Goal: Information Seeking & Learning: Learn about a topic

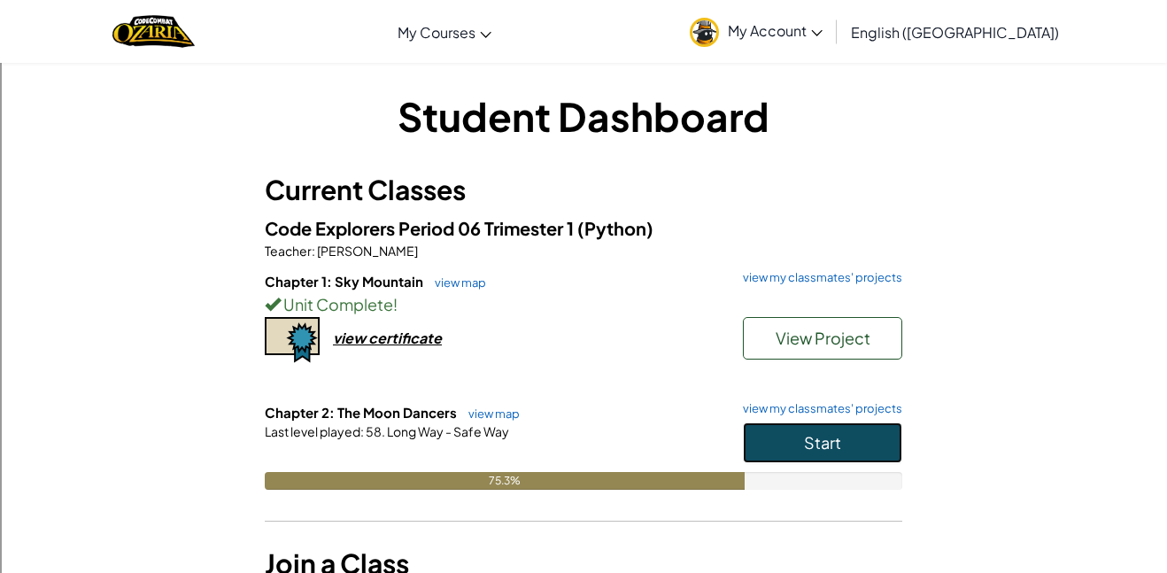
click at [823, 438] on span "Start" at bounding box center [822, 442] width 37 height 20
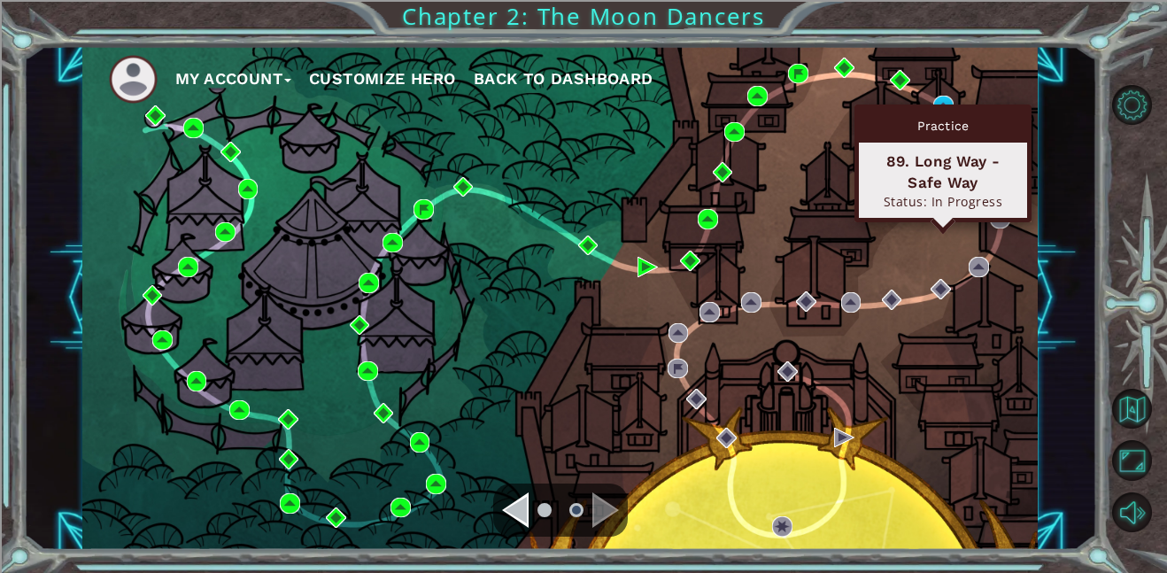
click at [936, 106] on div "Practice 89. Long Way - Safe Way Status: In Progress" at bounding box center [942, 163] width 177 height 118
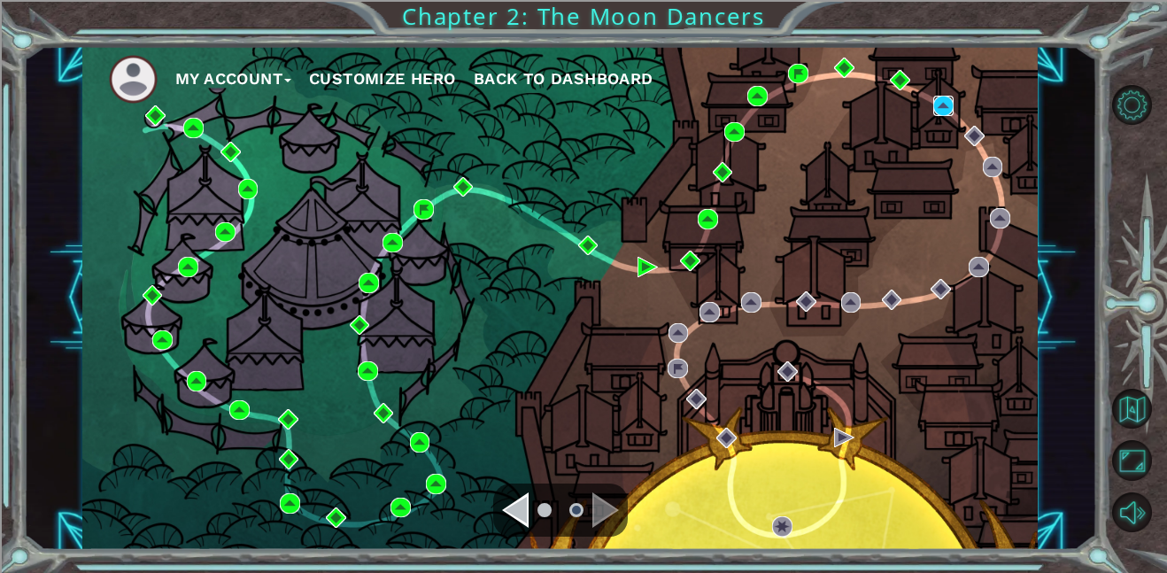
click at [946, 103] on img at bounding box center [943, 106] width 20 height 20
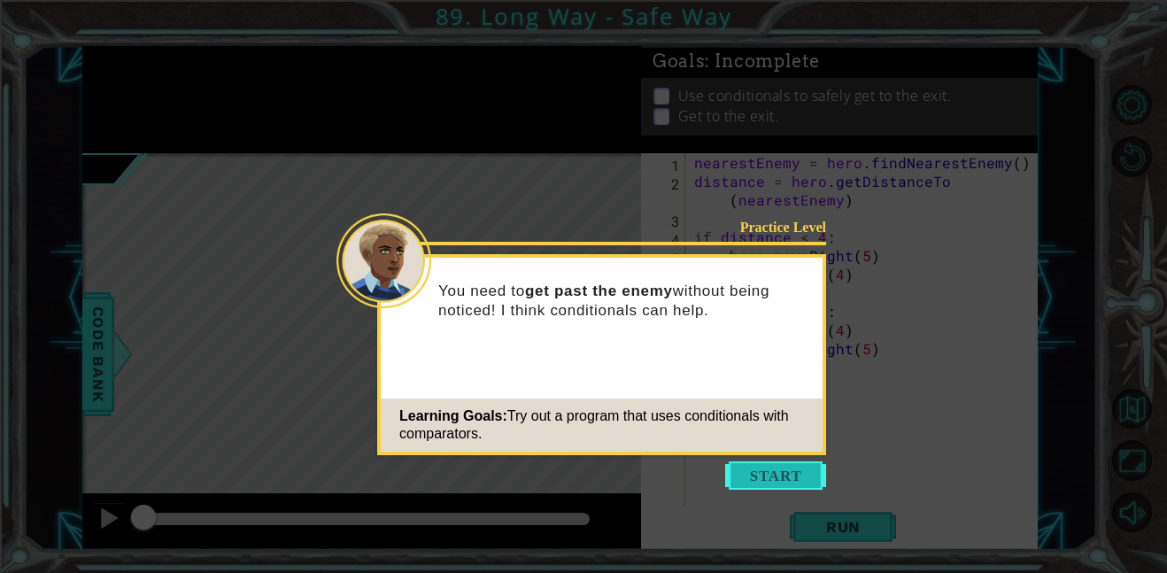
click at [773, 473] on button "Start" at bounding box center [775, 475] width 101 height 28
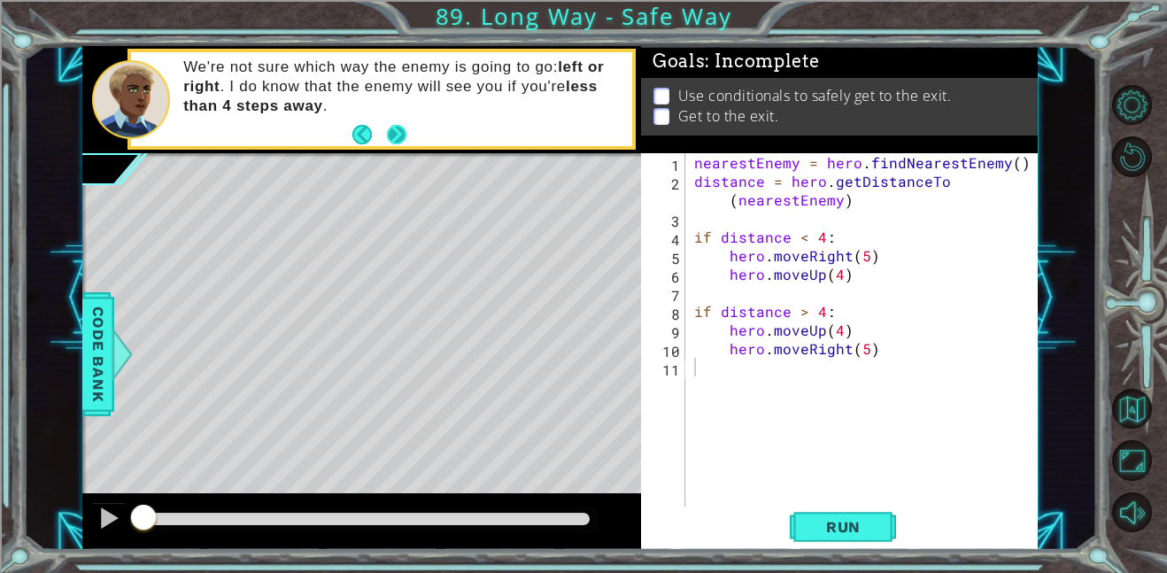
click at [397, 127] on button "Next" at bounding box center [396, 134] width 19 height 19
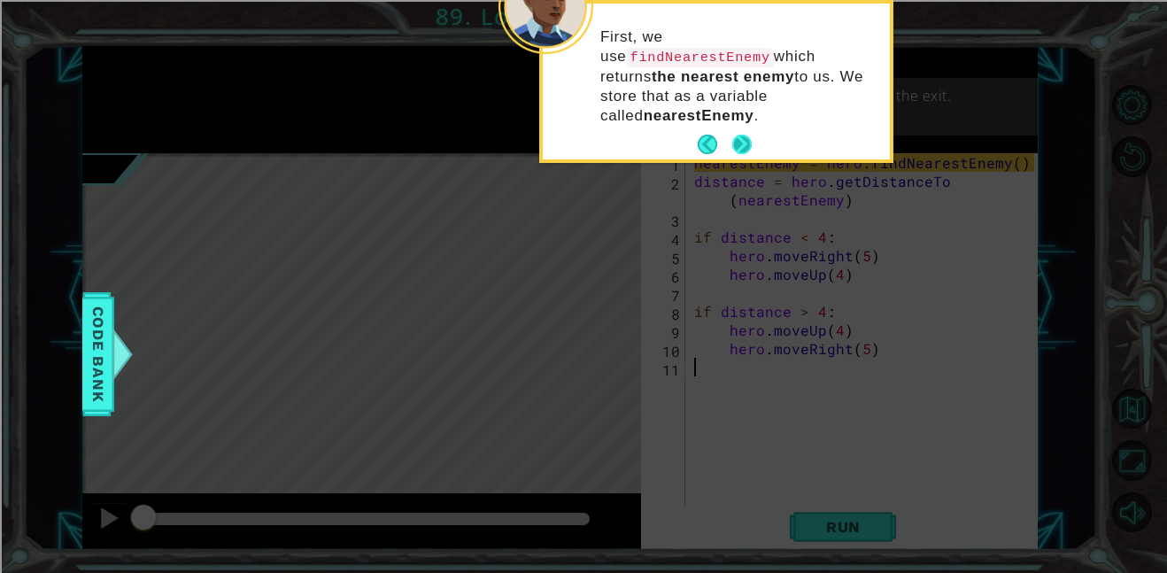
click at [744, 135] on button "Next" at bounding box center [741, 144] width 19 height 19
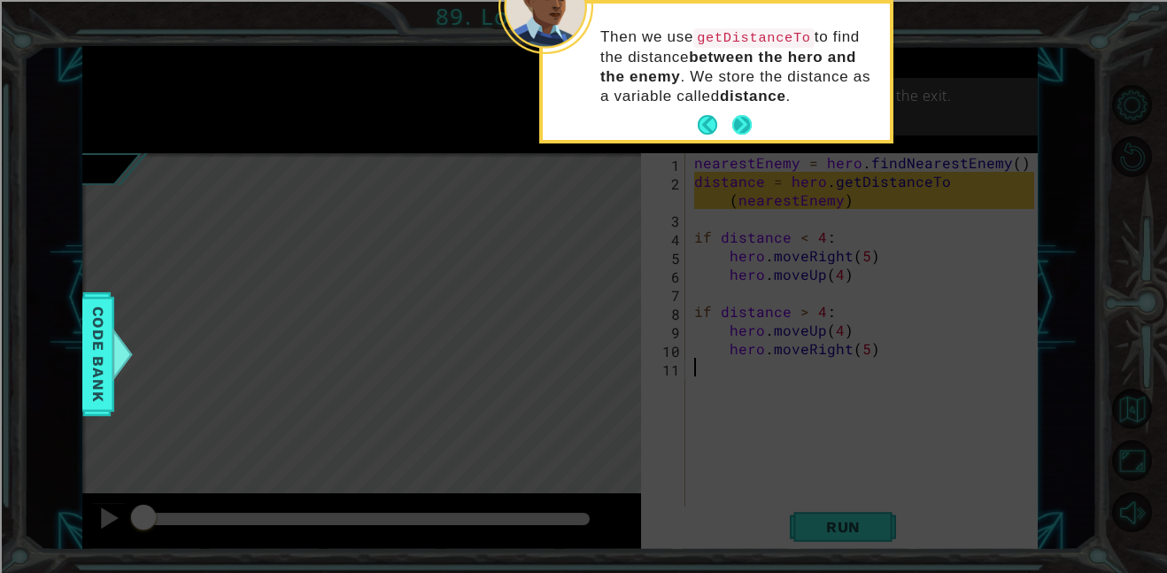
click at [738, 121] on button "Next" at bounding box center [741, 124] width 19 height 19
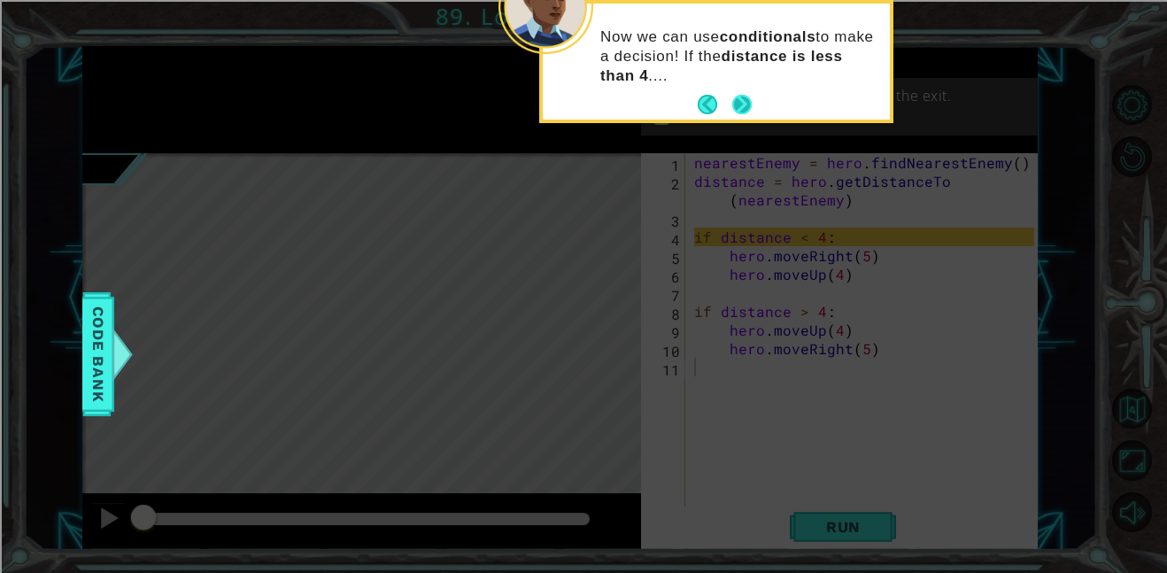
click at [745, 105] on button "Next" at bounding box center [741, 104] width 19 height 19
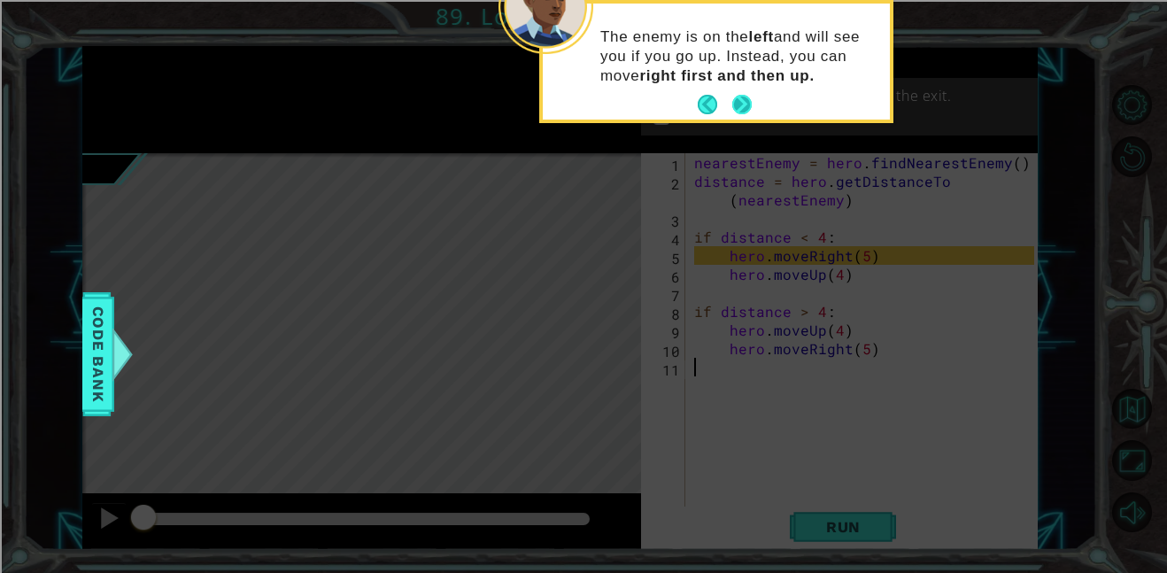
click at [744, 109] on button "Next" at bounding box center [741, 104] width 19 height 19
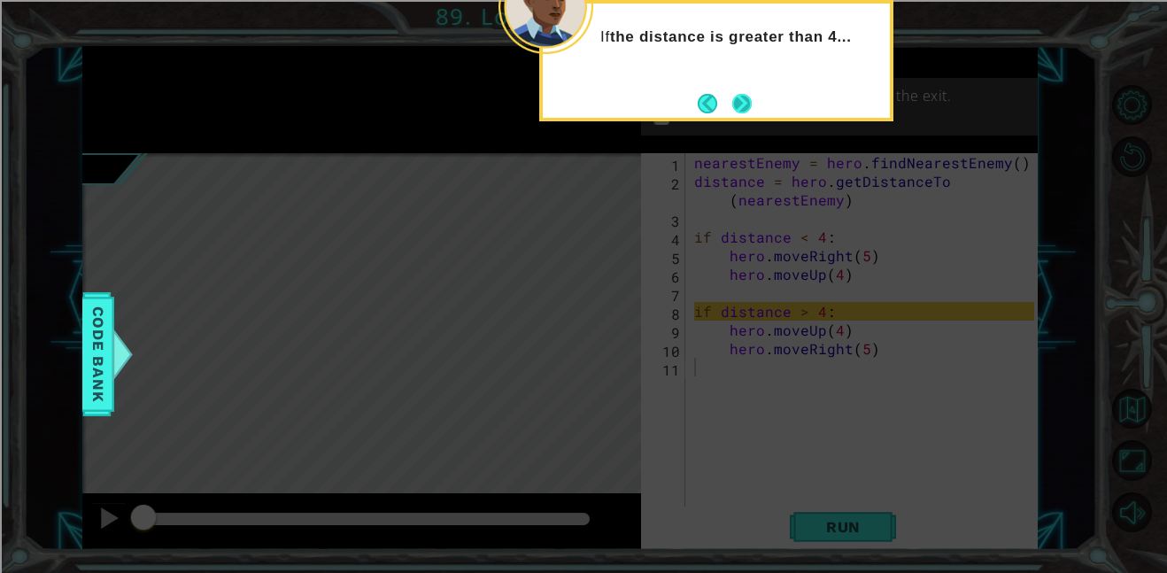
click at [745, 107] on button "Next" at bounding box center [741, 103] width 19 height 19
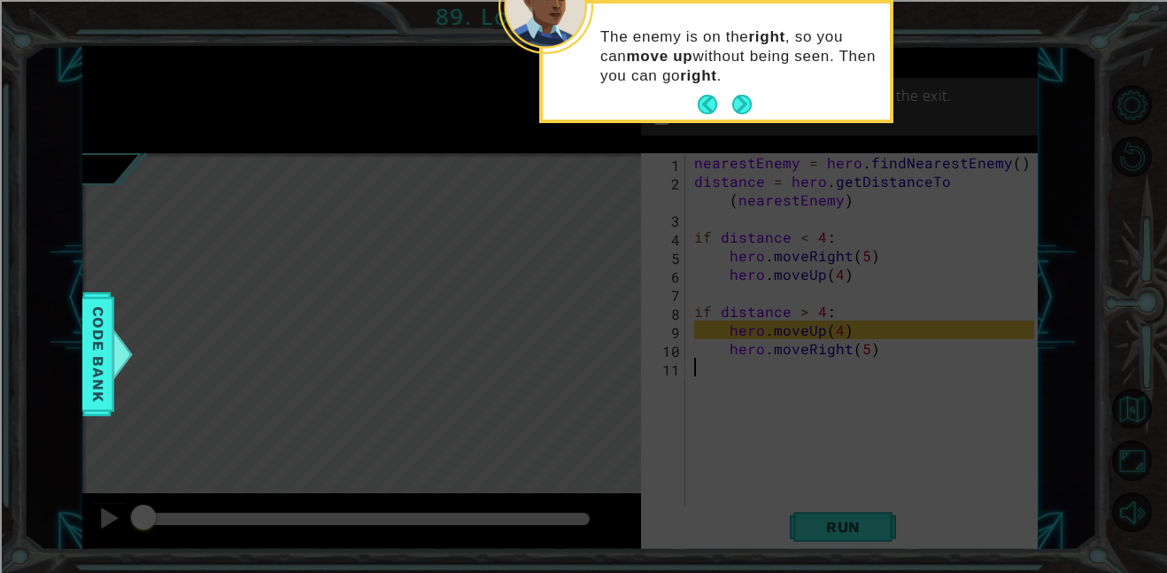
click at [745, 107] on button "Next" at bounding box center [741, 104] width 19 height 19
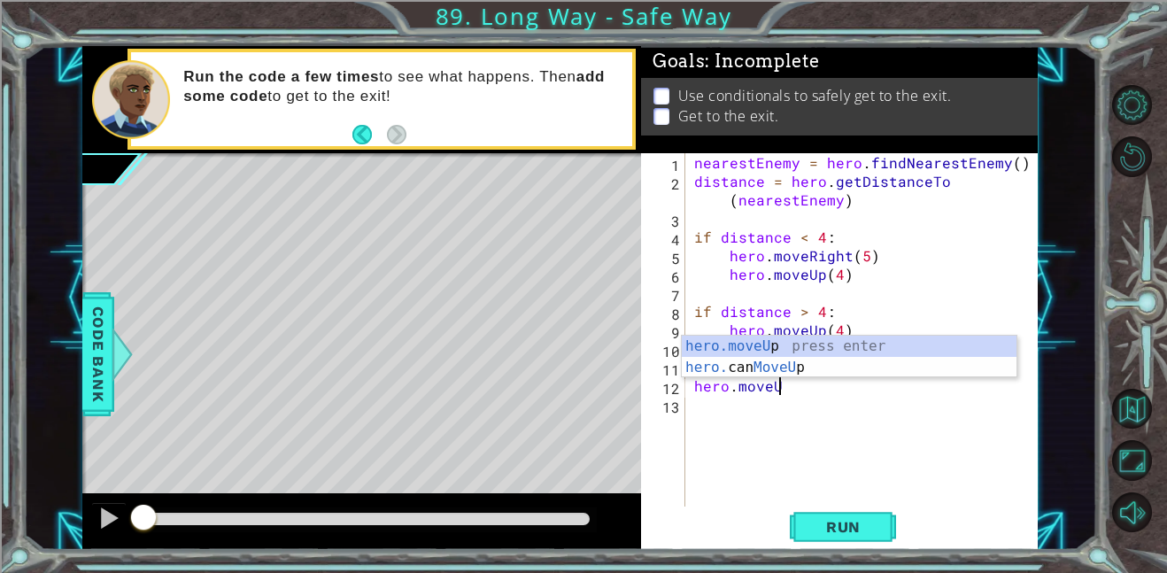
scroll to position [0, 4]
click at [798, 344] on div "hero.moveU p press enter hero. can MoveU p press enter" at bounding box center [849, 377] width 335 height 85
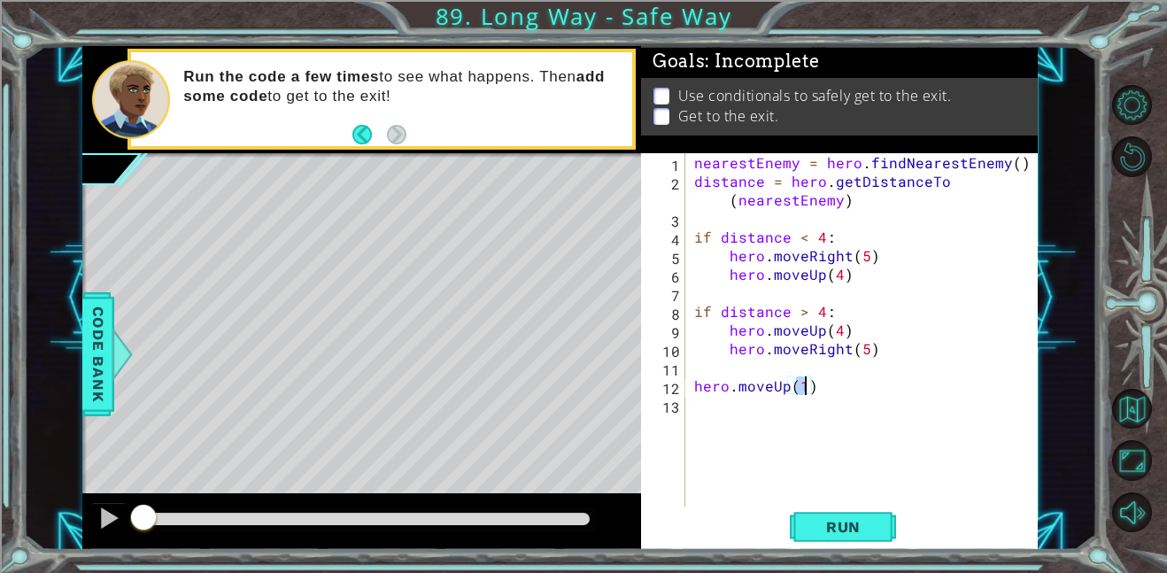
click at [830, 389] on div "nearestEnemy = hero . findNearestEnemy ( ) distance = hero . getDistanceTo ( ne…" at bounding box center [866, 348] width 352 height 390
type textarea "hero.moveUp(1)"
click at [828, 537] on button "Run" at bounding box center [843, 526] width 106 height 40
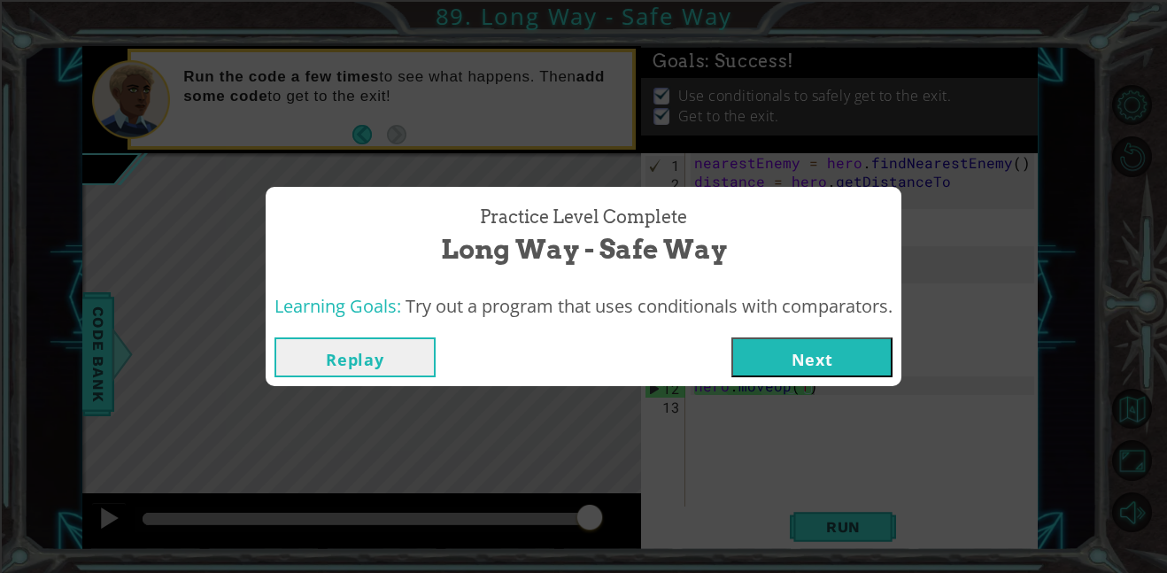
click at [820, 358] on button "Next" at bounding box center [811, 357] width 161 height 40
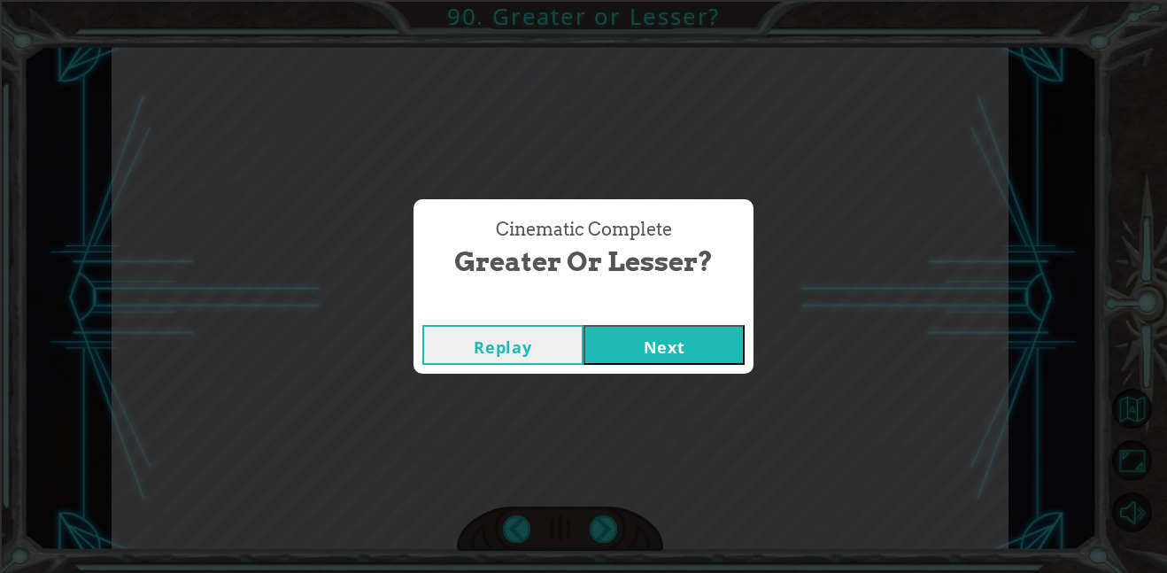
click at [678, 352] on button "Next" at bounding box center [663, 345] width 161 height 40
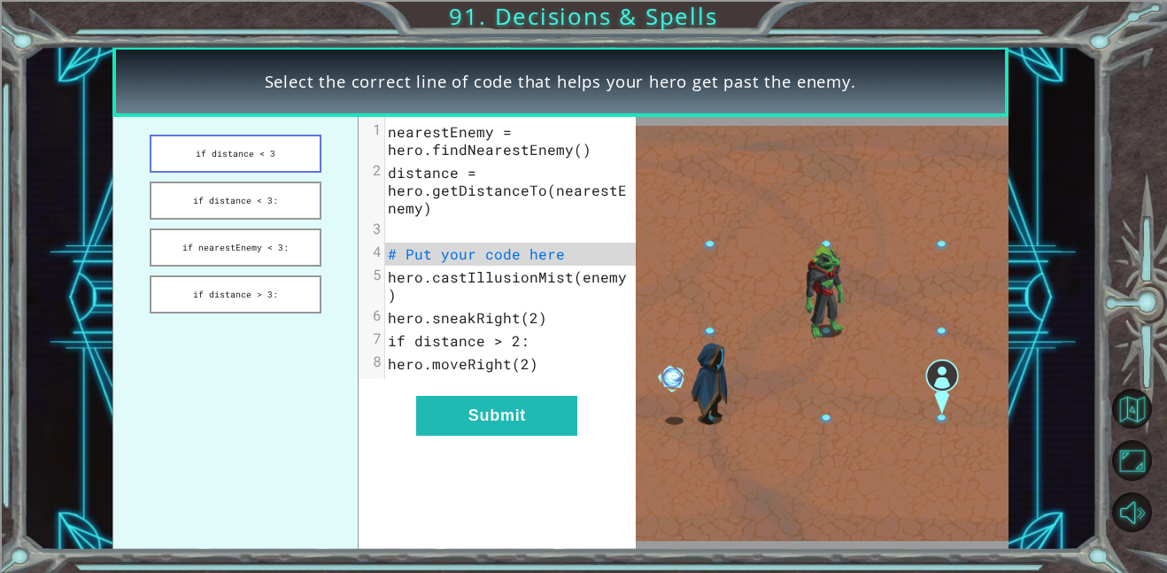
click at [274, 157] on button "if distance < 3" at bounding box center [236, 154] width 172 height 38
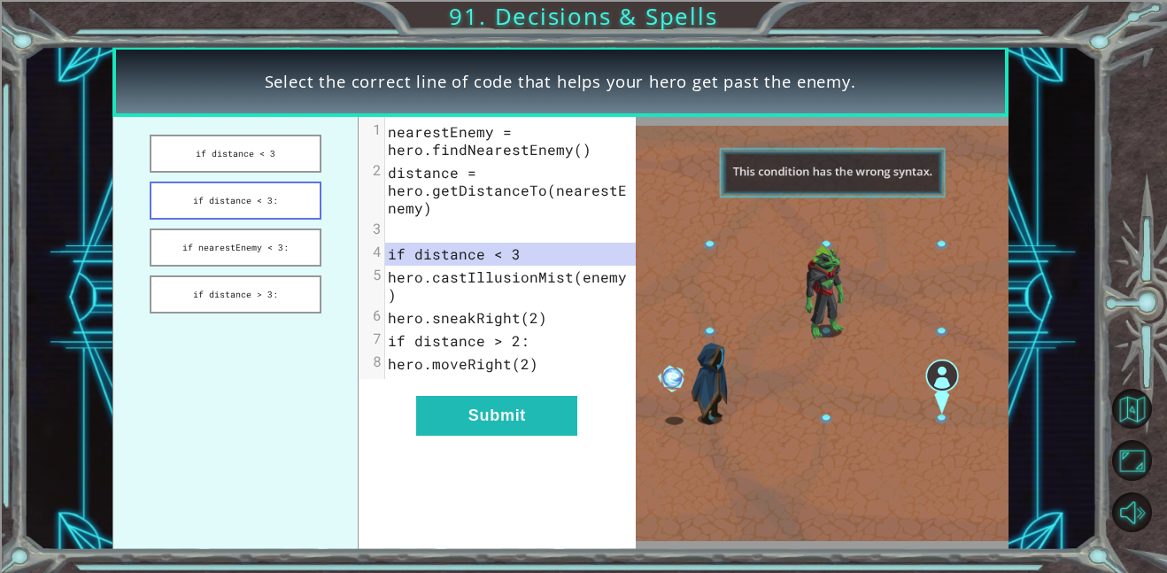
click at [297, 201] on button "if distance < 3:" at bounding box center [236, 200] width 172 height 38
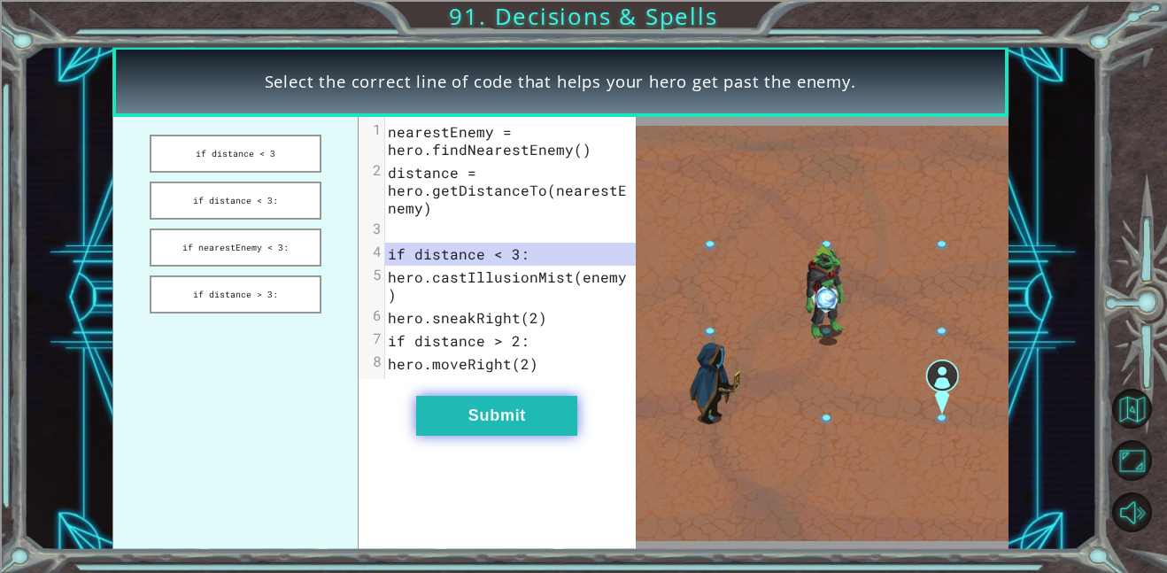
click at [520, 425] on button "Submit" at bounding box center [496, 416] width 161 height 40
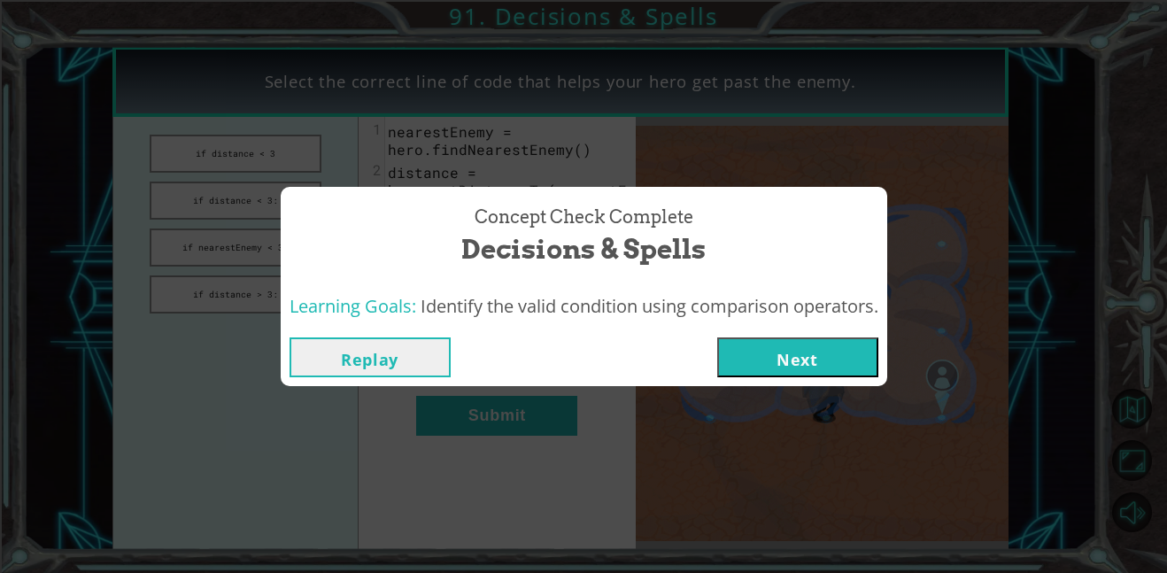
click at [773, 347] on button "Next" at bounding box center [797, 357] width 161 height 40
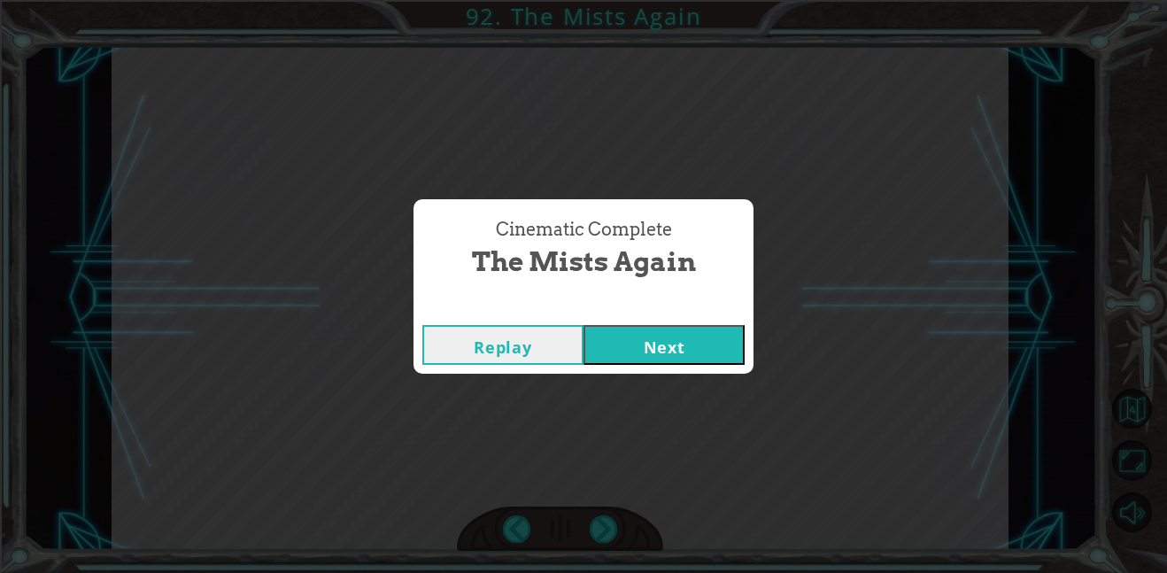
click at [672, 325] on button "Next" at bounding box center [663, 345] width 161 height 40
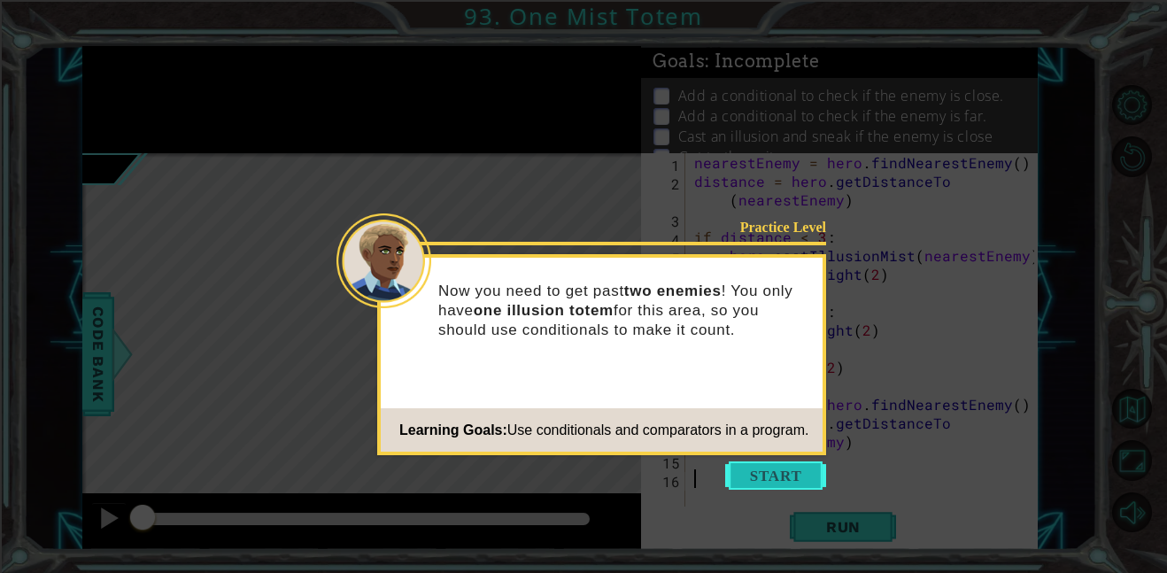
click at [768, 473] on button "Start" at bounding box center [775, 475] width 101 height 28
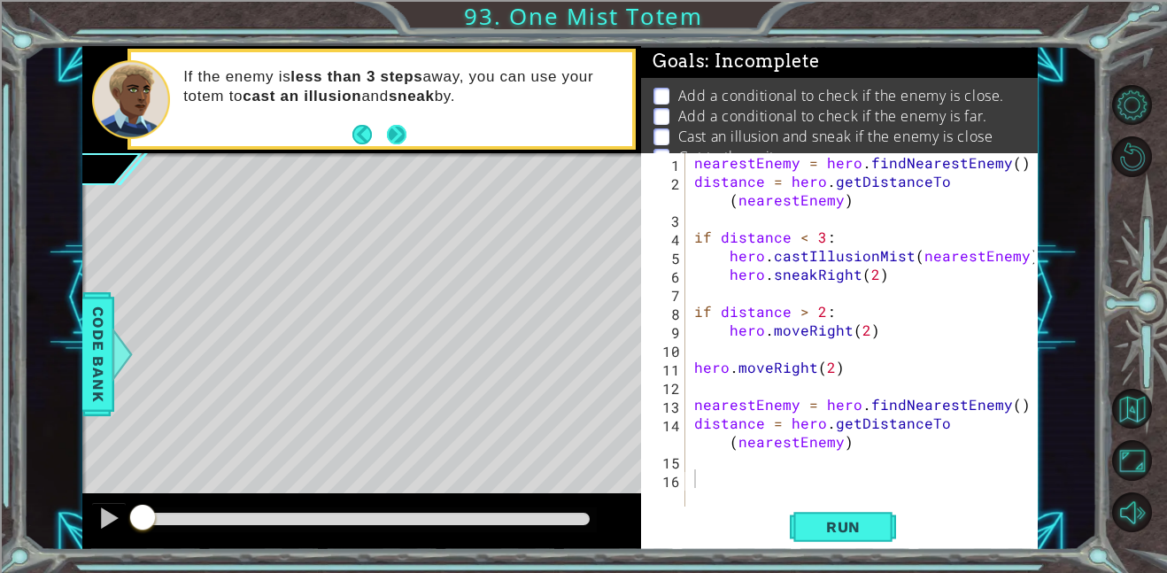
click at [400, 135] on button "Next" at bounding box center [396, 134] width 19 height 19
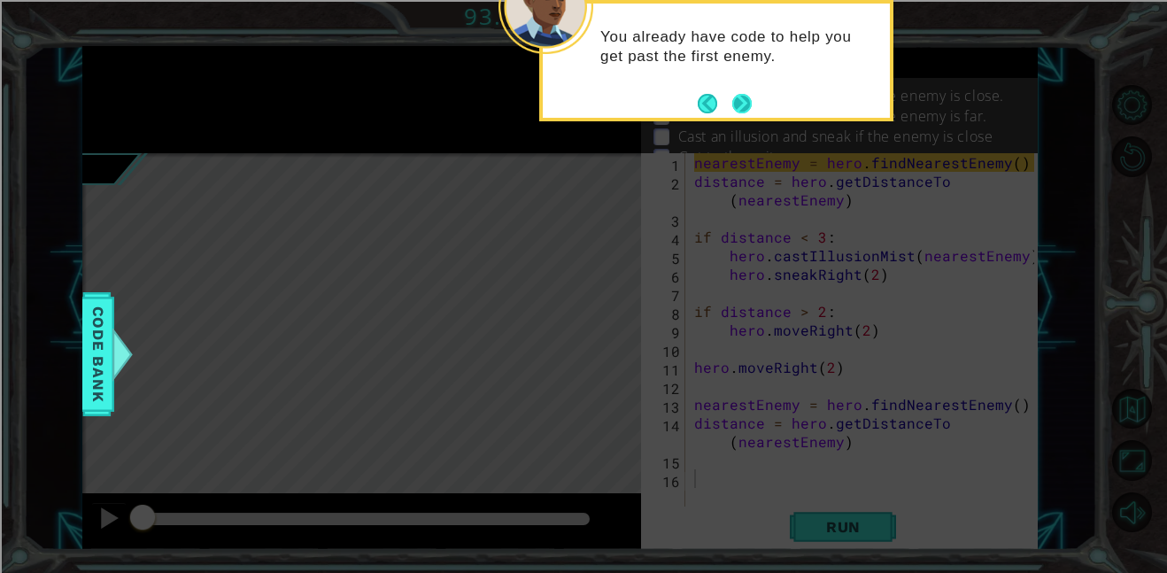
click at [739, 108] on button "Next" at bounding box center [741, 103] width 19 height 19
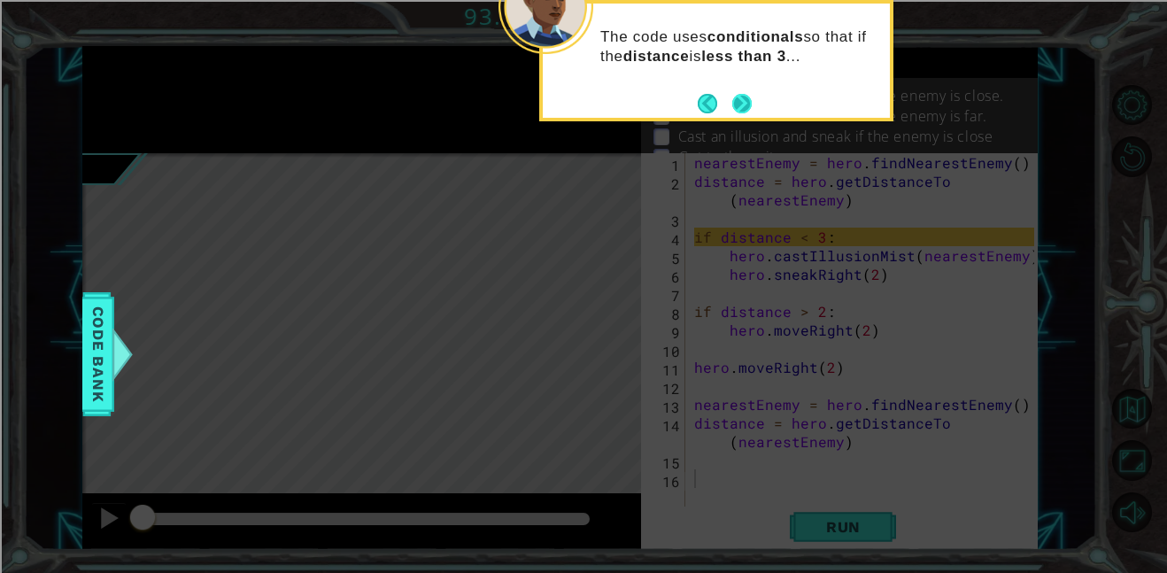
click at [747, 105] on button "Next" at bounding box center [741, 103] width 19 height 19
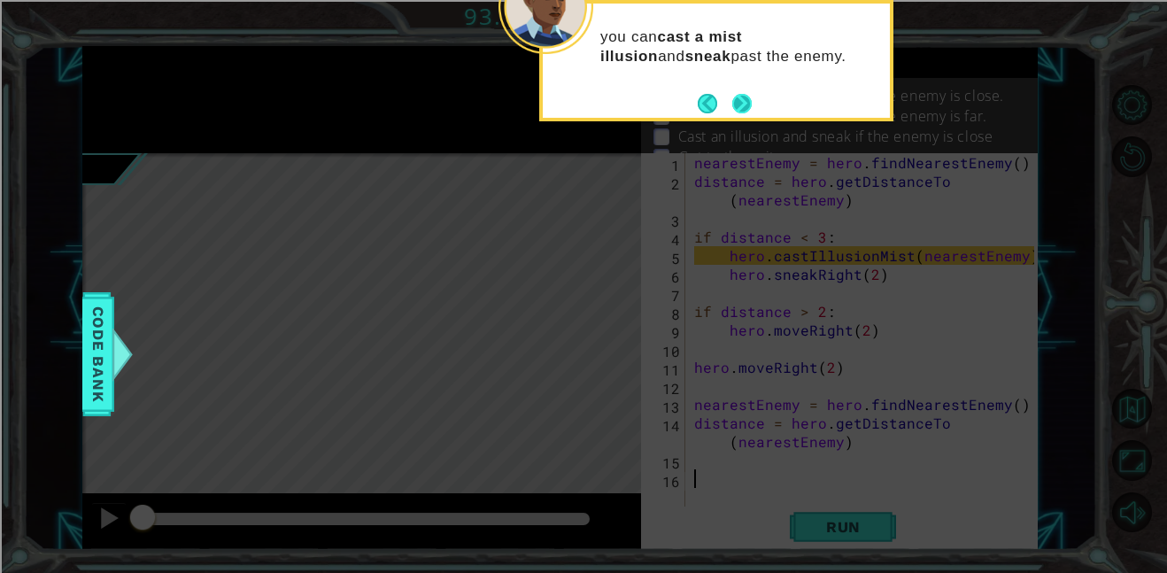
click at [747, 106] on button "Next" at bounding box center [741, 103] width 19 height 19
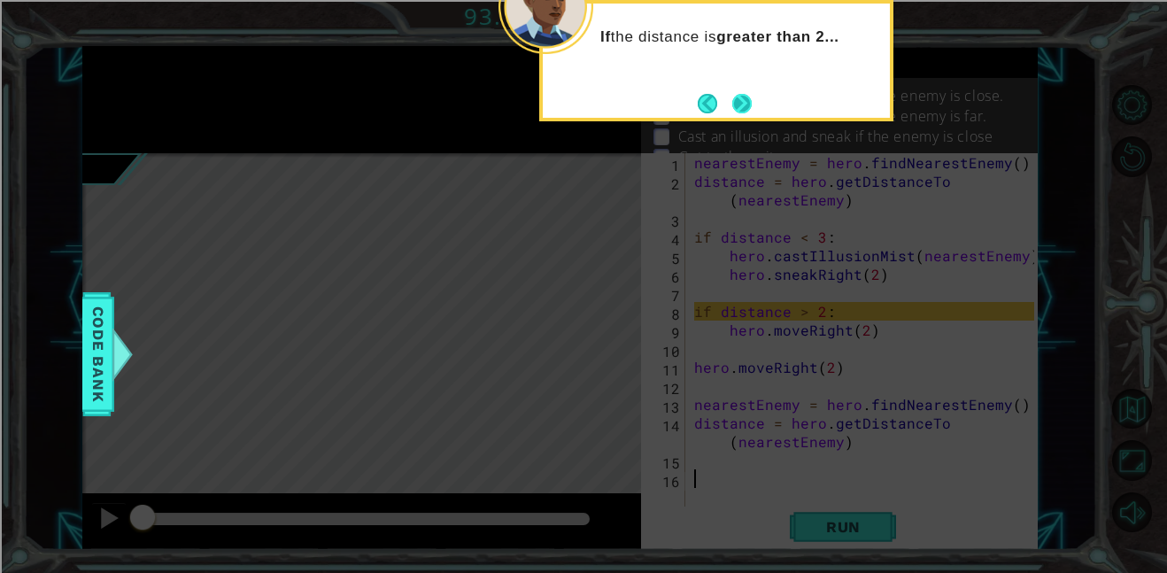
click at [747, 107] on button "Next" at bounding box center [741, 103] width 19 height 19
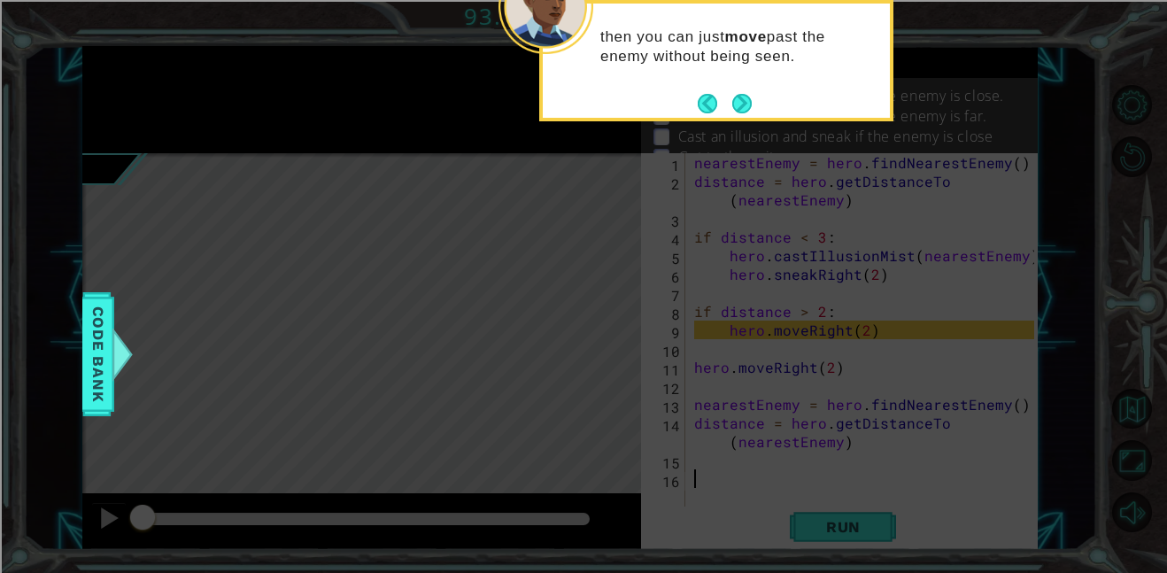
click at [747, 107] on button "Next" at bounding box center [741, 103] width 19 height 19
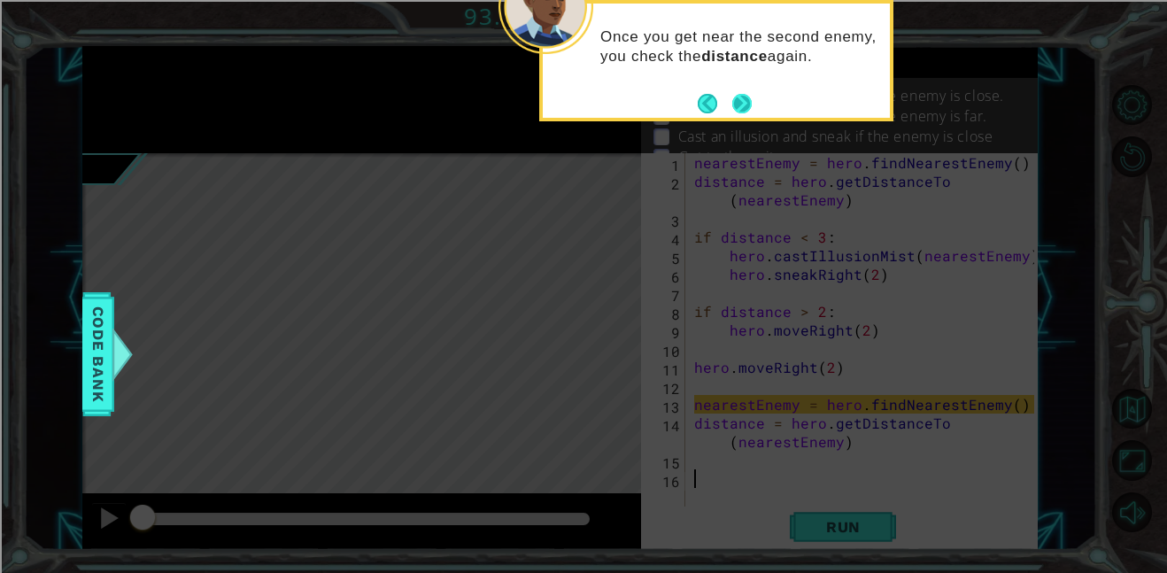
click at [747, 107] on button "Next" at bounding box center [741, 103] width 19 height 19
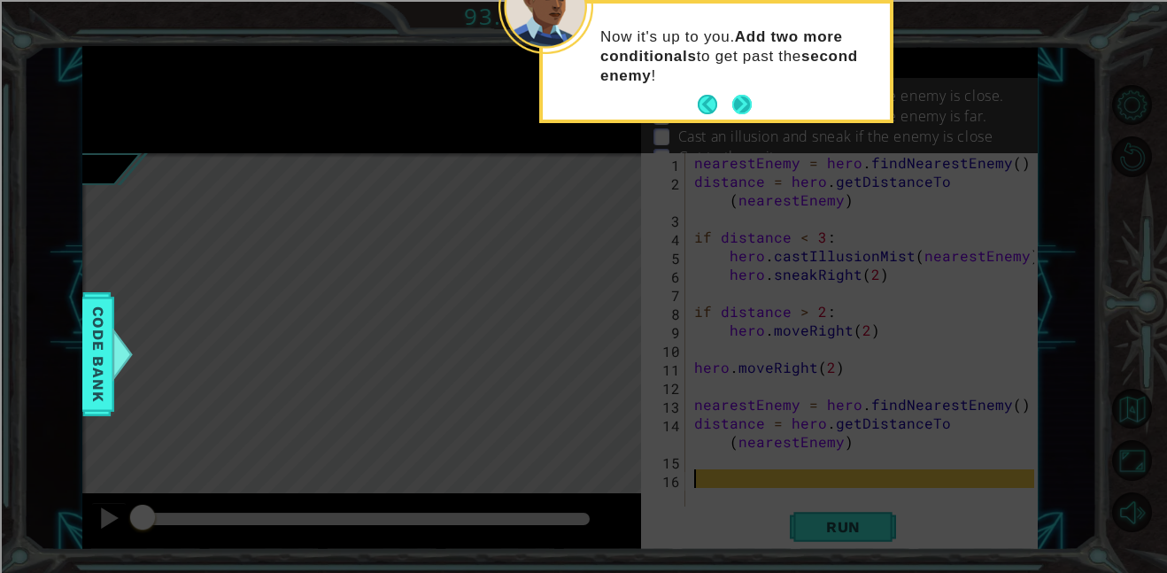
click at [740, 100] on button "Next" at bounding box center [741, 104] width 19 height 19
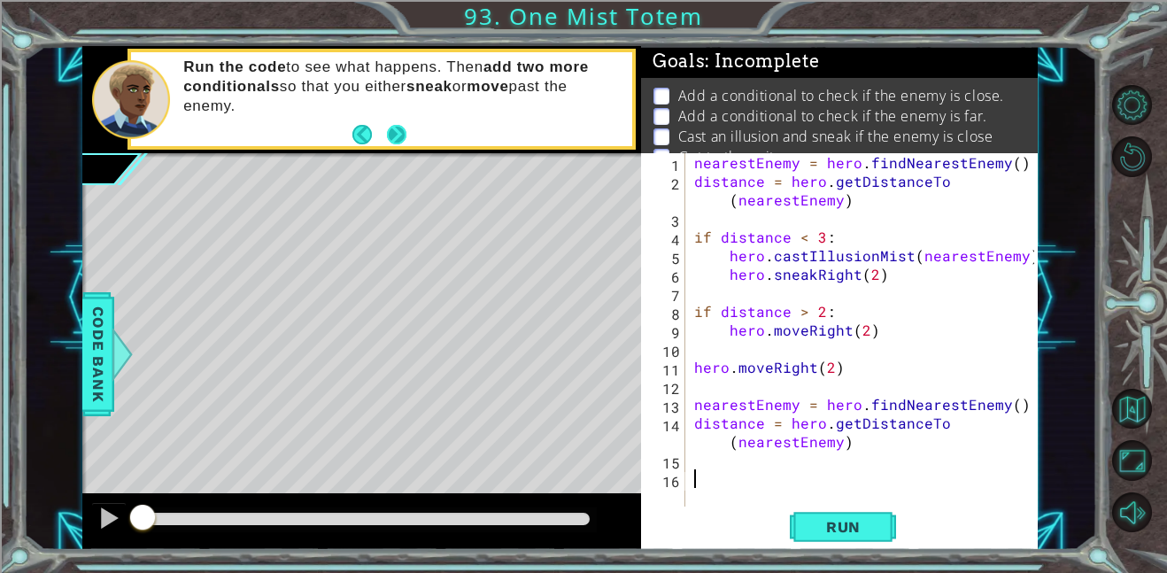
click at [402, 140] on button "Next" at bounding box center [396, 134] width 19 height 19
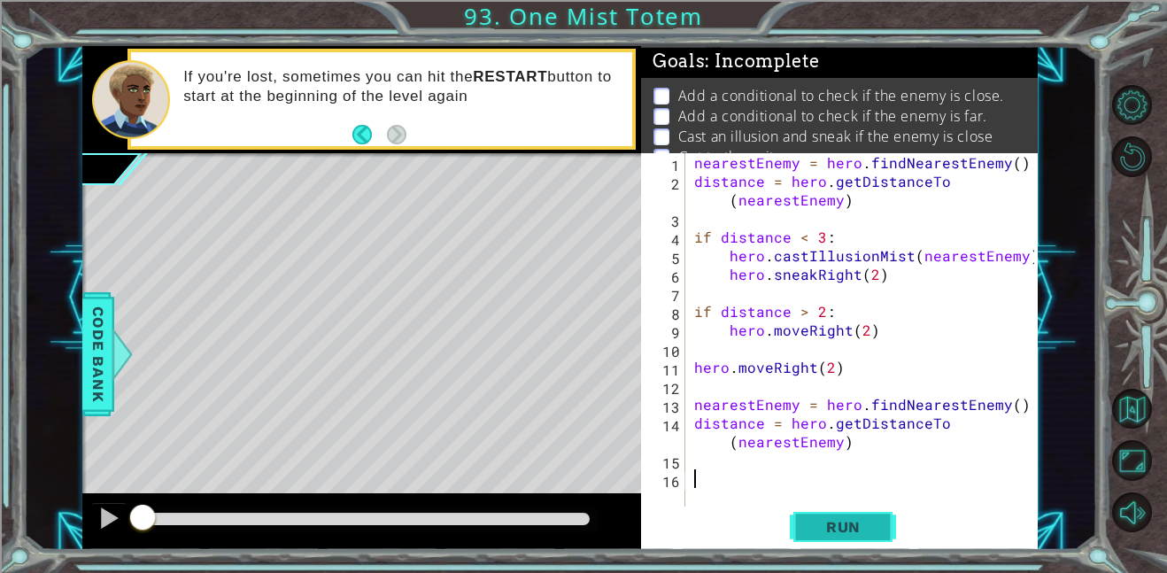
click at [837, 528] on span "Run" at bounding box center [843, 527] width 70 height 18
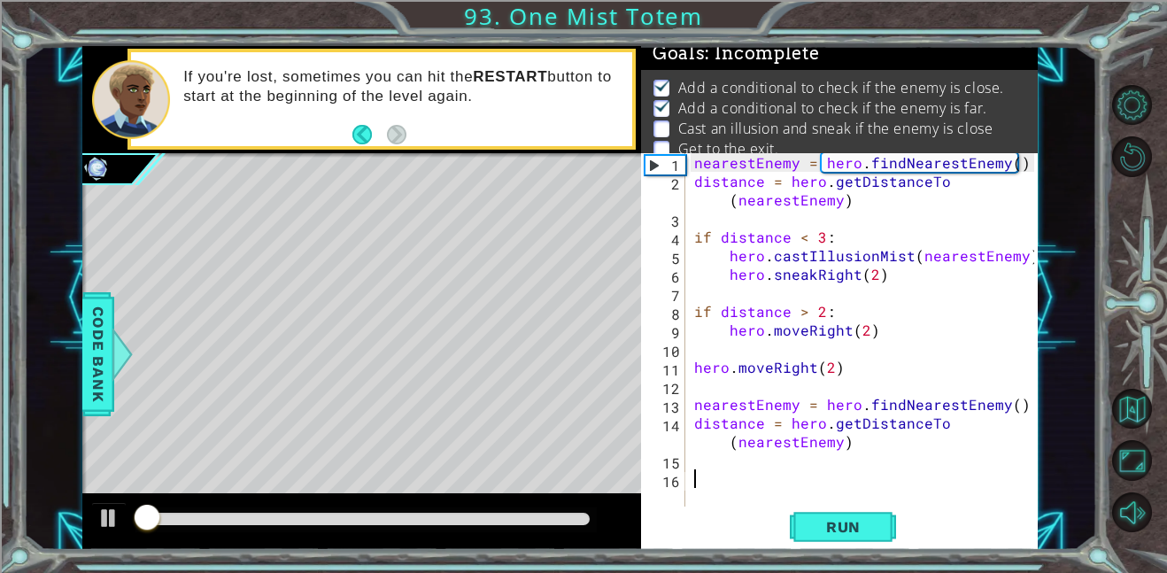
scroll to position [12, 0]
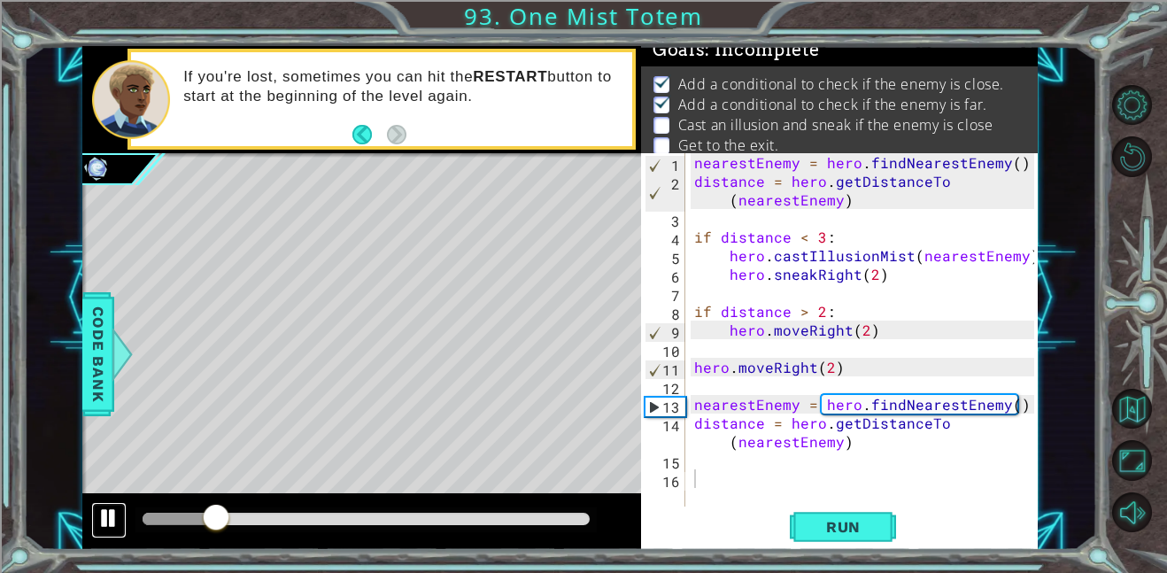
click at [103, 516] on div at bounding box center [108, 517] width 23 height 23
click at [104, 516] on div at bounding box center [108, 517] width 23 height 23
click at [105, 529] on div at bounding box center [108, 517] width 23 height 23
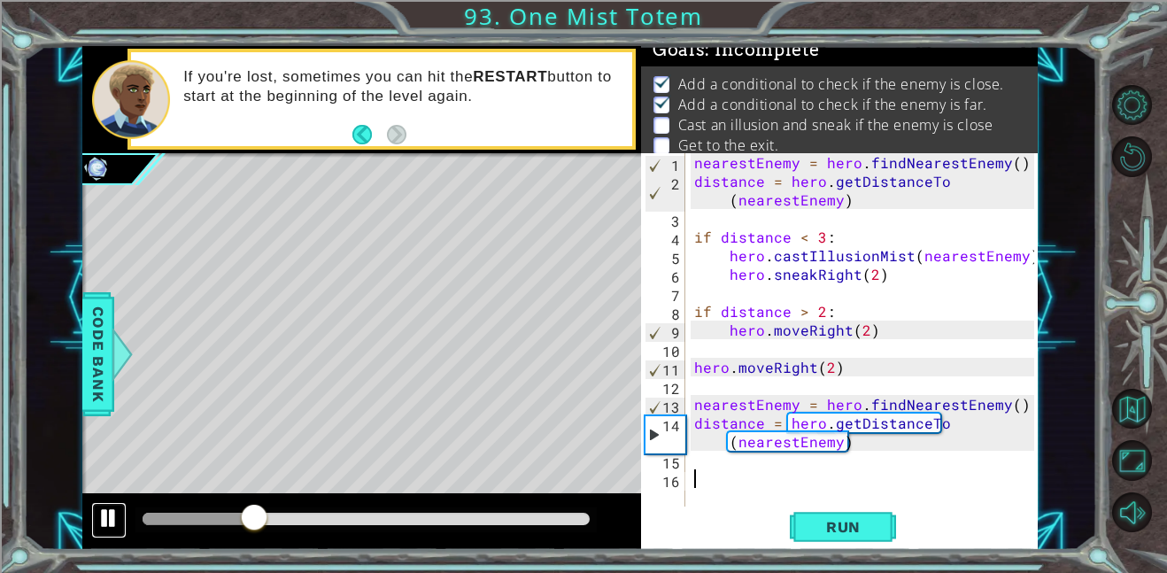
click at [100, 520] on div at bounding box center [108, 517] width 23 height 23
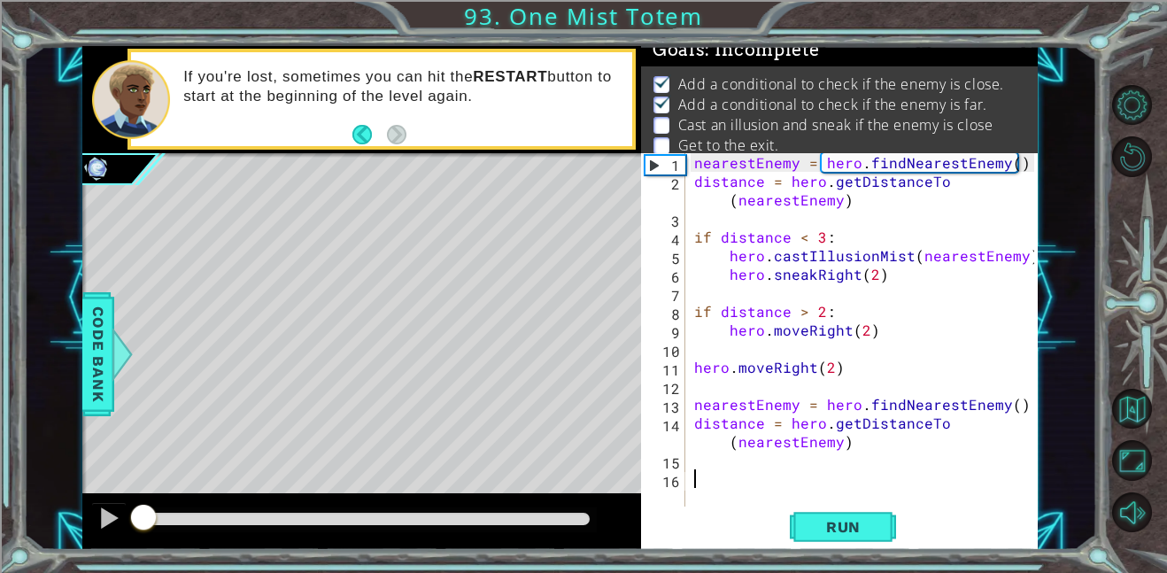
drag, startPoint x: 260, startPoint y: 520, endPoint x: 143, endPoint y: 515, distance: 117.8
click at [143, 515] on div at bounding box center [143, 519] width 32 height 32
click at [119, 516] on div at bounding box center [108, 517] width 23 height 23
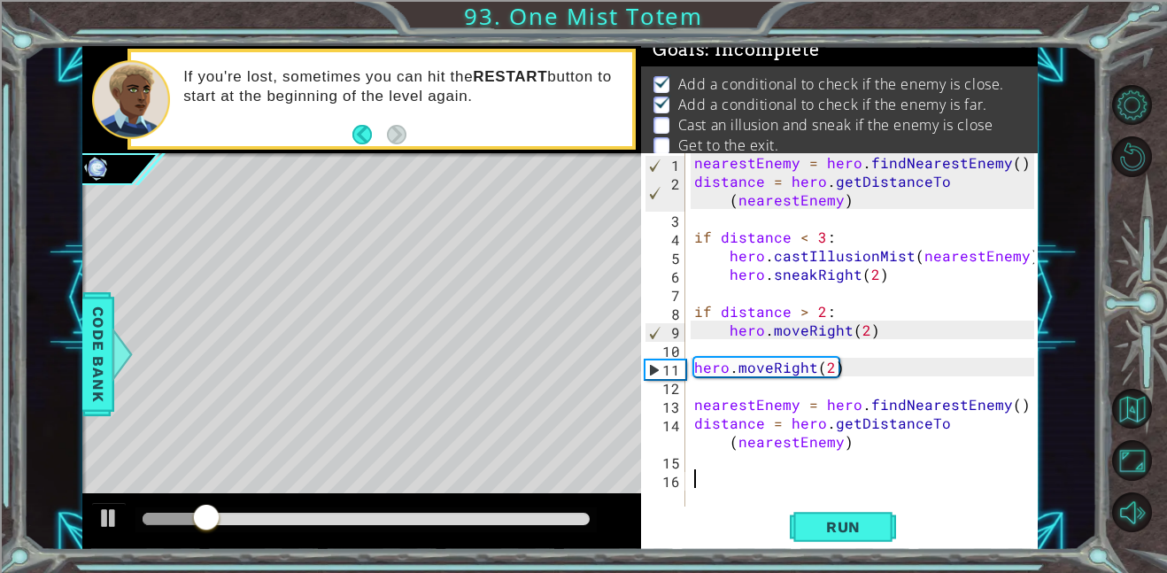
click at [127, 516] on div at bounding box center [361, 521] width 559 height 57
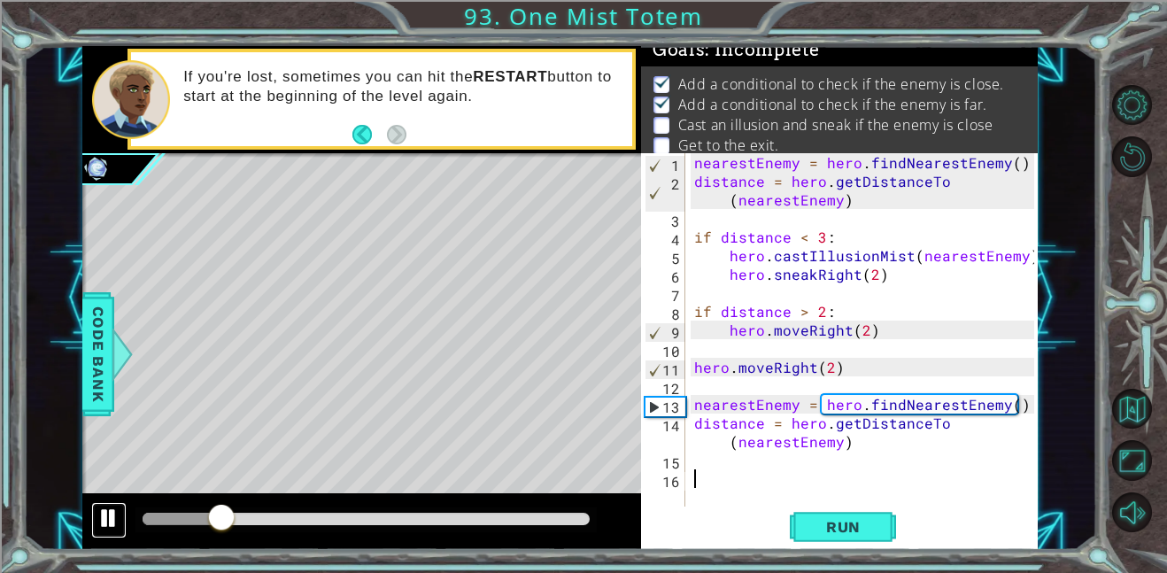
click at [98, 525] on div at bounding box center [108, 517] width 23 height 23
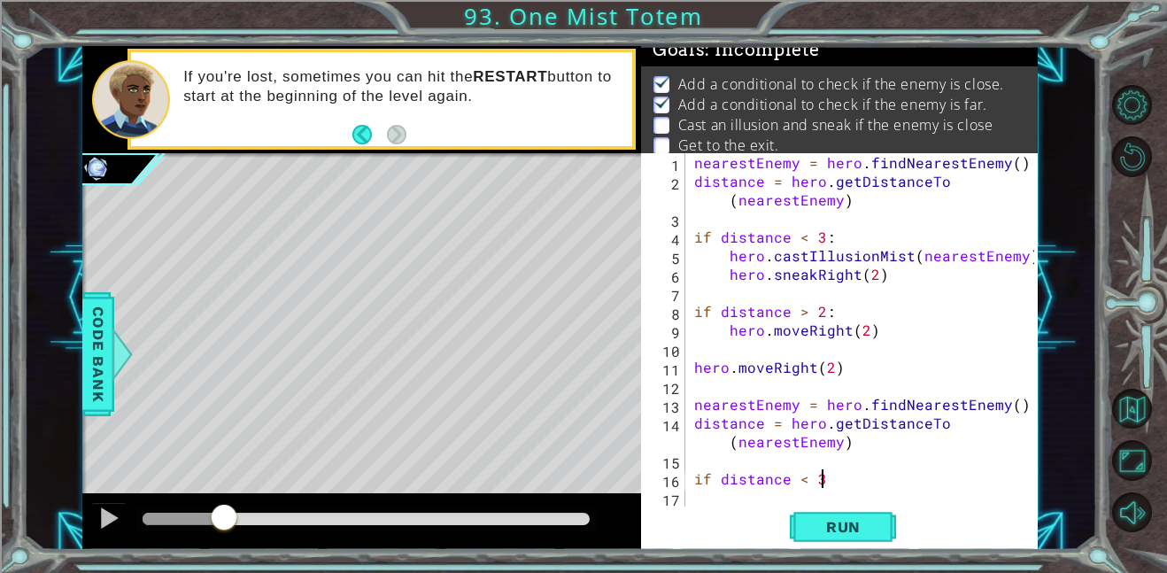
scroll to position [0, 7]
type textarea "if distance < 3:"
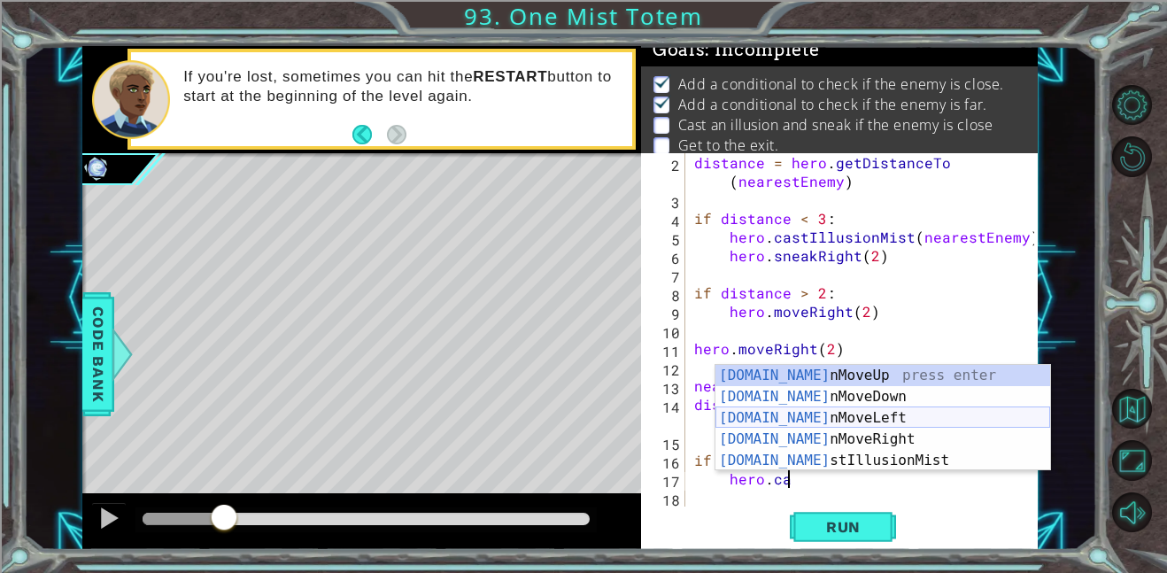
scroll to position [0, 5]
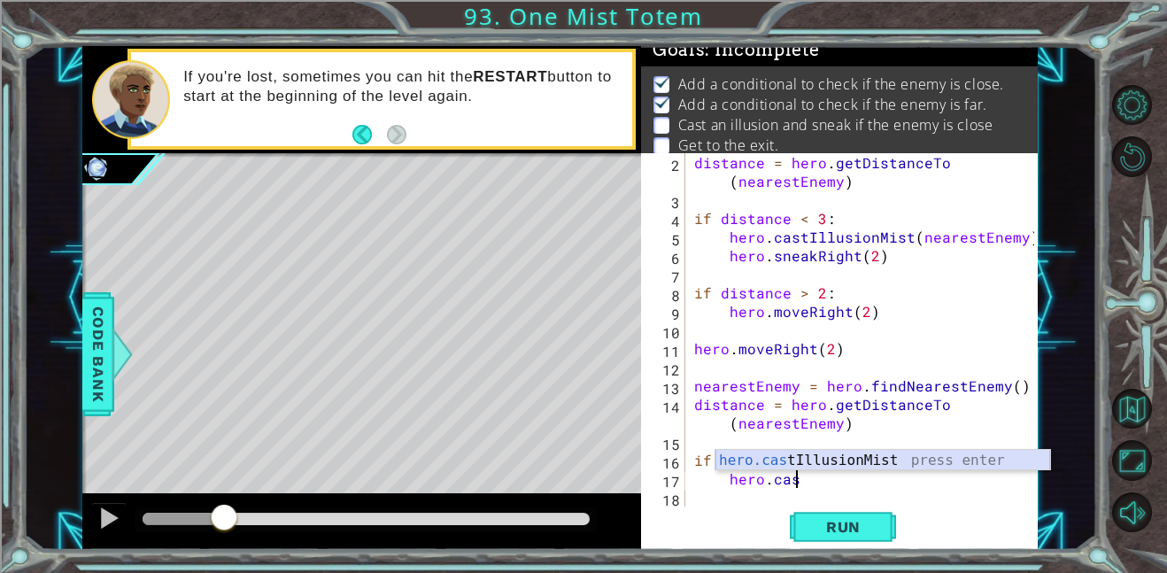
click at [836, 460] on div "hero.cas tIllusionMist press enter" at bounding box center [882, 482] width 335 height 64
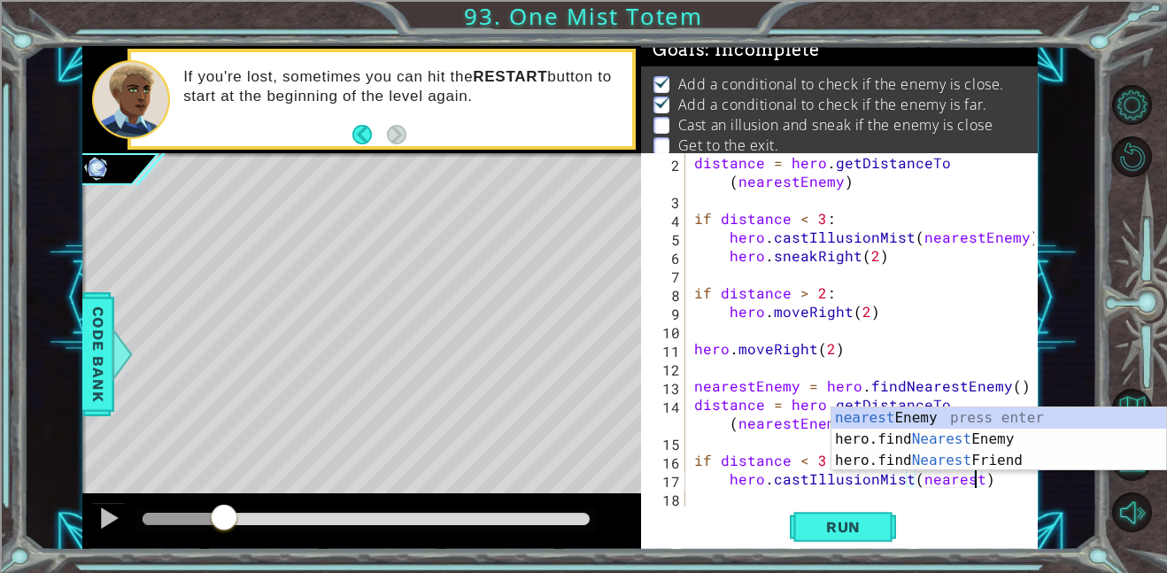
scroll to position [0, 18]
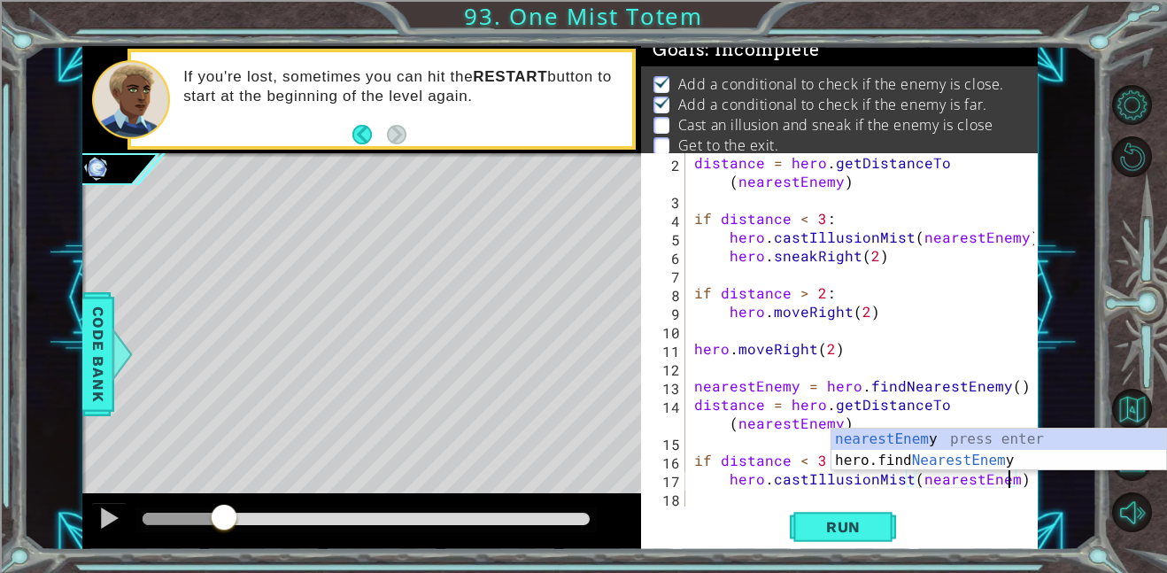
type textarea "hero.castIllusionMist(nearestEnemy)"
click at [1030, 479] on div at bounding box center [1025, 321] width 18 height 372
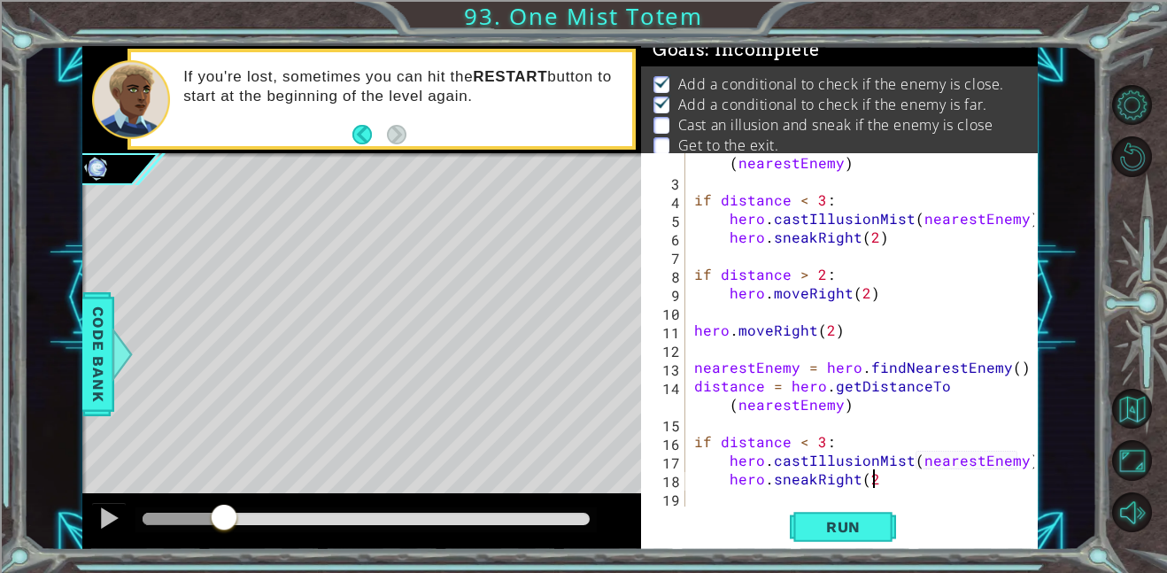
scroll to position [0, 11]
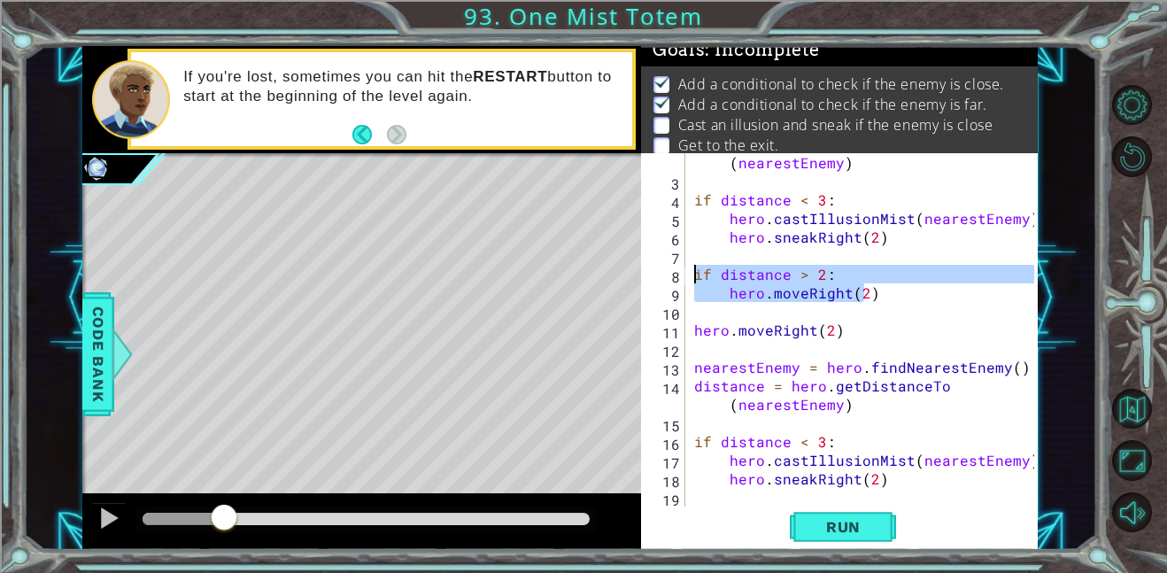
drag, startPoint x: 867, startPoint y: 294, endPoint x: 691, endPoint y: 279, distance: 176.8
click at [691, 279] on div "distance = hero . getDistanceTo ( nearestEnemy ) if distance < 3 : hero . castI…" at bounding box center [866, 339] width 352 height 409
drag, startPoint x: 869, startPoint y: 289, endPoint x: 690, endPoint y: 277, distance: 180.0
click at [690, 277] on div "distance = hero . getDistanceTo ( nearestEnemy ) if distance < 3 : hero . castI…" at bounding box center [866, 339] width 352 height 409
click at [919, 479] on div "distance = hero . getDistanceTo ( nearestEnemy ) if distance < 3 : hero . castI…" at bounding box center [866, 339] width 352 height 409
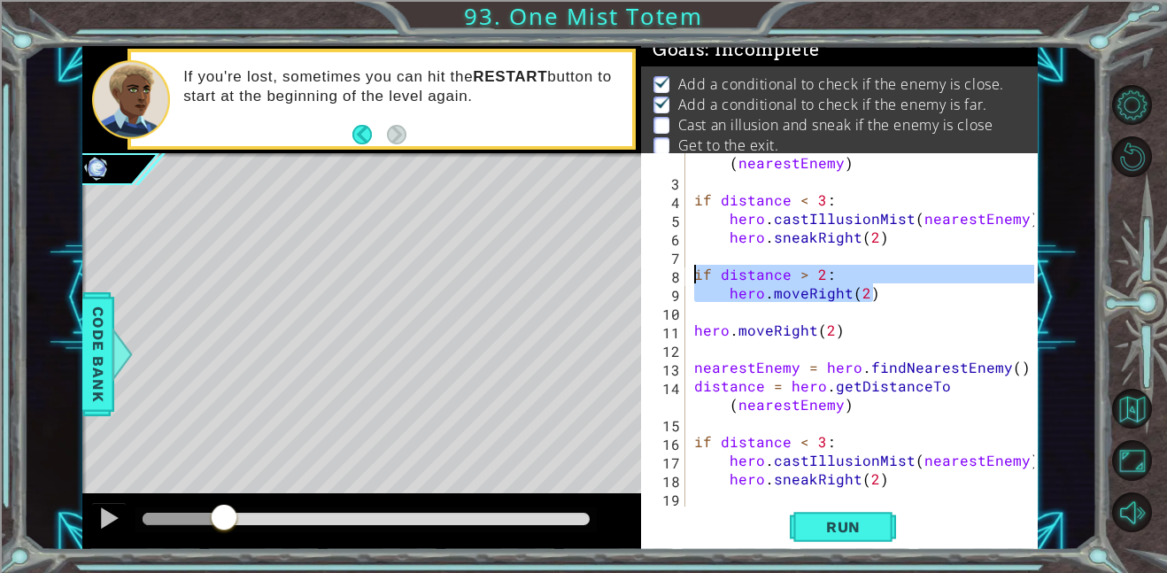
type textarea "hero.sneakRight(2)"
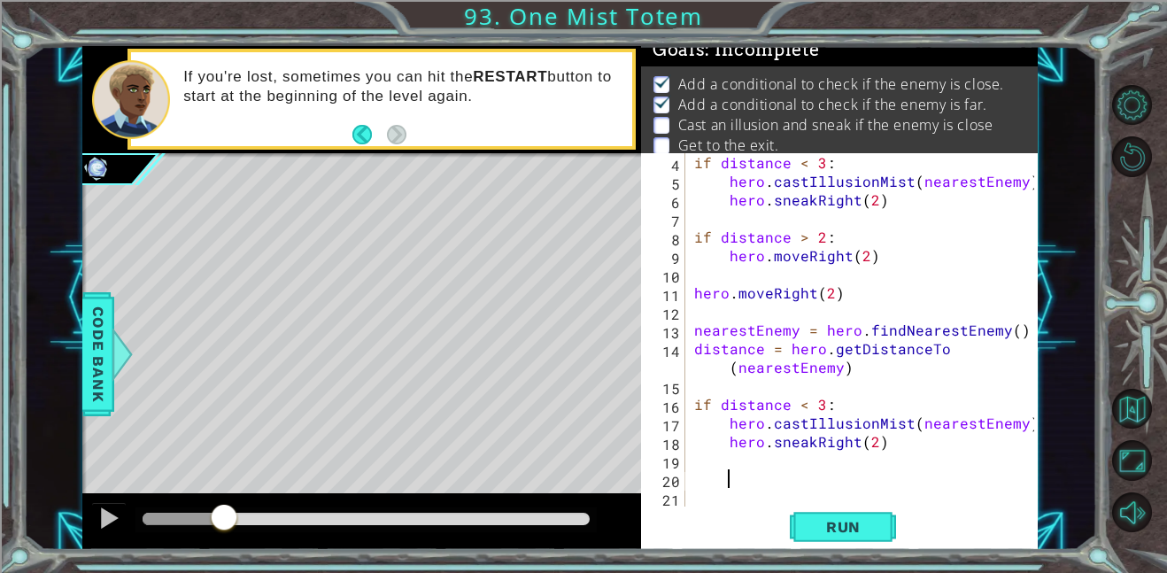
scroll to position [74, 0]
click at [690, 480] on div "if distance < 3 : hero . castIllusionMist ( nearestEnemy ) hero . sneakRight ( …" at bounding box center [866, 348] width 352 height 390
paste textarea "hero.moveRight(2)"
type textarea "hero.moveRight(2)"
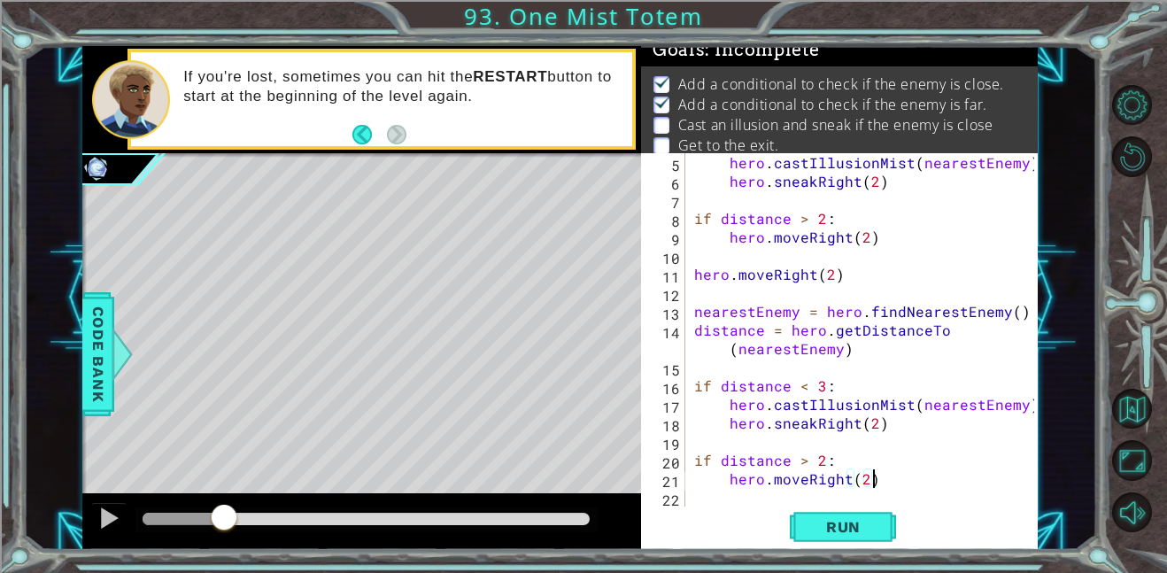
click at [817, 505] on div "hero . castIllusionMist ( nearestEnemy ) hero . sneakRight ( 2 ) if distance > …" at bounding box center [866, 348] width 352 height 390
click at [820, 518] on span "Run" at bounding box center [843, 527] width 70 height 18
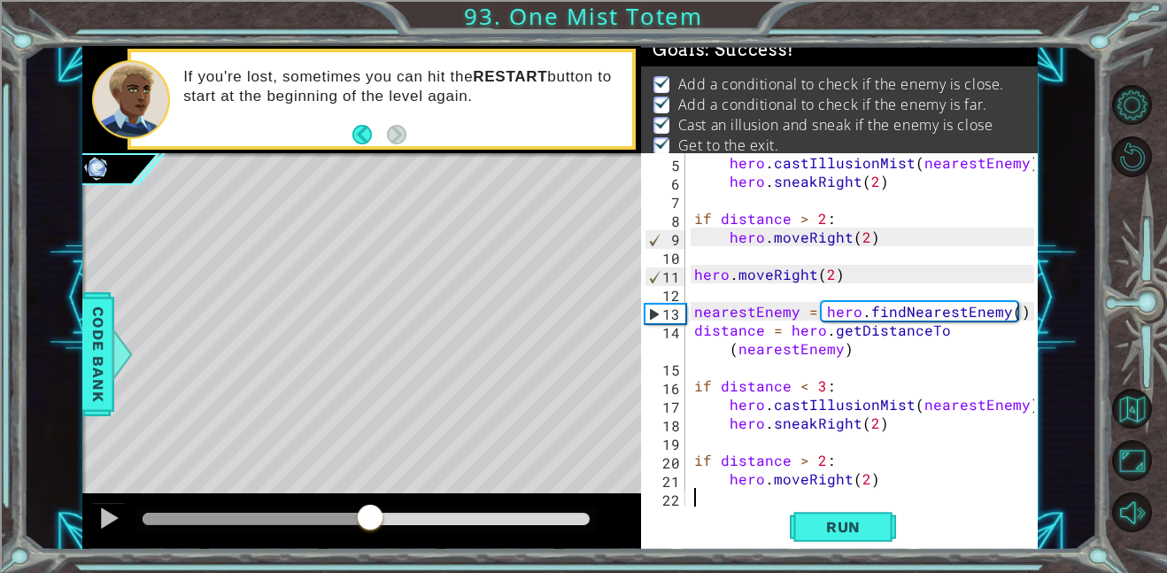
drag, startPoint x: 214, startPoint y: 521, endPoint x: 384, endPoint y: 521, distance: 169.9
click at [384, 521] on div at bounding box center [370, 519] width 32 height 32
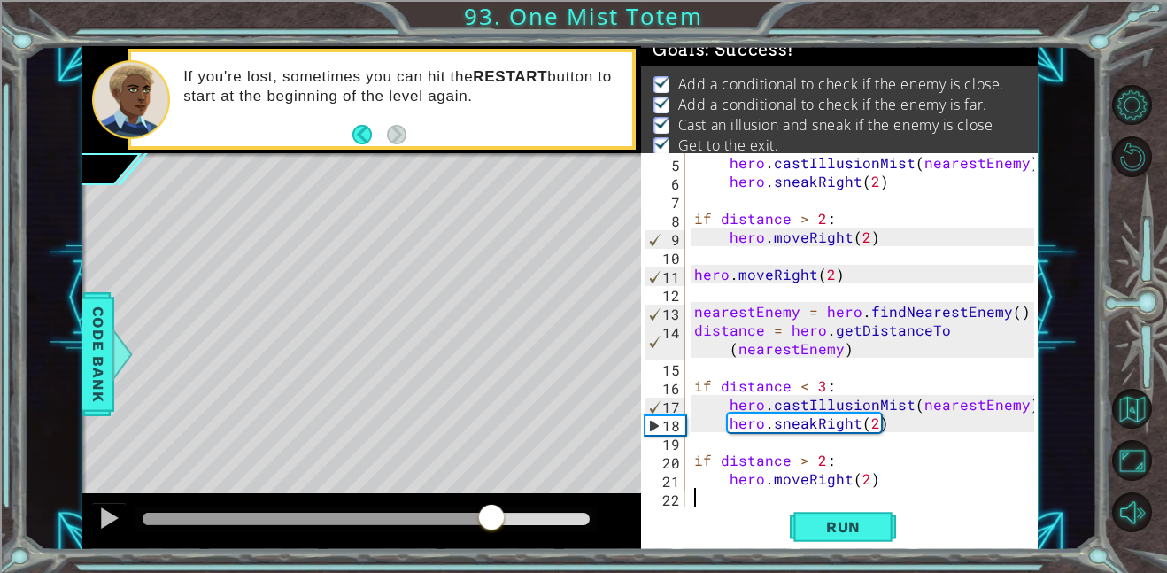
drag, startPoint x: 412, startPoint y: 513, endPoint x: 492, endPoint y: 514, distance: 79.7
click at [492, 514] on div at bounding box center [491, 519] width 32 height 32
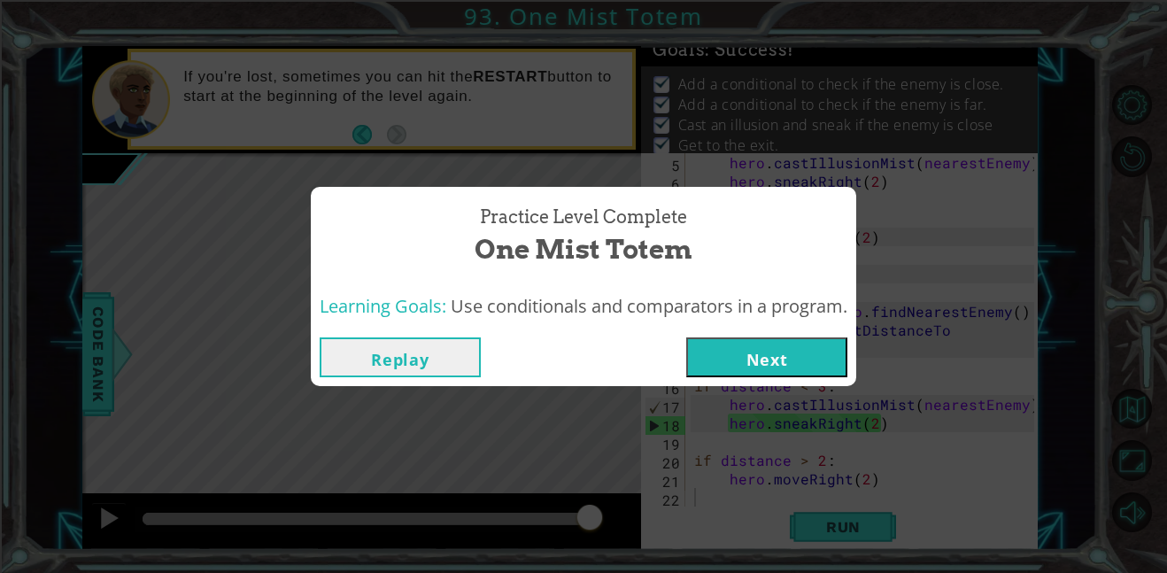
click at [759, 359] on button "Next" at bounding box center [766, 357] width 161 height 40
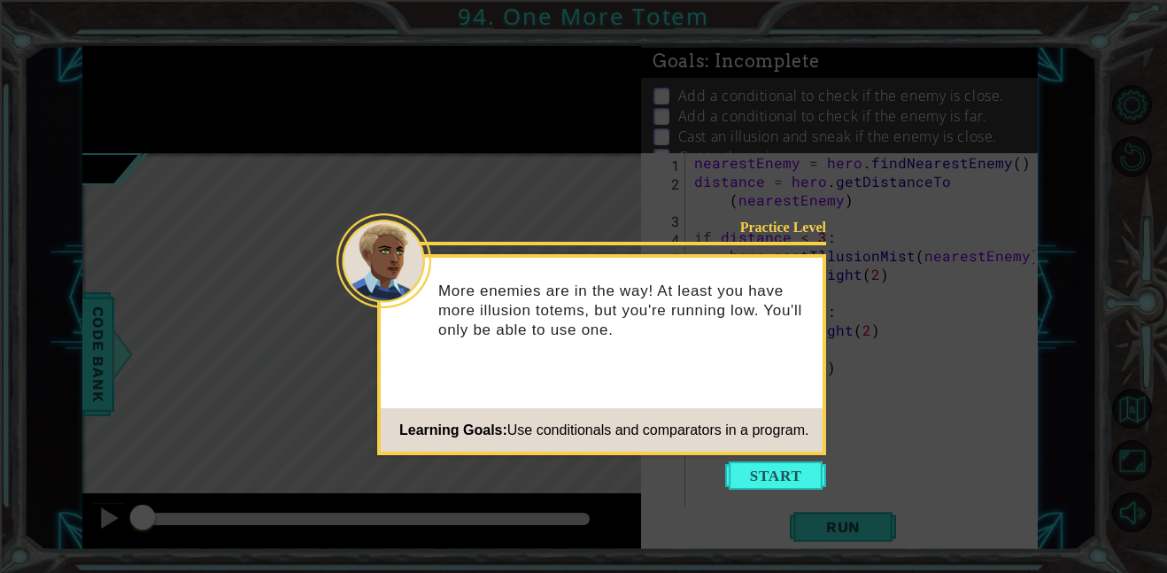
click at [751, 456] on icon at bounding box center [583, 286] width 1167 height 573
click at [754, 469] on button "Start" at bounding box center [775, 475] width 101 height 28
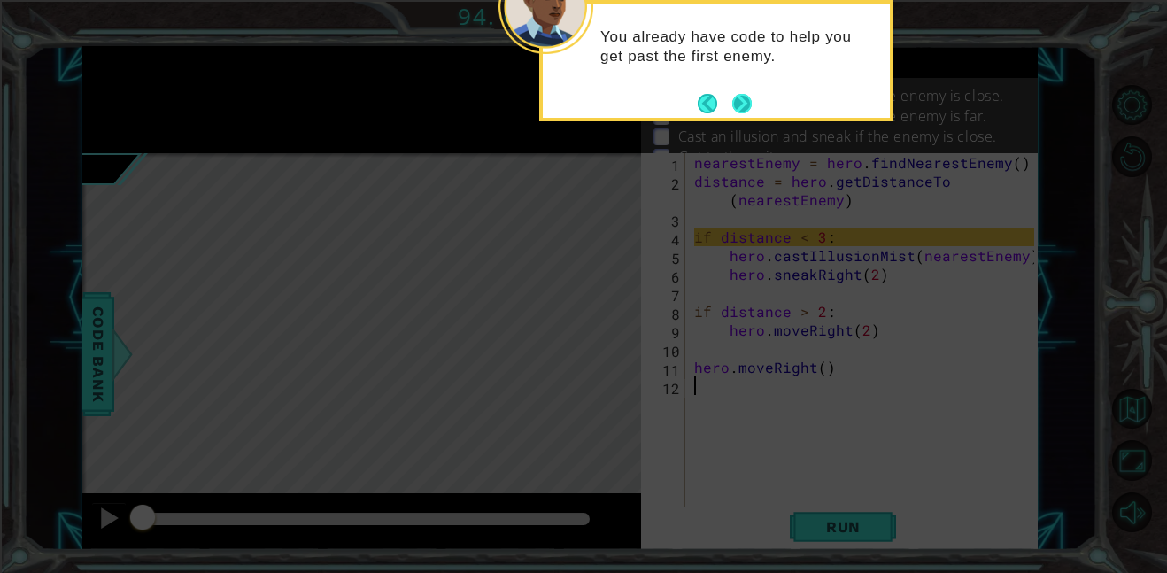
click at [736, 105] on button "Next" at bounding box center [741, 103] width 19 height 19
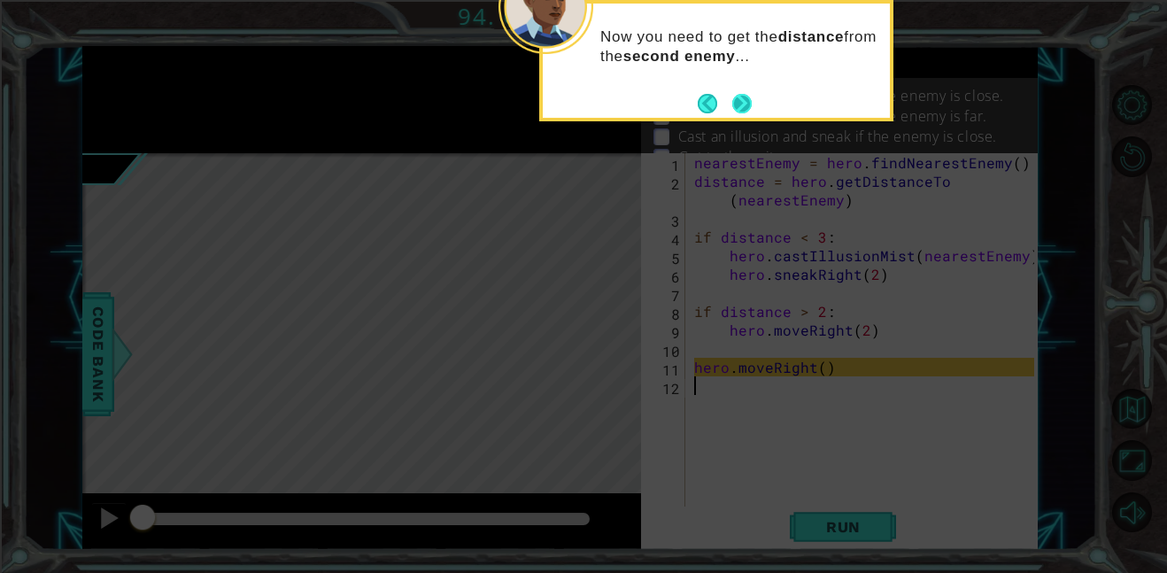
click at [750, 105] on button "Next" at bounding box center [741, 103] width 19 height 19
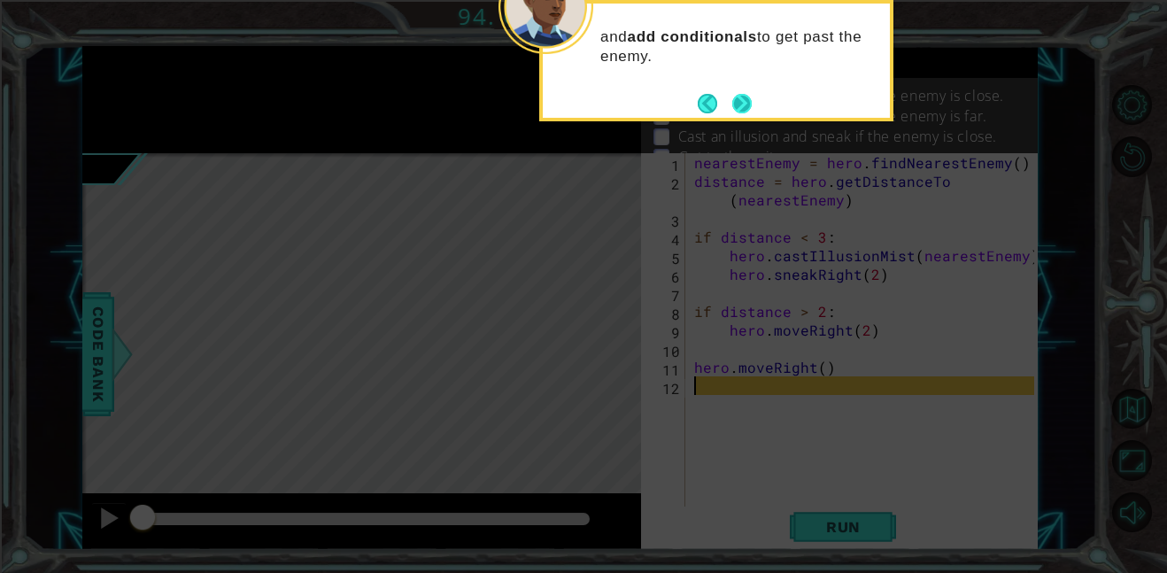
click at [748, 105] on button "Next" at bounding box center [742, 103] width 20 height 20
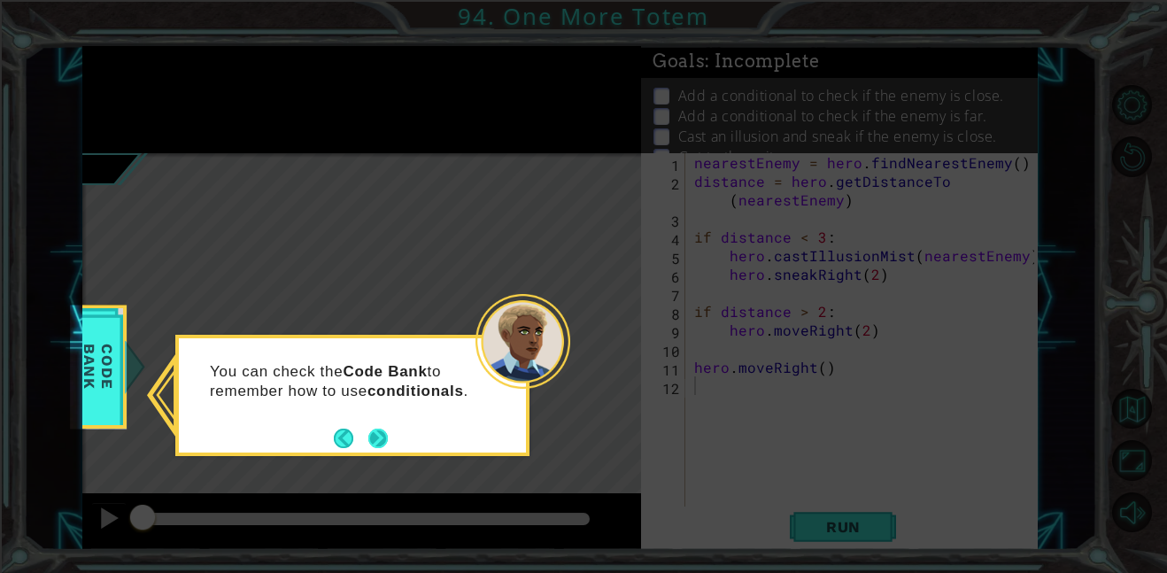
click at [379, 430] on button "Next" at bounding box center [377, 437] width 19 height 19
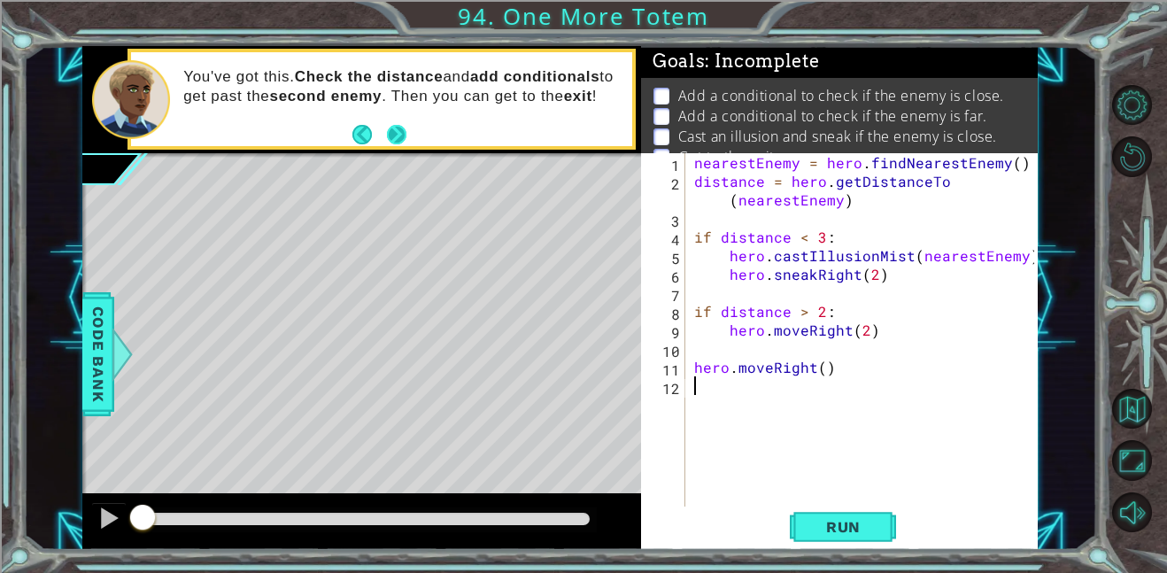
click at [404, 128] on button "Next" at bounding box center [396, 134] width 19 height 19
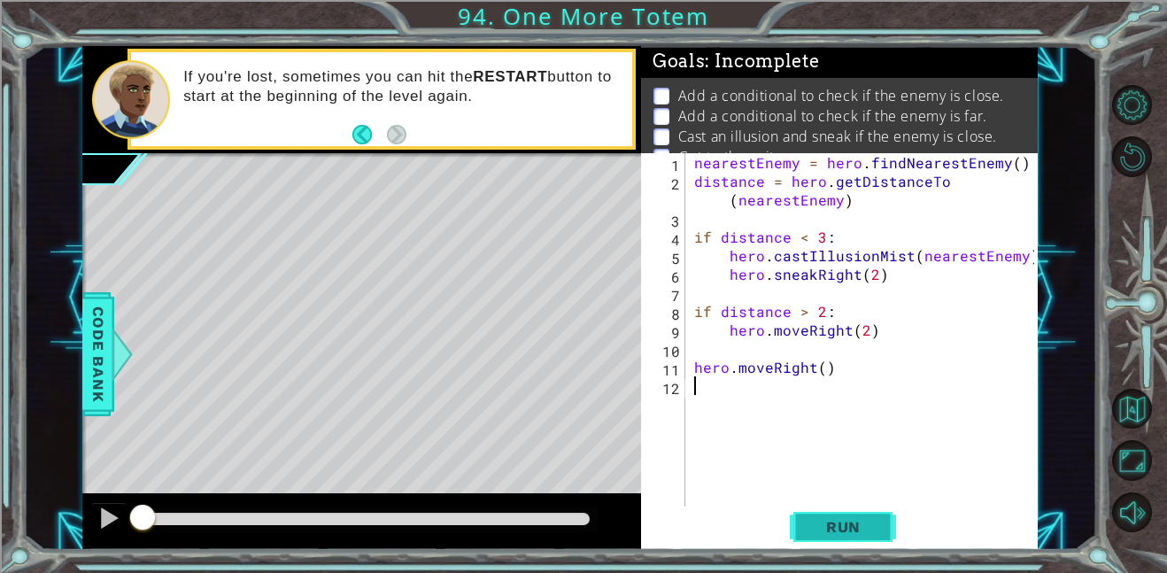
click at [804, 508] on button "Run" at bounding box center [843, 526] width 106 height 40
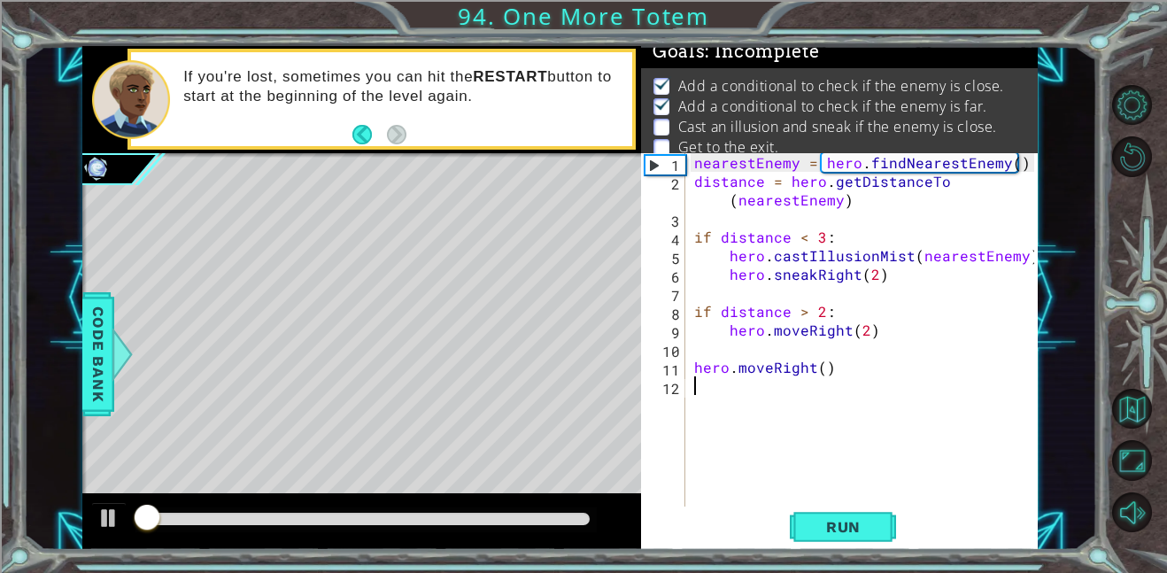
scroll to position [12, 0]
click at [110, 517] on div at bounding box center [108, 517] width 23 height 23
click at [696, 392] on div "nearestEnemy = hero . findNearestEnemy ( ) distance = hero . getDistanceTo ( ne…" at bounding box center [866, 348] width 352 height 390
drag, startPoint x: 158, startPoint y: 524, endPoint x: 130, endPoint y: 521, distance: 27.6
click at [130, 521] on div at bounding box center [143, 519] width 32 height 32
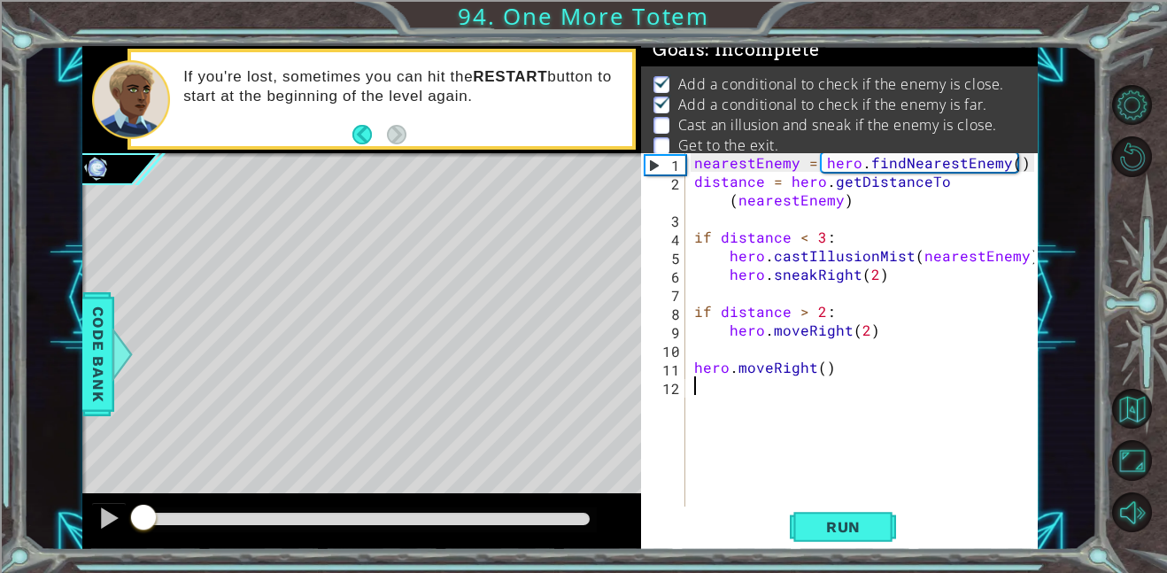
click at [709, 395] on div "nearestEnemy = hero . findNearestEnemy ( ) distance = hero . getDistanceTo ( ne…" at bounding box center [866, 348] width 352 height 390
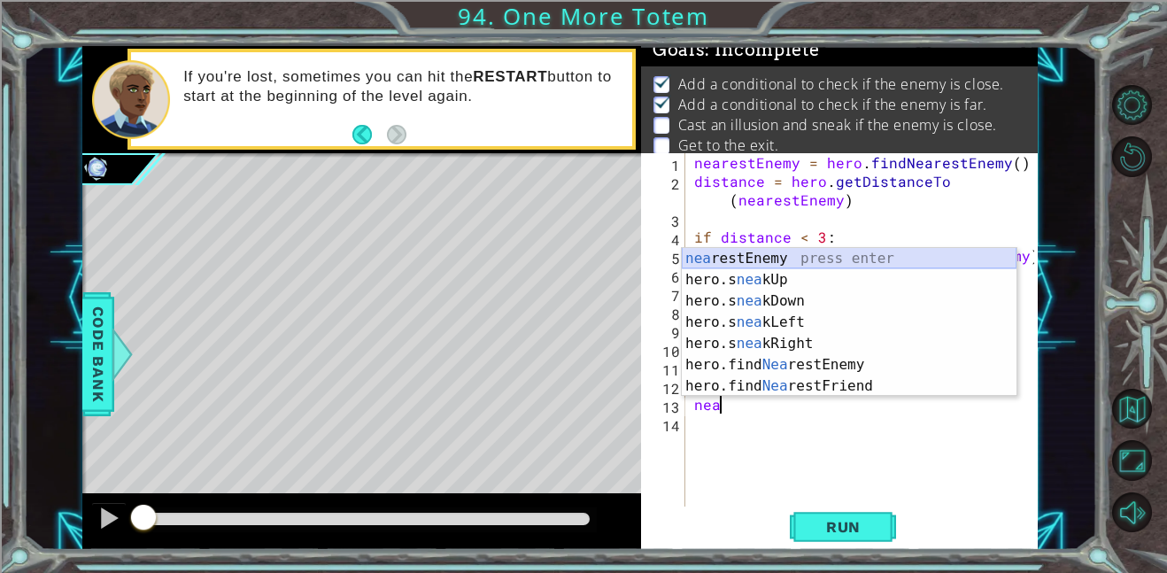
click at [897, 254] on div "nea restEnemy press enter hero.s nea kUp press enter hero.s nea kDown press ent…" at bounding box center [849, 343] width 335 height 191
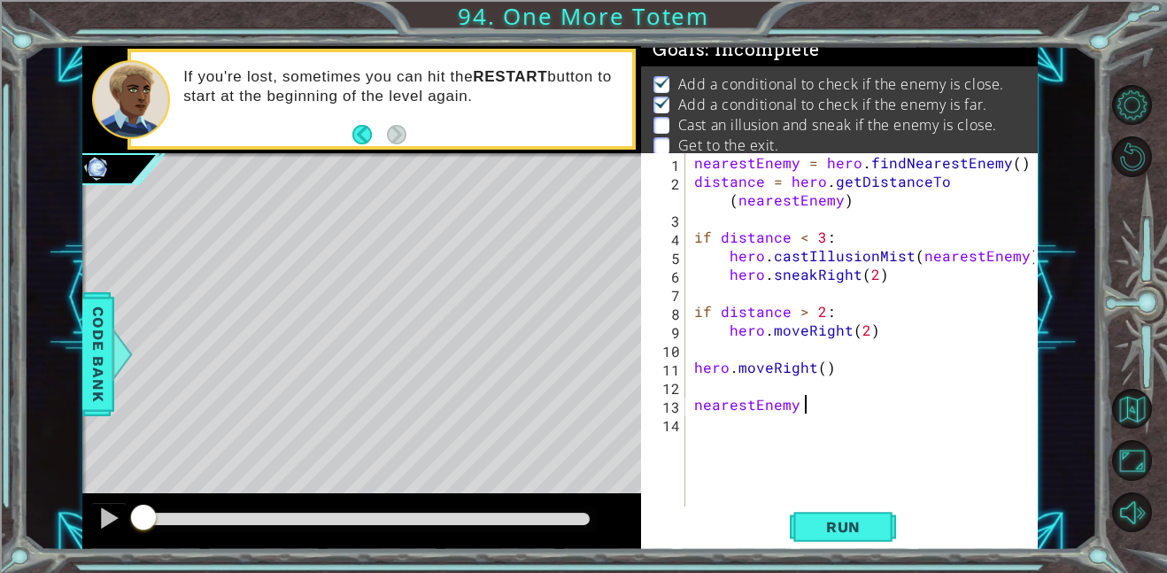
scroll to position [0, 6]
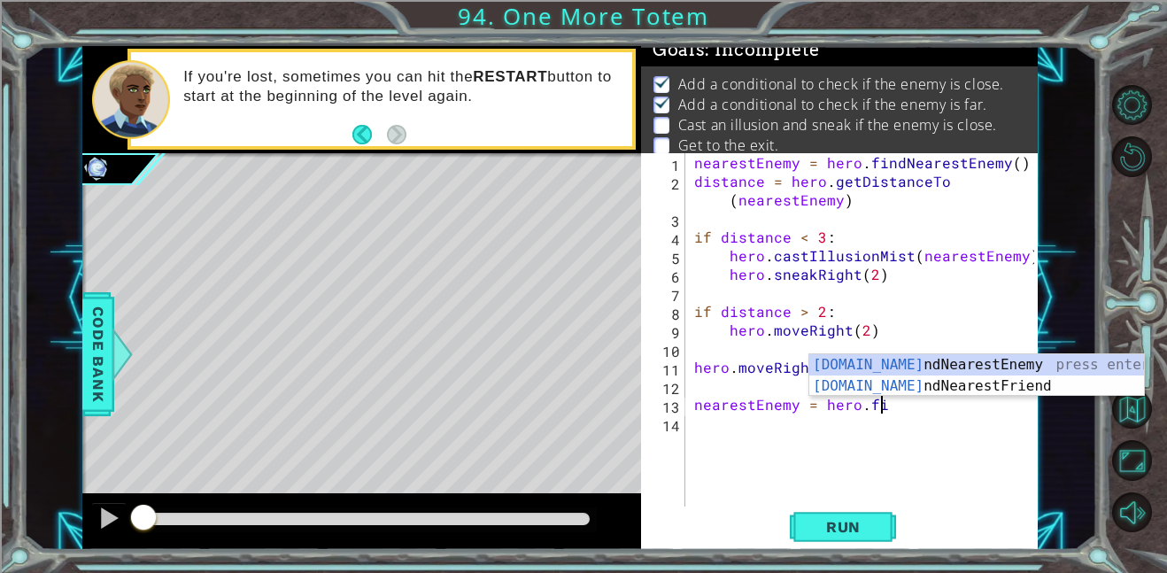
type textarea "nearestEnemy = hero.find"
click at [969, 361] on div "hero.find NearestEnemy press enter hero.find NearestFriend press enter" at bounding box center [976, 396] width 335 height 85
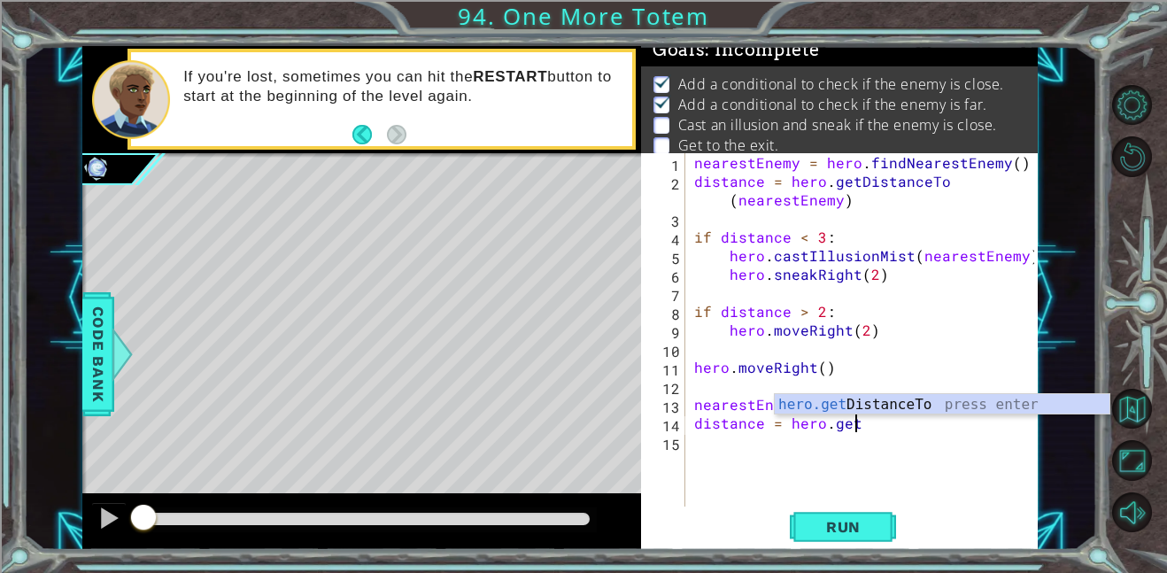
scroll to position [0, 9]
click at [917, 408] on div "hero.get DistanceTo press enter" at bounding box center [941, 426] width 335 height 64
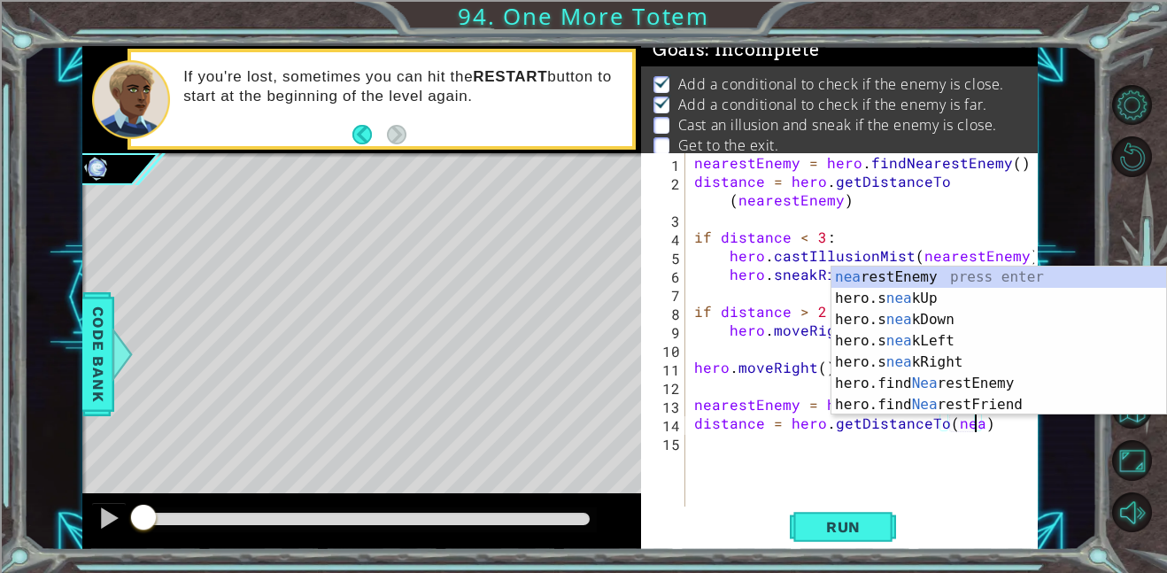
scroll to position [0, 18]
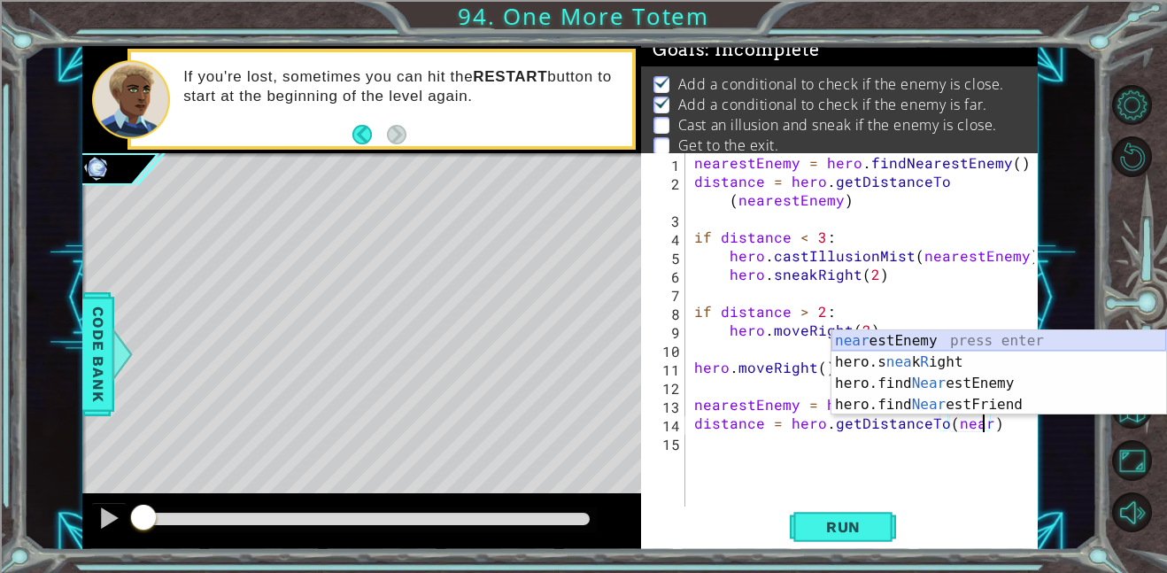
click at [1035, 338] on div "near estEnemy press enter hero.s nea k R ight press enter hero.find Near estEne…" at bounding box center [998, 393] width 335 height 127
type textarea "distance = hero.getDistanceTo(nearestEnemy)"
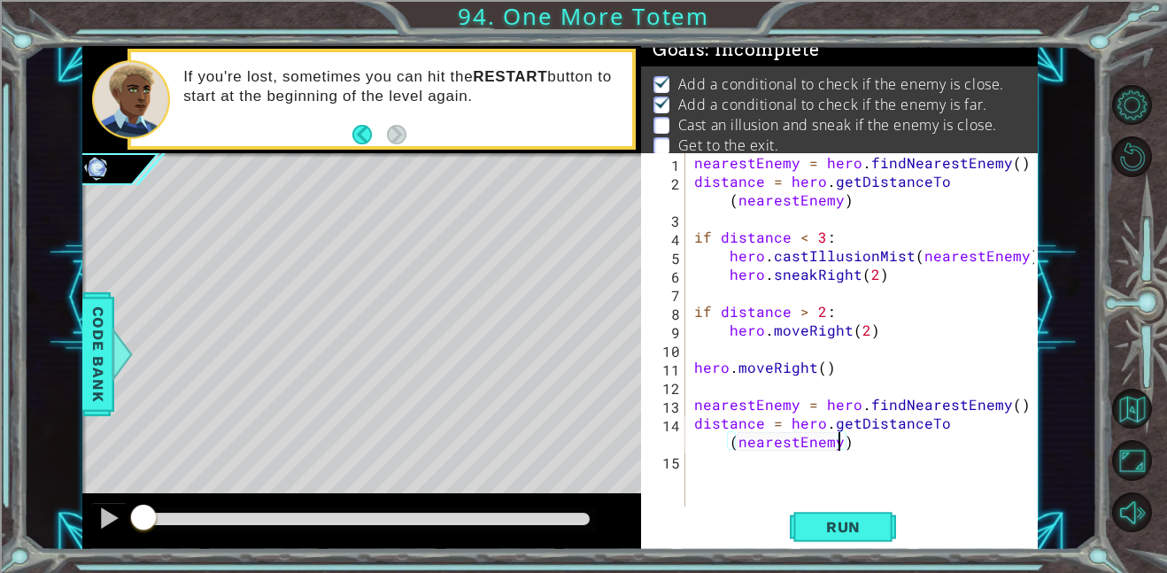
click at [865, 443] on div "nearestEnemy = hero . findNearestEnemy ( ) distance = hero . getDistanceTo ( ne…" at bounding box center [866, 348] width 352 height 390
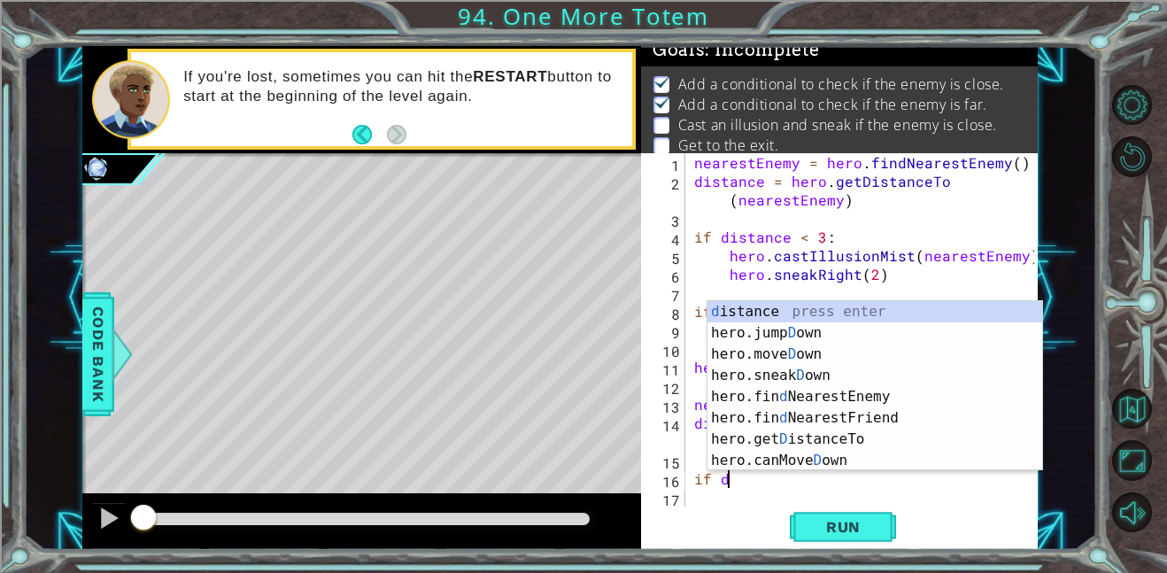
scroll to position [0, 2]
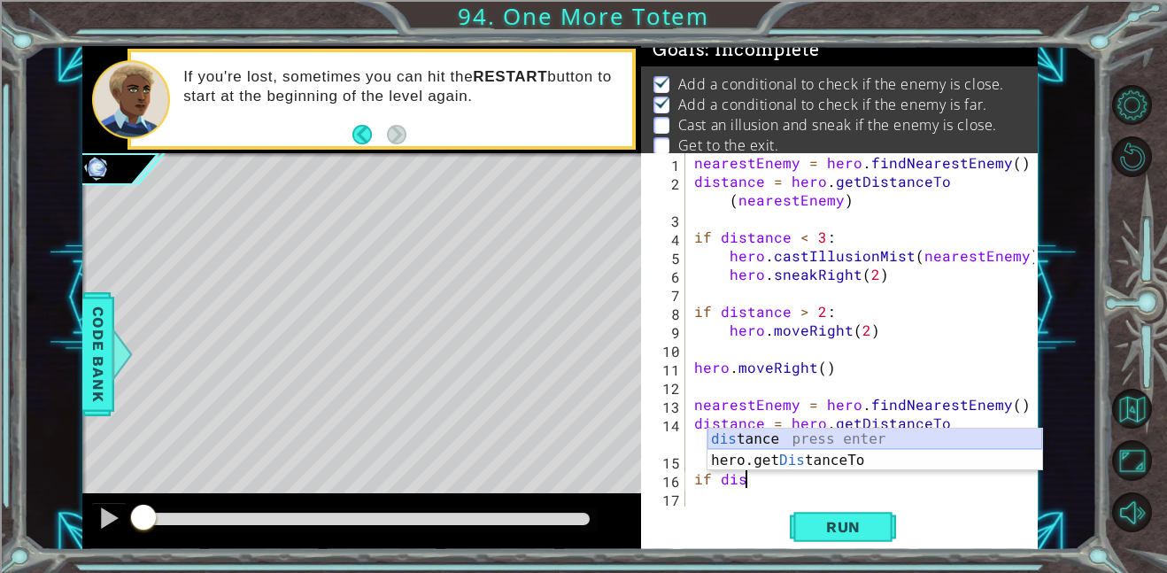
click at [893, 436] on div "dis tance press enter hero.get Dis tanceTo press enter" at bounding box center [874, 470] width 335 height 85
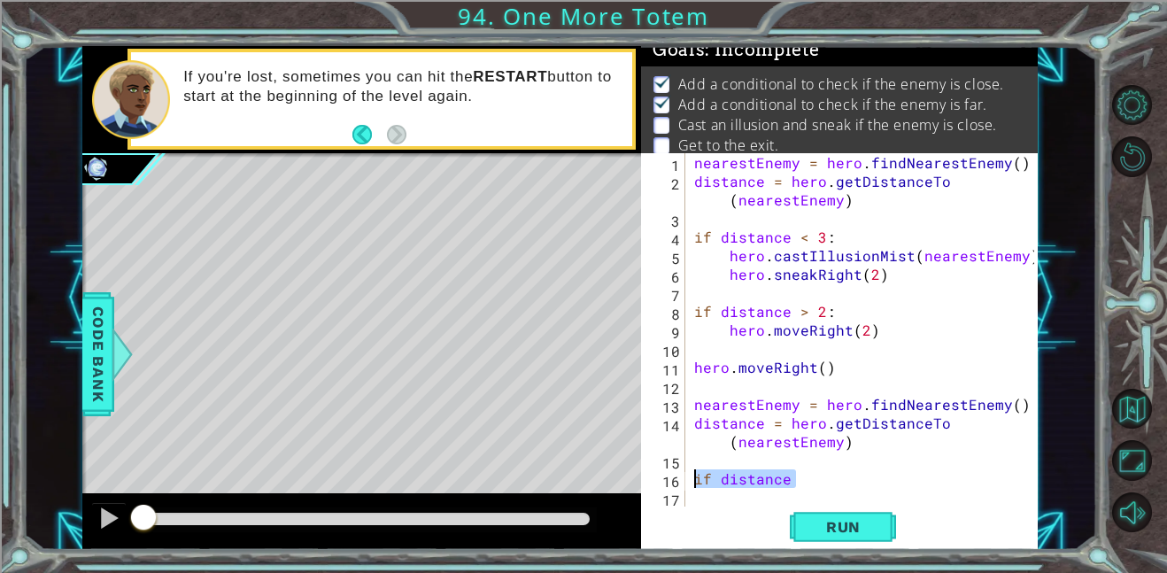
drag, startPoint x: 798, startPoint y: 474, endPoint x: 686, endPoint y: 482, distance: 112.8
click at [686, 482] on div "if distance 1 2 3 4 5 6 7 8 9 10 11 12 13 14 15 16 17 nearestEnemy = hero . fin…" at bounding box center [837, 329] width 393 height 353
type textarea "\"
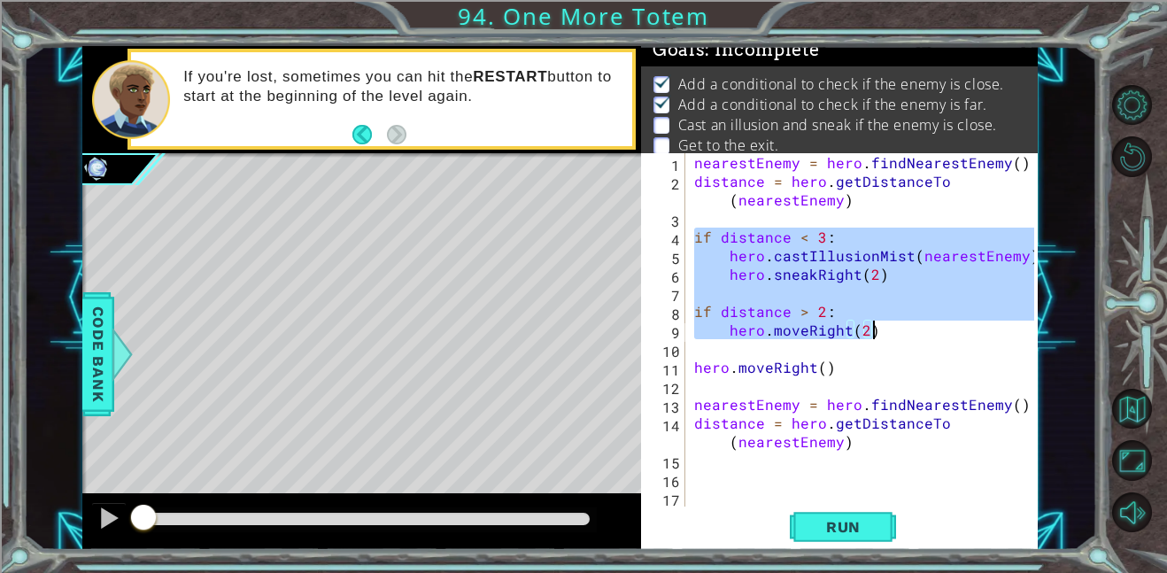
drag, startPoint x: 694, startPoint y: 235, endPoint x: 870, endPoint y: 334, distance: 201.7
click at [870, 334] on div "nearestEnemy = hero . findNearestEnemy ( ) distance = hero . getDistanceTo ( ne…" at bounding box center [866, 348] width 352 height 390
type textarea "if distance > 2: hero.moveRight(2)"
click at [813, 290] on div "nearestEnemy = hero . findNearestEnemy ( ) distance = hero . getDistanceTo ( ne…" at bounding box center [861, 329] width 343 height 353
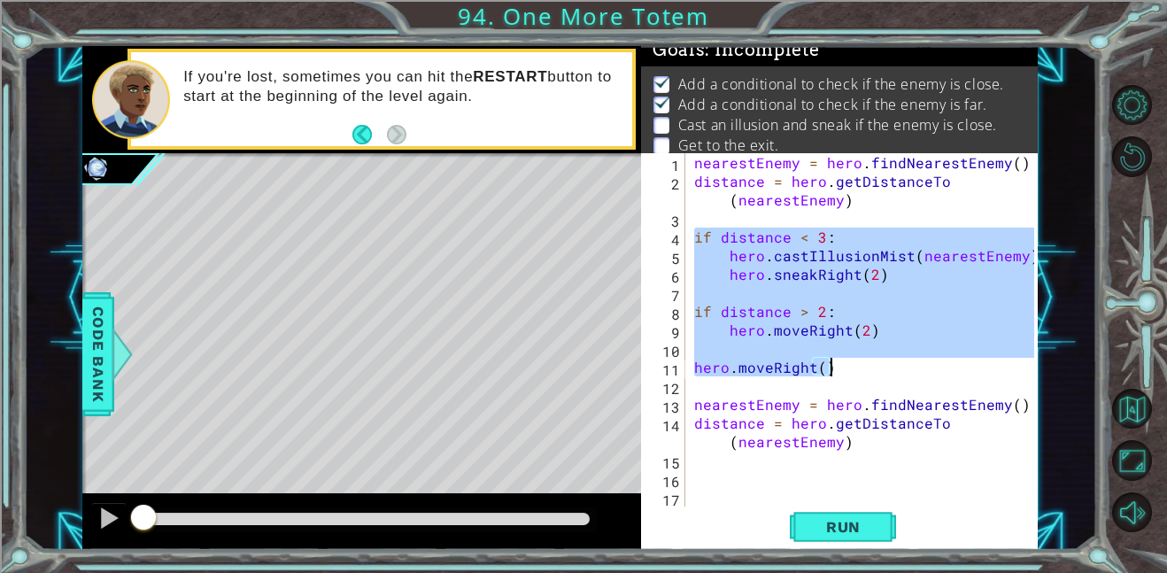
drag, startPoint x: 692, startPoint y: 239, endPoint x: 827, endPoint y: 374, distance: 190.9
click at [827, 374] on div "nearestEnemy = hero . findNearestEnemy ( ) distance = hero . getDistanceTo ( ne…" at bounding box center [866, 348] width 352 height 390
click at [847, 443] on div "nearestEnemy = hero . findNearestEnemy ( ) distance = hero . getDistanceTo ( ne…" at bounding box center [866, 348] width 352 height 390
type textarea "distance = hero.getDistanceTo(nearestEnemy)"
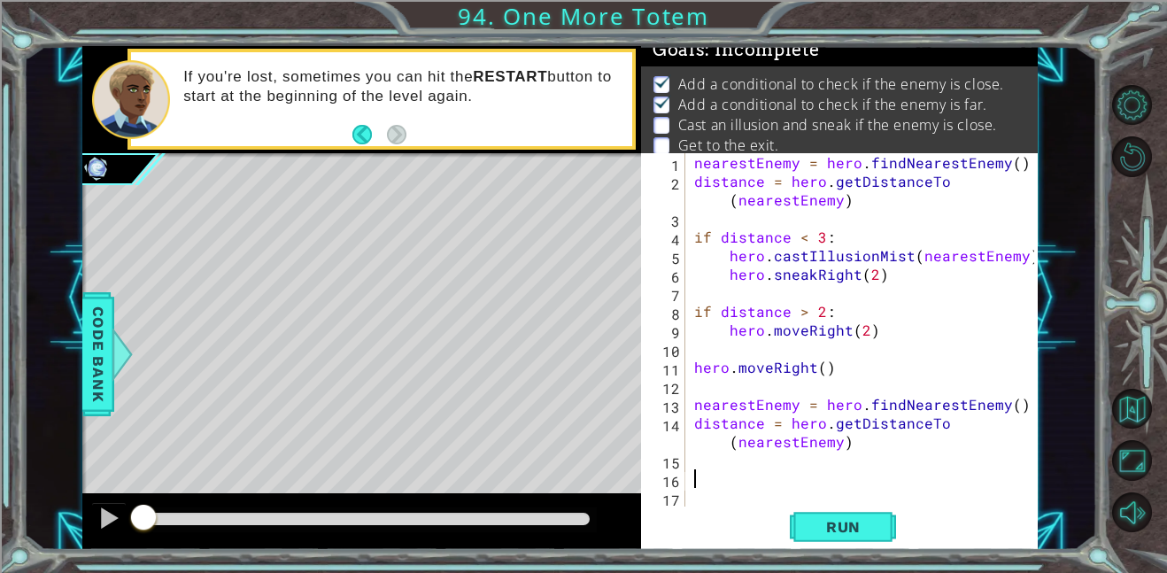
paste textarea "hero.moveRight()"
type textarea "hero.moveRight()"
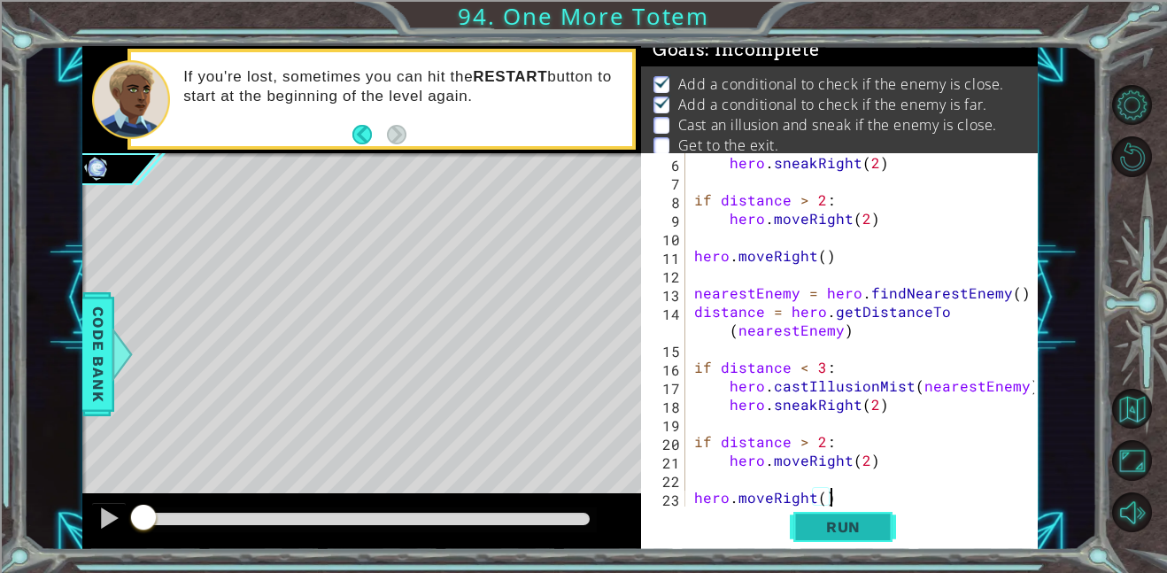
click at [808, 530] on span "Run" at bounding box center [843, 527] width 70 height 18
click at [91, 527] on button at bounding box center [108, 520] width 35 height 36
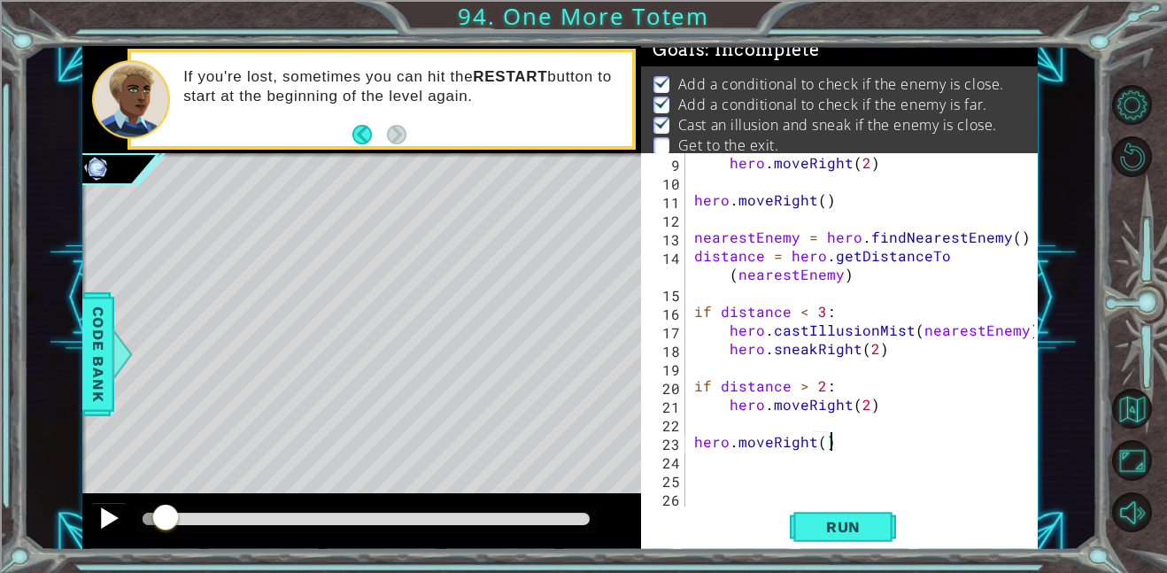
scroll to position [167, 0]
click at [693, 493] on div "hero . moveRight ( 2 ) hero . moveRight ( ) nearestEnemy = hero . findNearestEn…" at bounding box center [866, 348] width 352 height 390
click at [690, 485] on div "hero . moveRight ( 2 ) hero . moveRight ( ) nearestEnemy = hero . findNearestEn…" at bounding box center [866, 348] width 352 height 390
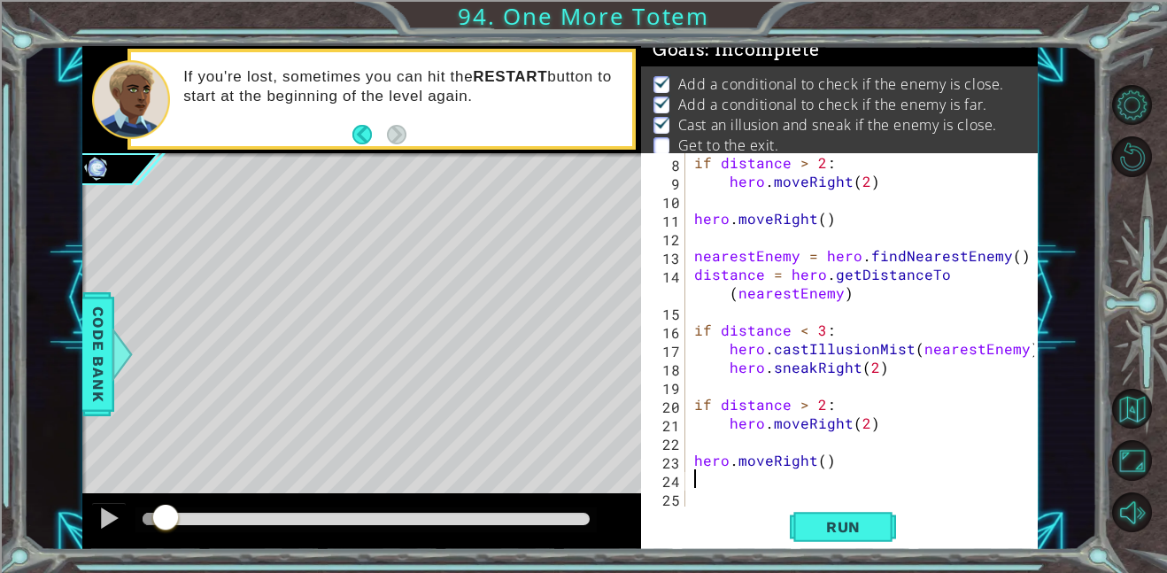
scroll to position [149, 0]
type textarea "h"
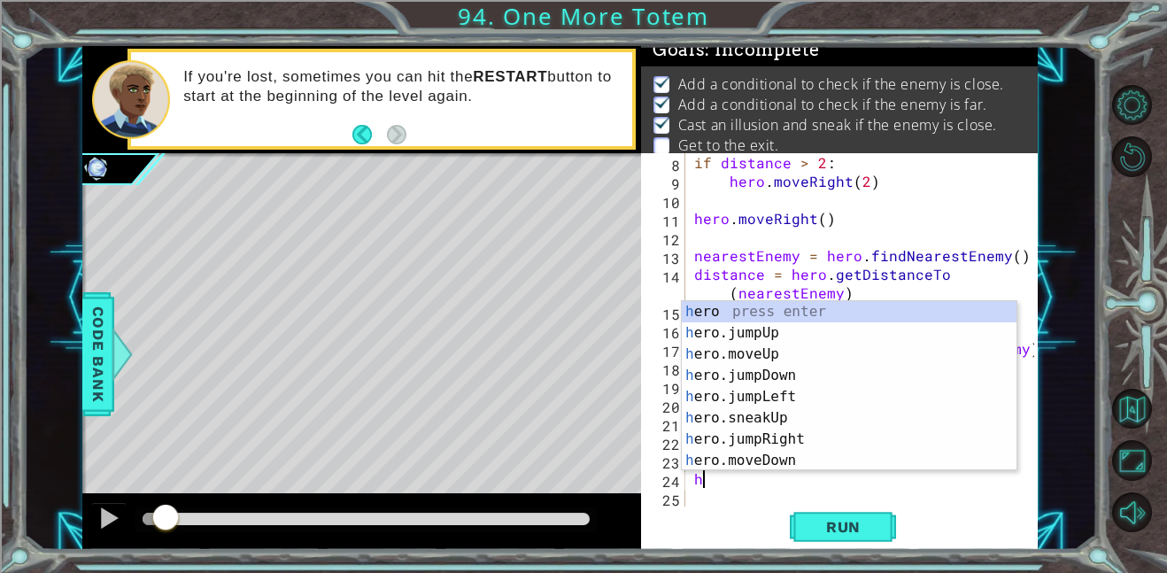
click at [696, 501] on div "if distance > 2 : hero . moveRight ( 2 ) hero . moveRight ( ) nearestEnemy = he…" at bounding box center [866, 348] width 352 height 390
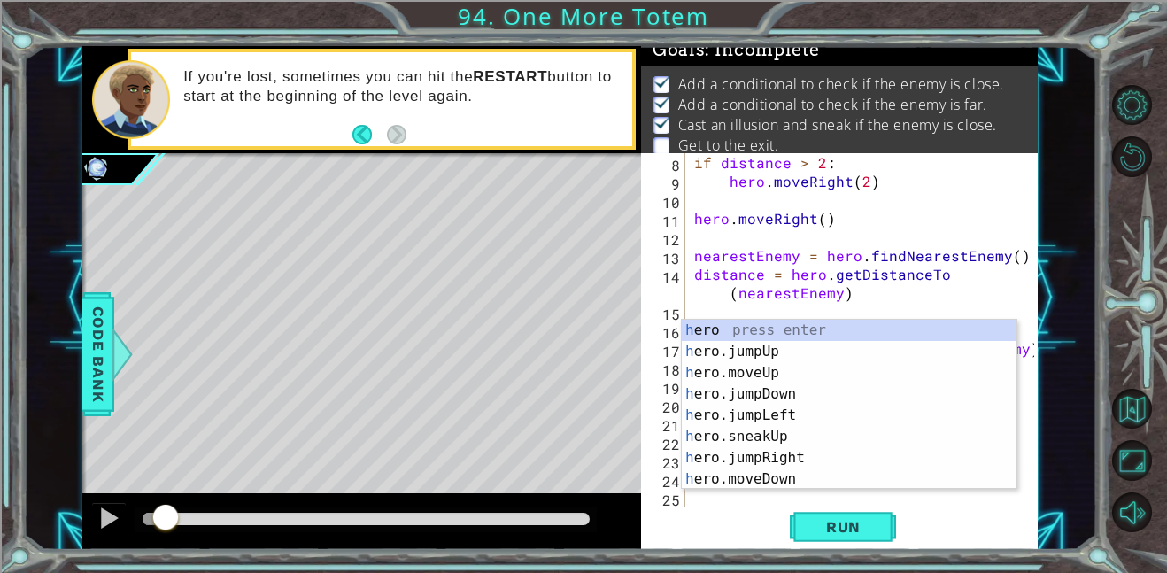
click at [714, 520] on div "Run" at bounding box center [842, 526] width 397 height 40
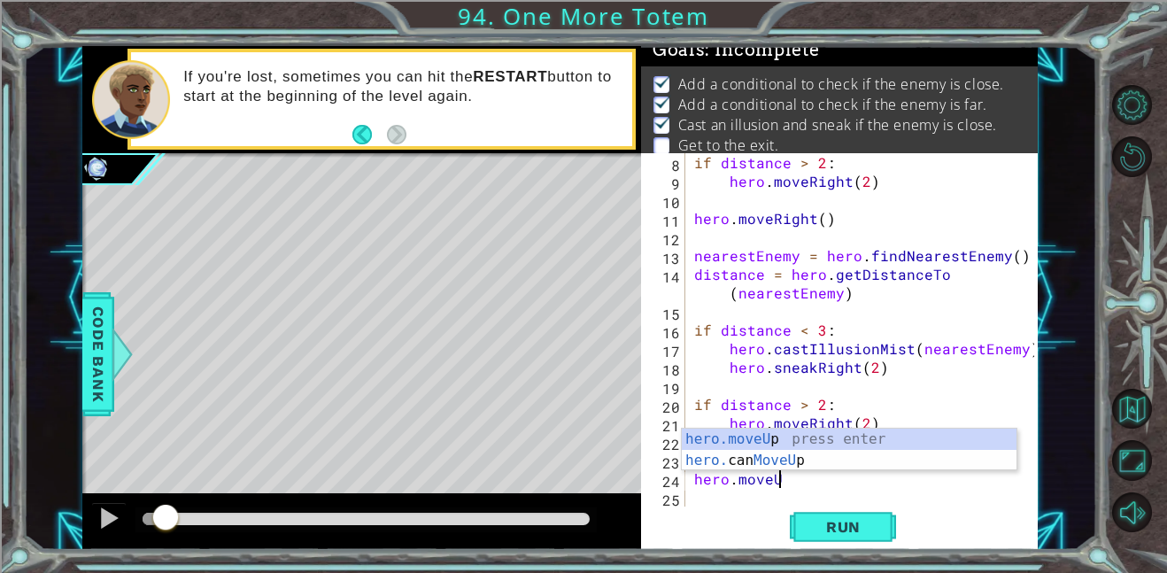
scroll to position [0, 4]
click at [804, 433] on div "hero.moveUp press enter hero. can MoveUp press enter" at bounding box center [849, 470] width 335 height 85
type textarea "hero.moveUp(1)"
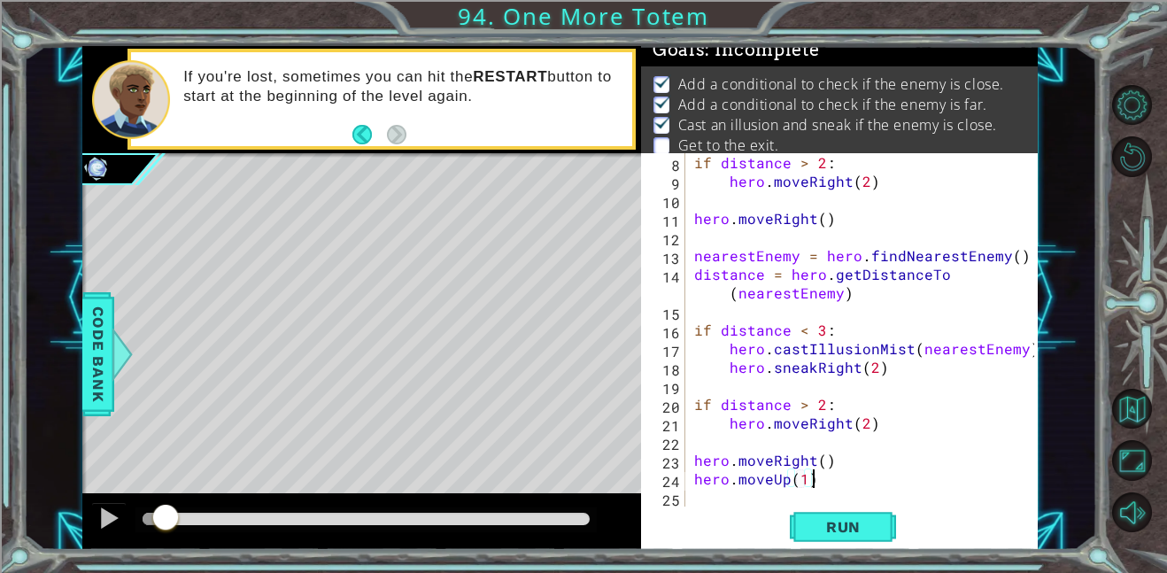
click at [827, 480] on div "if distance > 2 : hero . moveRight ( 2 ) hero . moveRight ( ) nearestEnemy = he…" at bounding box center [866, 348] width 352 height 390
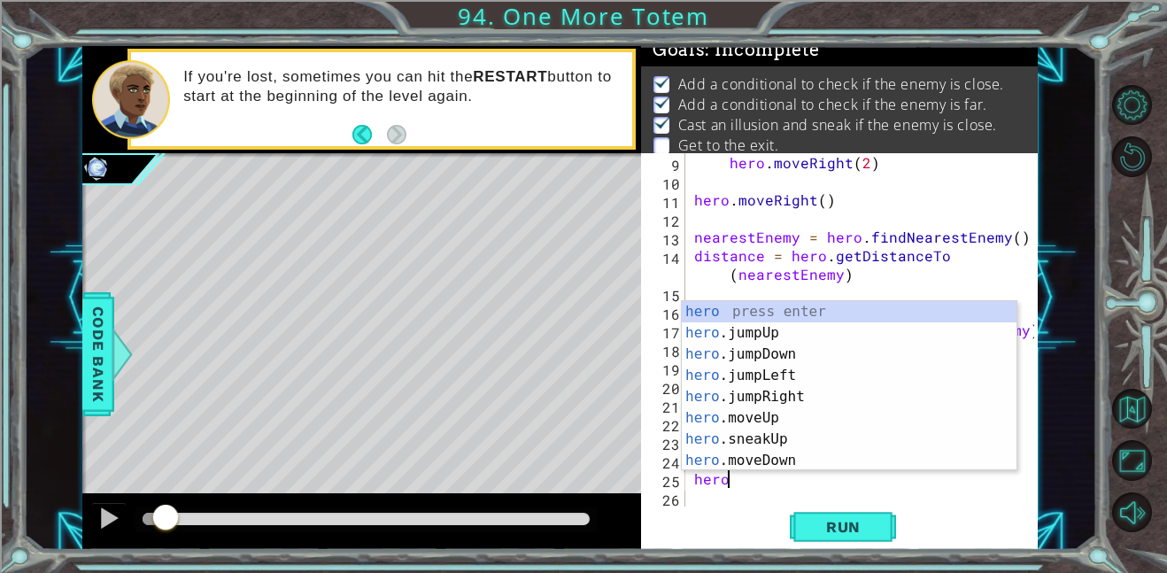
scroll to position [0, 2]
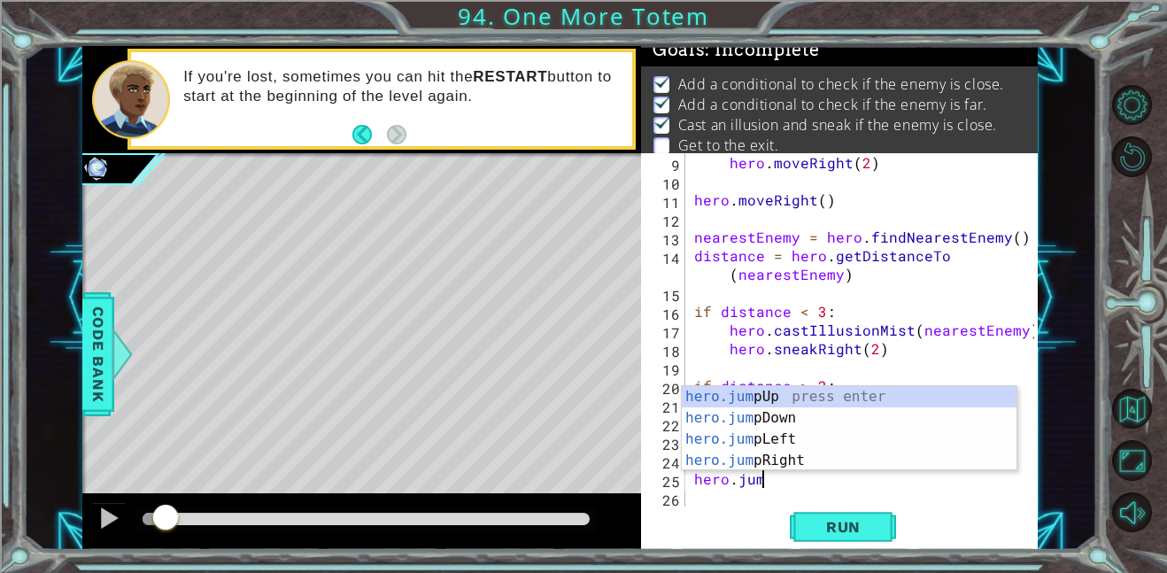
type textarea "hero.jump"
click at [888, 395] on div "hero.jump Up press enter hero.jump Down press enter hero.jump Left press enter …" at bounding box center [849, 449] width 335 height 127
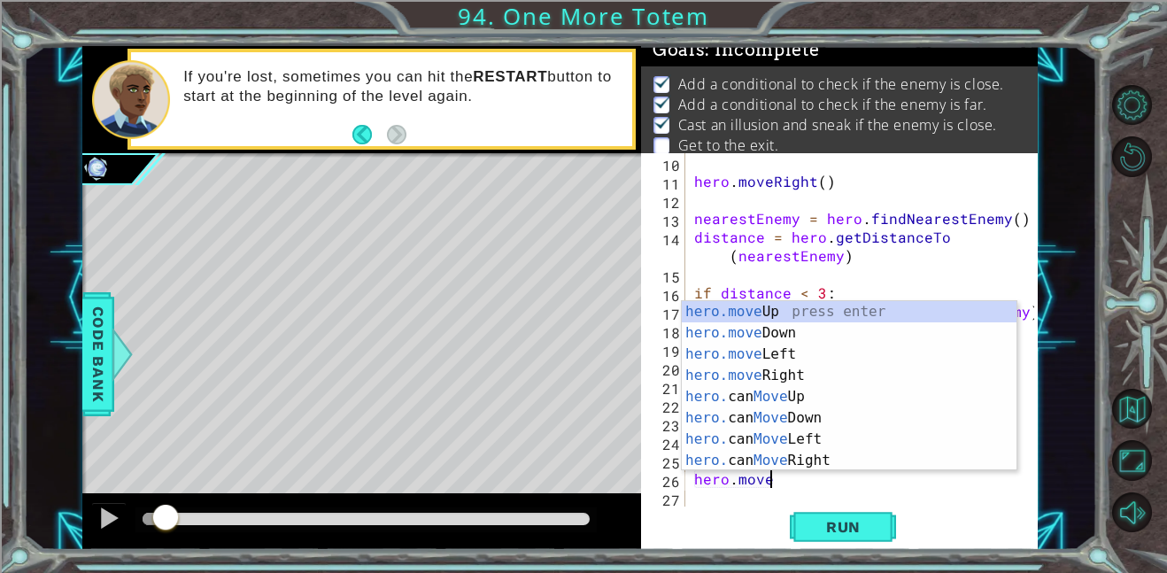
scroll to position [0, 4]
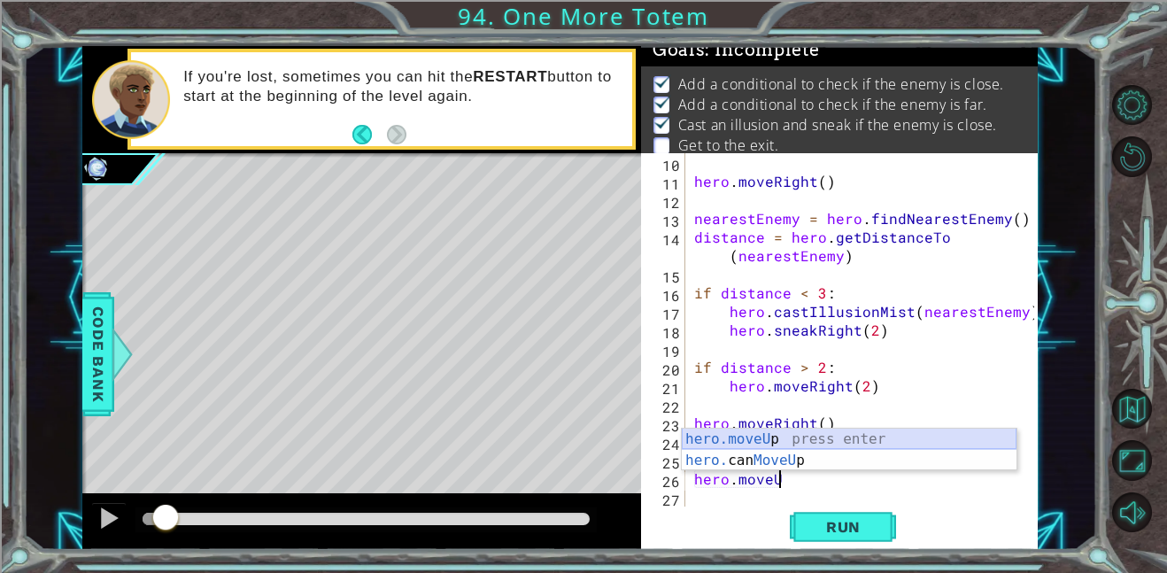
click at [821, 431] on div "hero.moveU p press enter hero. can MoveU p press enter" at bounding box center [849, 470] width 335 height 85
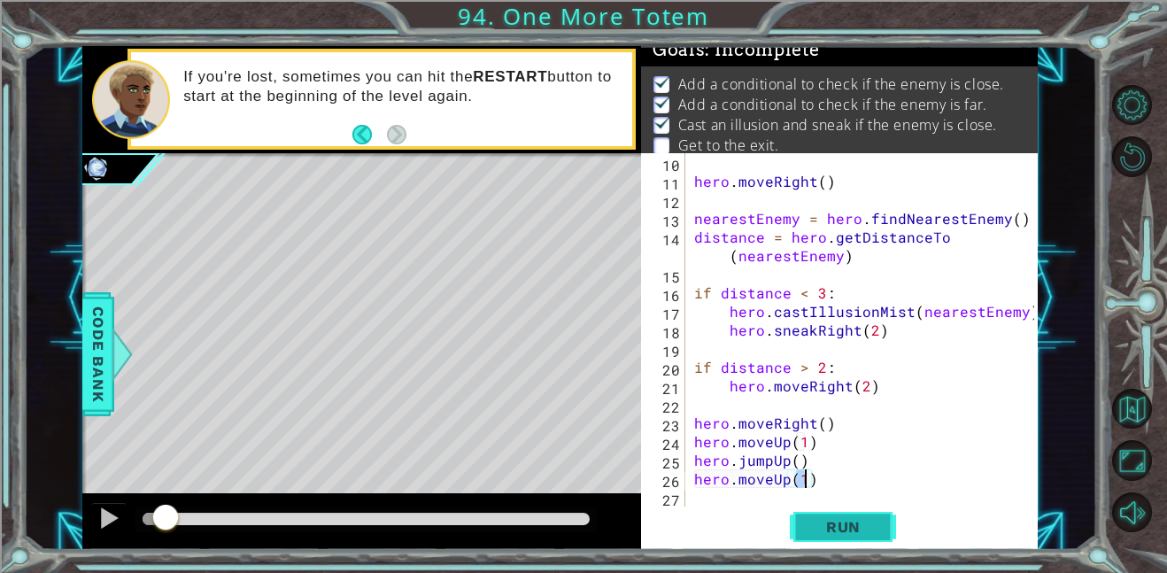
type textarea "hero.moveUp(1)"
click at [835, 516] on button "Run" at bounding box center [843, 526] width 106 height 40
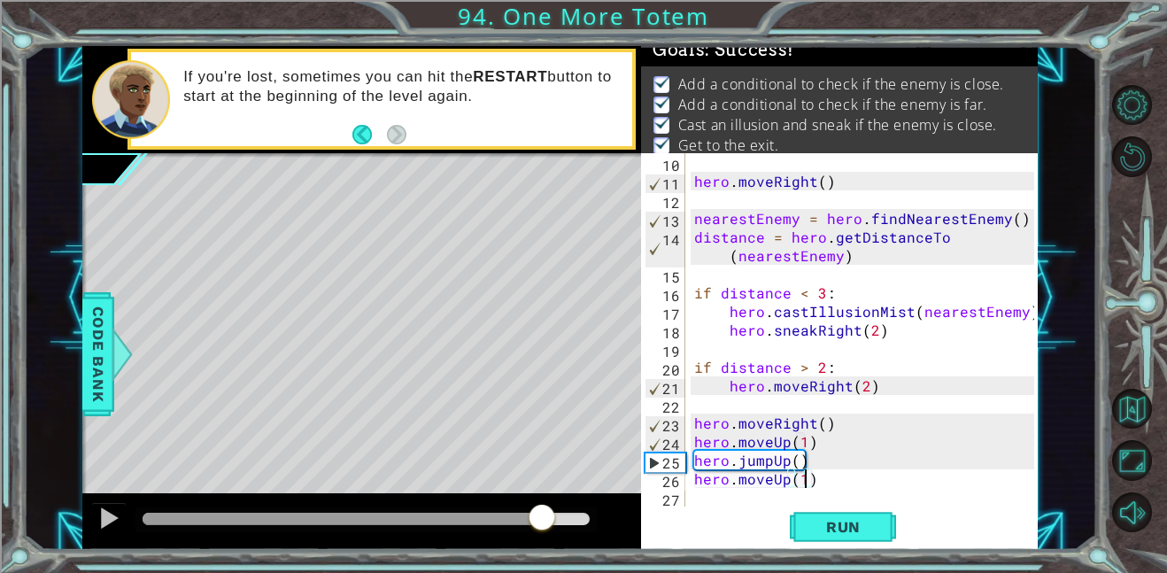
drag, startPoint x: 190, startPoint y: 525, endPoint x: 536, endPoint y: 517, distance: 346.2
click at [536, 517] on div at bounding box center [542, 519] width 32 height 32
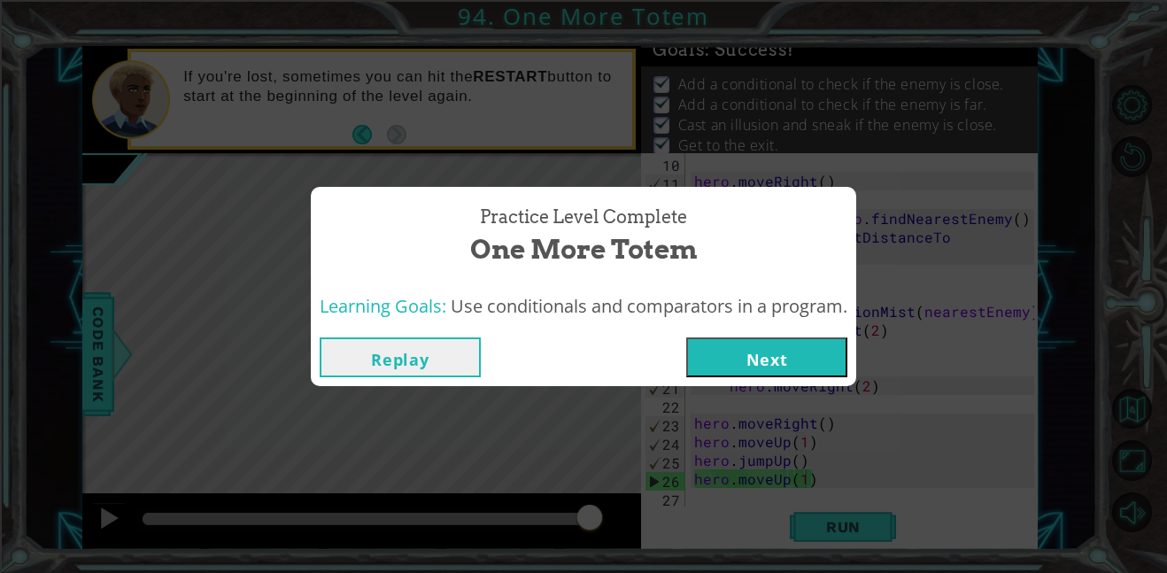
click at [763, 356] on button "Next" at bounding box center [766, 357] width 161 height 40
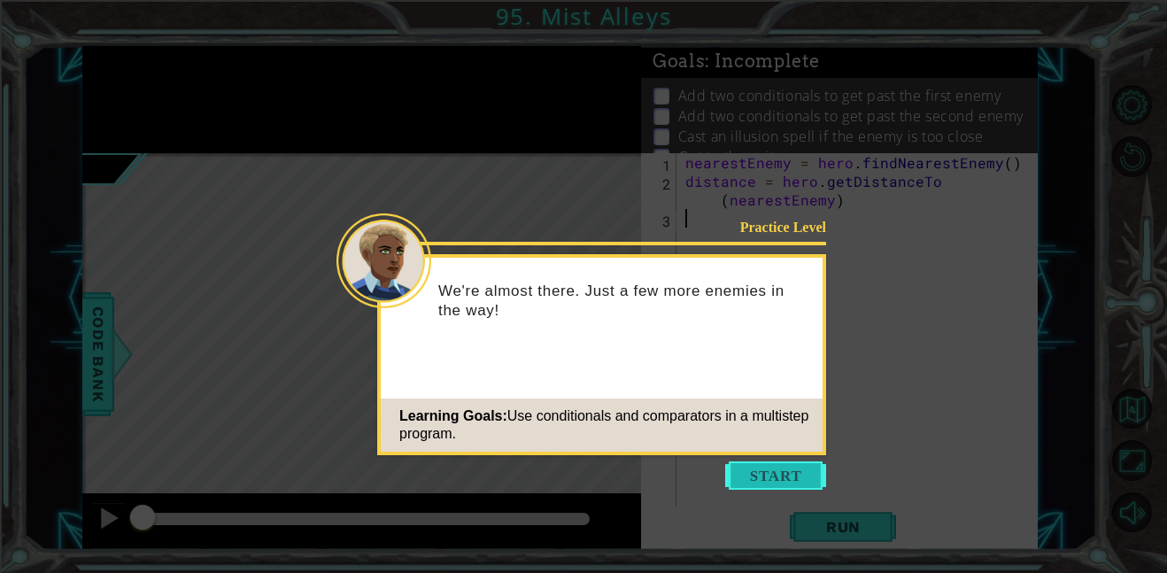
click at [773, 471] on button "Start" at bounding box center [775, 475] width 101 height 28
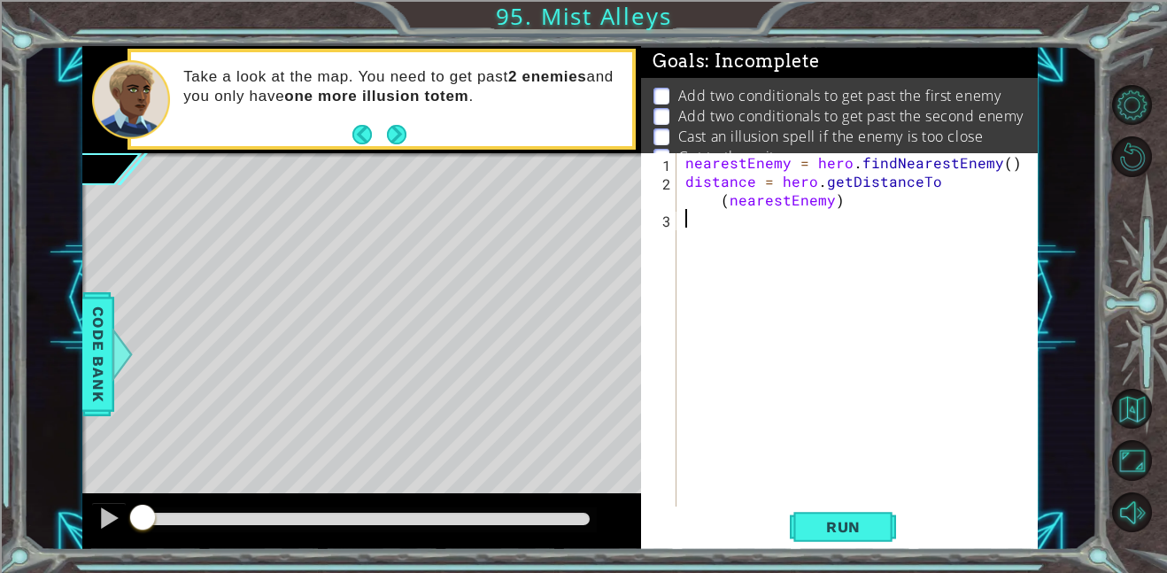
click at [406, 137] on footer at bounding box center [379, 134] width 54 height 27
click at [405, 137] on button "Next" at bounding box center [396, 134] width 19 height 19
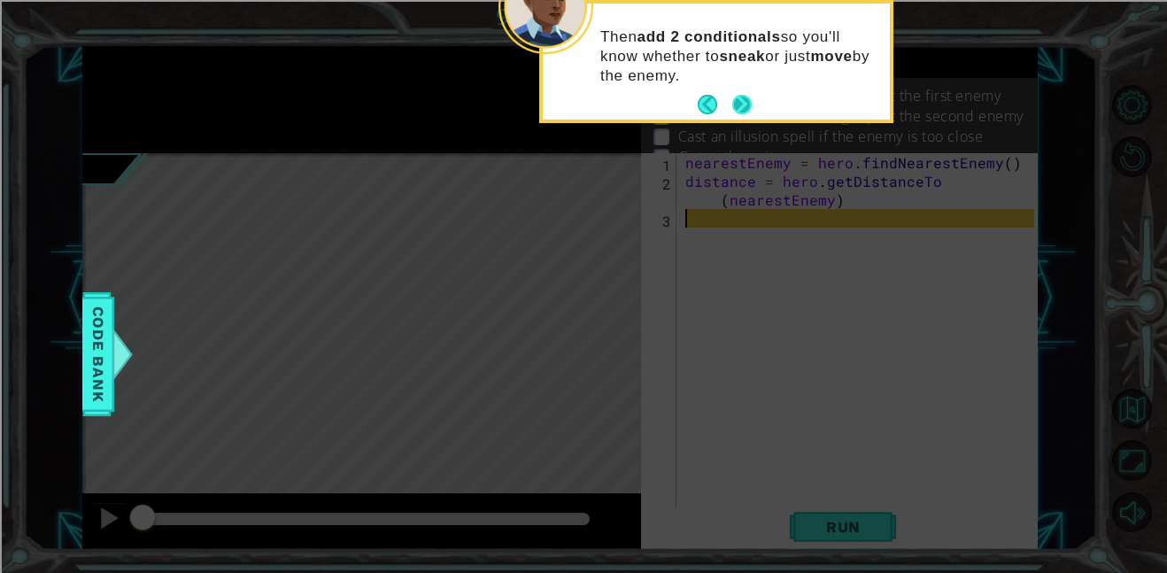
click at [746, 107] on button "Next" at bounding box center [741, 104] width 19 height 19
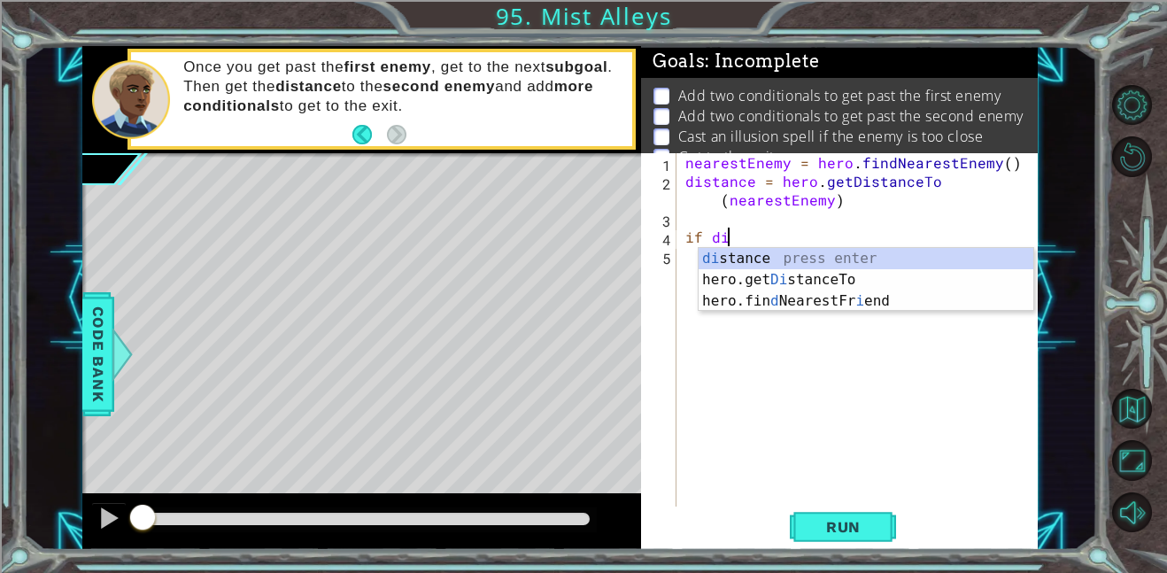
scroll to position [0, 2]
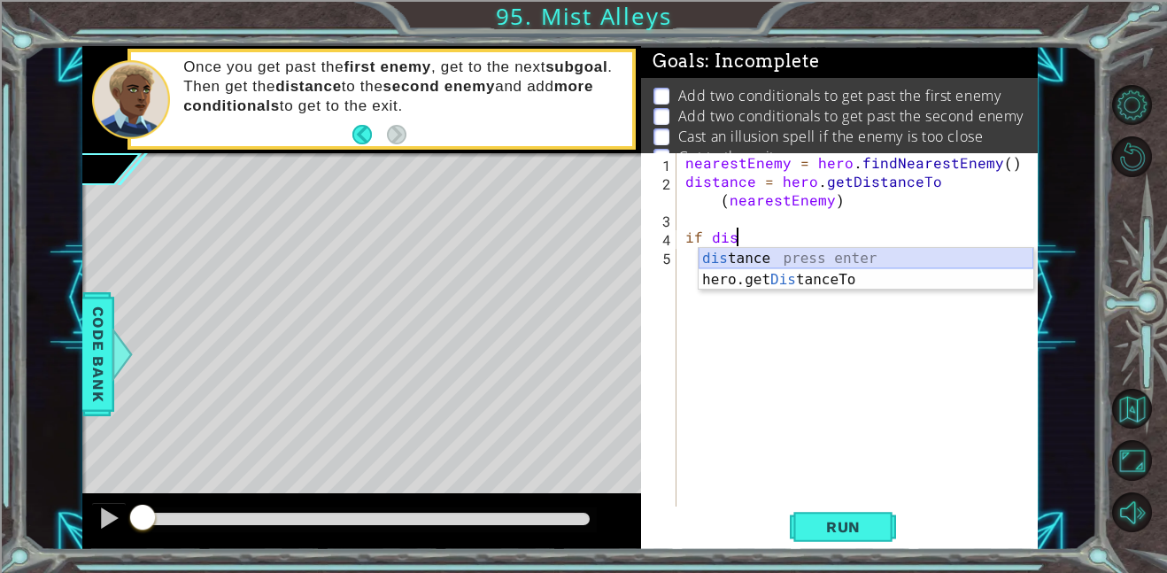
click at [832, 260] on div "dis tance press enter hero.get Dis tanceTo press enter" at bounding box center [865, 290] width 335 height 85
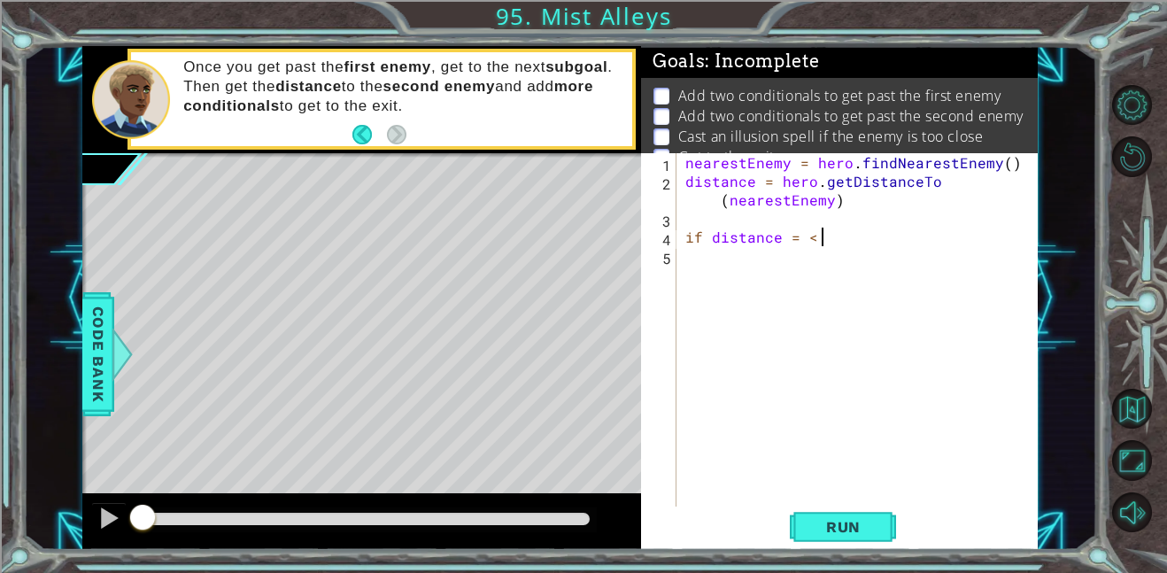
scroll to position [0, 8]
type textarea "if distance = < 3:"
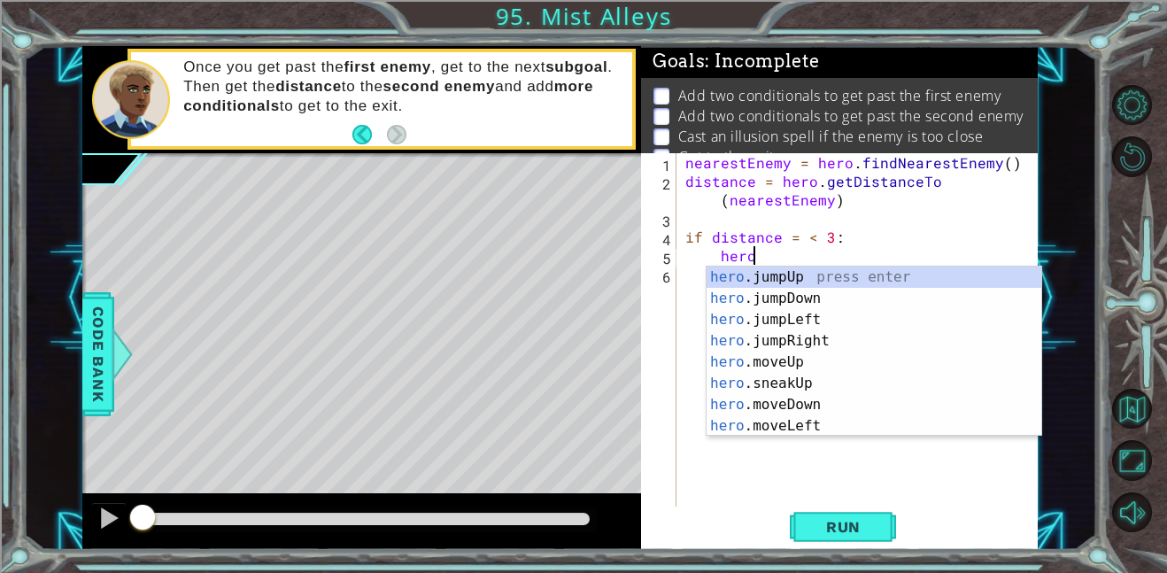
scroll to position [0, 4]
type textarea "hero."
click at [117, 330] on div at bounding box center [123, 353] width 22 height 53
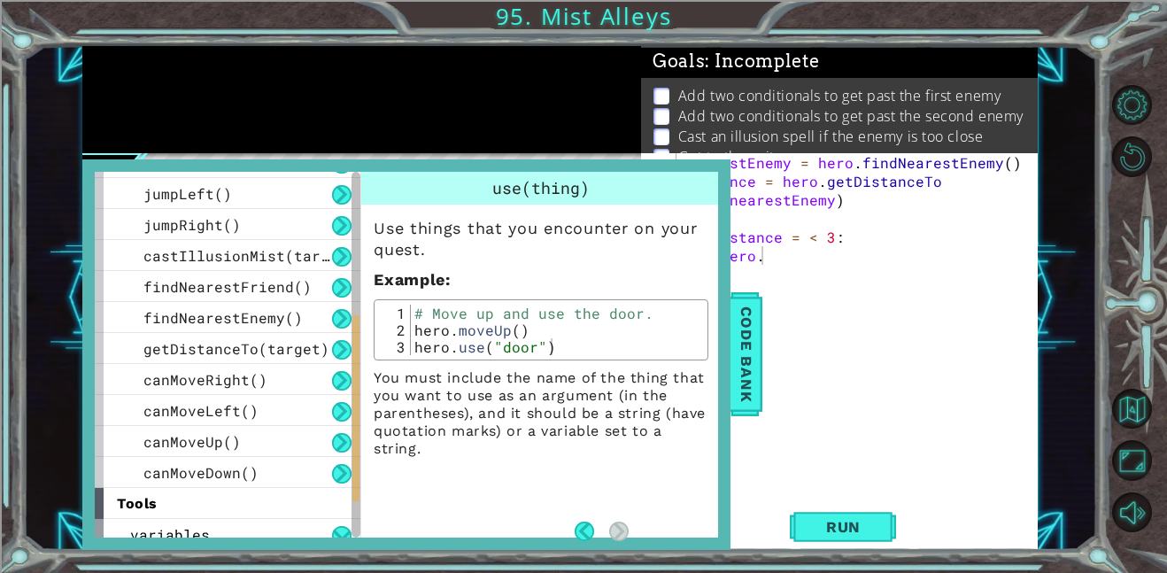
scroll to position [439, 0]
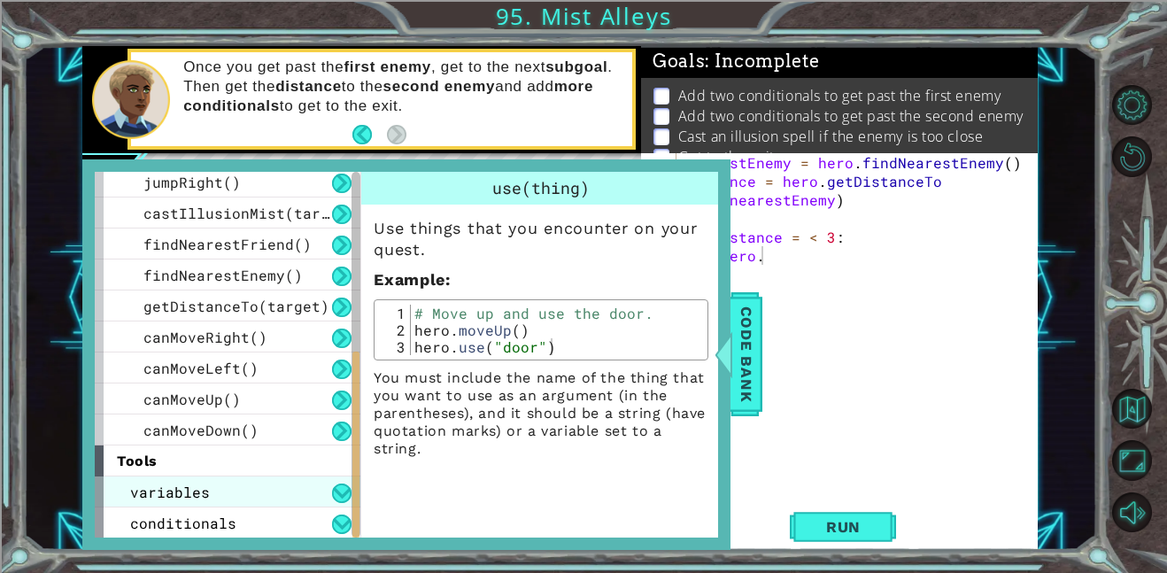
click at [237, 491] on div "variables" at bounding box center [228, 491] width 266 height 31
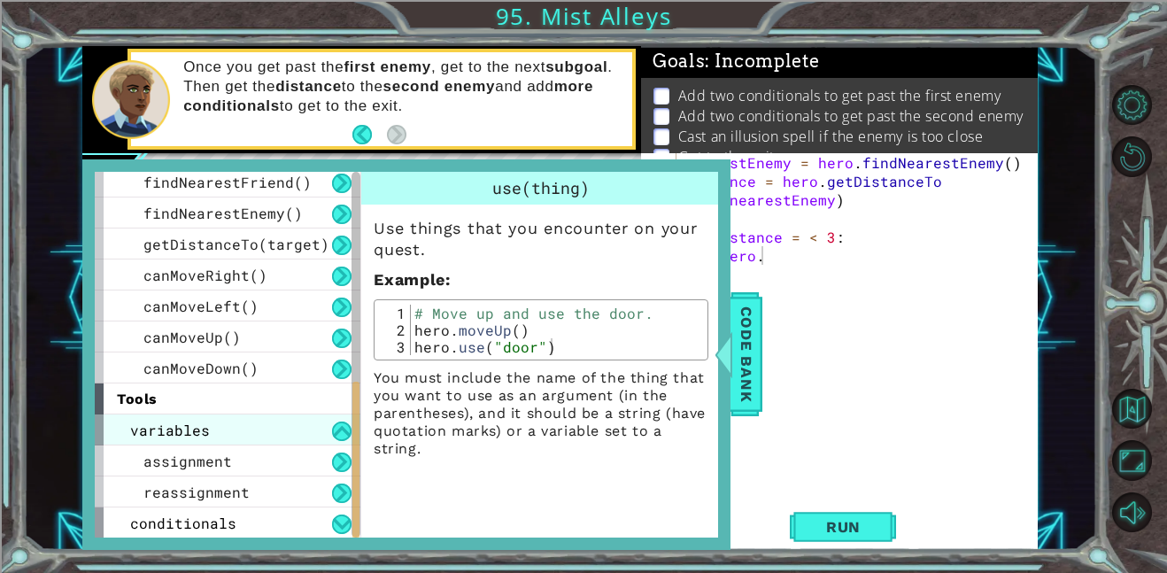
click at [265, 414] on div "variables" at bounding box center [228, 429] width 266 height 31
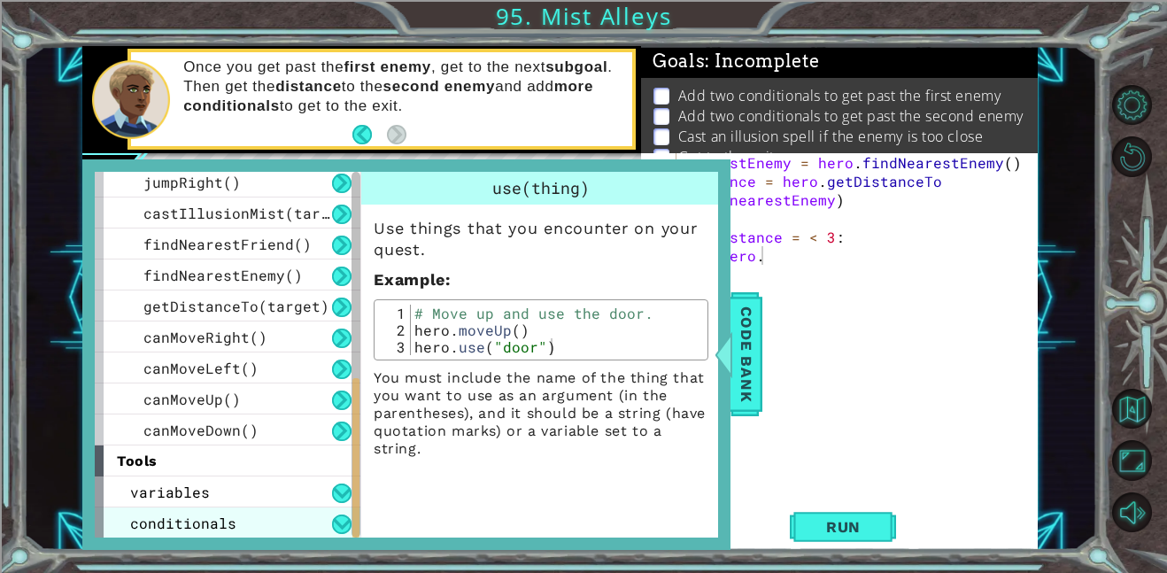
click at [246, 507] on div "conditionals" at bounding box center [228, 522] width 266 height 31
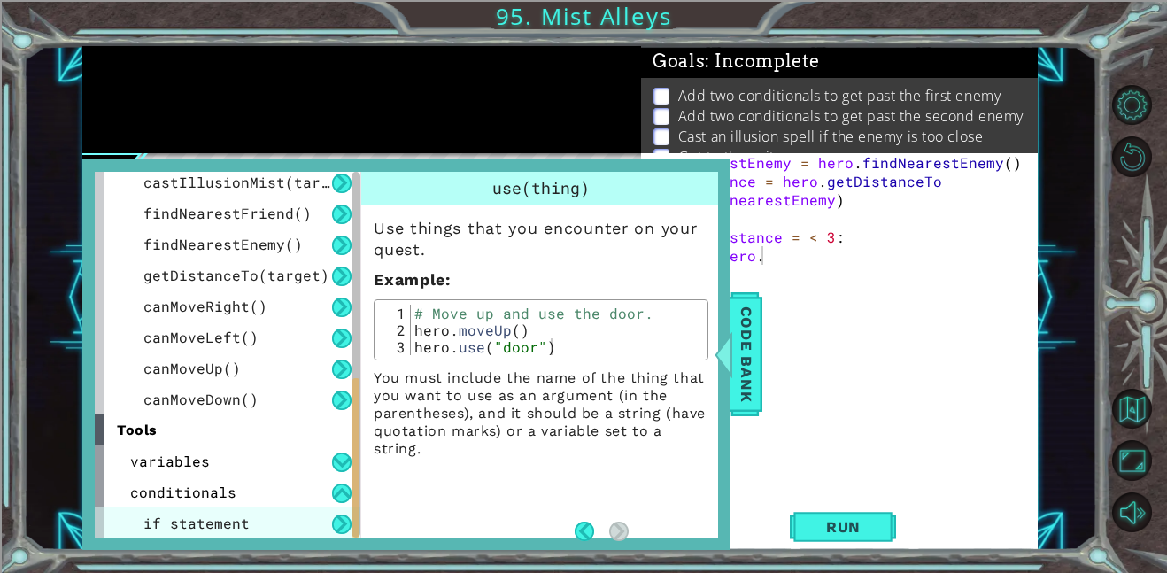
click at [241, 514] on span "if statement" at bounding box center [196, 522] width 106 height 19
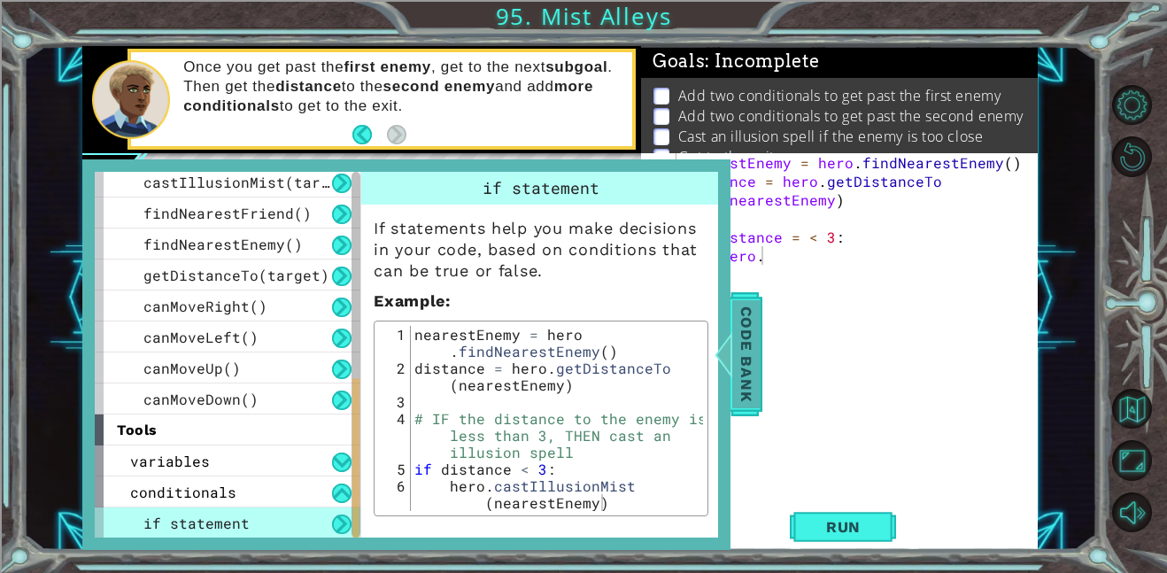
click at [747, 374] on span "Code Bank" at bounding box center [746, 354] width 28 height 108
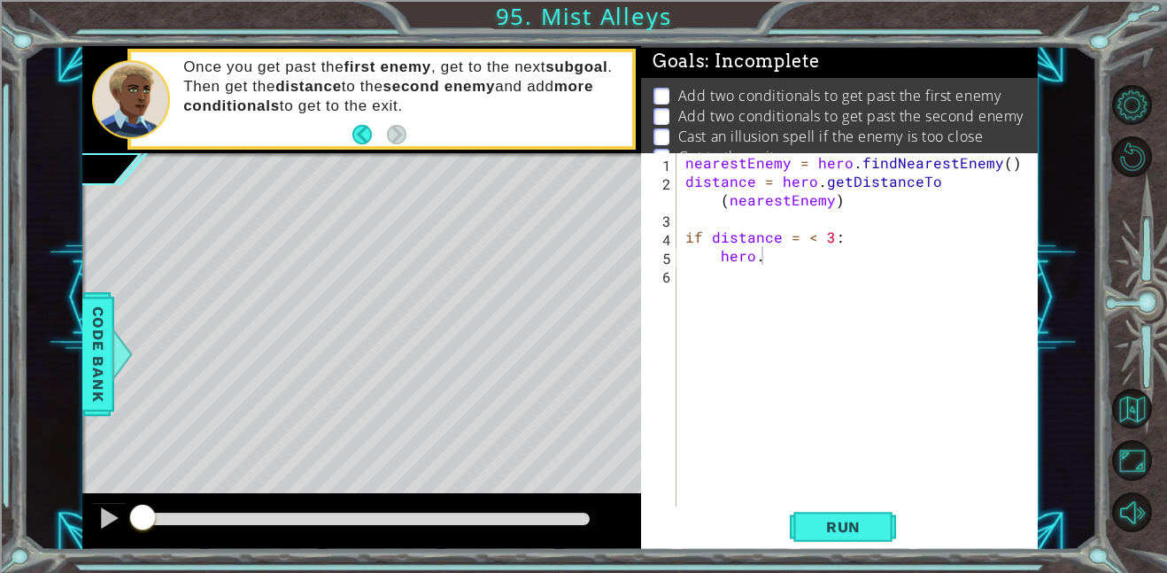
click at [785, 274] on div "nearestEnemy = hero . findNearestEnemy ( ) distance = hero . getDistanceTo ( ne…" at bounding box center [862, 348] width 361 height 390
click at [783, 266] on div "nearestEnemy = hero . findNearestEnemy ( ) distance = hero . getDistanceTo ( ne…" at bounding box center [862, 348] width 361 height 390
click at [776, 259] on div "nearestEnemy = hero . findNearestEnemy ( ) distance = hero . getDistanceTo ( ne…" at bounding box center [862, 348] width 361 height 390
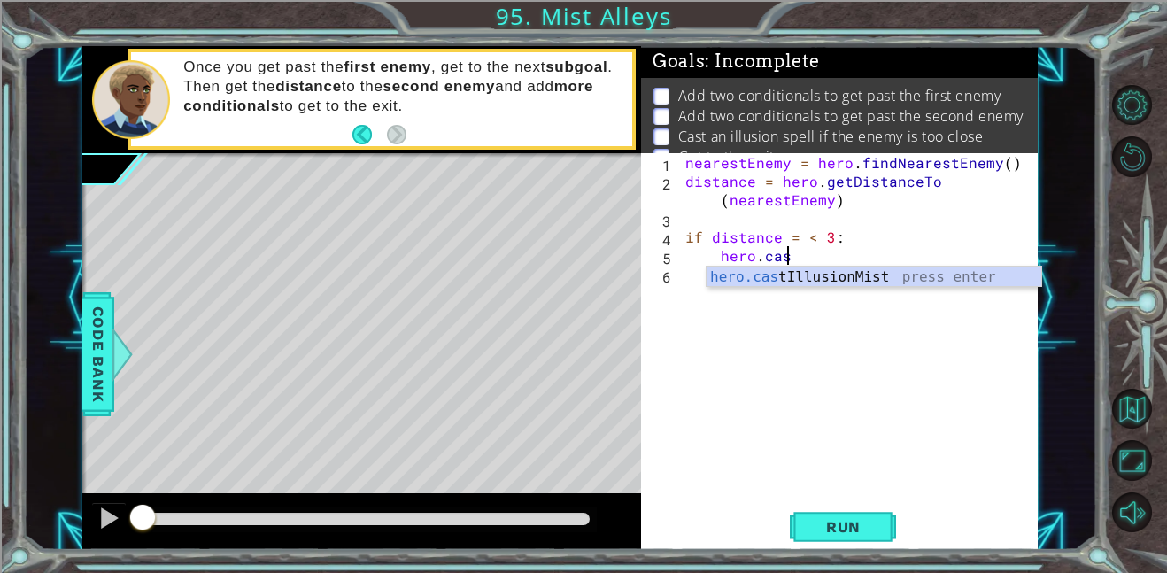
scroll to position [0, 5]
click at [858, 274] on div "hero.cast IllusionMist press enter" at bounding box center [873, 298] width 335 height 64
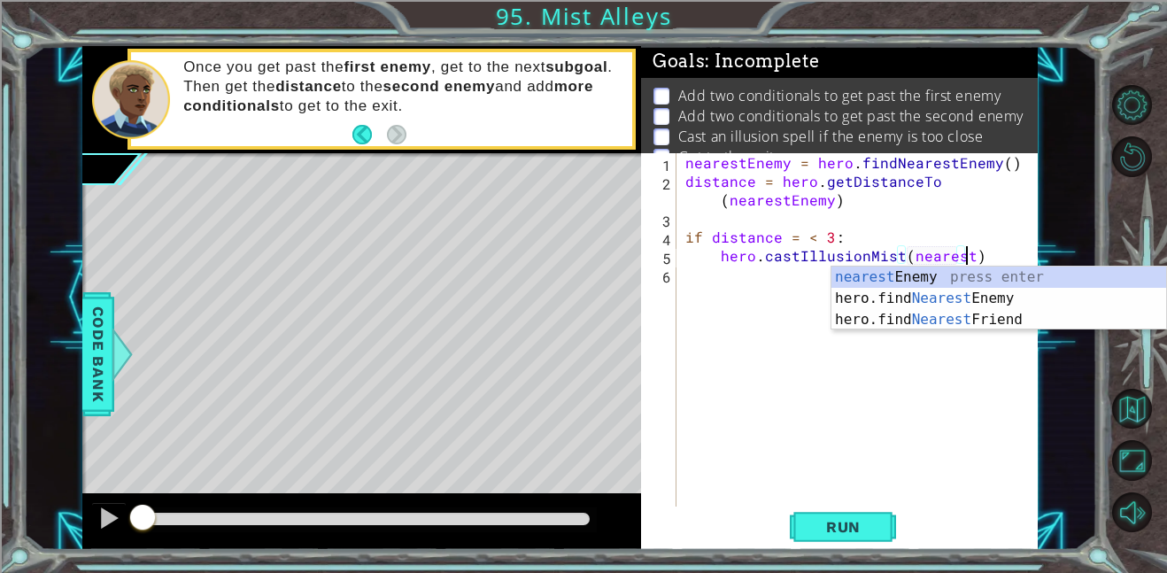
scroll to position [0, 17]
click at [1023, 267] on div "nearest Enemy press enter hero.find Nearest Enemy press enter hero.find Nearest…" at bounding box center [998, 319] width 335 height 106
type textarea "hero.castIllusionMist(nearestEnemy)"
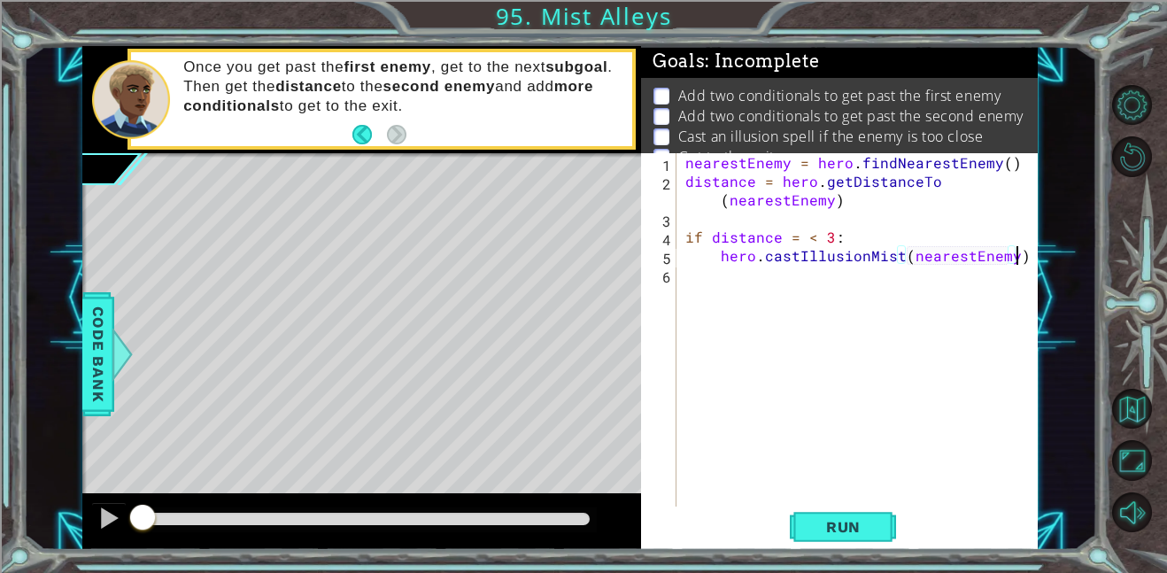
click at [1015, 255] on div "nearestEnemy = hero . findNearestEnemy ( ) distance = hero . getDistanceTo ( ne…" at bounding box center [862, 348] width 361 height 390
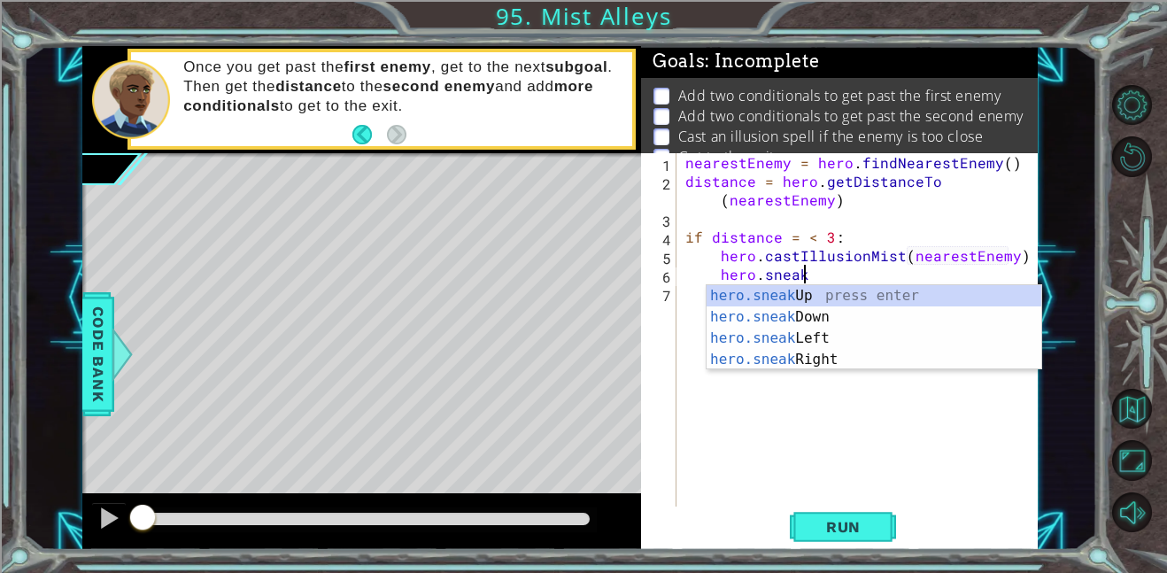
scroll to position [0, 6]
click at [834, 288] on div "hero.sneak Up press enter hero.sneak Down press enter hero.sneak Left press ent…" at bounding box center [873, 348] width 335 height 127
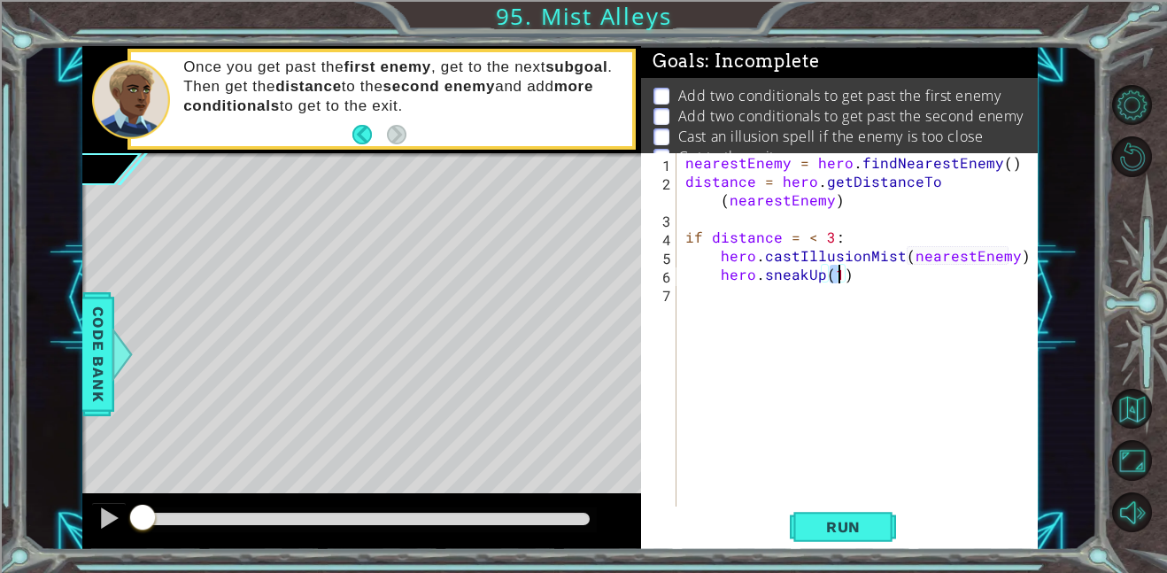
type textarea "hero.sneakUp(2)"
click at [848, 280] on div "nearestEnemy = hero . findNearestEnemy ( ) distance = hero . getDistanceTo ( ne…" at bounding box center [862, 348] width 361 height 390
click at [761, 312] on div "nearestEnemy = hero . findNearestEnemy ( ) distance = hero . getDistanceTo ( ne…" at bounding box center [862, 348] width 361 height 390
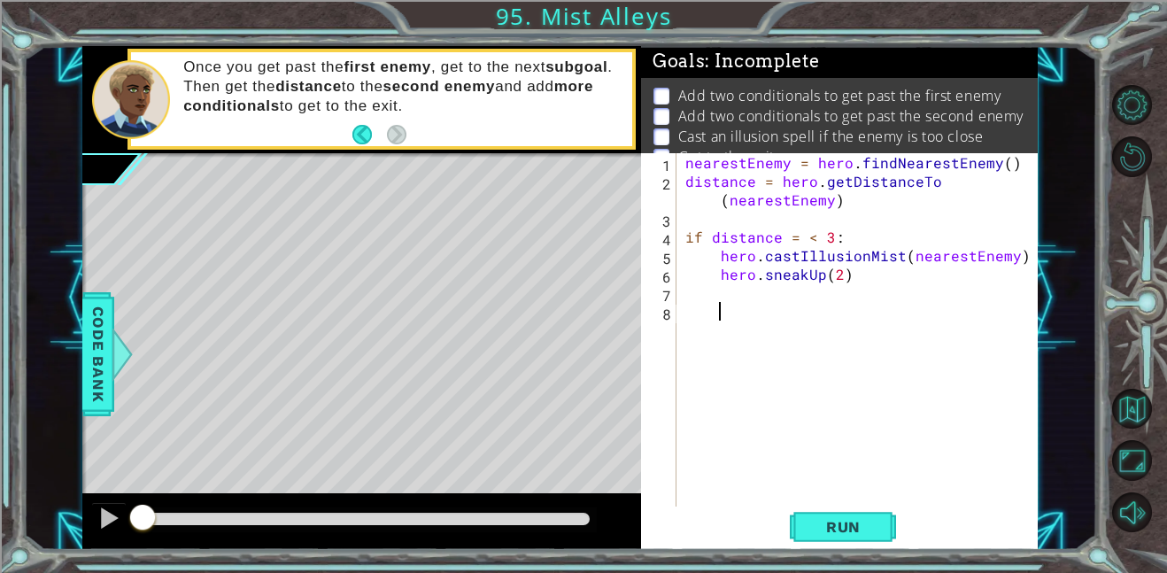
click at [682, 314] on div "nearestEnemy = hero . findNearestEnemy ( ) distance = hero . getDistanceTo ( ne…" at bounding box center [862, 348] width 361 height 390
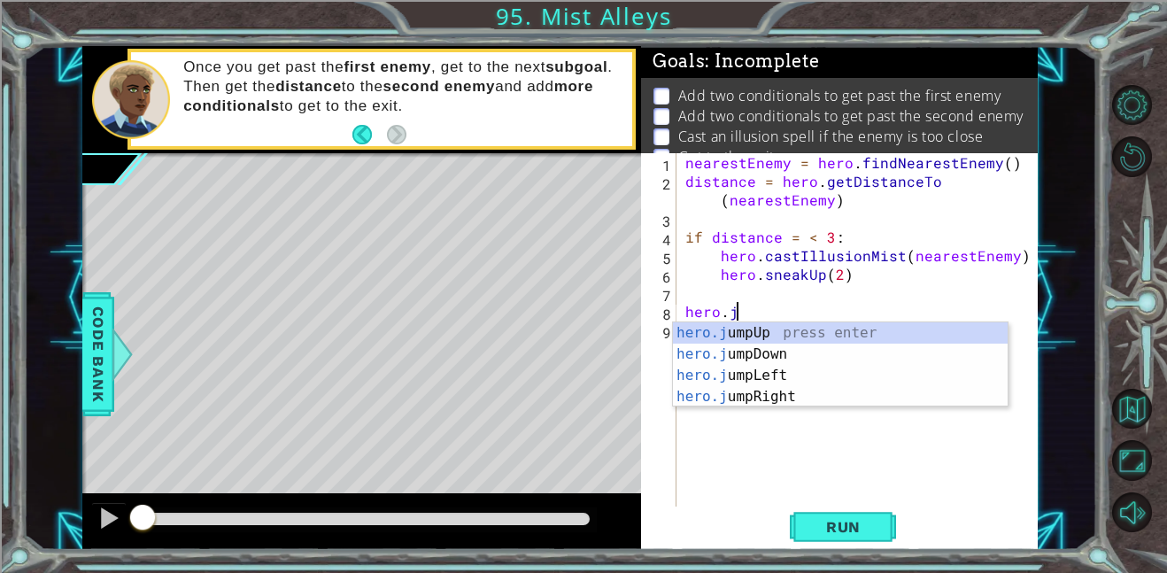
scroll to position [0, 4]
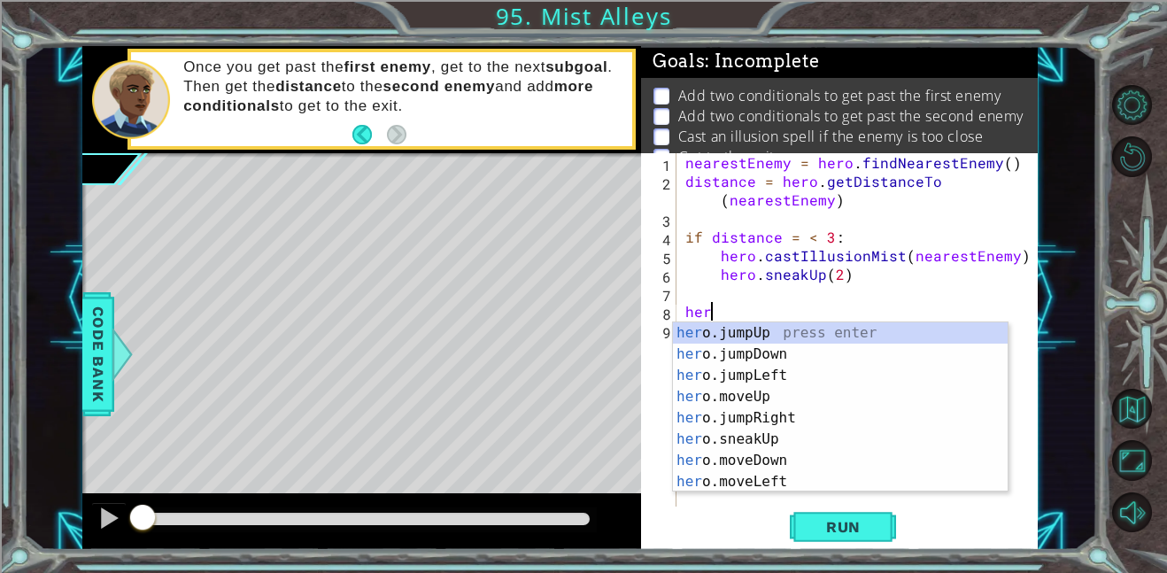
type textarea "h"
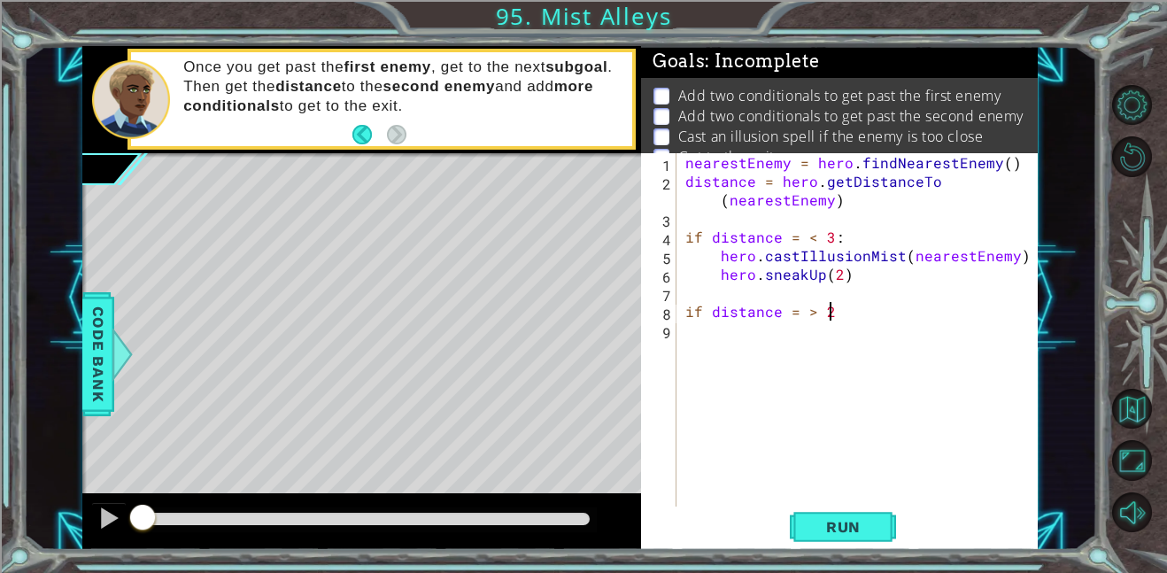
scroll to position [0, 9]
type textarea "if distance = > 2:"
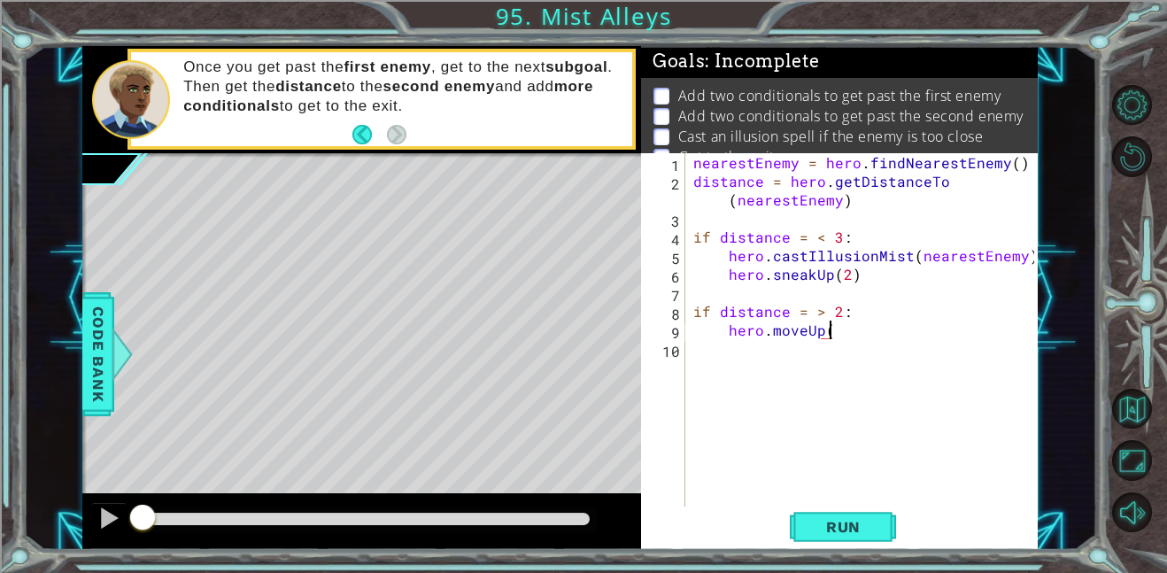
scroll to position [0, 8]
type textarea "hero.moveUp(2)"
click at [717, 397] on div "nearestEnemy = hero . findNearestEnemy ( ) distance = hero . getDistanceTo ( ne…" at bounding box center [866, 348] width 353 height 390
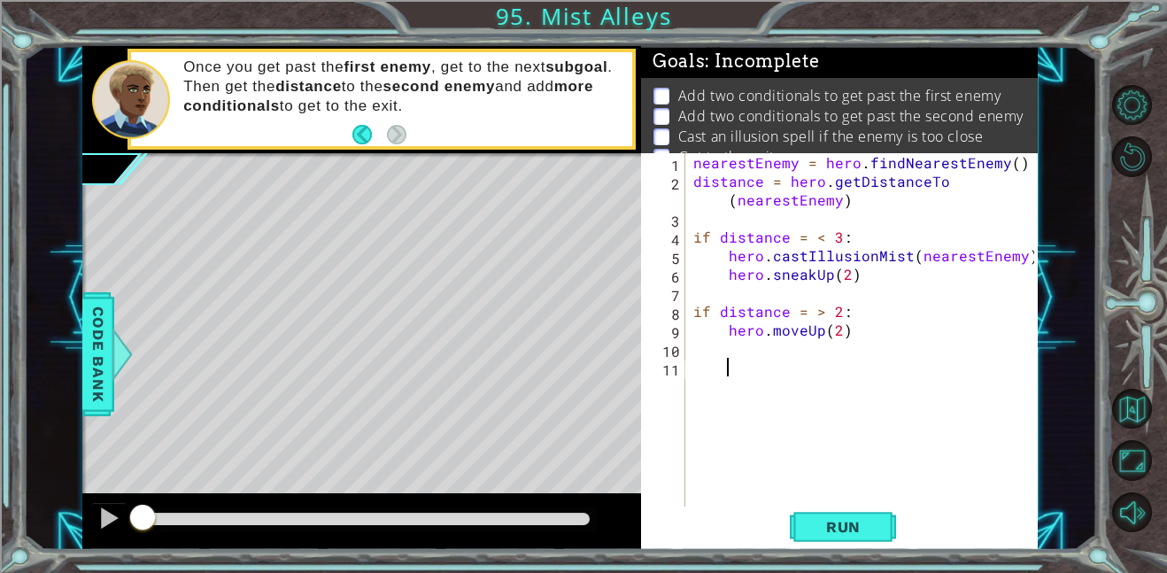
click at [703, 365] on div "nearestEnemy = hero . findNearestEnemy ( ) distance = hero . getDistanceTo ( ne…" at bounding box center [866, 348] width 353 height 390
click at [695, 370] on div "nearestEnemy = hero . findNearestEnemy ( ) distance = hero . getDistanceTo ( ne…" at bounding box center [866, 348] width 353 height 390
click at [690, 371] on div "nearestEnemy = hero . findNearestEnemy ( ) distance = hero . getDistanceTo ( ne…" at bounding box center [866, 348] width 353 height 390
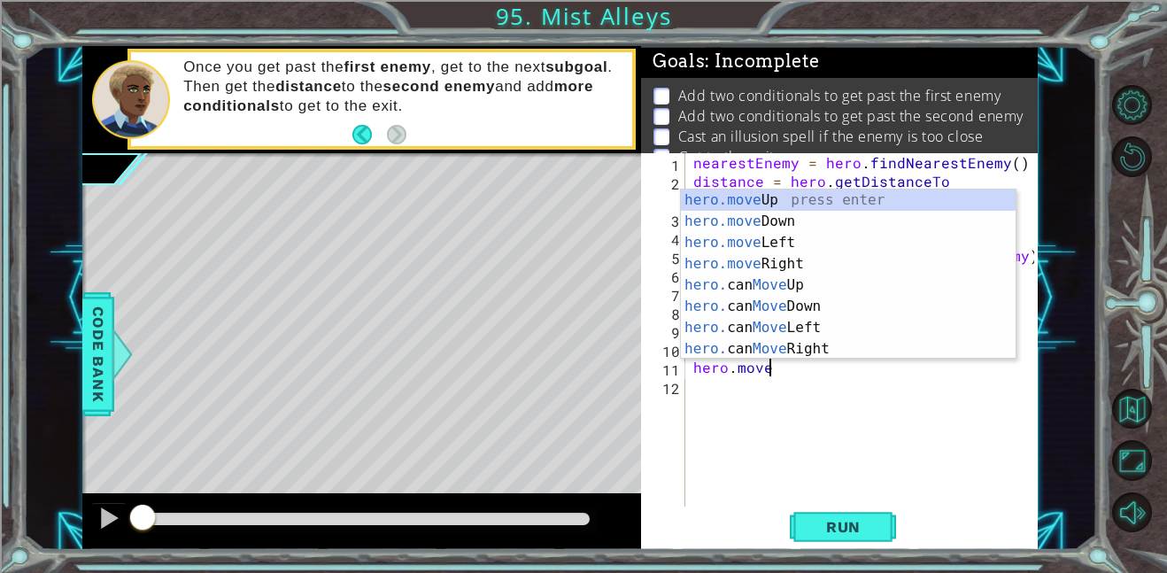
scroll to position [0, 4]
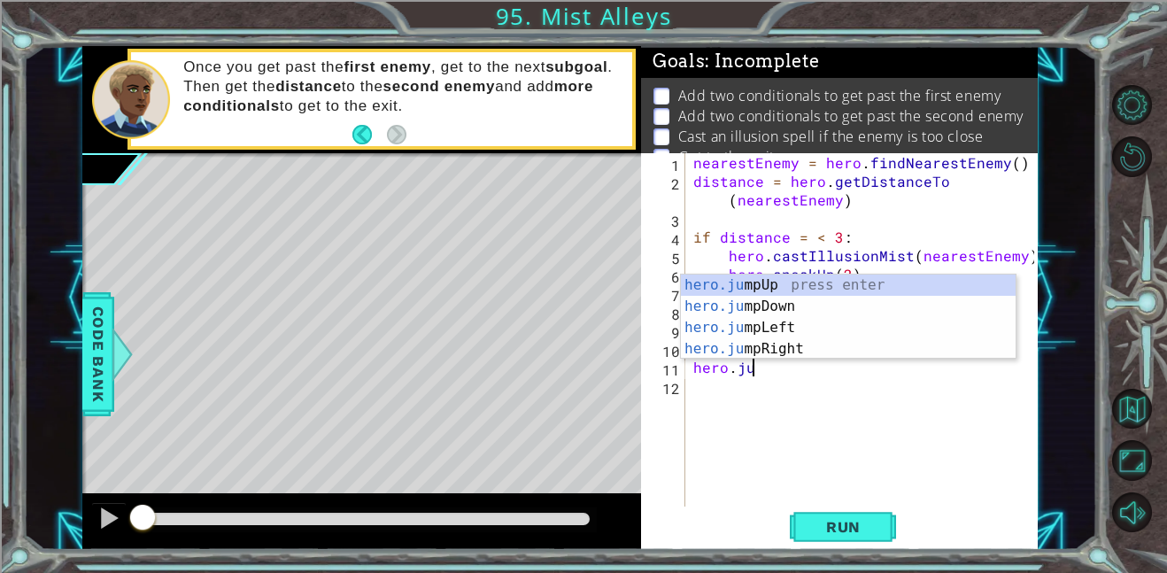
type textarea "hero.jump"
click at [782, 285] on div "hero.jump Up press enter hero.jump Down press enter hero.jump Left press enter …" at bounding box center [848, 337] width 335 height 127
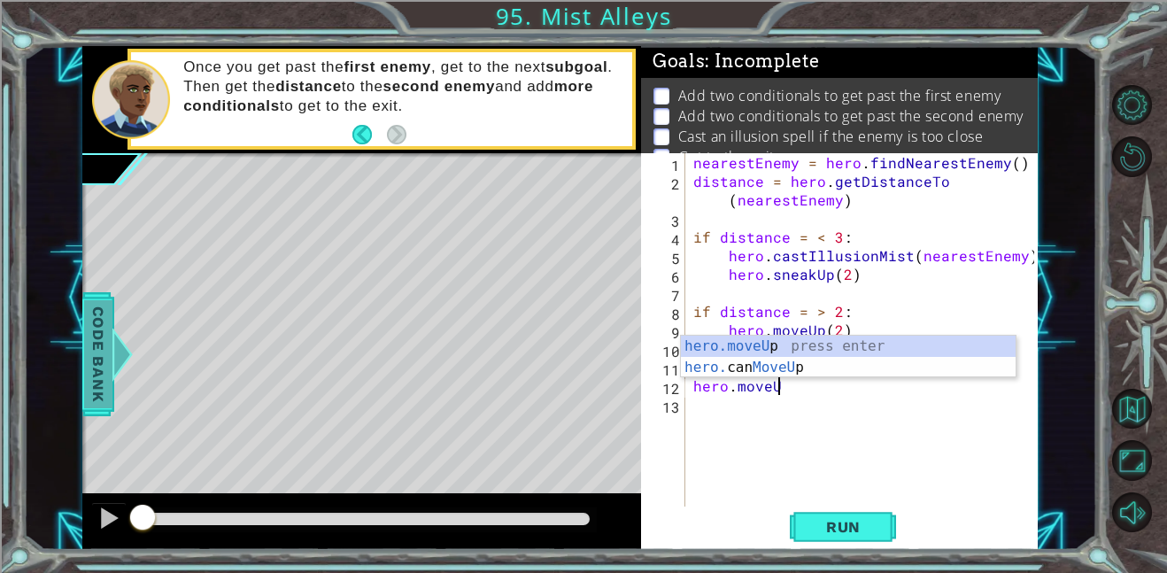
scroll to position [0, 5]
click at [872, 343] on div "hero.moveU p press enter hero. can MoveU p press enter" at bounding box center [848, 377] width 335 height 85
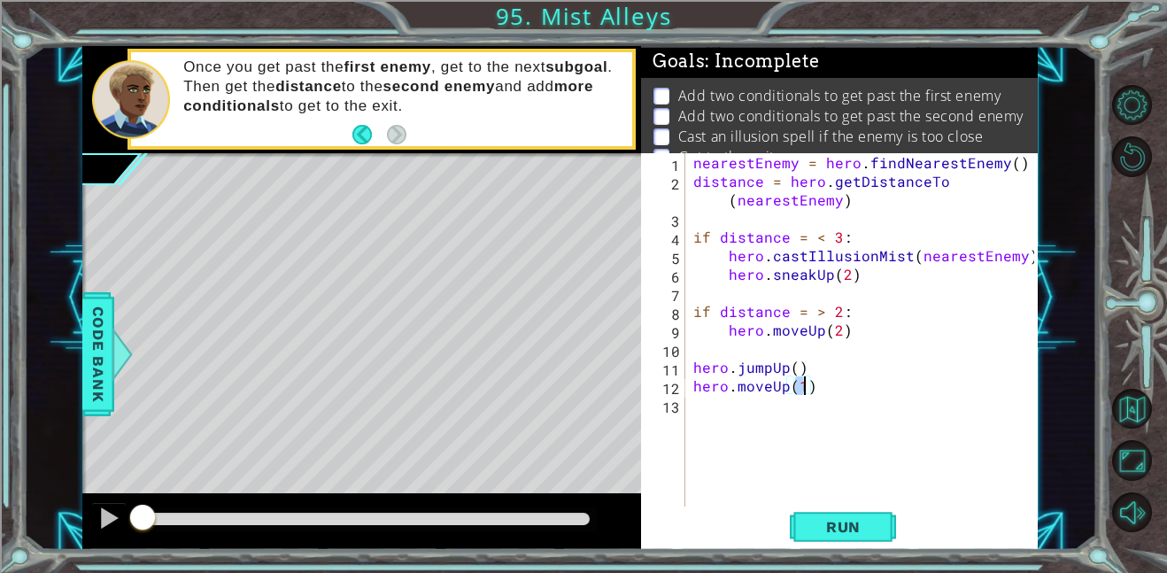
click at [825, 377] on div "nearestEnemy = hero . findNearestEnemy ( ) distance = hero . getDistanceTo ( ne…" at bounding box center [866, 348] width 353 height 390
type textarea "hero.moveUp(1)"
click at [723, 401] on div "nearestEnemy = hero . findNearestEnemy ( ) distance = hero . getDistanceTo ( ne…" at bounding box center [862, 329] width 344 height 353
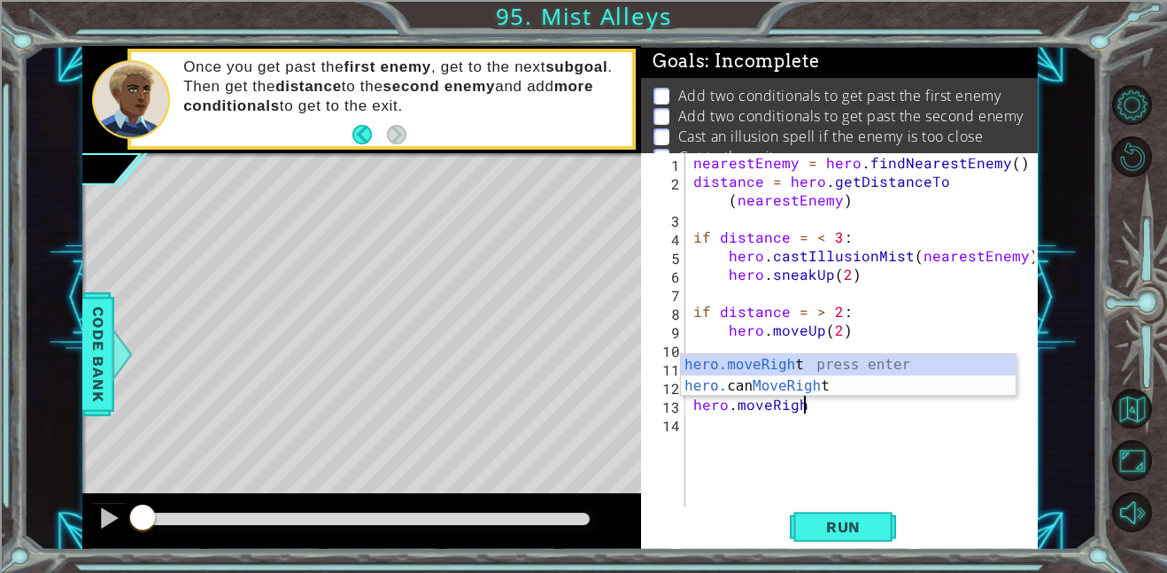
scroll to position [0, 6]
click at [864, 363] on div "hero.moveRight press enter hero. can MoveRight press enter" at bounding box center [848, 396] width 335 height 85
type textarea "hero.moveRight(1)"
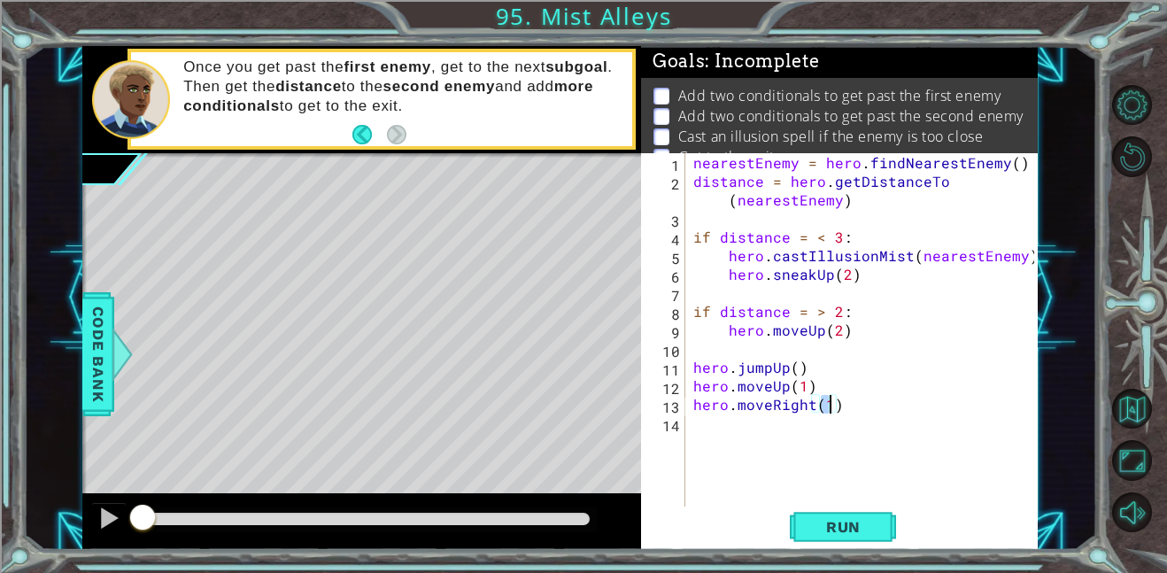
click at [741, 428] on div "nearestEnemy = hero . findNearestEnemy ( ) distance = hero . getDistanceTo ( ne…" at bounding box center [866, 348] width 353 height 390
click at [678, 417] on div "14" at bounding box center [664, 425] width 41 height 19
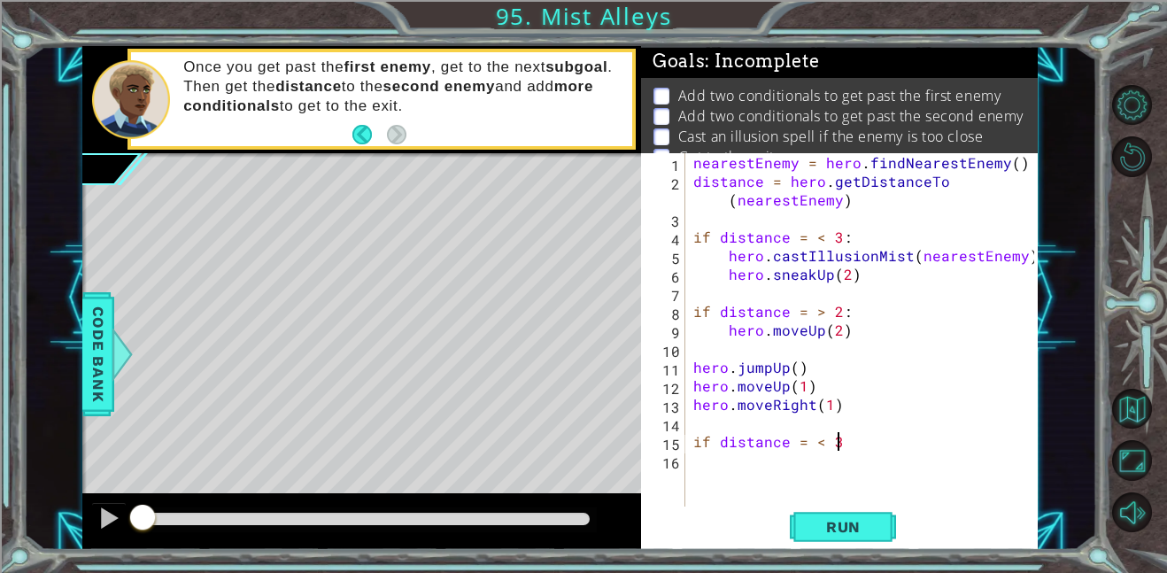
type textarea "if distance = < 3:"
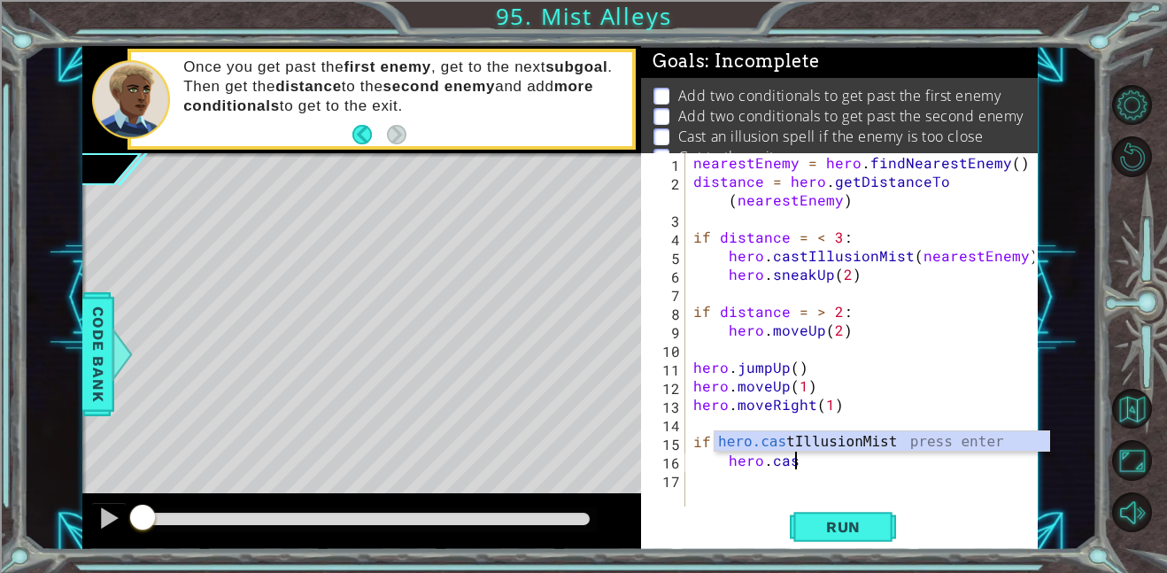
scroll to position [0, 5]
click at [874, 437] on div "hero.cast IllusionMist press enter" at bounding box center [881, 463] width 335 height 64
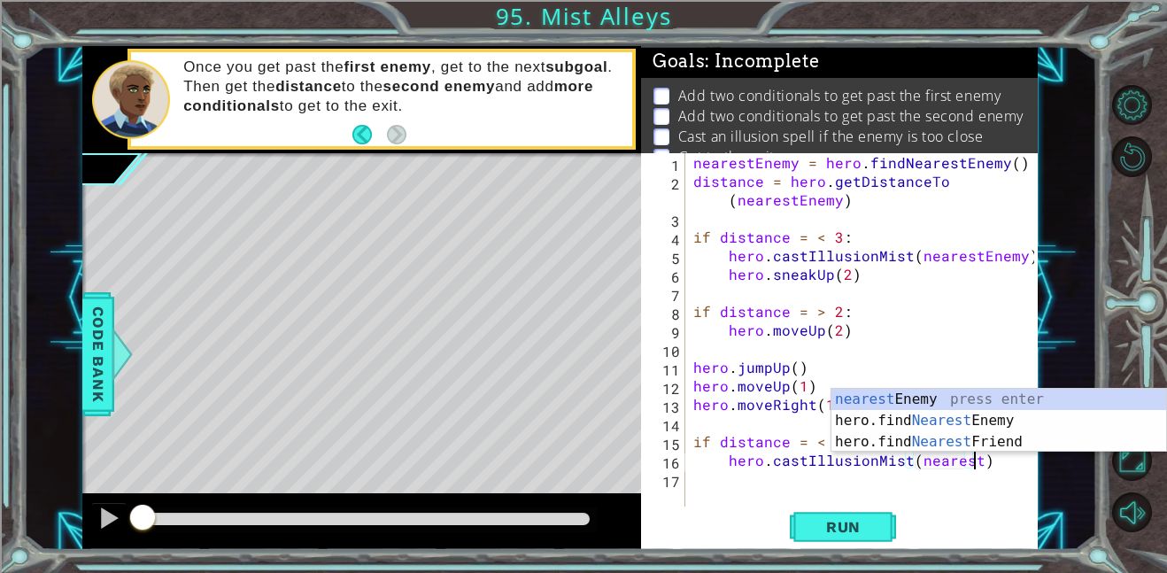
scroll to position [0, 17]
click at [987, 399] on div "nearest Enemy press enter hero.find Nearest Enemy press enter hero.find Nearest…" at bounding box center [998, 442] width 335 height 106
type textarea "hero.castIllusionMist(nearestEnemy)"
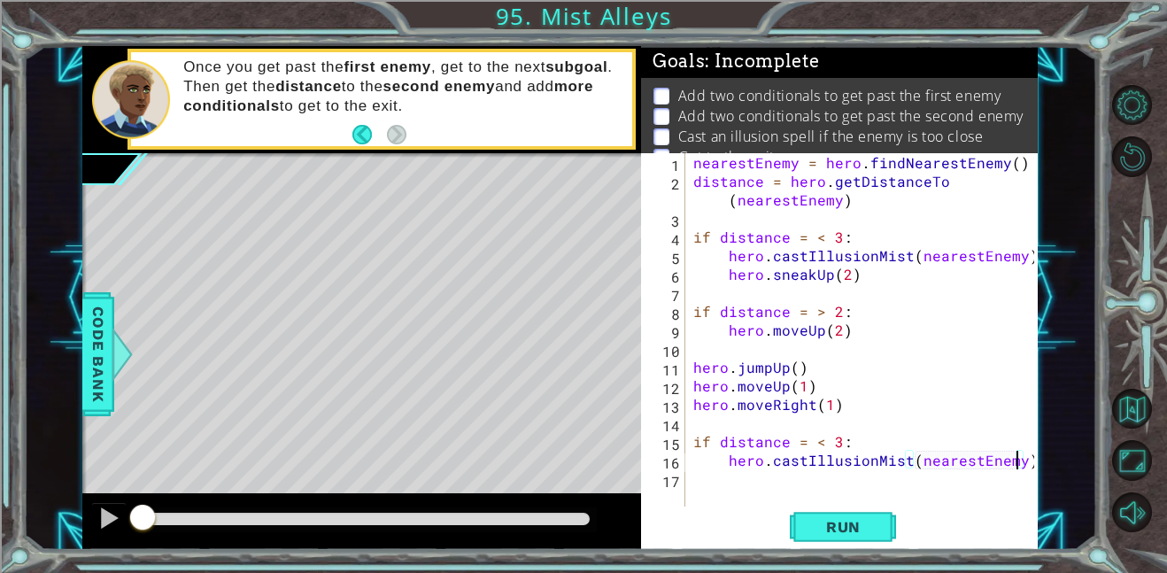
click at [1021, 461] on div "nearestEnemy = hero . findNearestEnemy ( ) distance = hero . getDistanceTo ( ne…" at bounding box center [866, 348] width 353 height 390
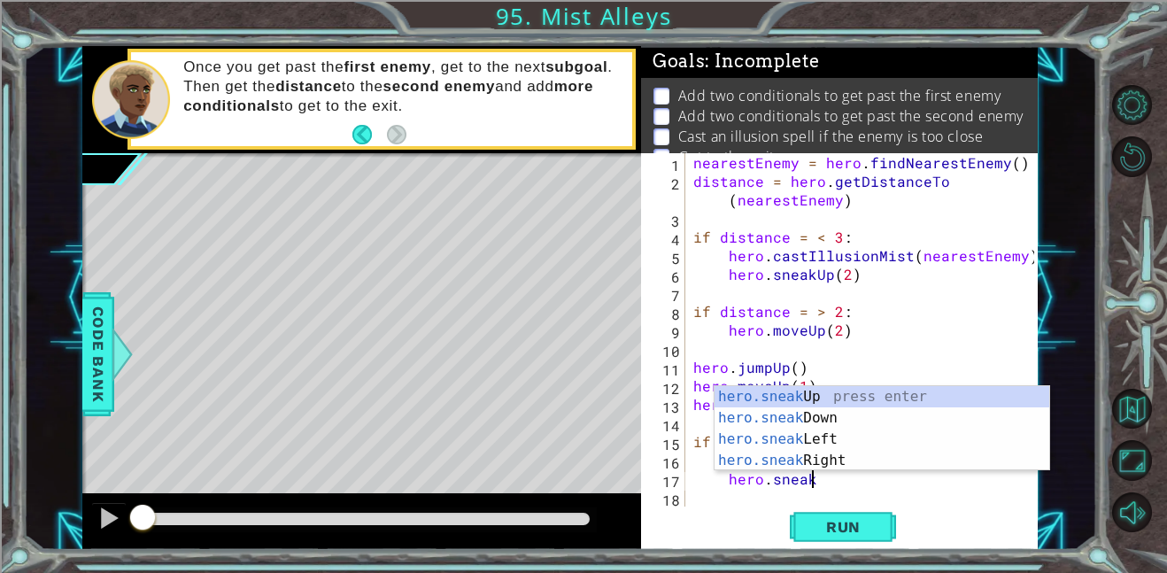
scroll to position [0, 7]
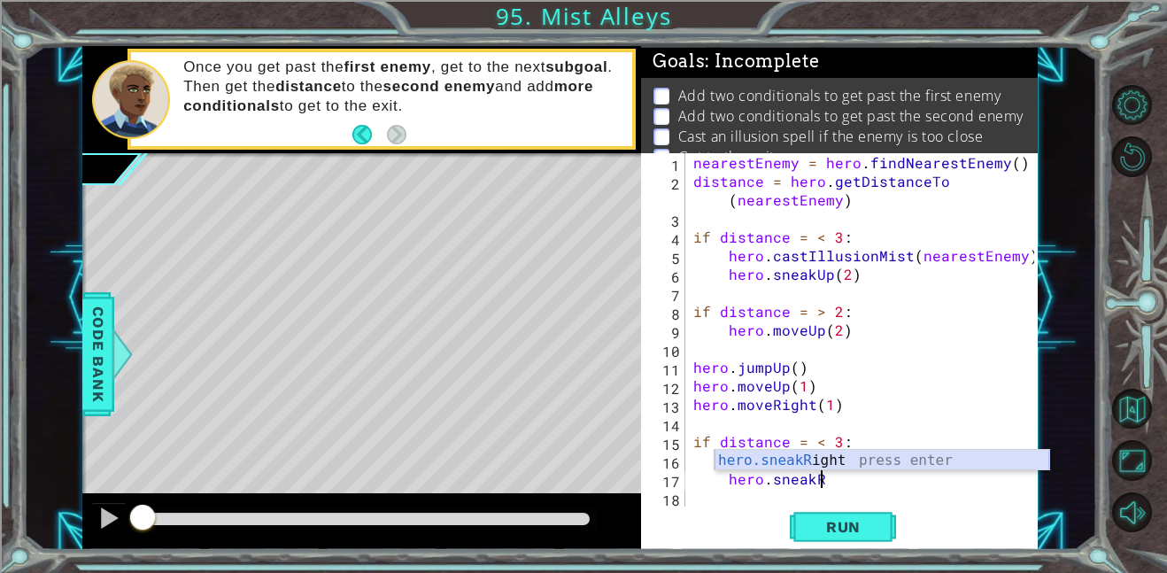
click at [892, 458] on div "hero.sneakR ight press enter" at bounding box center [881, 482] width 335 height 64
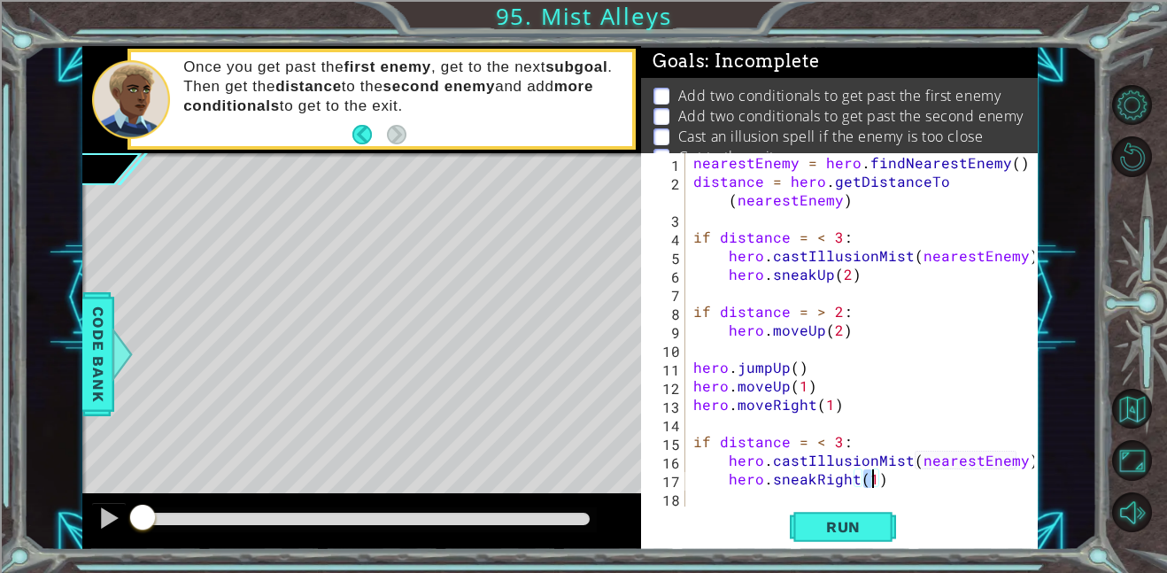
type textarea "hero.sneakRight(2)"
click at [890, 489] on div "nearestEnemy = hero . findNearestEnemy ( ) distance = hero . getDistanceTo ( ne…" at bounding box center [866, 348] width 353 height 390
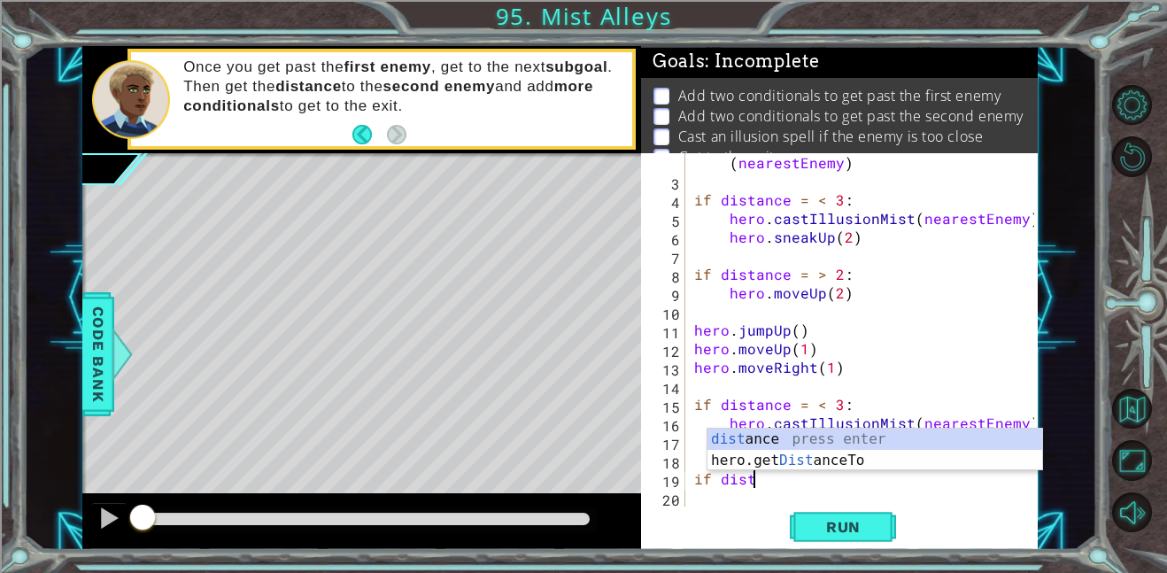
scroll to position [0, 3]
click at [864, 435] on div "dist ance press enter hero.get Dist anceTo press enter" at bounding box center [874, 470] width 335 height 85
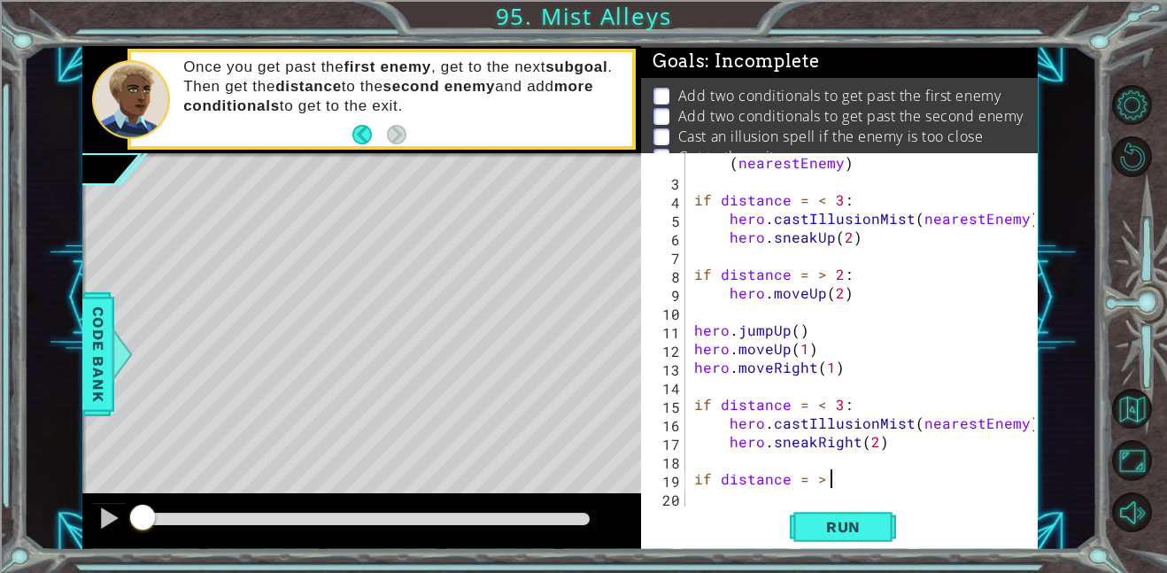
scroll to position [0, 8]
type textarea "if distance = > 2:"
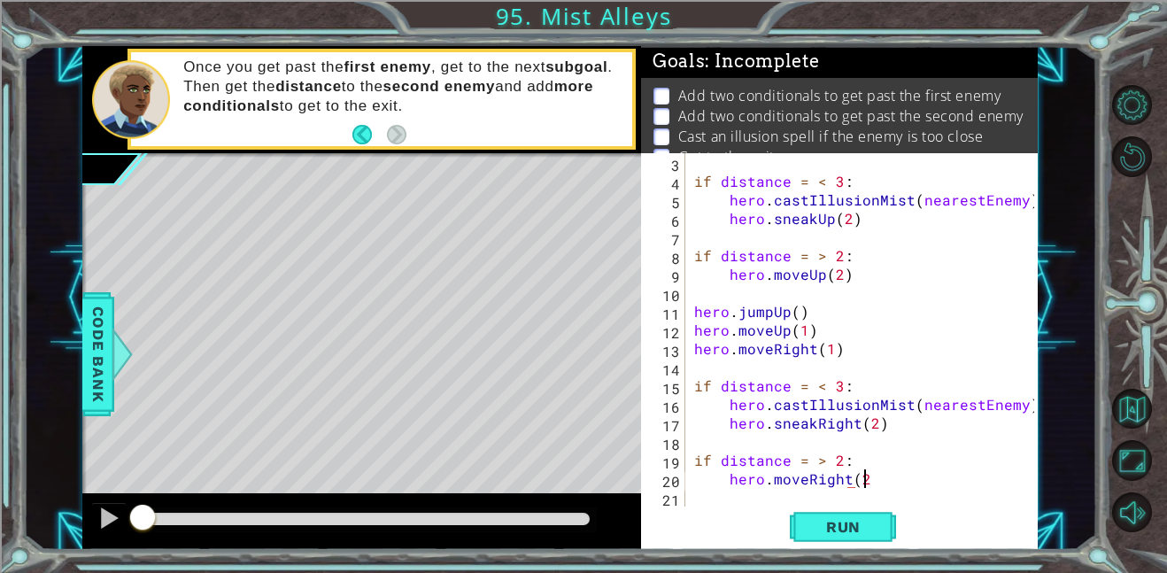
scroll to position [0, 10]
type textarea "hero.moveRight(2)"
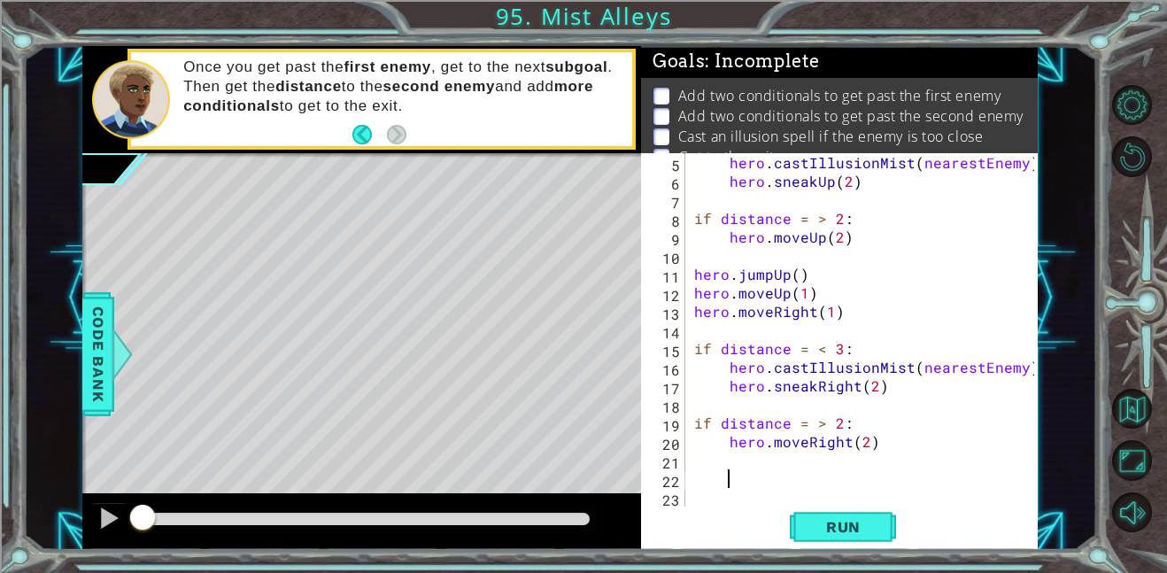
scroll to position [93, 0]
click at [686, 476] on div "5 6 7 8 9 10 11 12 13 14 15 16 17 18 19 20 21 22 23 hero . castIllusionMist ( n…" at bounding box center [837, 329] width 393 height 353
click at [697, 481] on div "hero . castIllusionMist ( nearestEnemy ) hero . sneakUp ( 2 ) if distance = > 2…" at bounding box center [866, 348] width 352 height 390
type textarea "hero.jumpRight()"
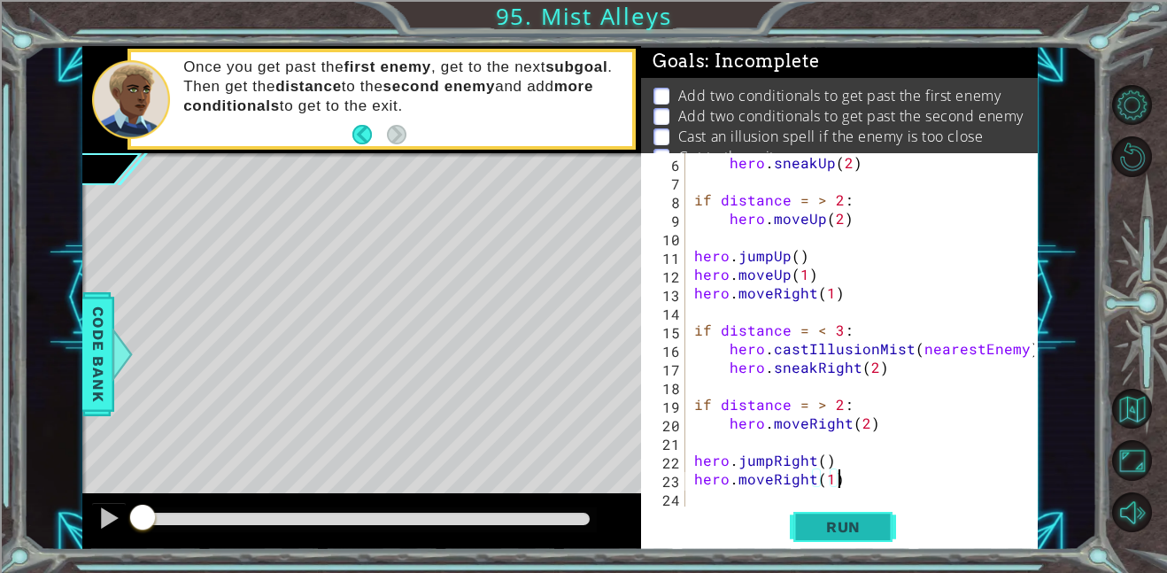
click at [835, 530] on span "Run" at bounding box center [843, 527] width 70 height 18
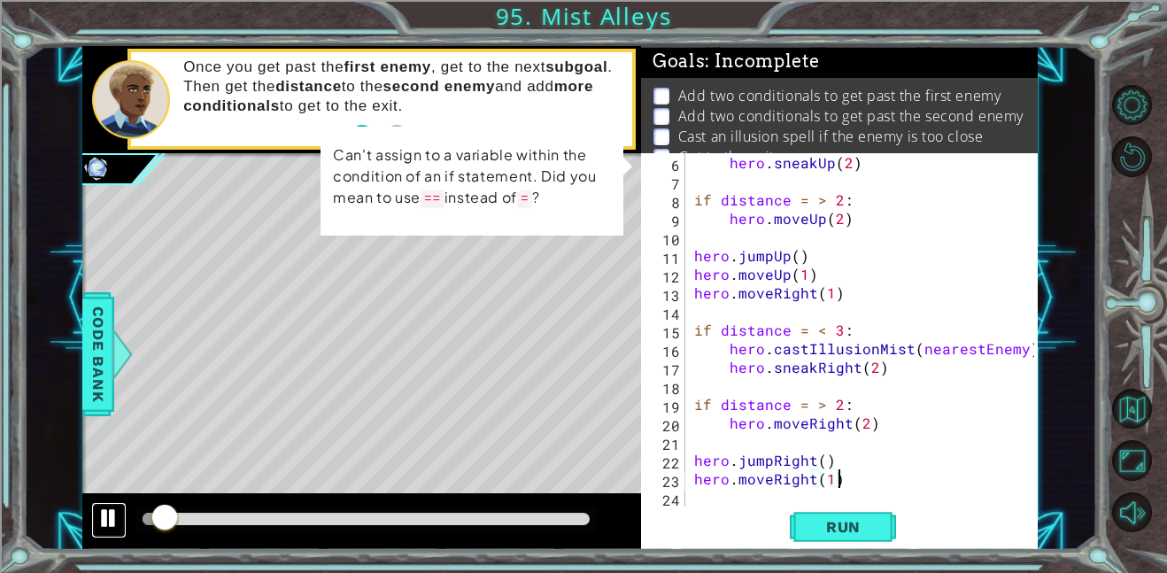
click at [115, 519] on div at bounding box center [108, 517] width 23 height 23
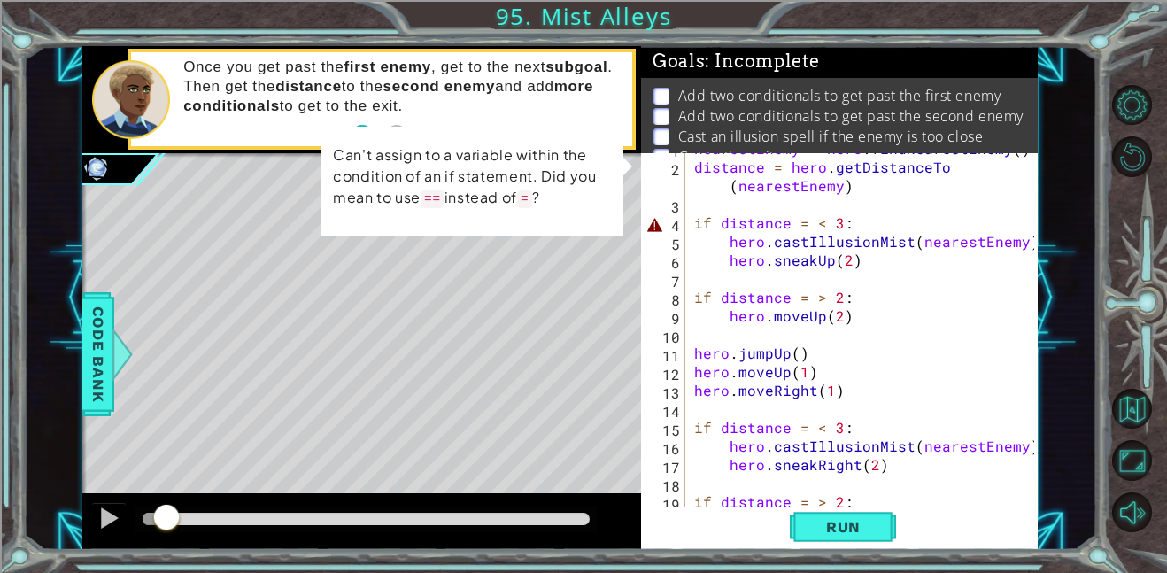
scroll to position [0, 0]
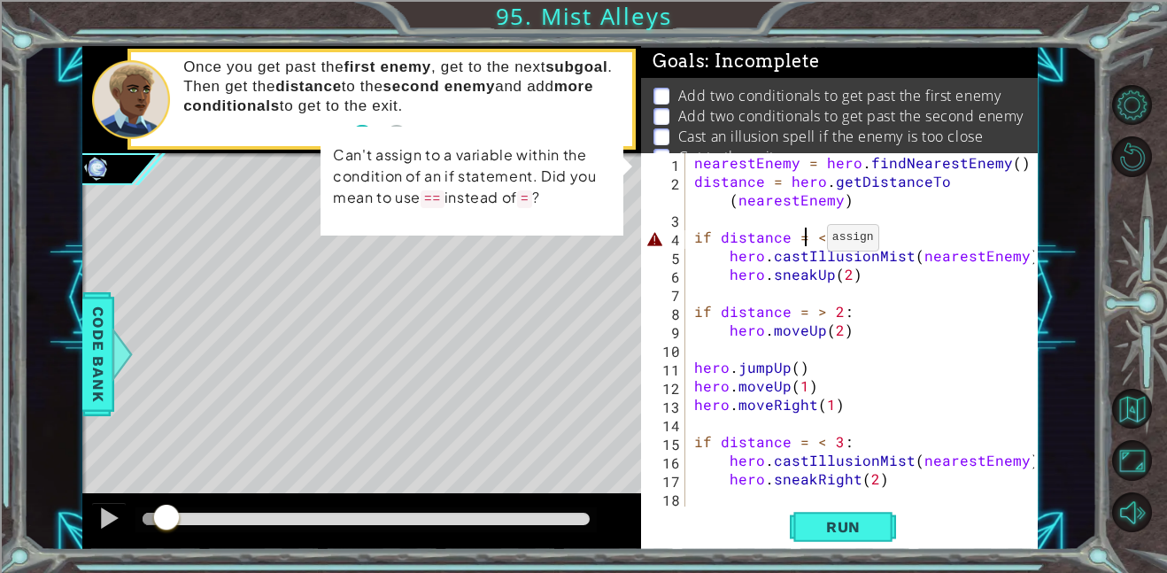
click at [805, 241] on div "nearestEnemy = hero . findNearestEnemy ( ) distance = hero . getDistanceTo ( ne…" at bounding box center [866, 348] width 352 height 390
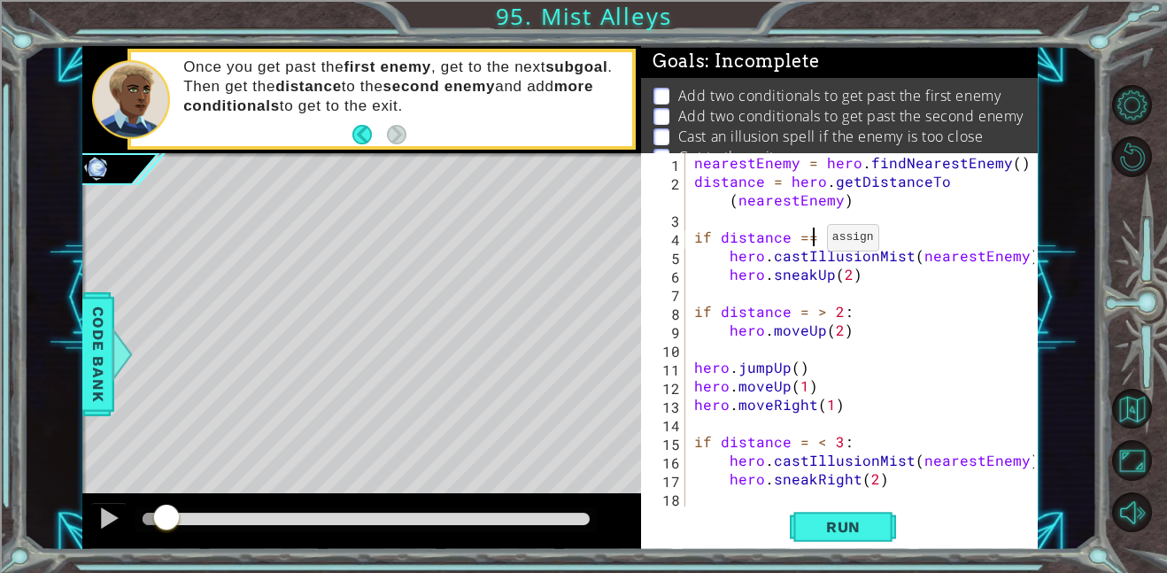
scroll to position [0, 7]
click at [804, 313] on div "nearestEnemy = hero . findNearestEnemy ( ) distance = hero . getDistanceTo ( ne…" at bounding box center [866, 348] width 352 height 390
click at [802, 437] on div "nearestEnemy = hero . findNearestEnemy ( ) distance = hero . getDistanceTo ( ne…" at bounding box center [866, 348] width 352 height 390
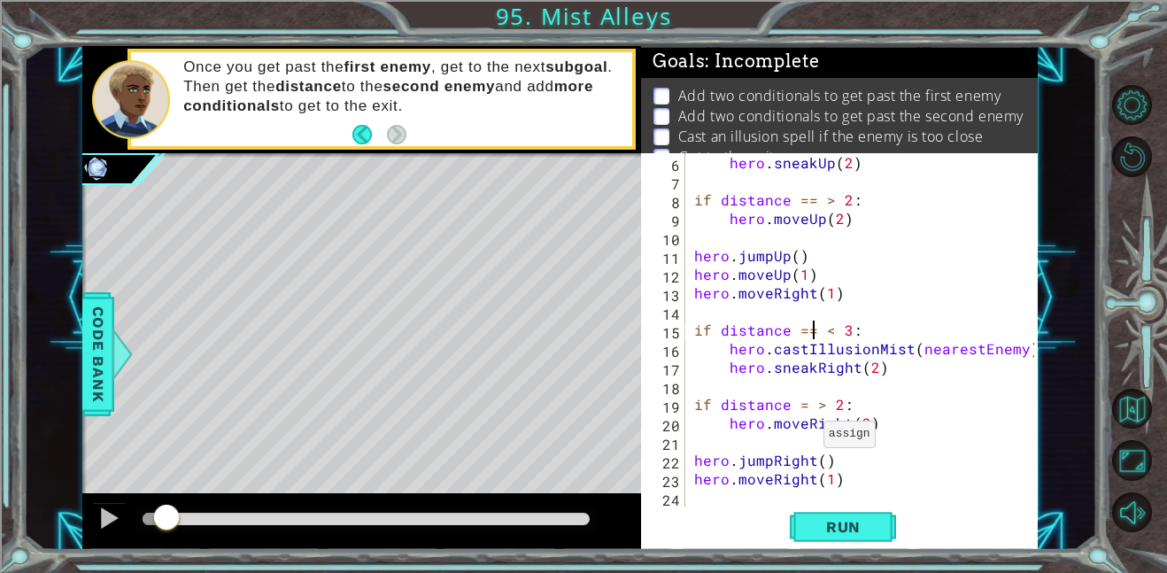
click at [818, 418] on div "hero . sneakUp ( 2 ) if distance == > 2 : hero . moveUp ( 2 ) hero . jumpUp ( )…" at bounding box center [866, 348] width 352 height 390
click at [800, 401] on div "hero . sneakUp ( 2 ) if distance == > 2 : hero . moveUp ( 2 ) hero . jumpUp ( )…" at bounding box center [866, 348] width 352 height 390
click at [809, 520] on span "Run" at bounding box center [843, 527] width 70 height 18
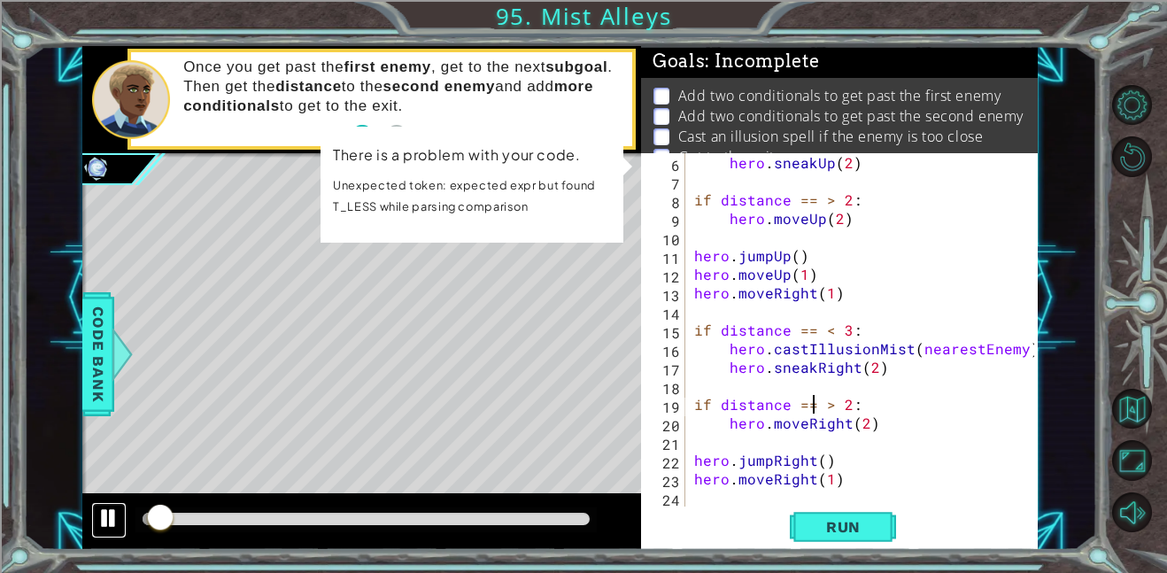
click at [104, 516] on div at bounding box center [108, 517] width 23 height 23
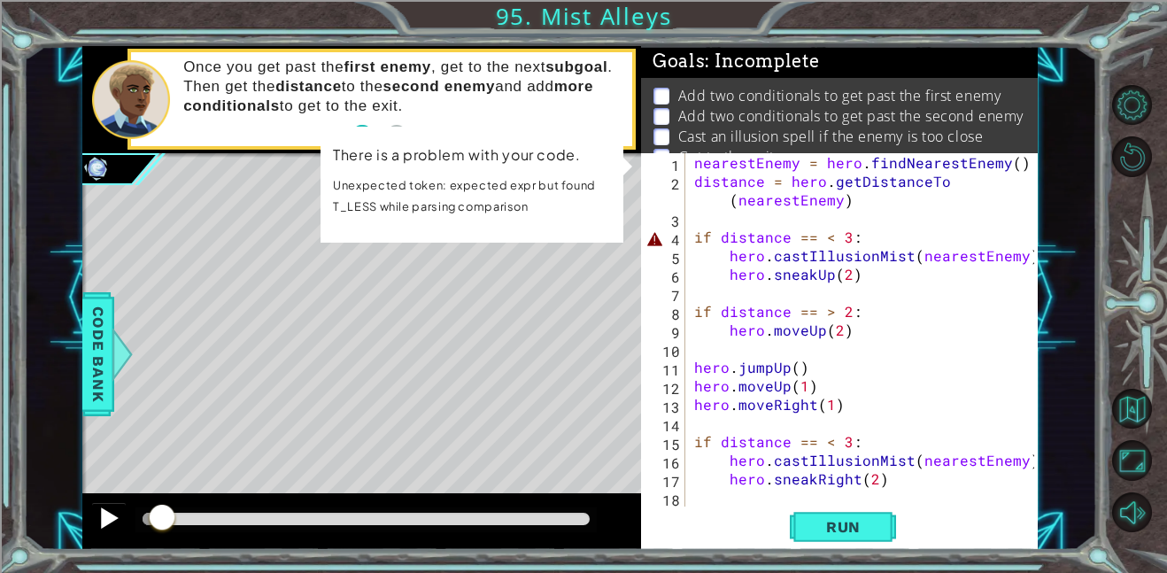
scroll to position [0, 0]
click at [693, 239] on div "nearestEnemy = hero . findNearestEnemy ( ) distance = hero . getDistanceTo ( ne…" at bounding box center [866, 348] width 352 height 390
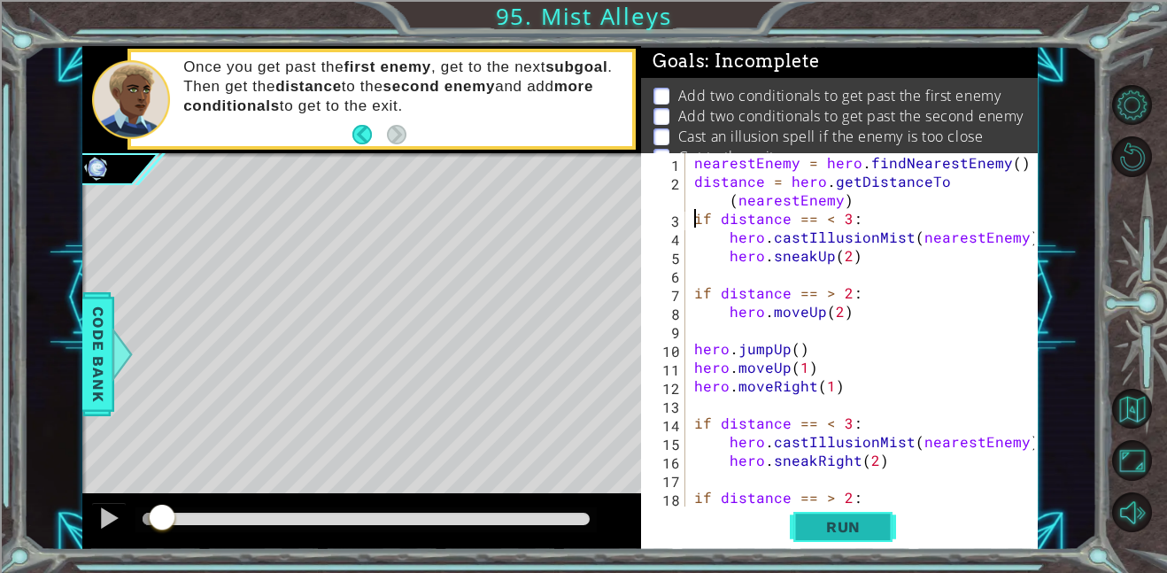
click at [834, 525] on span "Run" at bounding box center [843, 527] width 70 height 18
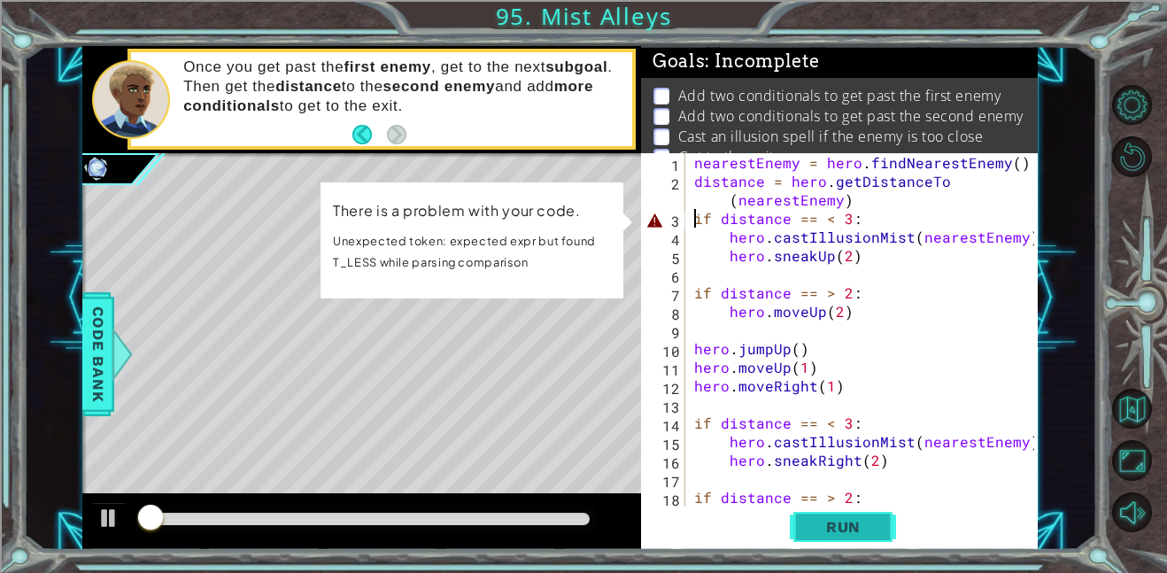
click at [828, 525] on span "Run" at bounding box center [843, 527] width 70 height 18
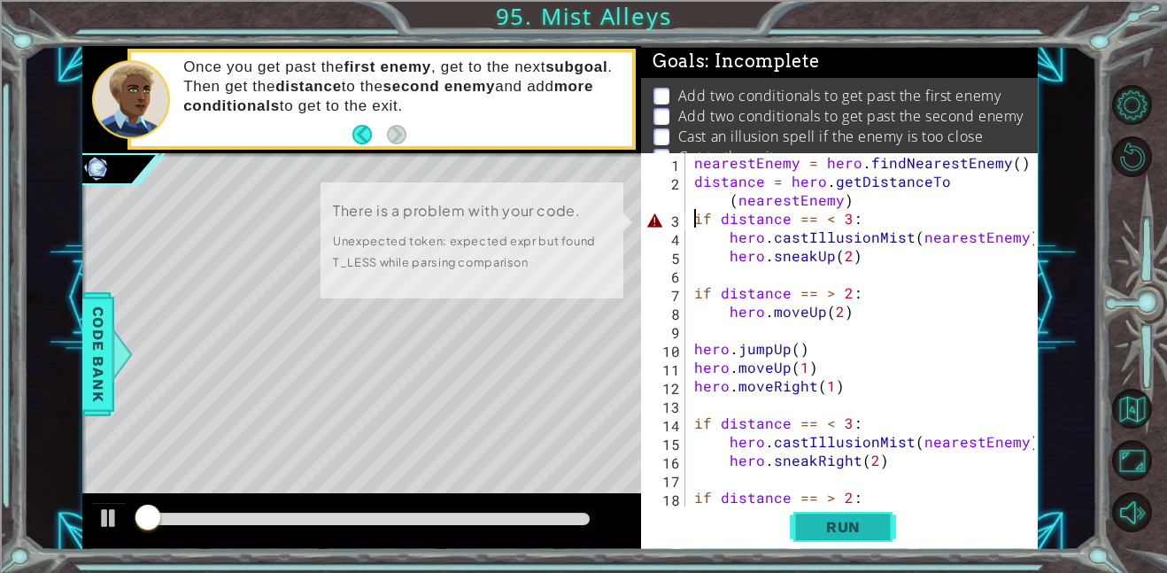
click at [842, 509] on button "Run" at bounding box center [843, 526] width 106 height 40
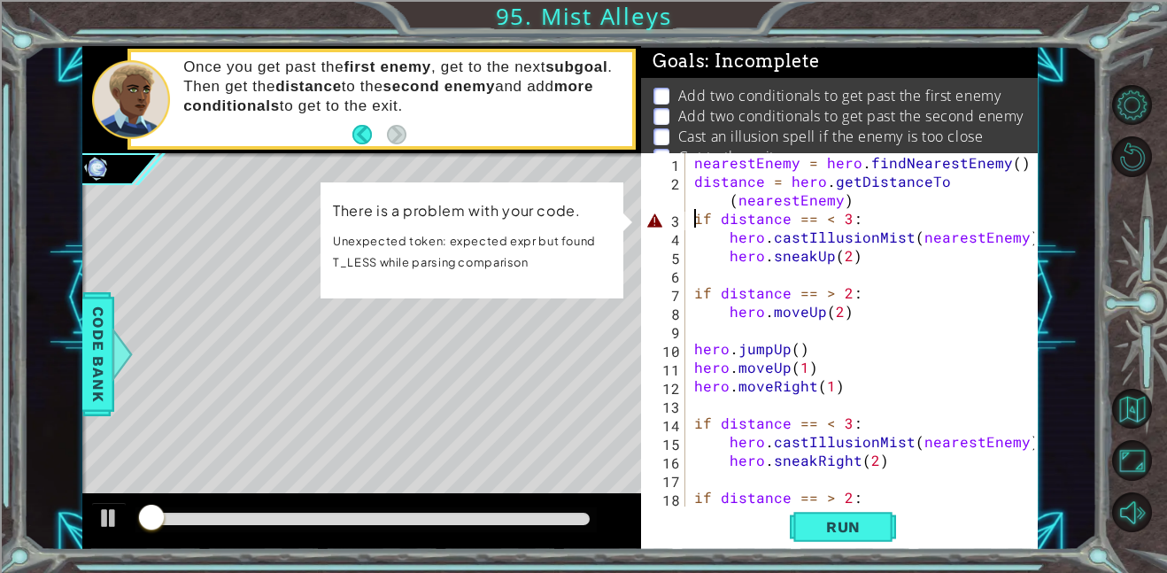
click at [92, 565] on div "1 ההההההההההההההההההההההההההההההההההההההההההההההההההההההההההההההההההההההההההההה…" at bounding box center [583, 286] width 1167 height 573
click at [100, 529] on div at bounding box center [108, 517] width 23 height 23
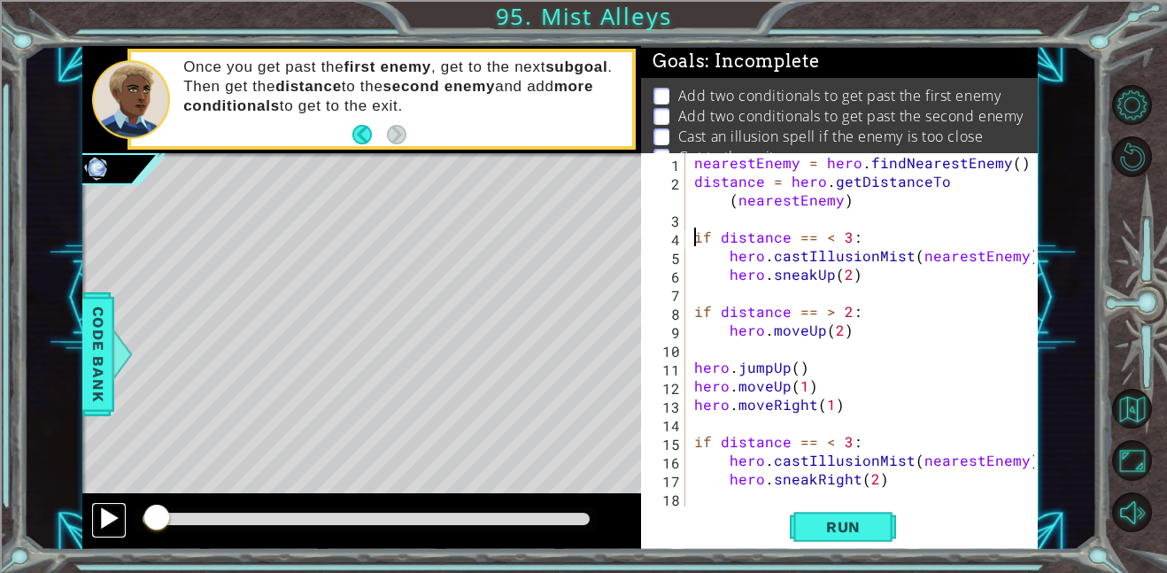
click at [98, 520] on div at bounding box center [108, 517] width 23 height 23
click at [697, 158] on div "nearestEnemy = hero . findNearestEnemy ( ) distance = hero . getDistanceTo ( ne…" at bounding box center [866, 348] width 352 height 390
drag, startPoint x: 258, startPoint y: 519, endPoint x: 114, endPoint y: 520, distance: 144.3
click at [114, 520] on div at bounding box center [361, 521] width 559 height 57
click at [116, 524] on div at bounding box center [108, 517] width 23 height 23
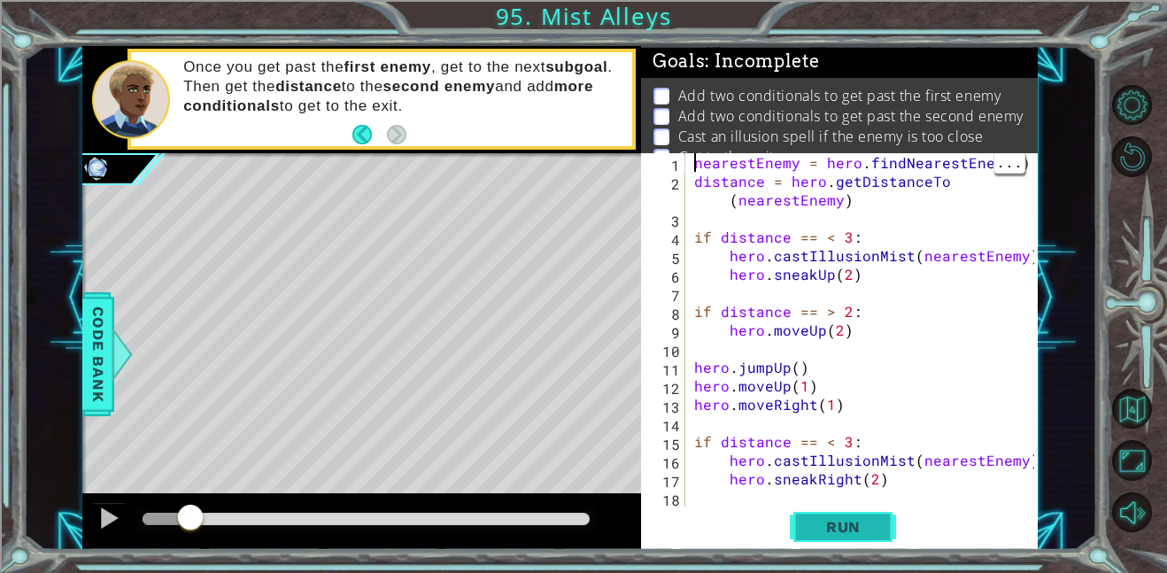
click at [800, 516] on button "Run" at bounding box center [843, 526] width 106 height 40
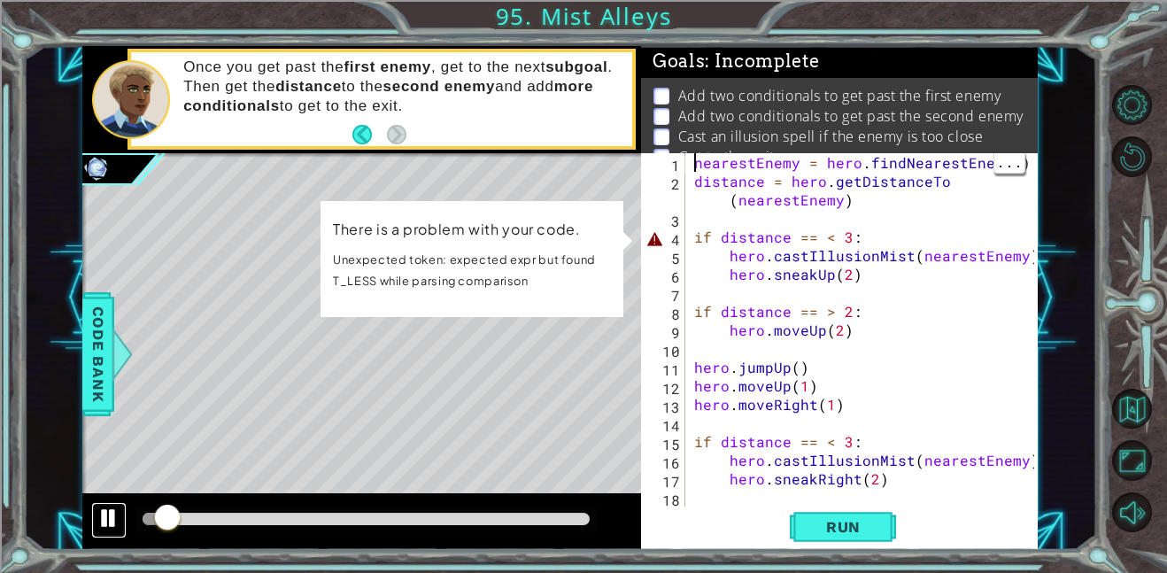
click at [107, 514] on div at bounding box center [108, 517] width 23 height 23
click at [106, 343] on span "Code Bank" at bounding box center [98, 354] width 28 height 108
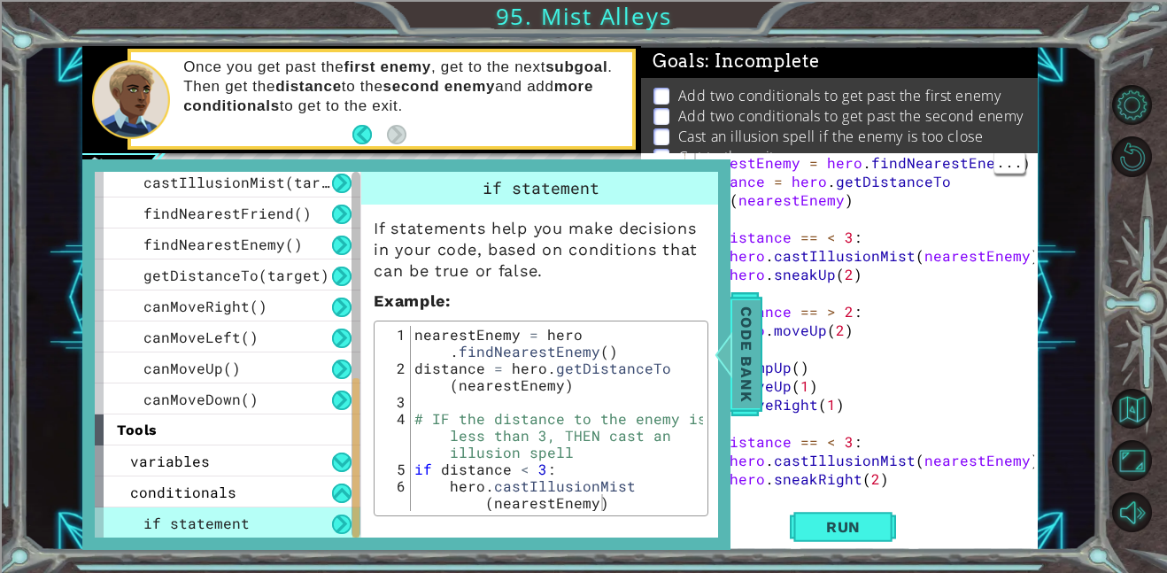
click at [735, 395] on span "Code Bank" at bounding box center [746, 354] width 28 height 108
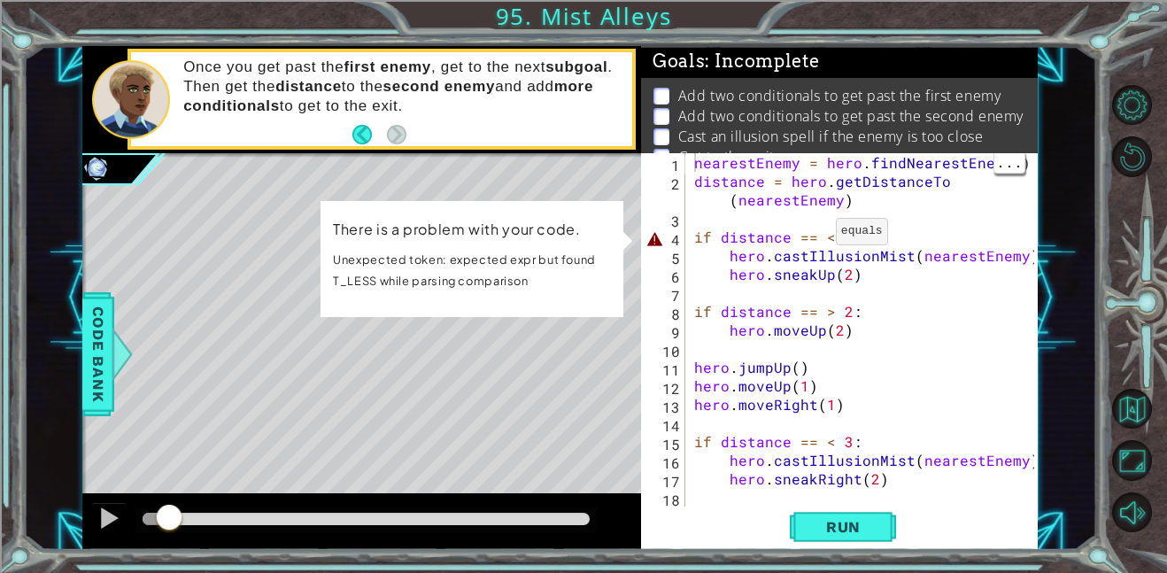
click at [813, 236] on div "nearestEnemy = hero . findNearestEnemy ( ) distance = hero . getDistanceTo ( ne…" at bounding box center [866, 348] width 352 height 390
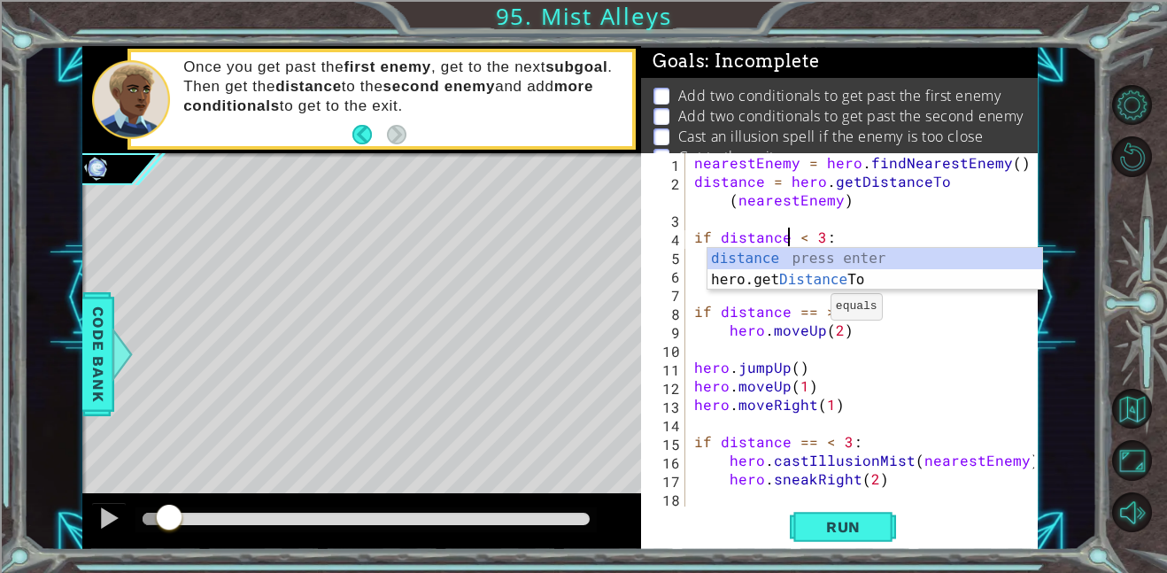
click at [808, 312] on div "nearestEnemy = hero . findNearestEnemy ( ) distance = hero . getDistanceTo ( ne…" at bounding box center [866, 348] width 352 height 390
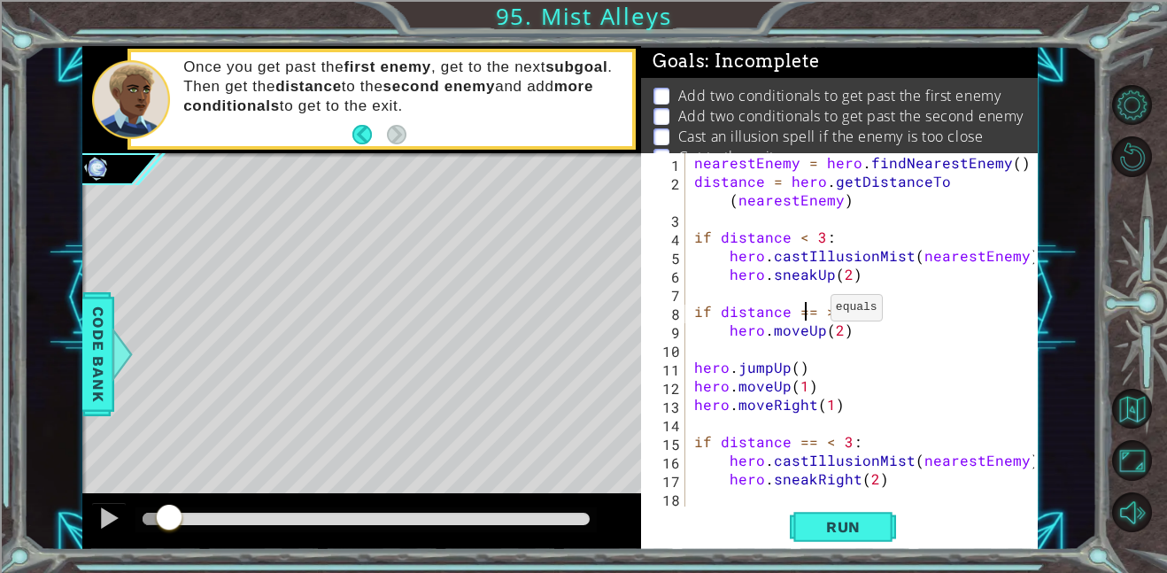
click at [809, 312] on div "nearestEnemy = hero . findNearestEnemy ( ) distance = hero . getDistanceTo ( ne…" at bounding box center [866, 348] width 352 height 390
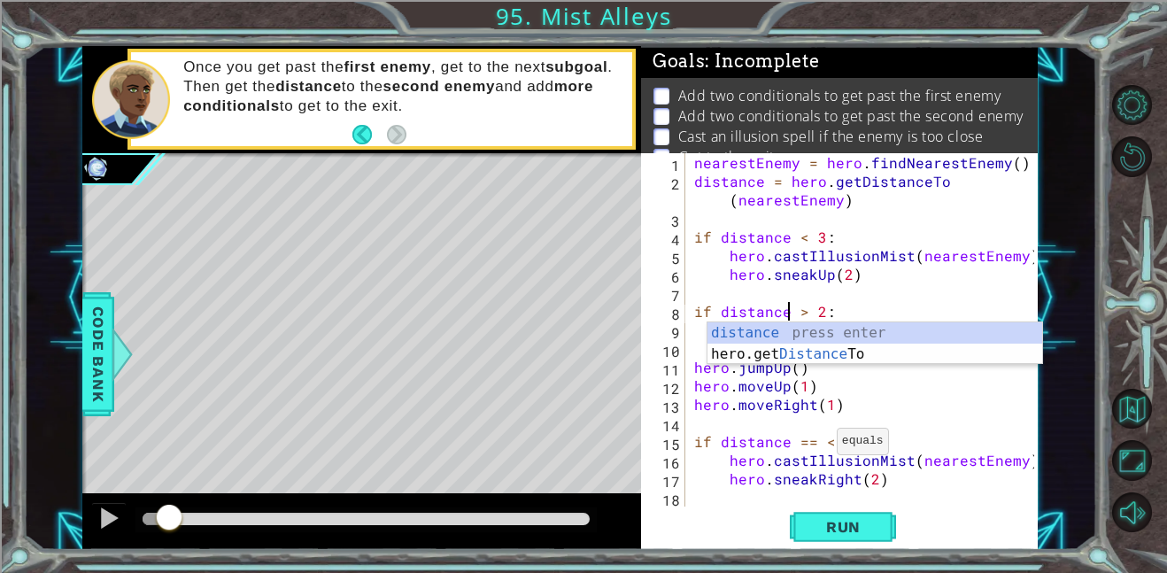
click at [816, 445] on div "nearestEnemy = hero . findNearestEnemy ( ) distance = hero . getDistanceTo ( ne…" at bounding box center [866, 348] width 352 height 390
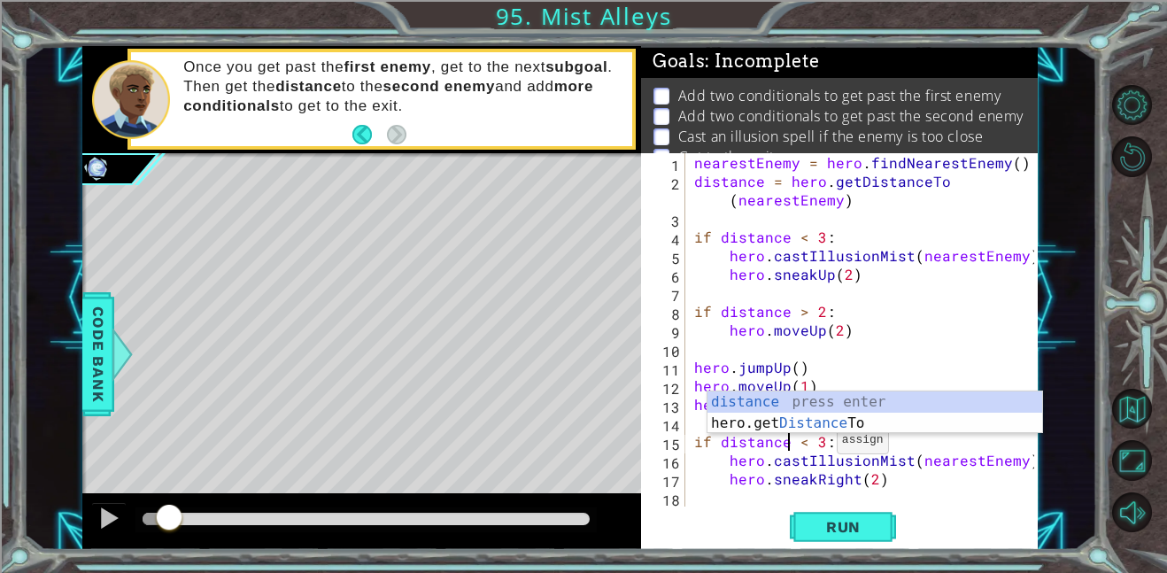
click at [984, 335] on div "nearestEnemy = hero . findNearestEnemy ( ) distance = hero . getDistanceTo ( ne…" at bounding box center [866, 348] width 352 height 390
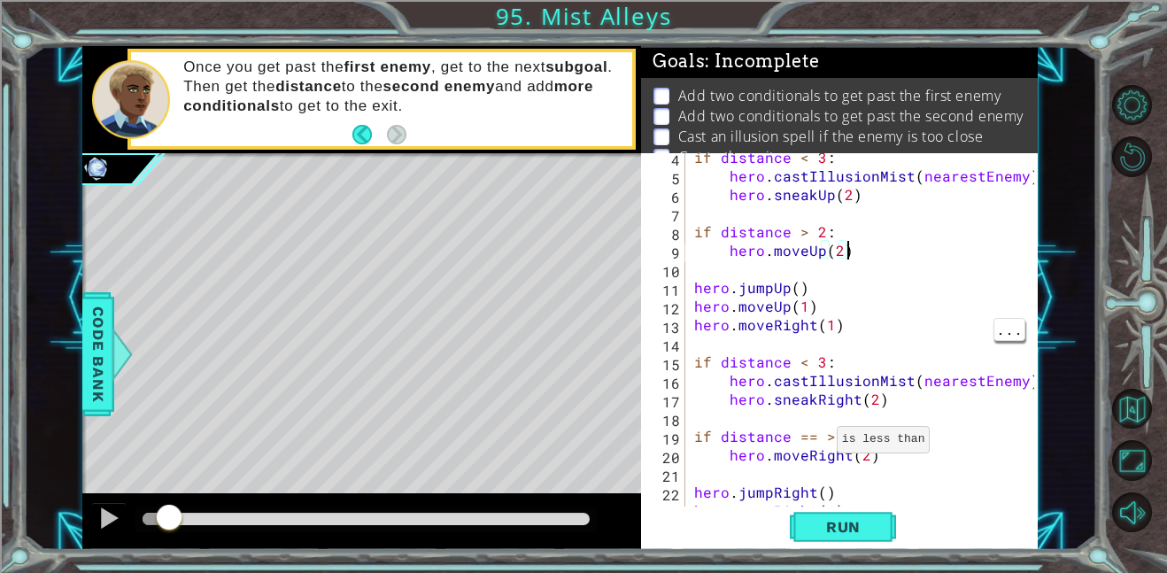
scroll to position [112, 0]
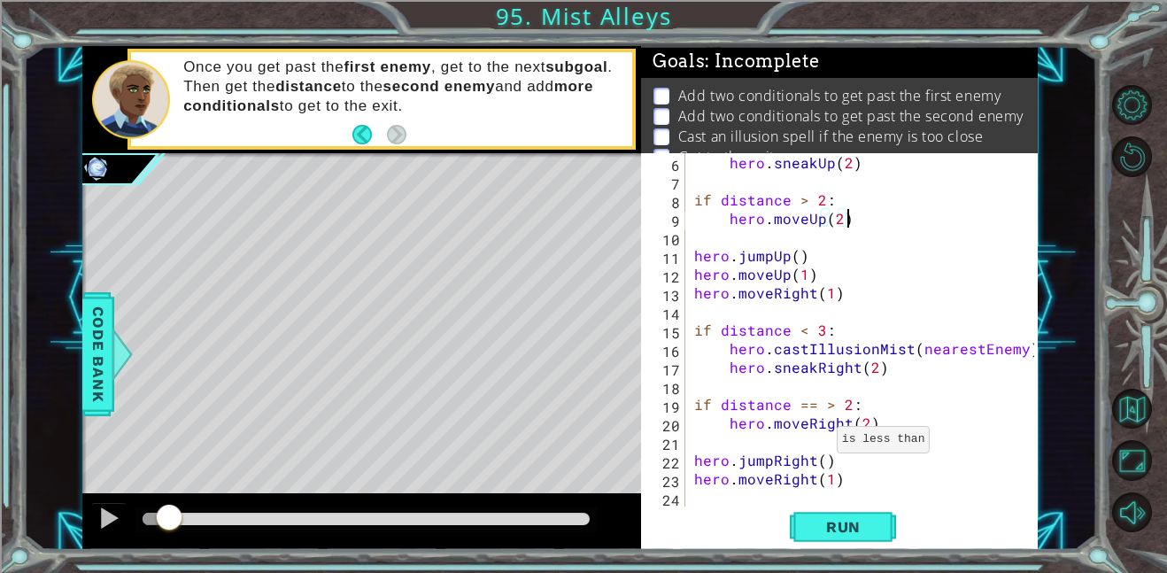
click at [814, 416] on div "hero . sneakUp ( 2 ) if distance > 2 : hero . moveUp ( 2 ) hero . jumpUp ( ) he…" at bounding box center [866, 348] width 352 height 390
click at [813, 409] on div "hero . sneakUp ( 2 ) if distance > 2 : hero . moveUp ( 2 ) hero . jumpUp ( ) he…" at bounding box center [866, 348] width 352 height 390
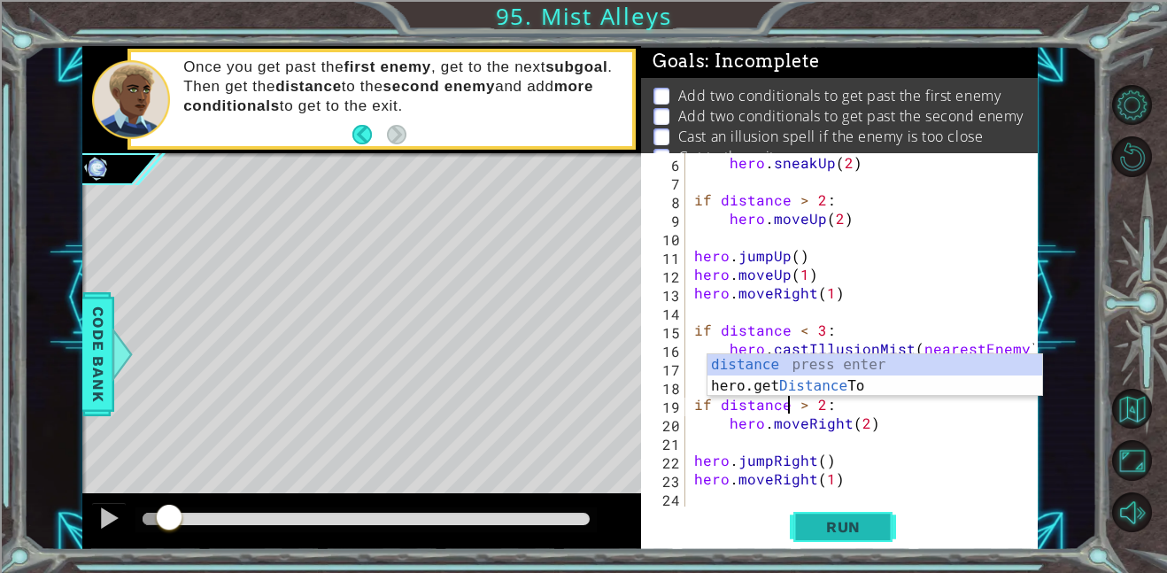
click at [820, 532] on span "Run" at bounding box center [843, 527] width 70 height 18
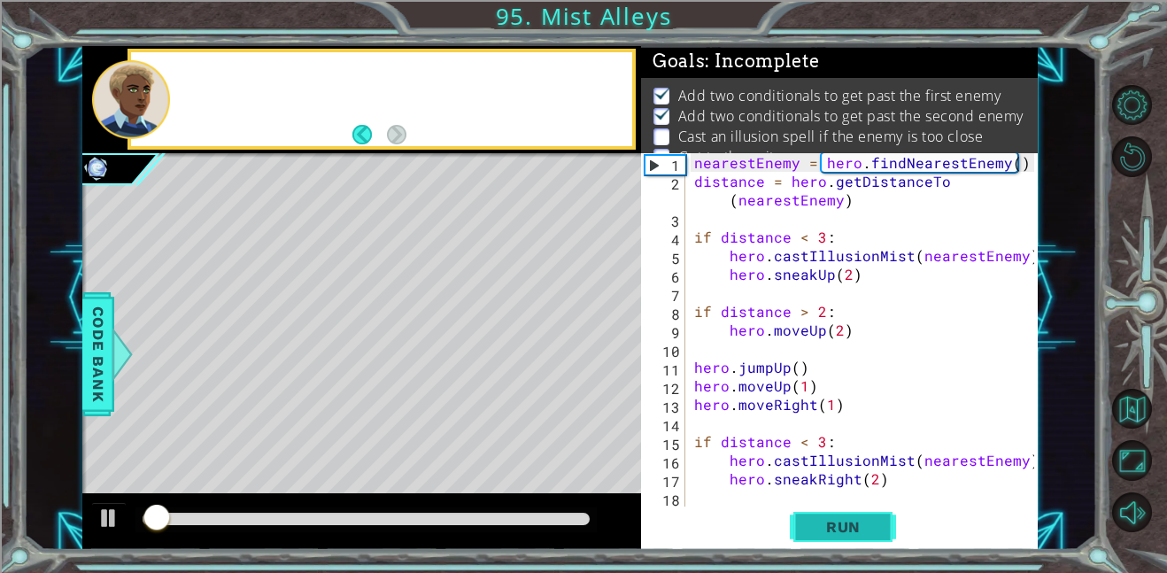
scroll to position [12, 0]
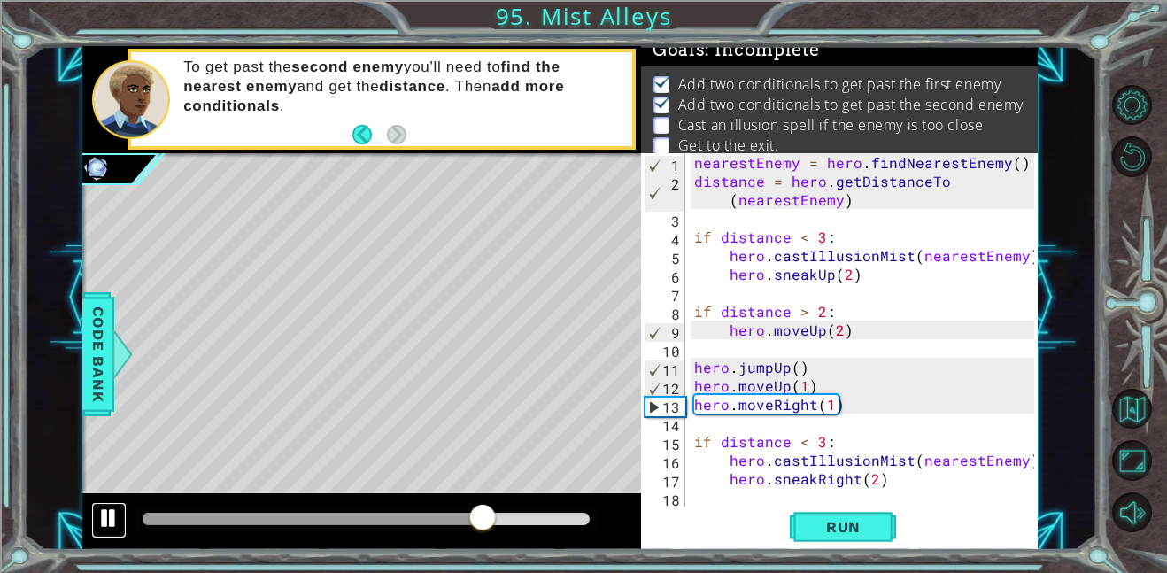
click at [104, 524] on div at bounding box center [108, 517] width 23 height 23
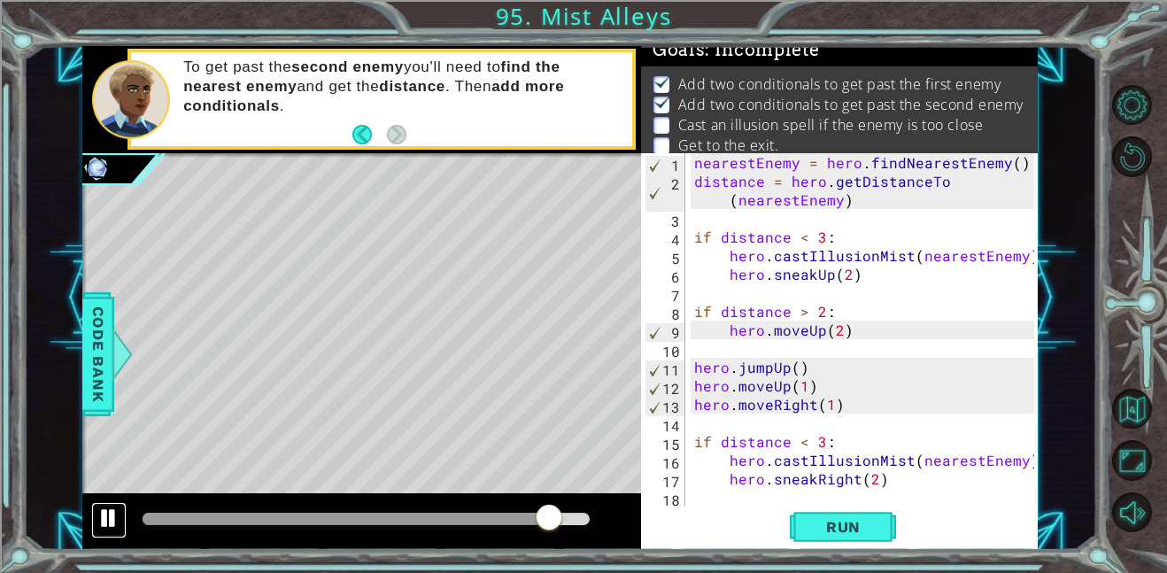
click at [104, 524] on div at bounding box center [108, 517] width 23 height 23
click at [847, 336] on div "nearestEnemy = hero . findNearestEnemy ( ) distance = hero . getDistanceTo ( ne…" at bounding box center [866, 348] width 352 height 390
click at [836, 408] on div "nearestEnemy = hero . findNearestEnemy ( ) distance = hero . getDistanceTo ( ne…" at bounding box center [866, 348] width 352 height 390
type textarea "hero.moveRight(1)"
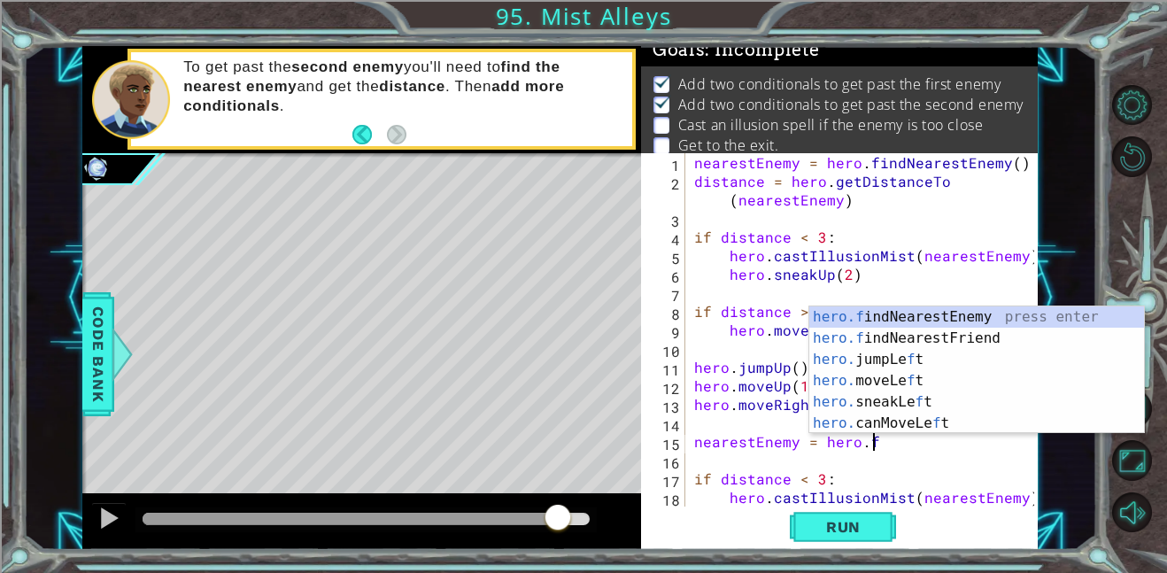
scroll to position [0, 11]
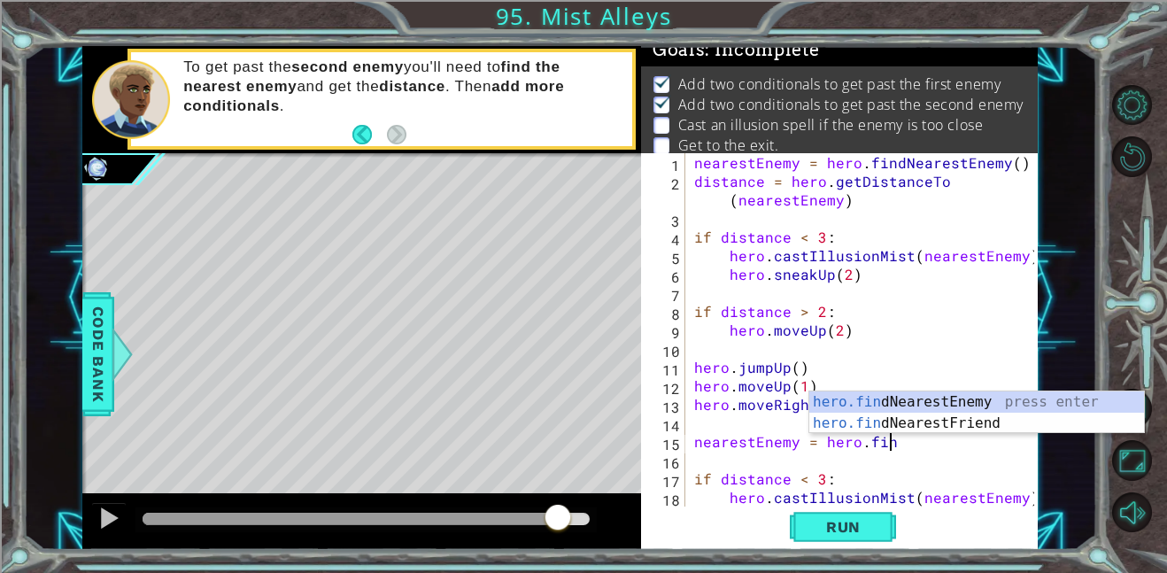
type textarea "nearestEnemy = hero.find"
click at [1033, 397] on div "hero.find NearestEnemy press enter hero.find NearestFriend press enter" at bounding box center [976, 433] width 335 height 85
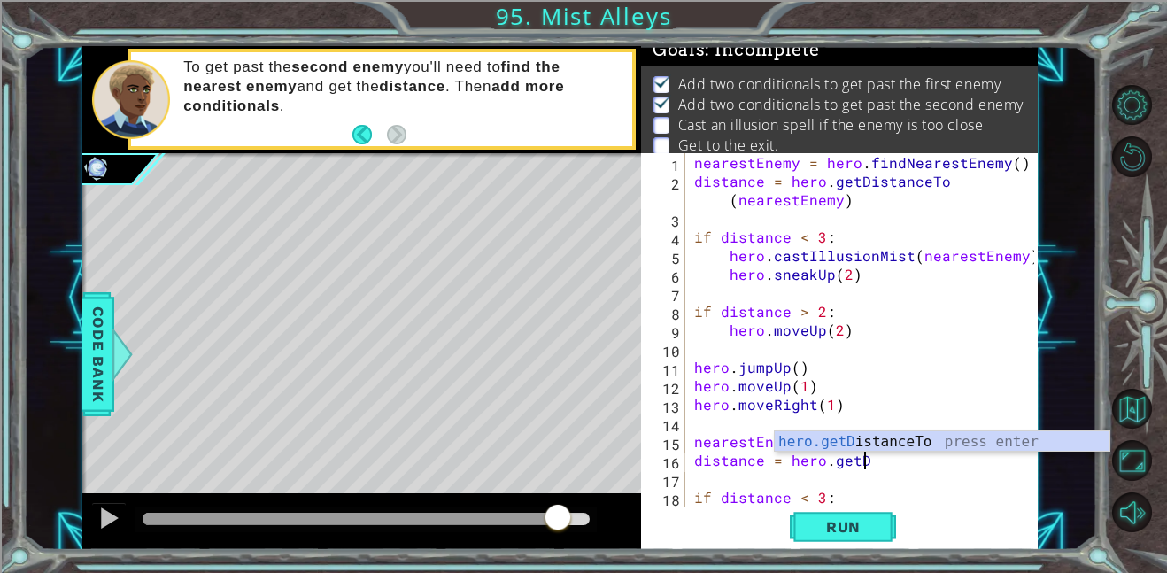
scroll to position [0, 10]
click at [939, 446] on div "hero.getDi stanceTo press enter" at bounding box center [941, 463] width 335 height 64
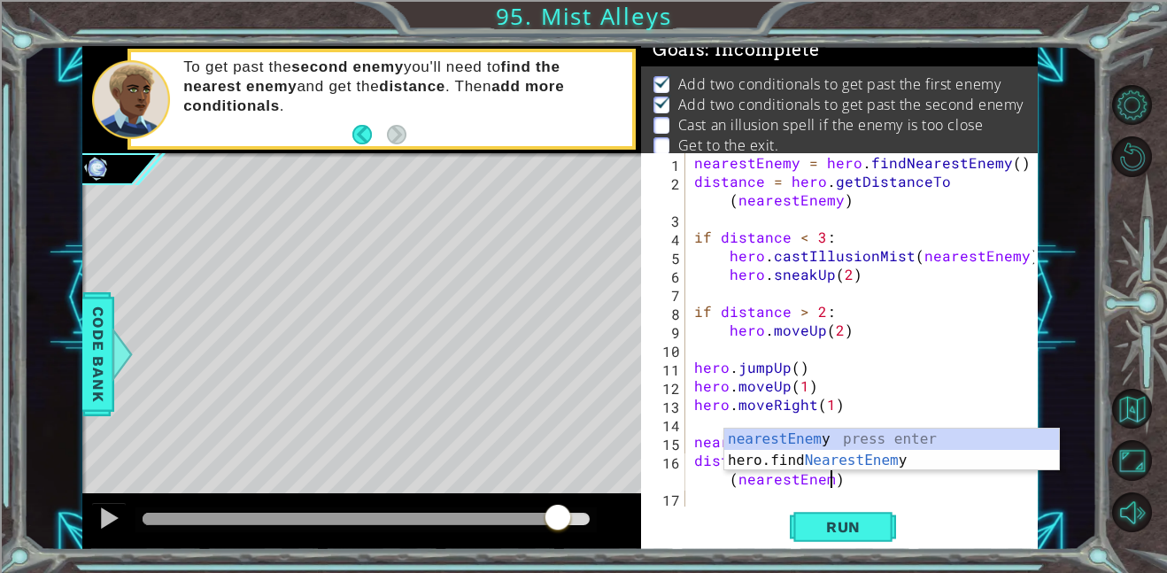
scroll to position [0, 21]
type textarea "distance = hero.getDistanceTo(nearestEnemy)"
click at [836, 533] on span "Run" at bounding box center [843, 527] width 70 height 18
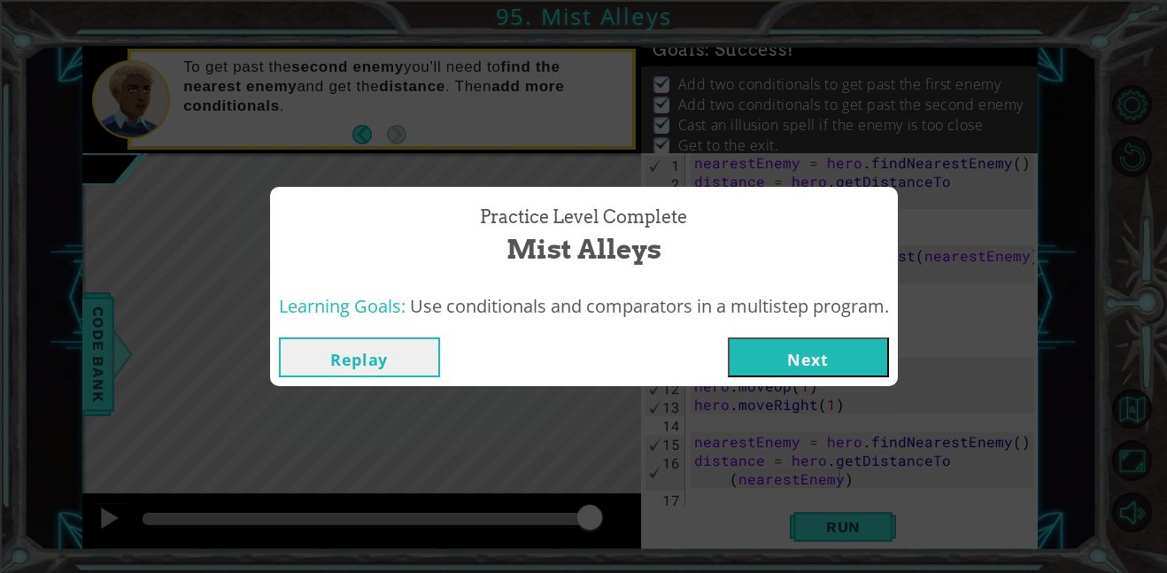
click at [834, 348] on button "Next" at bounding box center [808, 357] width 161 height 40
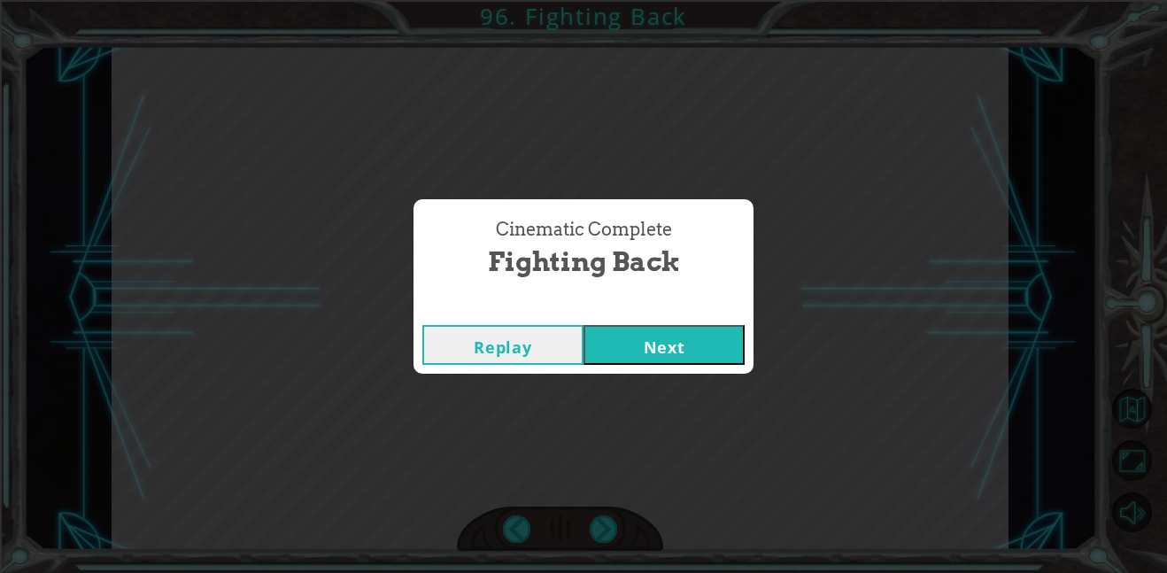
click at [697, 336] on button "Next" at bounding box center [663, 345] width 161 height 40
click at [678, 335] on button "Next" at bounding box center [663, 345] width 161 height 40
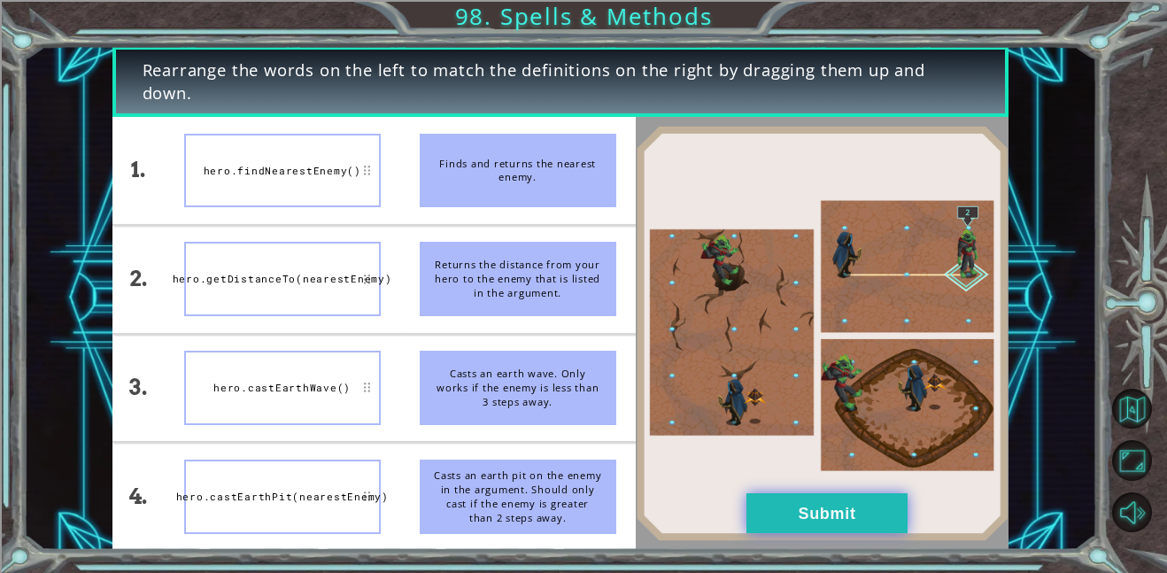
click at [859, 507] on button "Submit" at bounding box center [826, 513] width 161 height 40
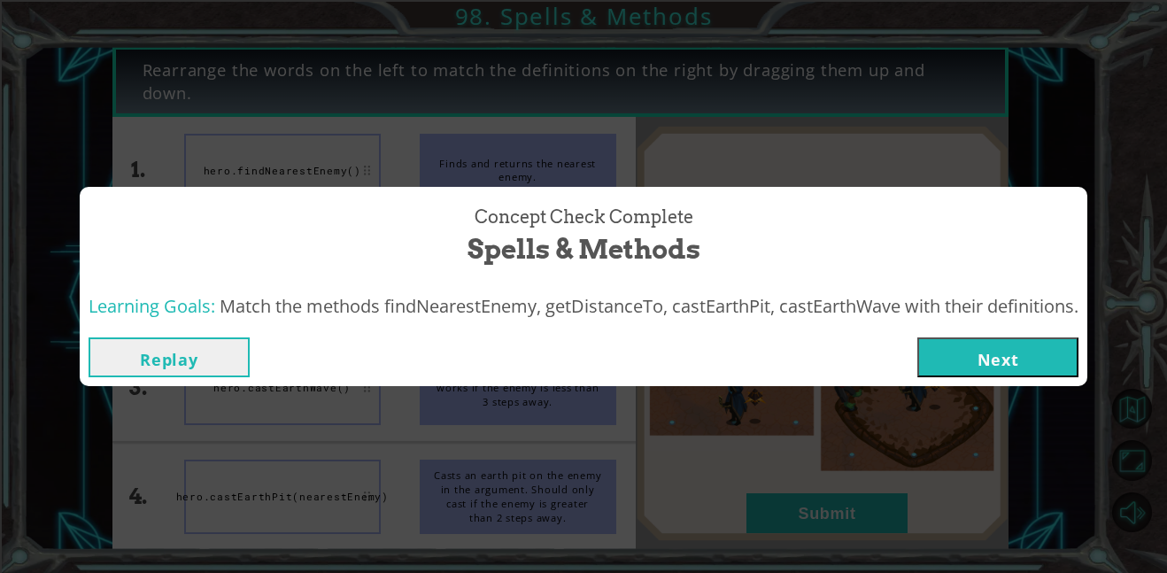
click at [950, 356] on button "Next" at bounding box center [997, 357] width 161 height 40
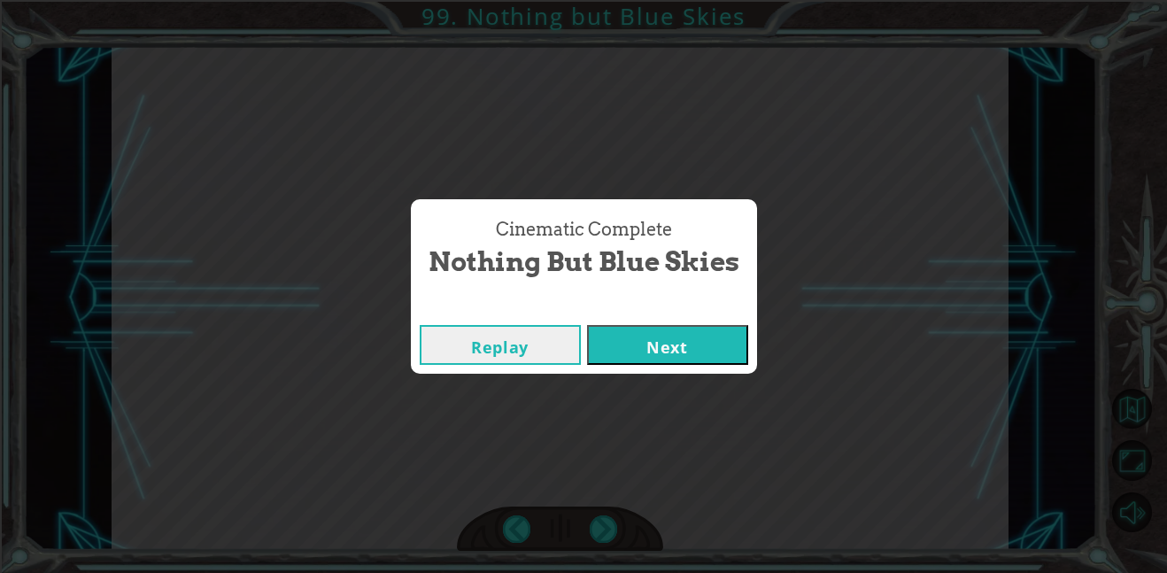
click at [719, 341] on button "Next" at bounding box center [667, 345] width 161 height 40
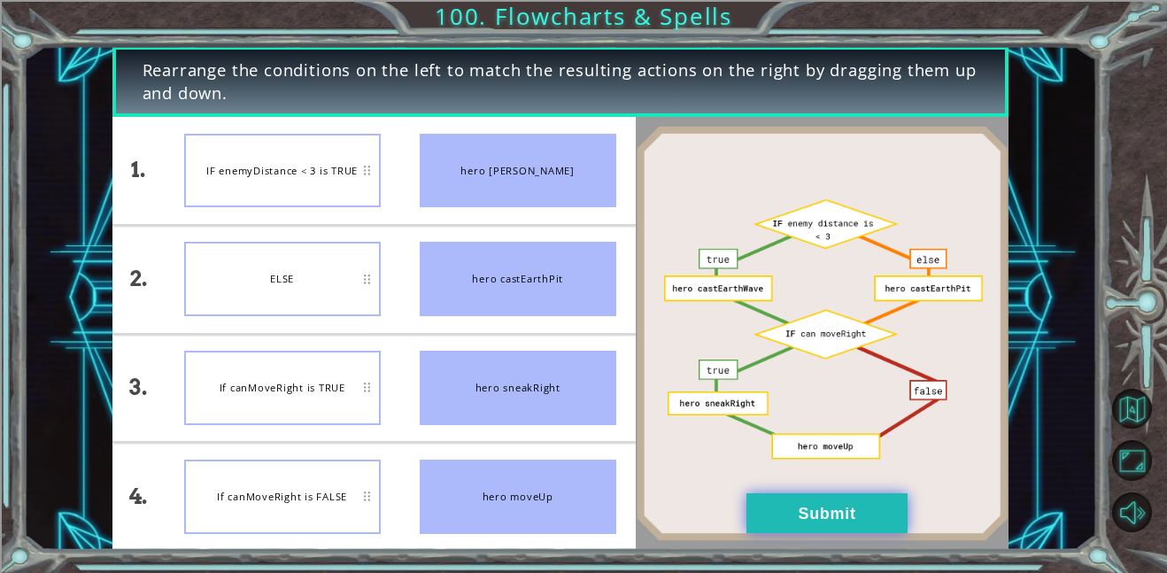
click at [783, 517] on button "Submit" at bounding box center [826, 513] width 161 height 40
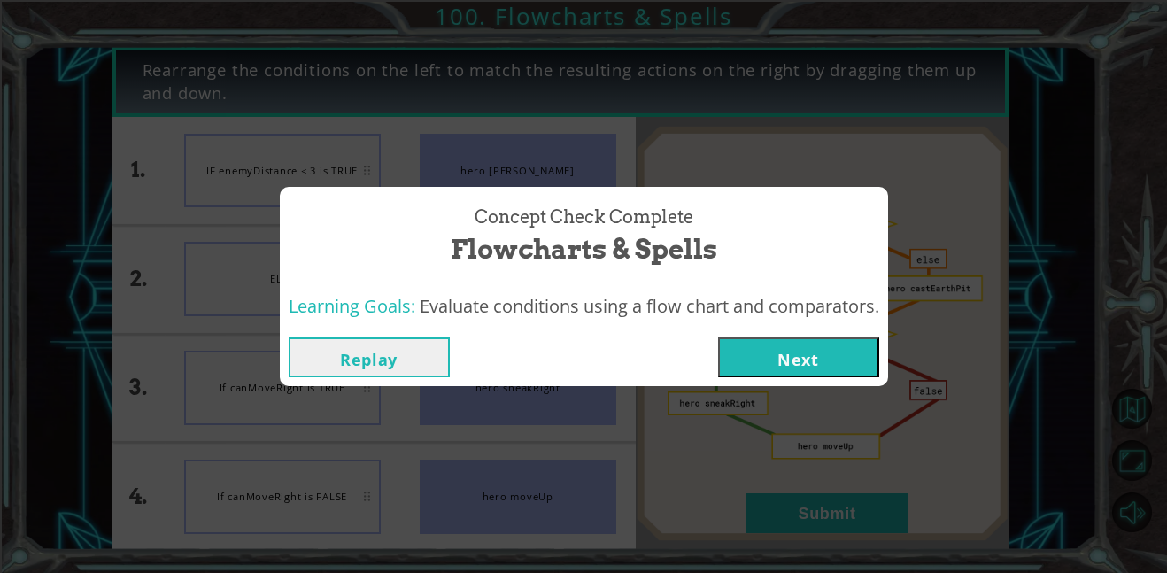
click at [746, 365] on button "Next" at bounding box center [798, 357] width 161 height 40
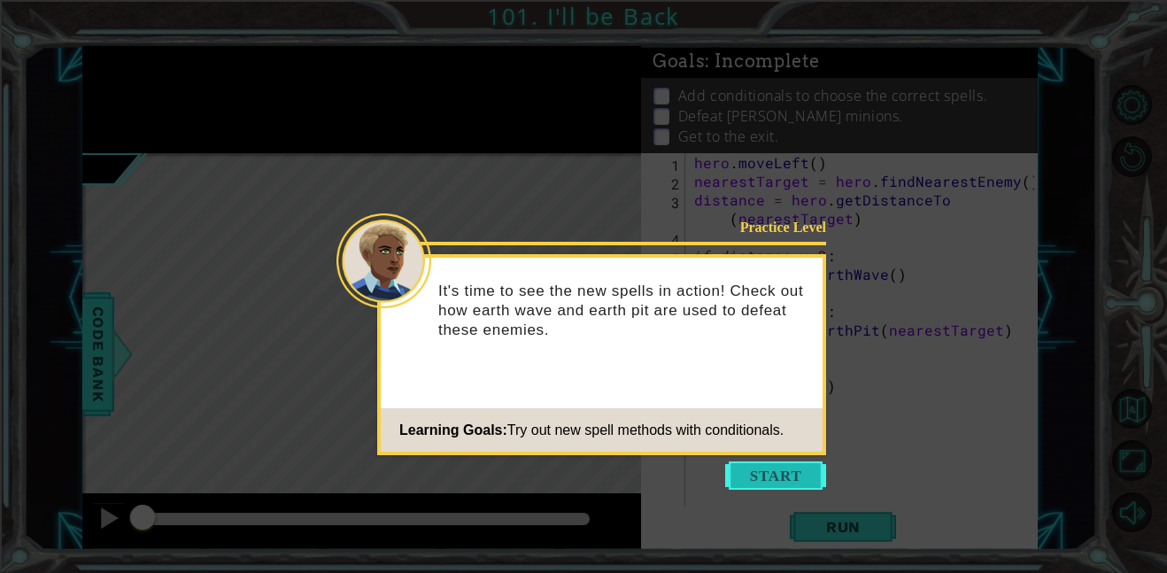
click at [774, 467] on button "Start" at bounding box center [775, 475] width 101 height 28
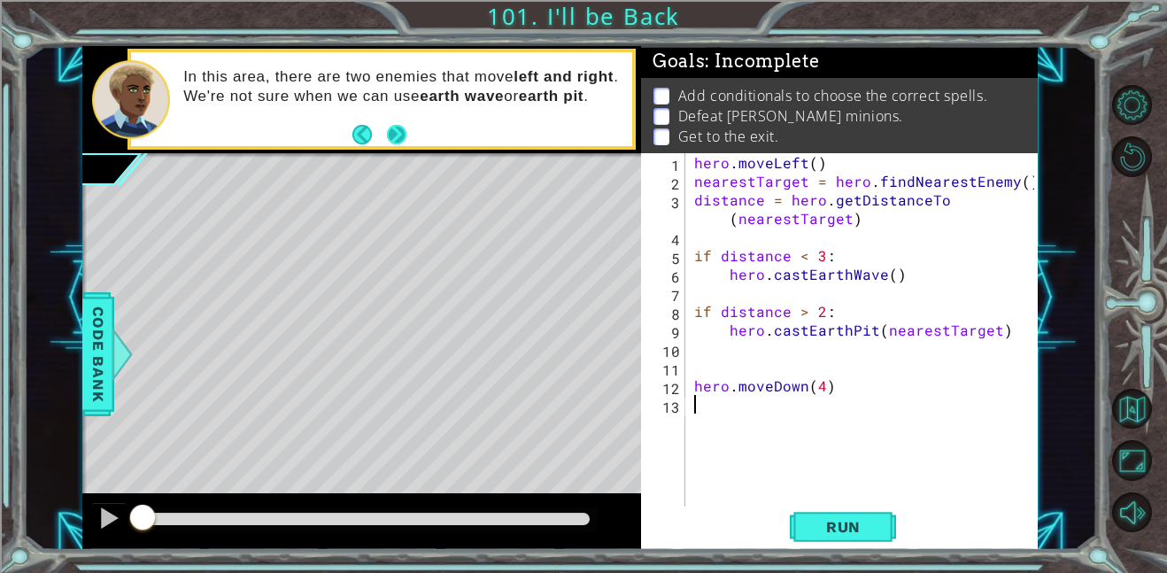
click at [399, 136] on button "Next" at bounding box center [396, 134] width 19 height 19
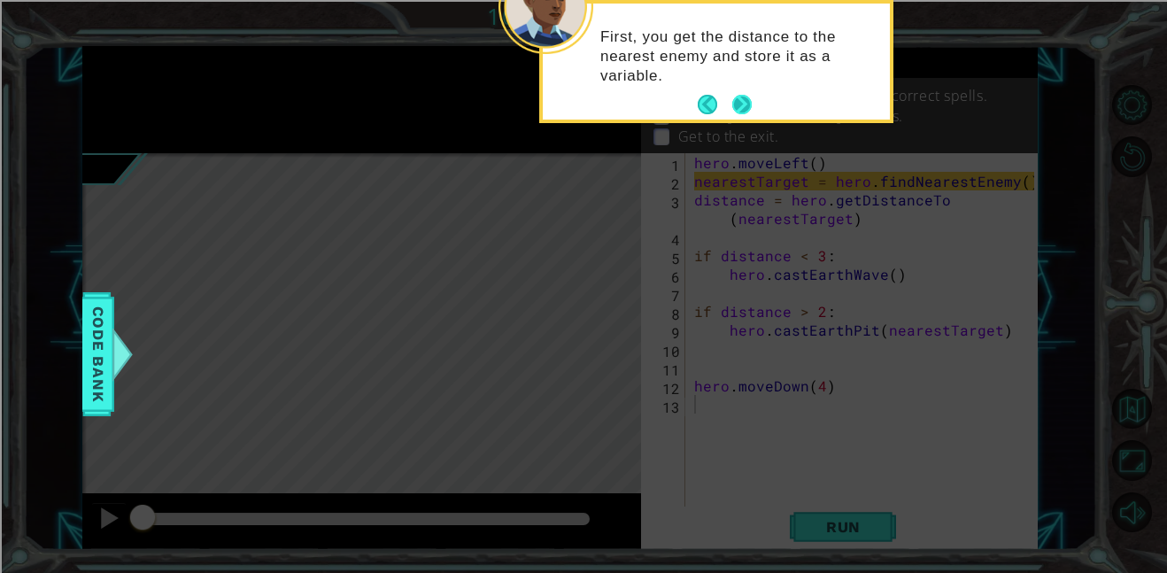
click at [747, 108] on button "Next" at bounding box center [741, 104] width 19 height 19
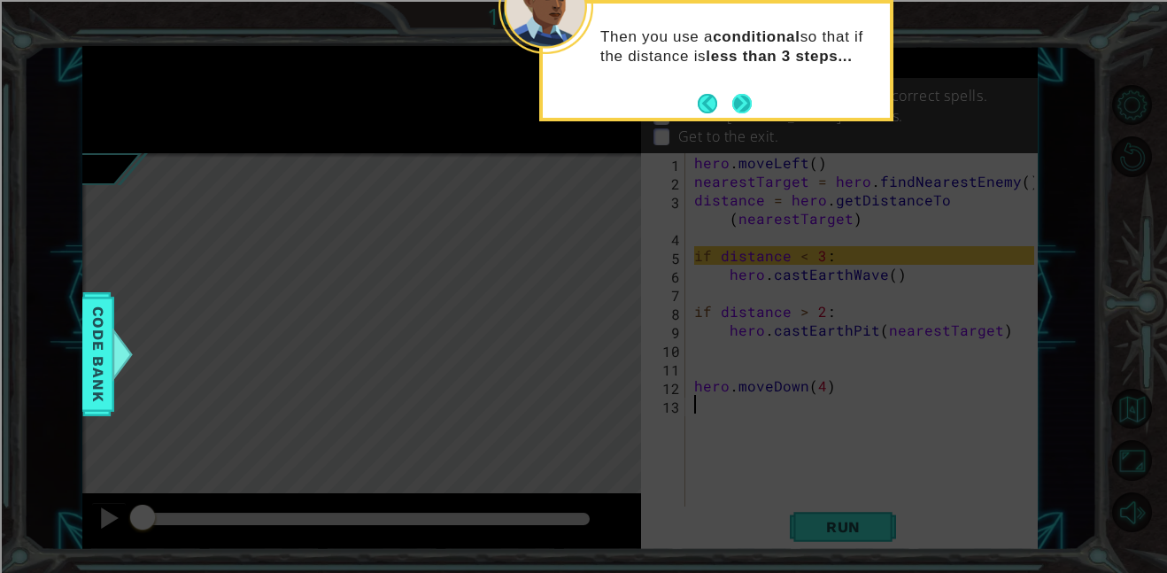
click at [747, 106] on button "Next" at bounding box center [741, 103] width 19 height 19
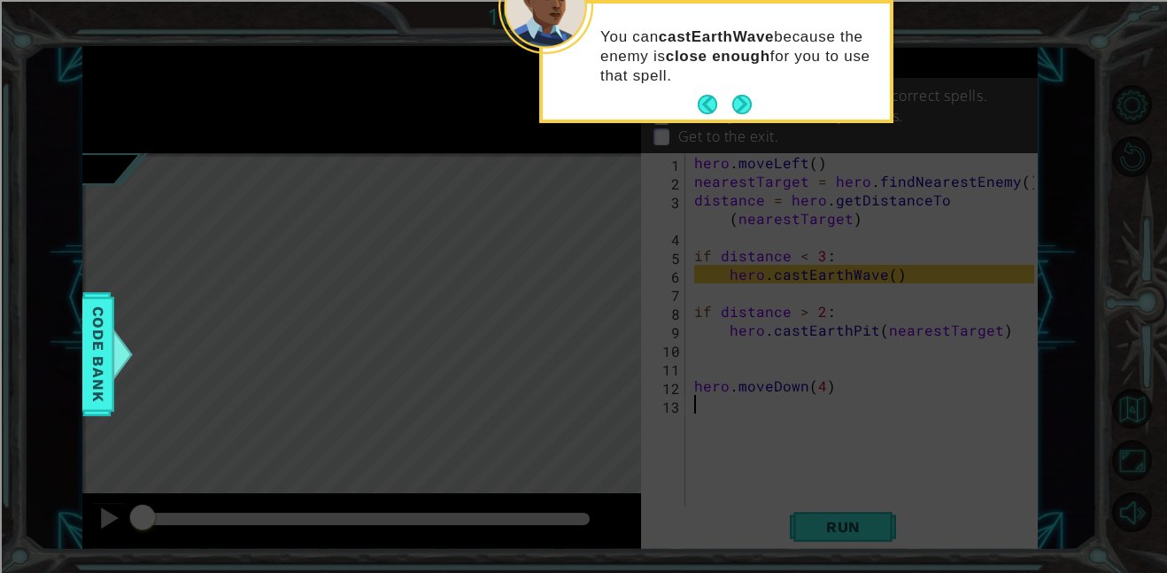
click at [747, 106] on button "Next" at bounding box center [741, 104] width 19 height 19
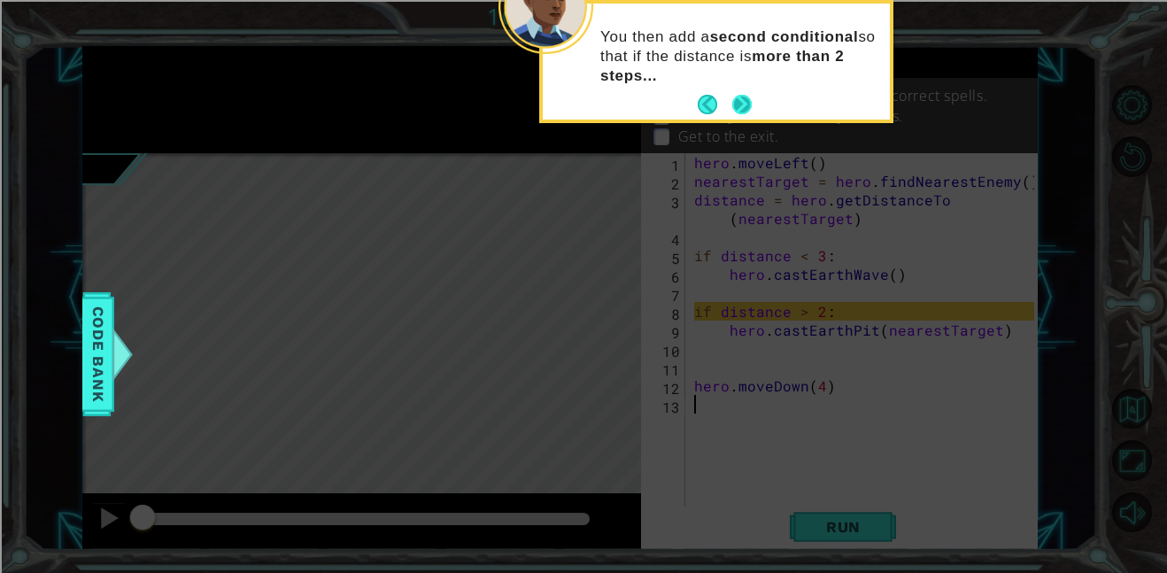
click at [747, 106] on button "Next" at bounding box center [741, 104] width 19 height 19
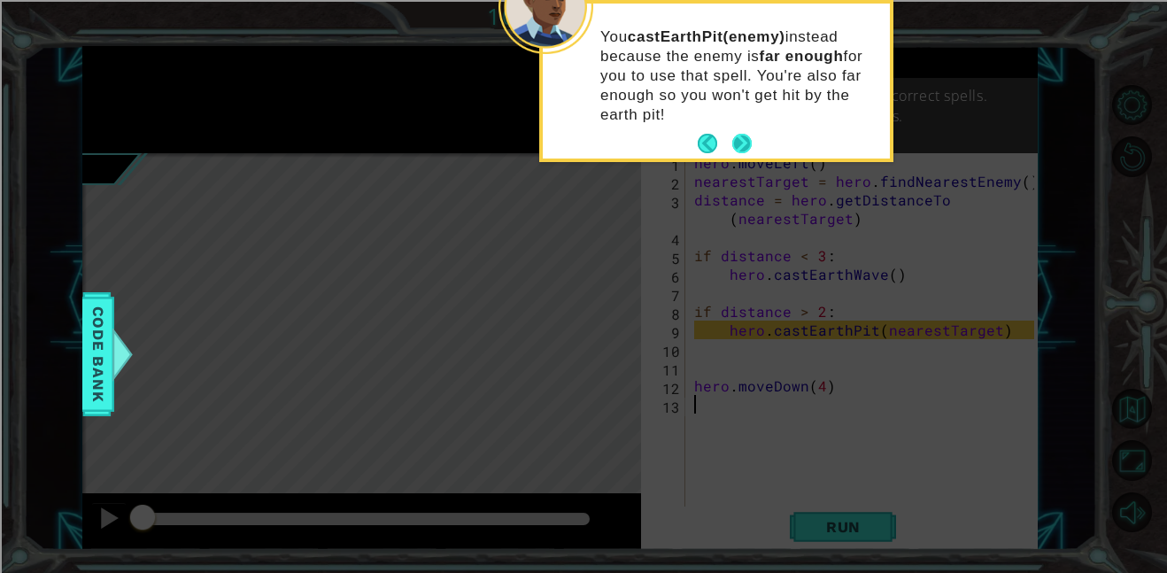
click at [739, 139] on button "Next" at bounding box center [741, 143] width 19 height 19
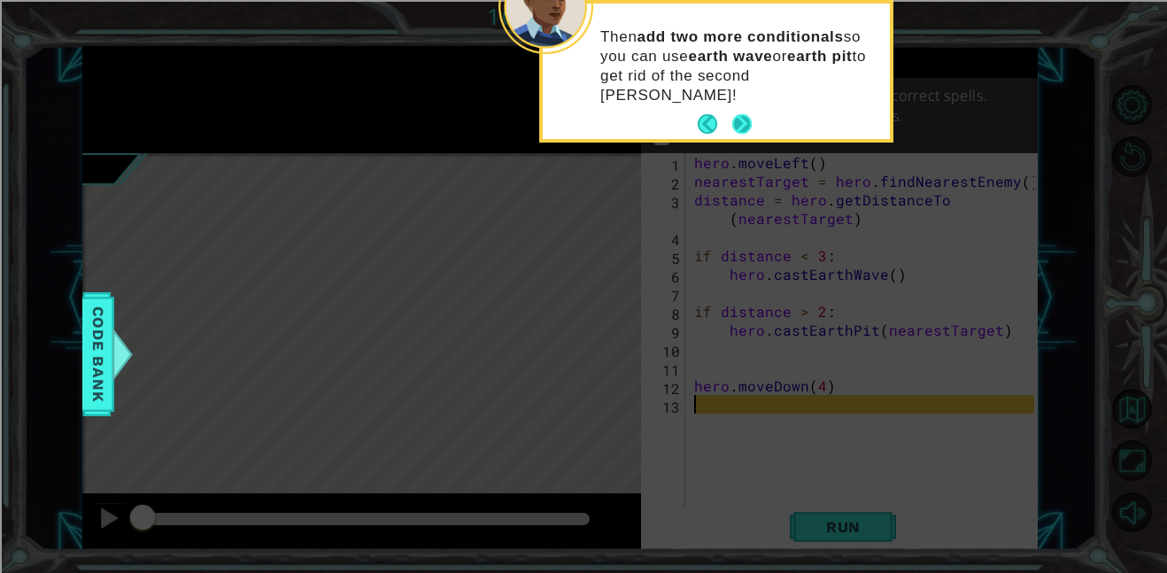
click at [740, 114] on button "Next" at bounding box center [741, 123] width 19 height 19
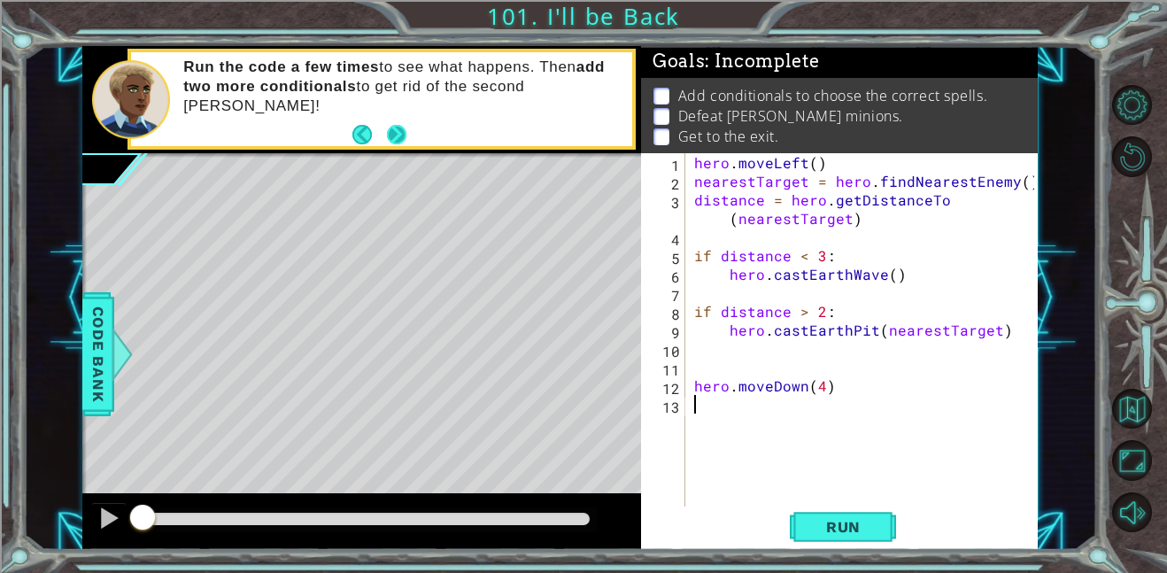
click at [399, 135] on button "Next" at bounding box center [396, 134] width 19 height 19
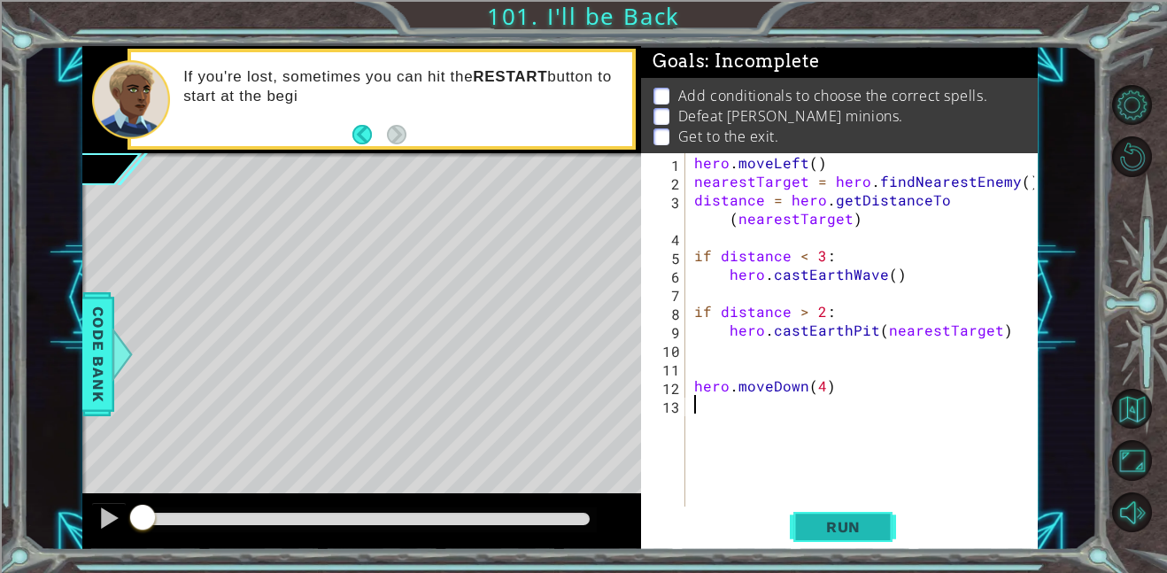
click at [820, 531] on span "Run" at bounding box center [843, 527] width 70 height 18
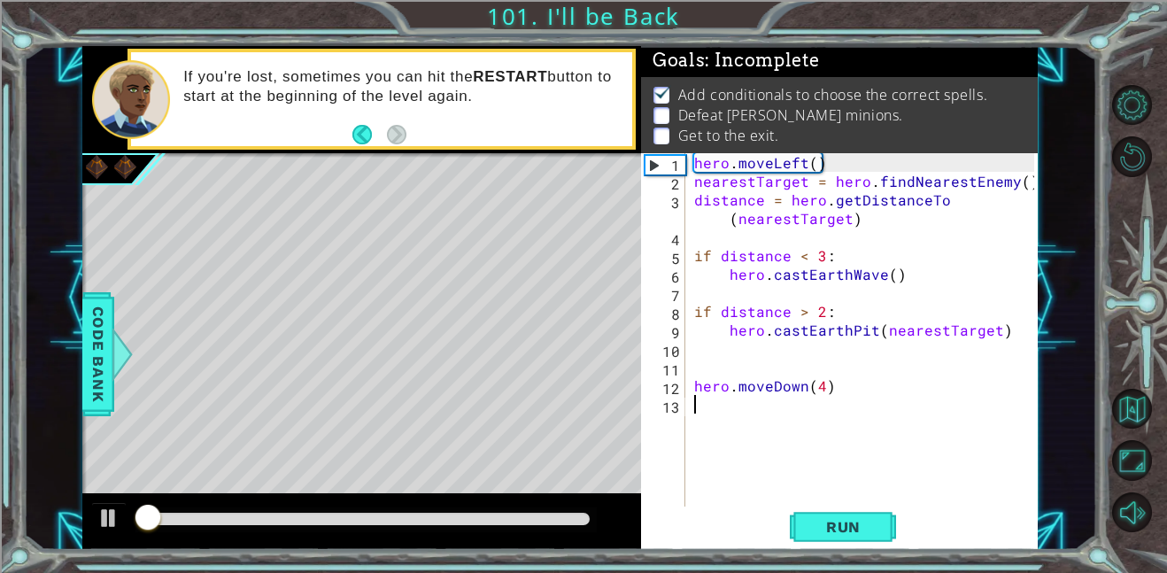
scroll to position [2, 0]
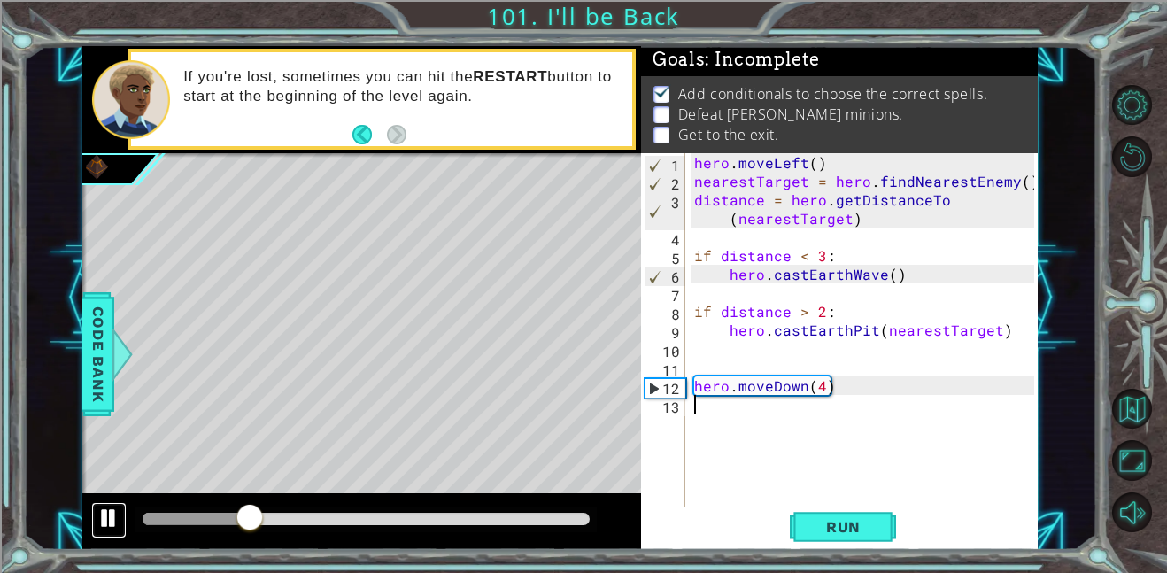
click at [107, 512] on div at bounding box center [108, 517] width 23 height 23
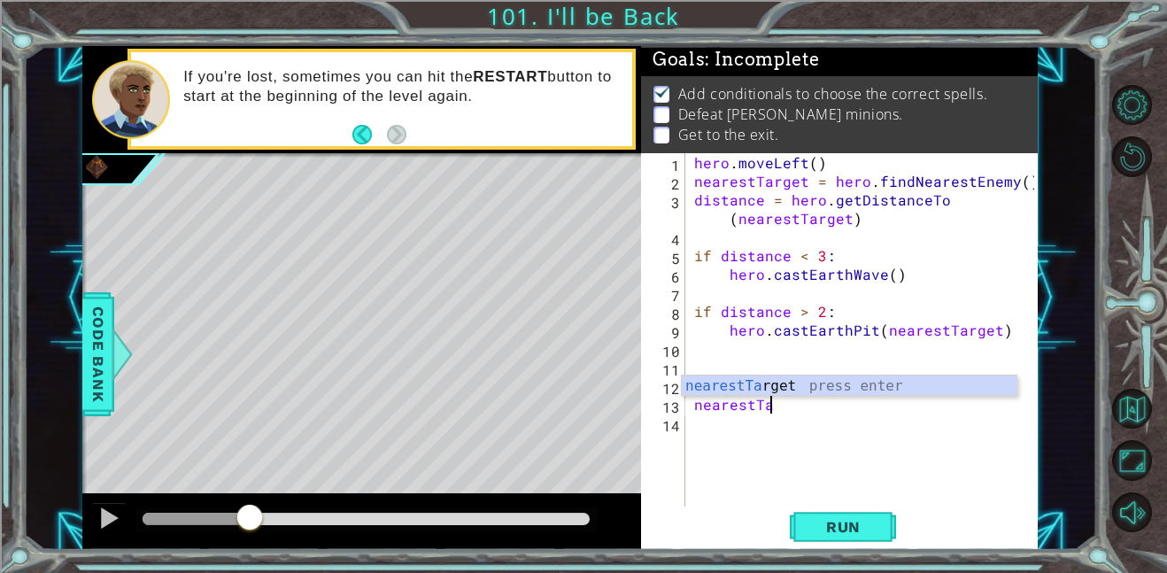
scroll to position [0, 4]
click at [828, 385] on div "nearestTar get press enter" at bounding box center [849, 407] width 335 height 64
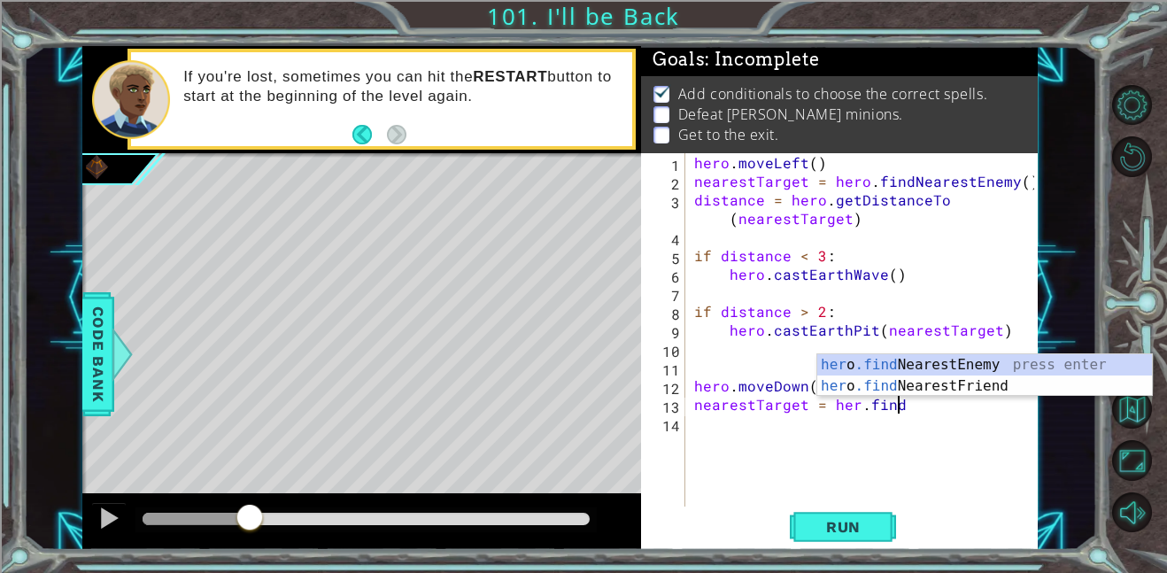
scroll to position [0, 12]
click at [1006, 360] on div "her o .find NearestEnemy press enter her o .find NearestFriend press enter" at bounding box center [984, 396] width 335 height 85
type textarea "nearestTarget = hero.findNearestEnemy()"
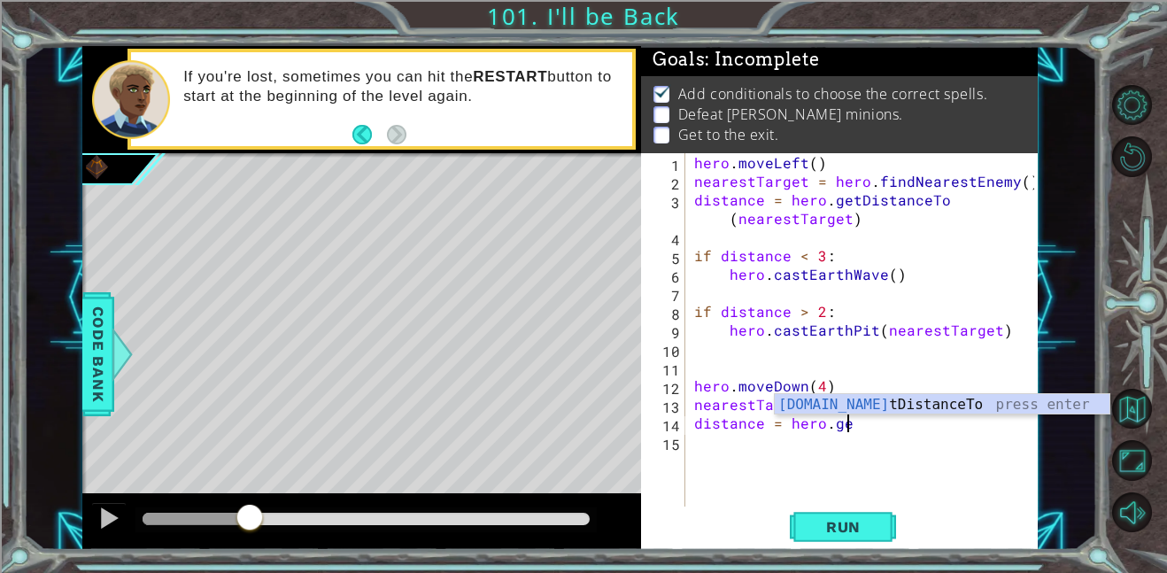
scroll to position [0, 9]
click at [958, 399] on div "hero.get DistanceTo press enter" at bounding box center [941, 426] width 335 height 64
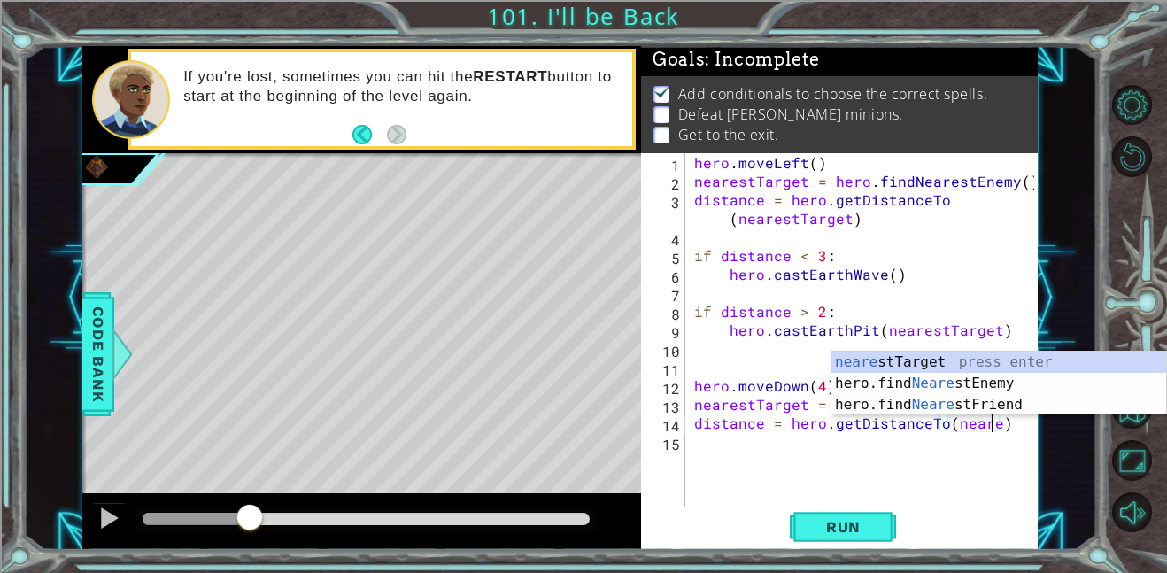
scroll to position [0, 19]
click at [1007, 362] on div "nearest Target press enter hero.find Nearest Enemy press enter hero.find Neares…" at bounding box center [998, 404] width 335 height 106
type textarea "distance = hero.getDistanceTo(nearestTarget)"
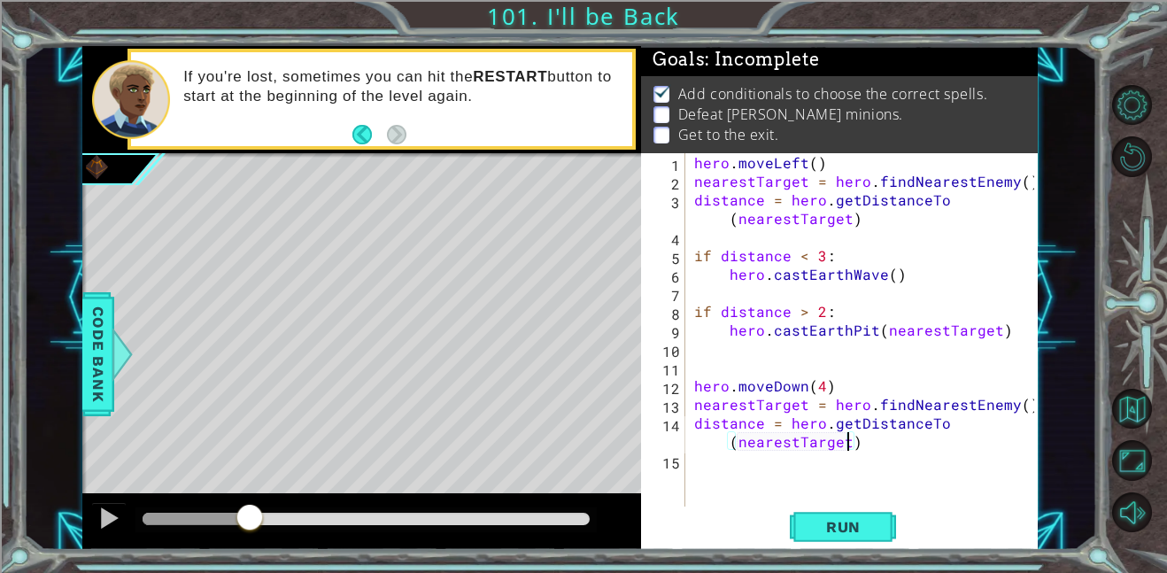
click at [885, 448] on div "hero . moveLeft ( ) nearestTarget = hero . findNearestEnemy ( ) distance = hero…" at bounding box center [866, 348] width 352 height 390
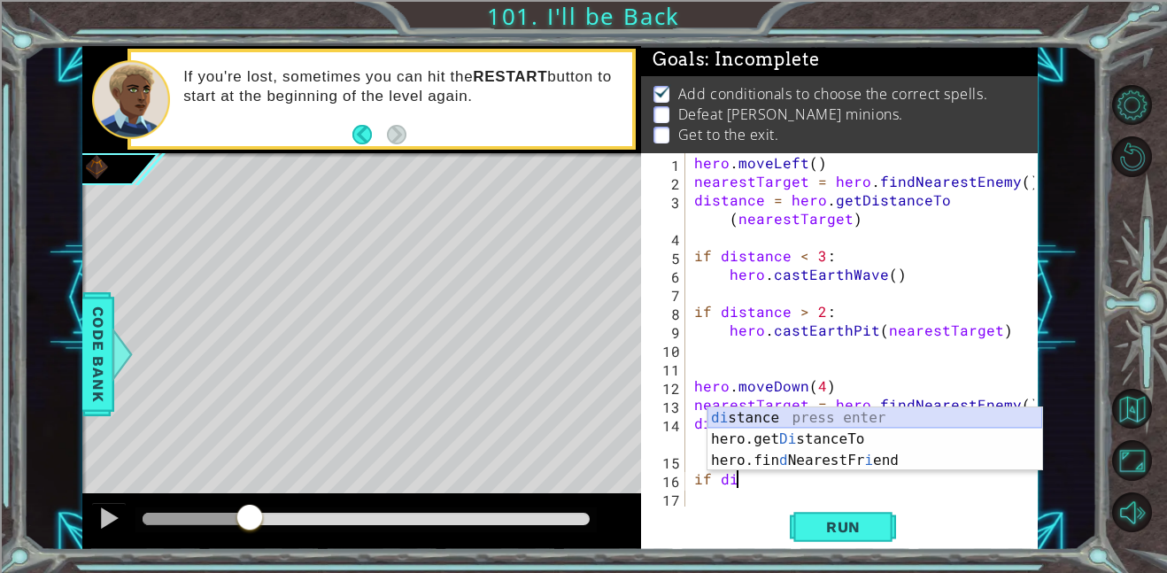
click at [943, 410] on div "di stance press enter hero.get Di stanceTo press enter hero.fin d NearestFr i e…" at bounding box center [874, 460] width 335 height 106
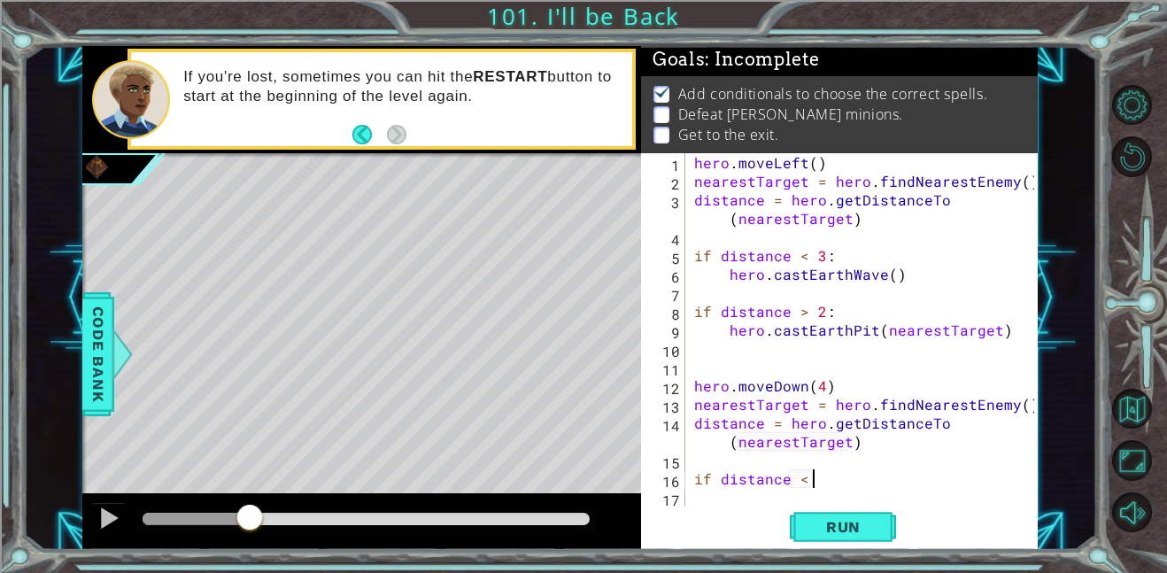
scroll to position [0, 7]
type textarea "if distance < 3:"
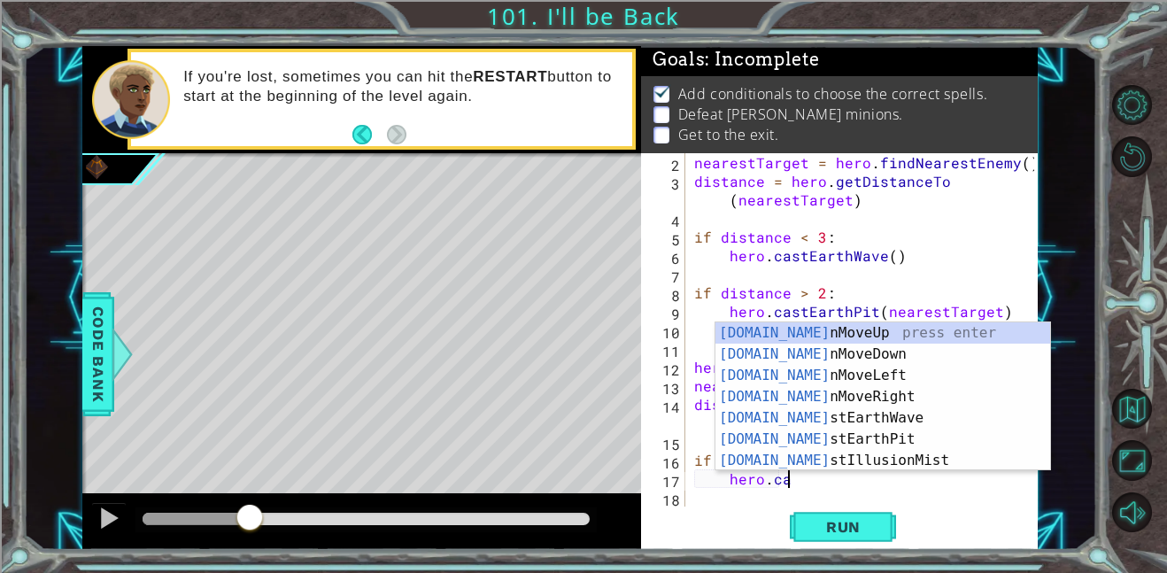
scroll to position [0, 5]
type textarea "hero.cast"
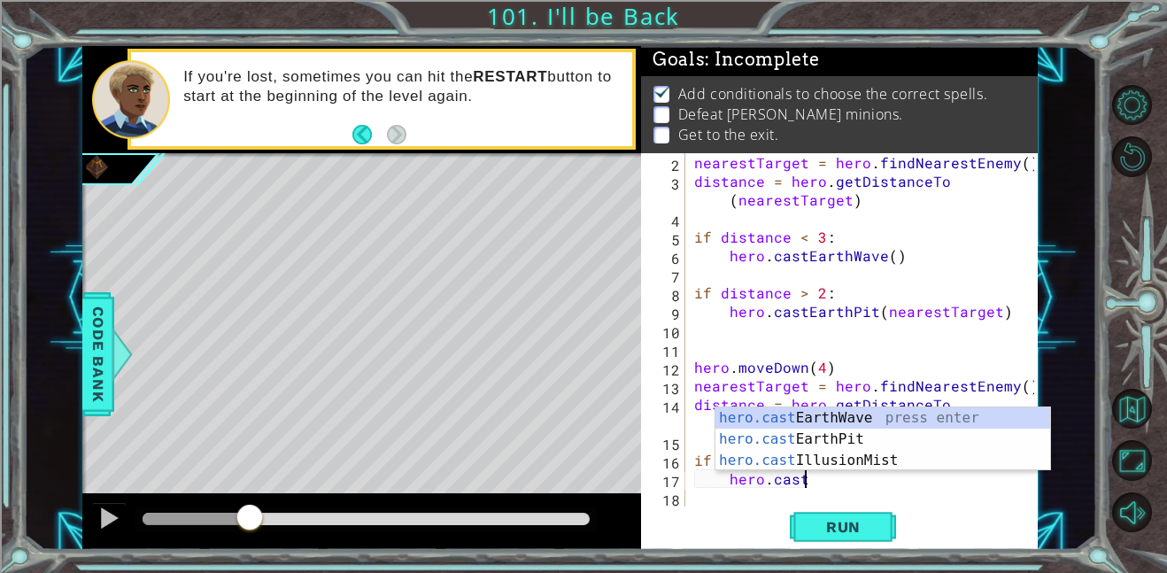
click at [1006, 407] on div "hero.cast EarthWave press enter hero.cast EarthPit press enter hero.cast Illusi…" at bounding box center [882, 460] width 335 height 106
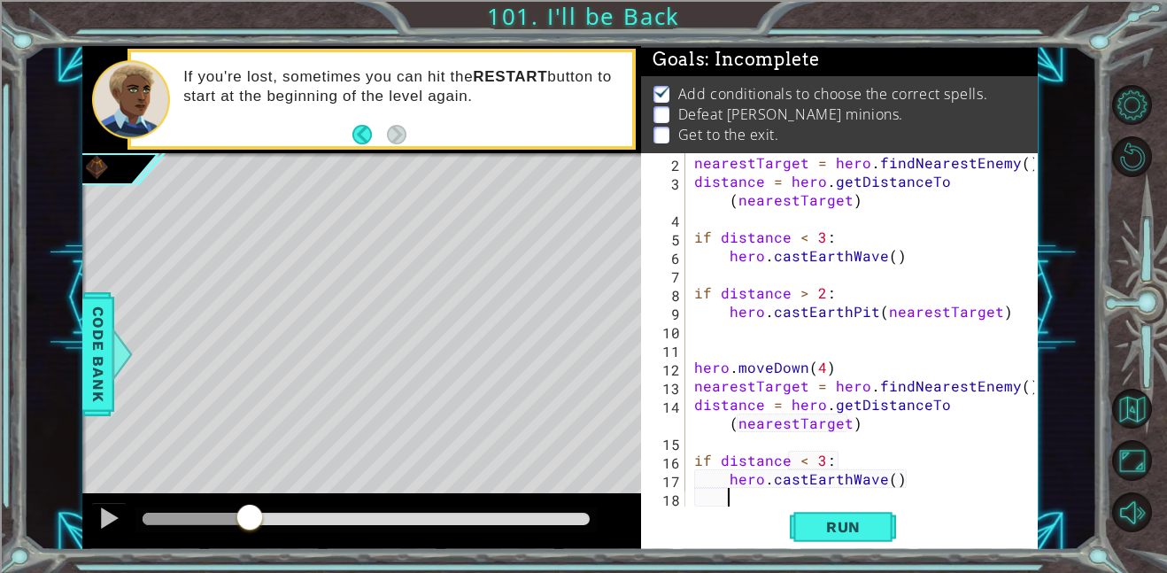
scroll to position [37, 0]
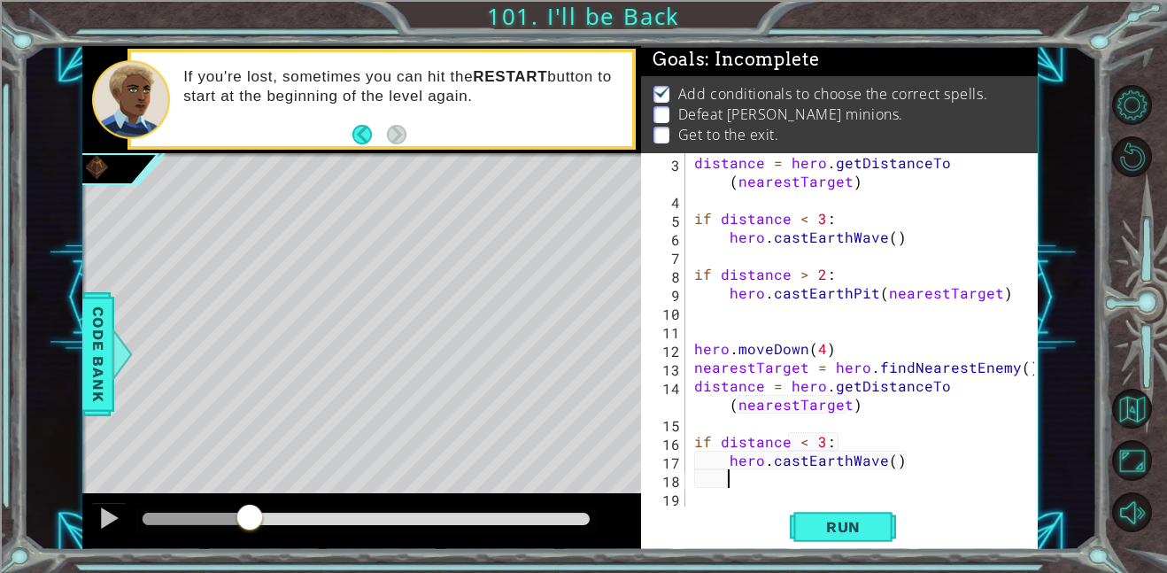
click at [697, 497] on div "distance = hero . getDistanceTo ( nearestTarget ) if distance < 3 : hero . cast…" at bounding box center [866, 357] width 352 height 409
click at [691, 484] on div "distance = hero . getDistanceTo ( nearestTarget ) if distance < 3 : hero . cast…" at bounding box center [866, 357] width 352 height 409
click at [692, 501] on div "distance = hero . getDistanceTo ( nearestTarget ) if distance < 3 : hero . cast…" at bounding box center [866, 357] width 352 height 409
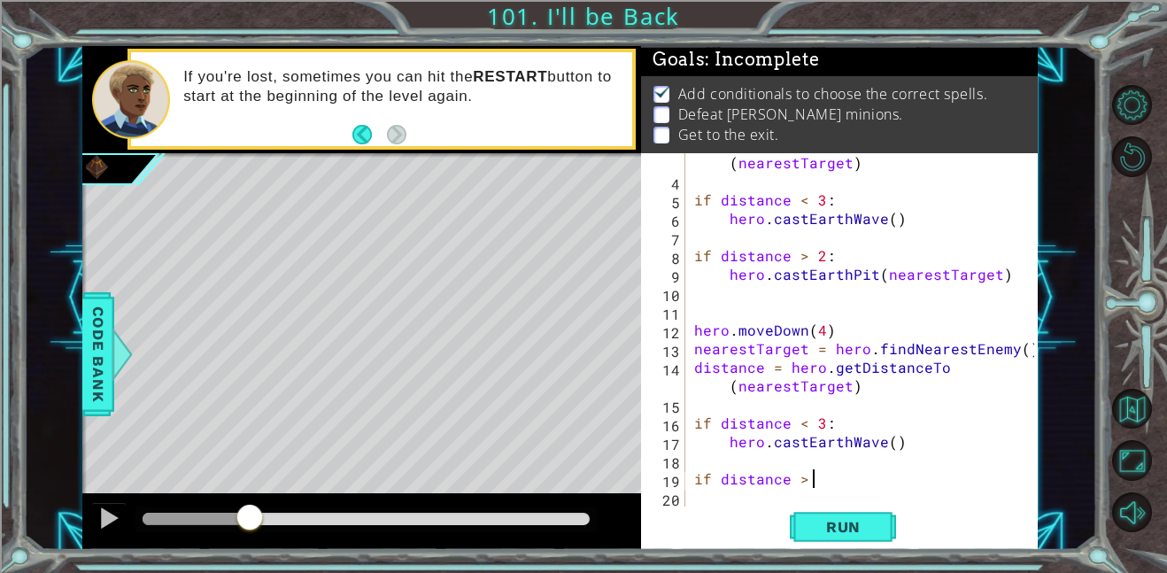
scroll to position [0, 7]
type textarea "if distance > 2:"
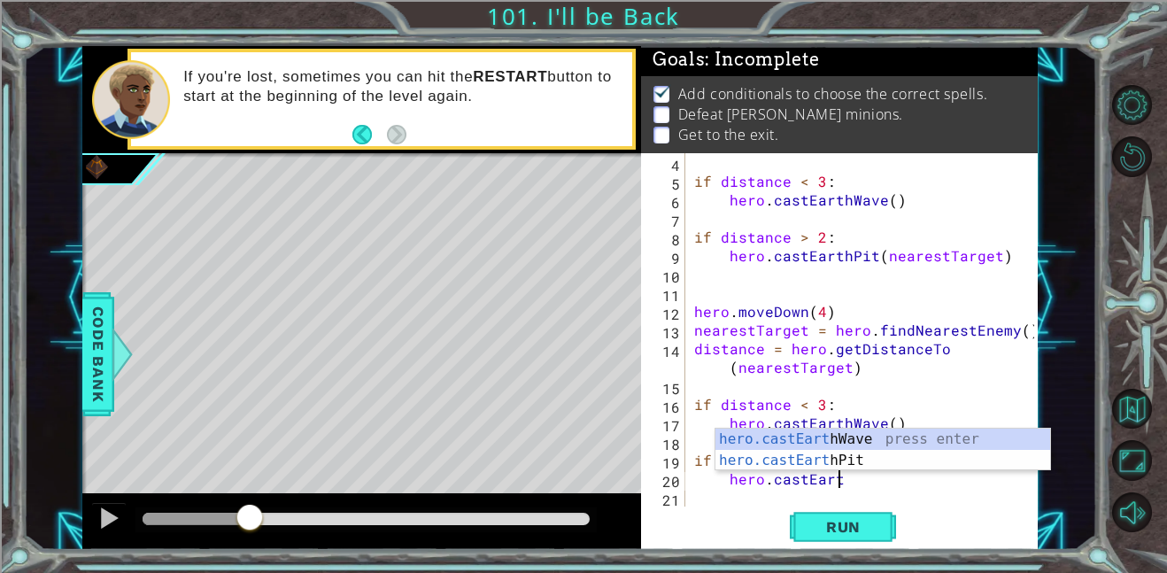
scroll to position [0, 8]
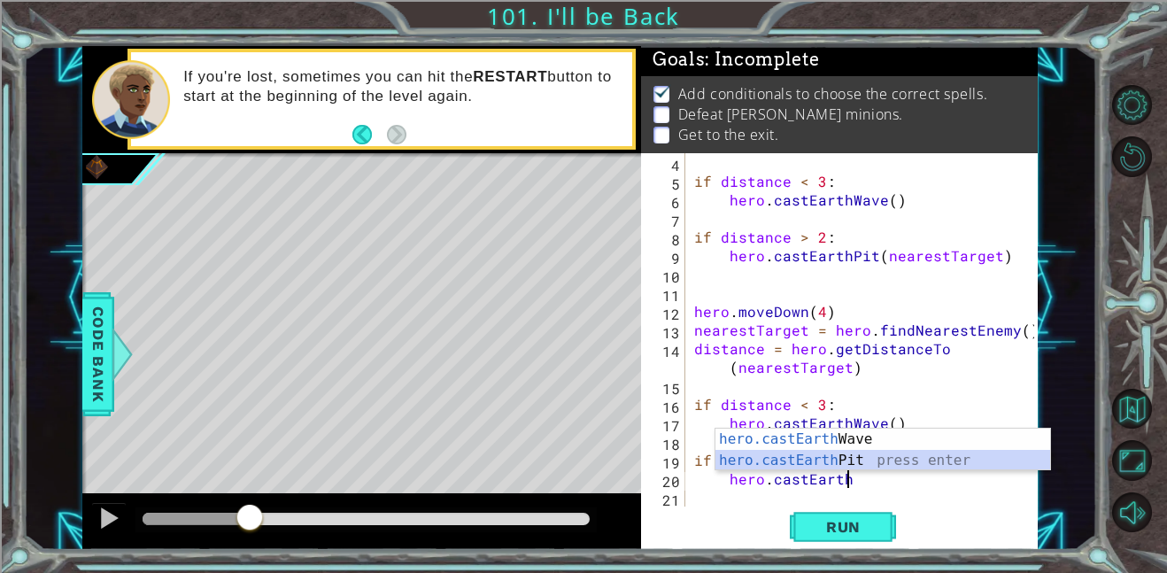
click at [879, 459] on div "hero.castEarth Wave press enter hero.castEarth Pit press enter" at bounding box center [882, 470] width 335 height 85
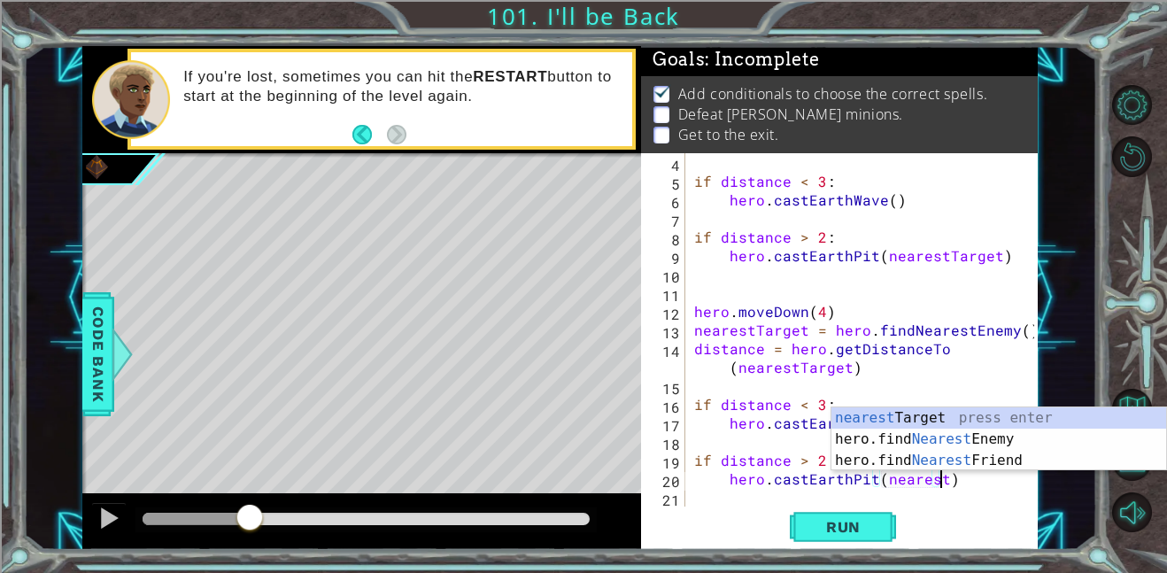
scroll to position [0, 15]
click at [1006, 418] on div "nearest Target press enter hero.find Nearest Enemy press enter hero.find Neares…" at bounding box center [998, 460] width 335 height 106
type textarea "hero.castEarthPit(nearestTarget)"
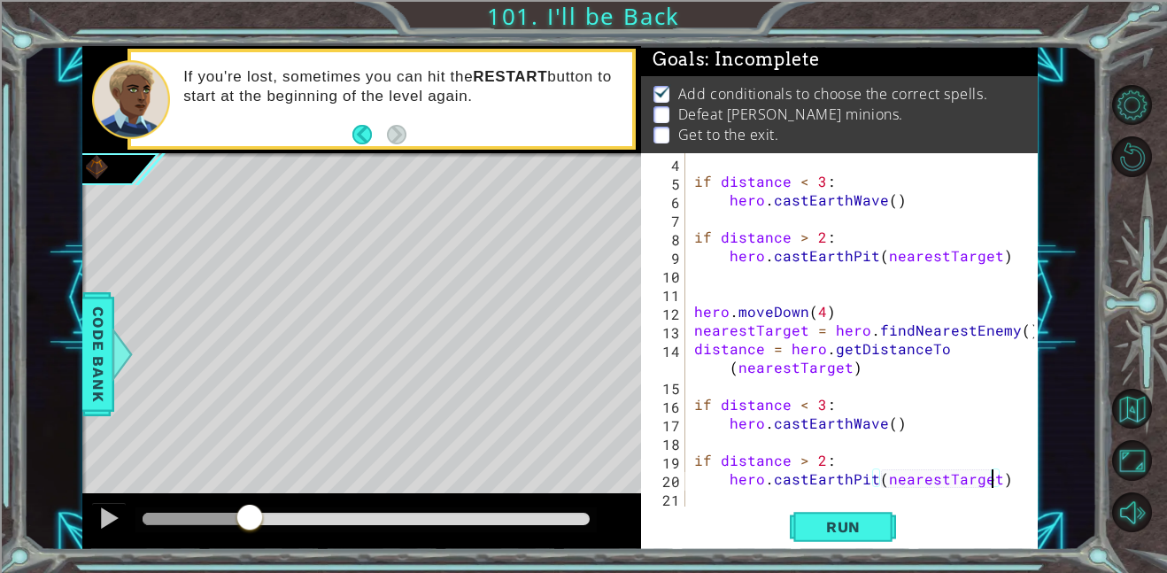
click at [1003, 482] on div "if distance < 3 : hero . castEarthWave ( ) if distance > 2 : hero . [GEOGRAPHIC…" at bounding box center [866, 348] width 352 height 390
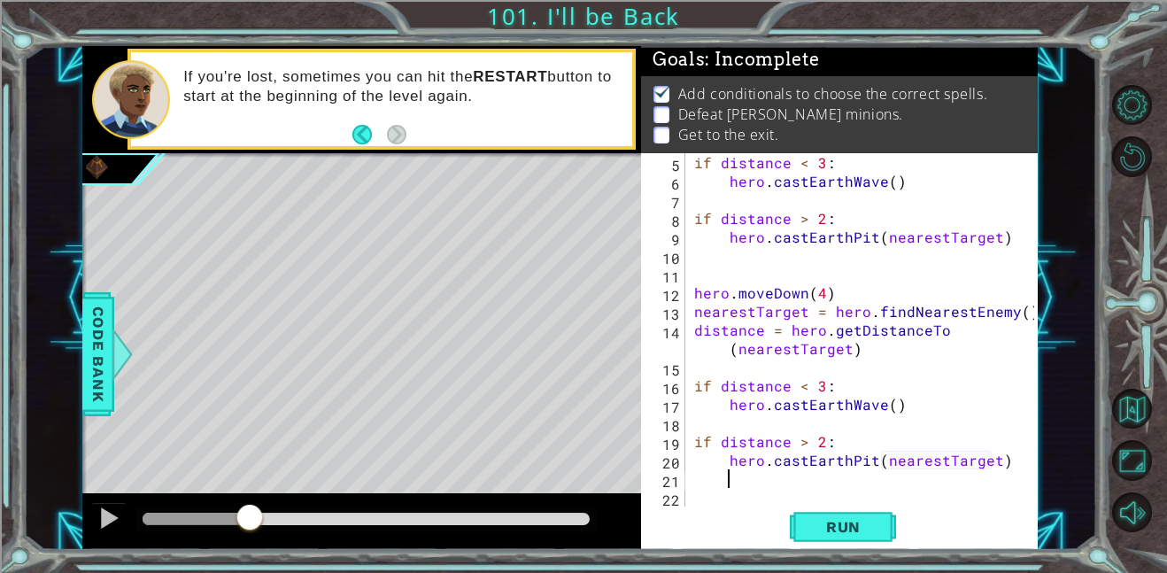
scroll to position [93, 0]
click at [692, 495] on div "if distance < 3 : hero . castEarthWave ( ) if distance > 2 : hero . [GEOGRAPHIC…" at bounding box center [866, 348] width 352 height 390
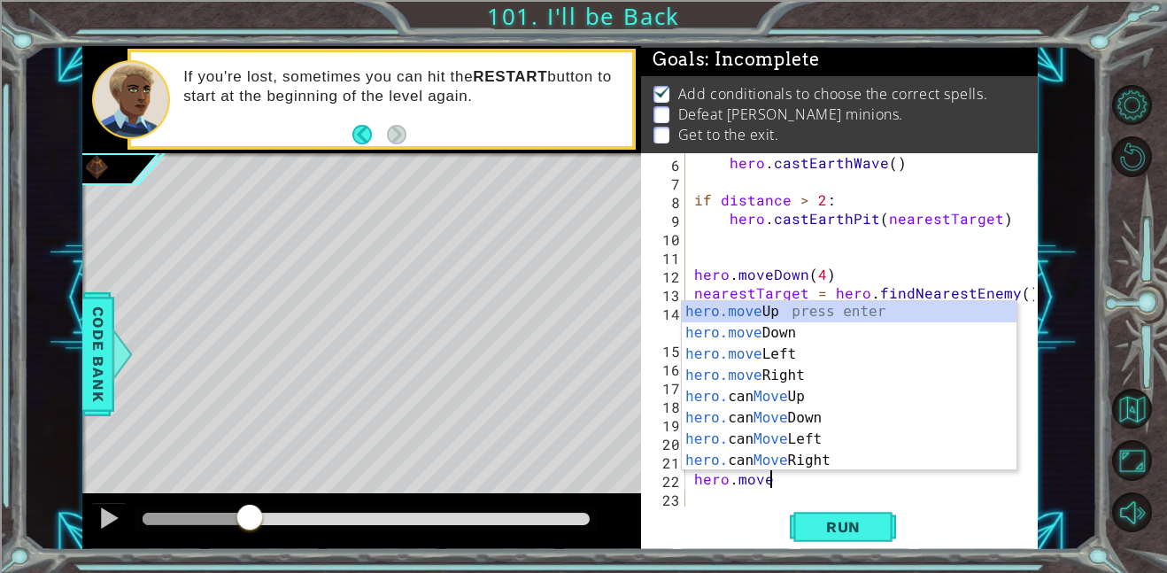
scroll to position [0, 4]
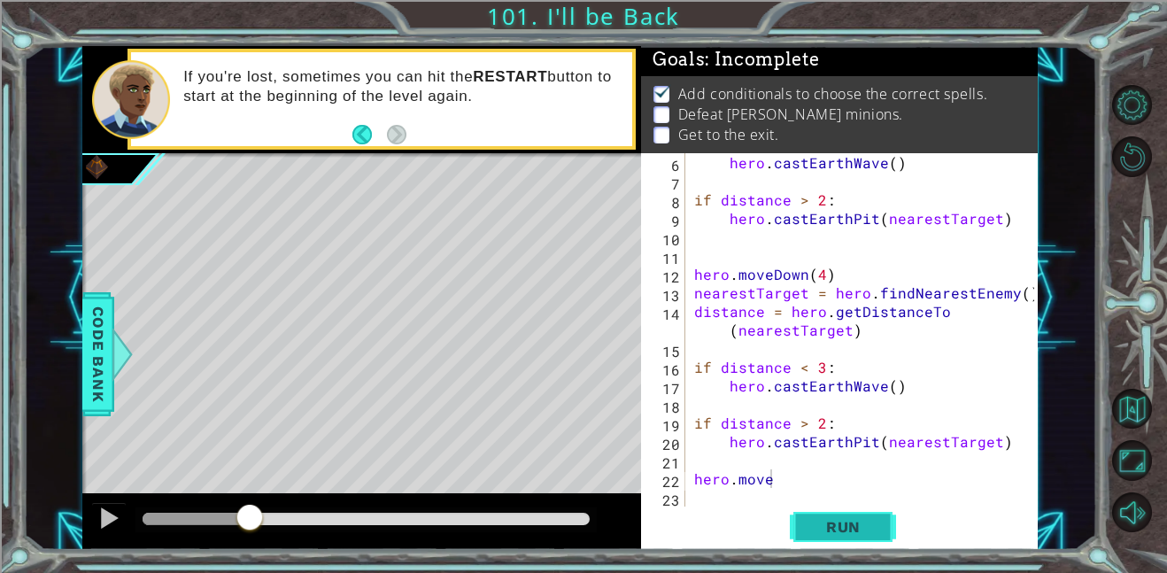
click at [842, 529] on span "Run" at bounding box center [843, 527] width 70 height 18
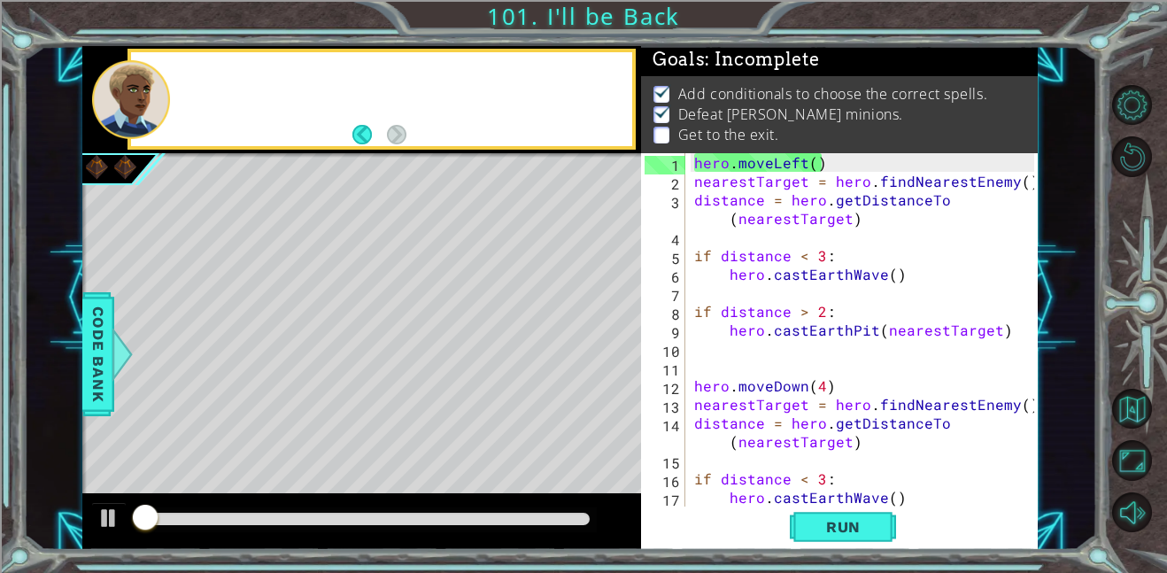
scroll to position [0, 0]
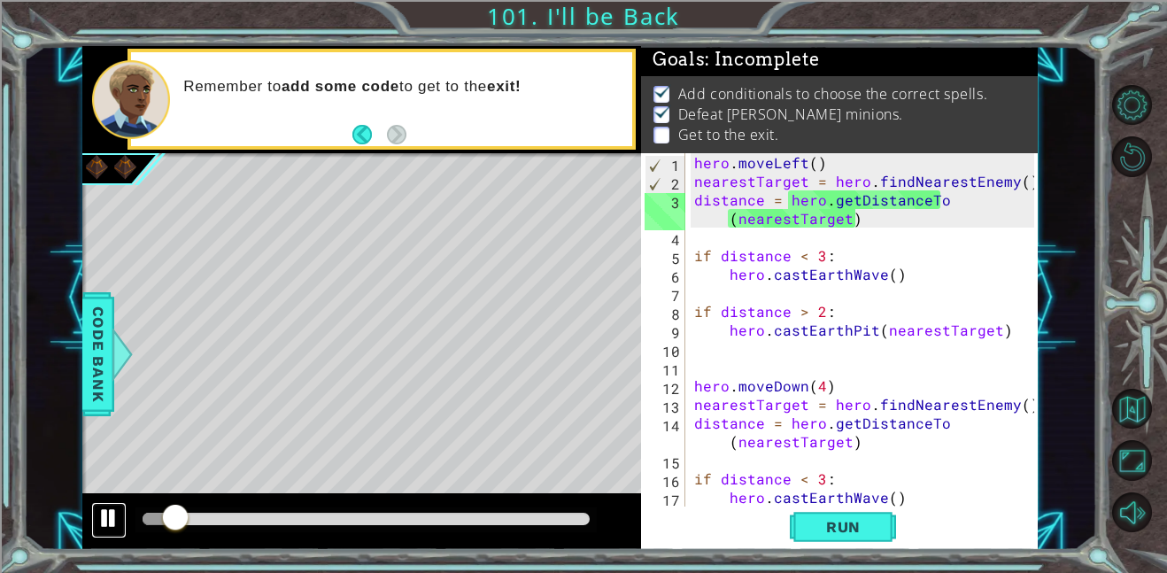
click at [111, 517] on div at bounding box center [108, 517] width 23 height 23
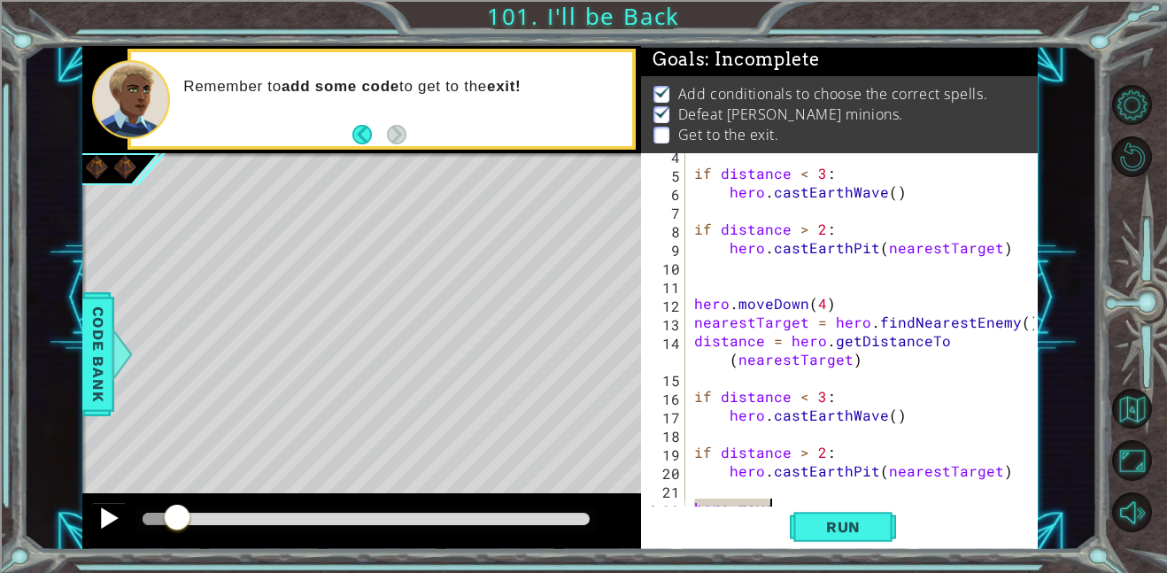
scroll to position [112, 0]
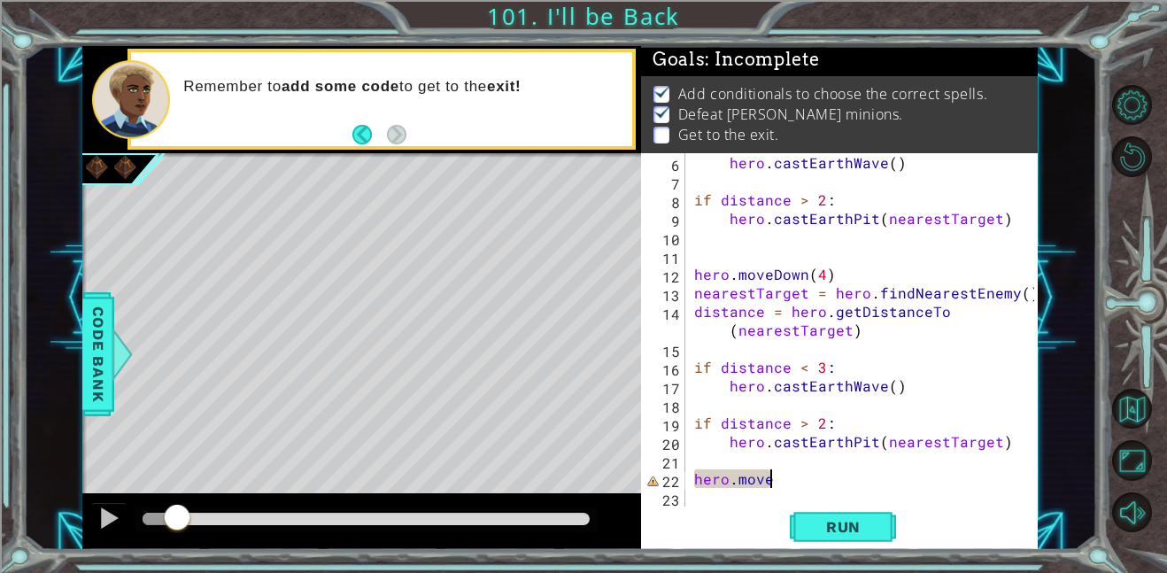
click at [797, 488] on div "hero . castEarthWave ( ) if distance > 2 : hero . [GEOGRAPHIC_DATA] ( nearestTa…" at bounding box center [866, 348] width 352 height 390
type textarea "hero.moveLeft(4)"
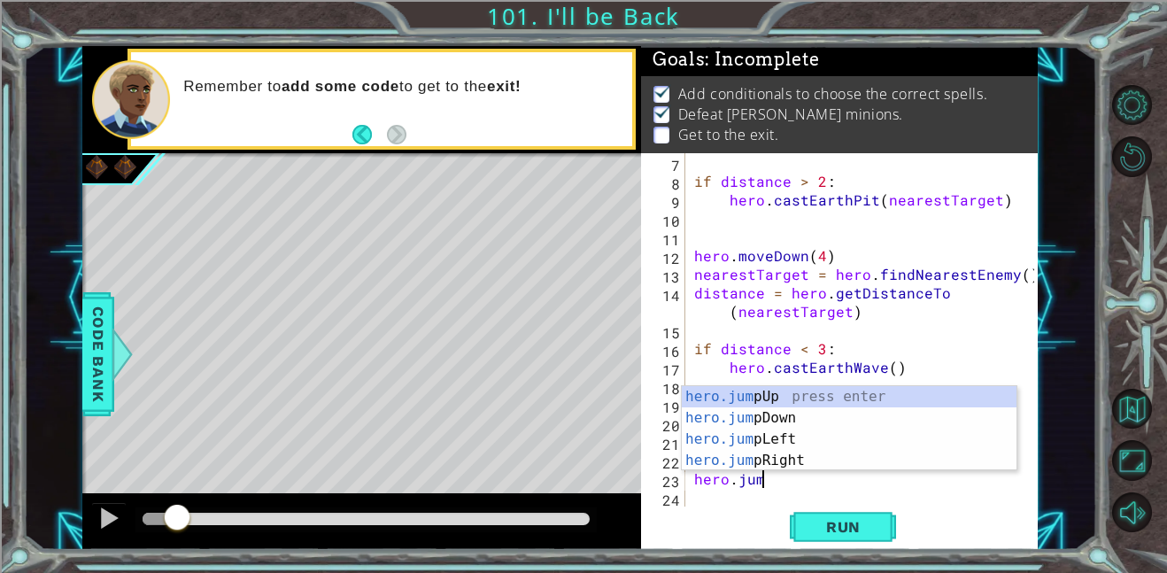
scroll to position [0, 4]
type textarea "hero.jumpL"
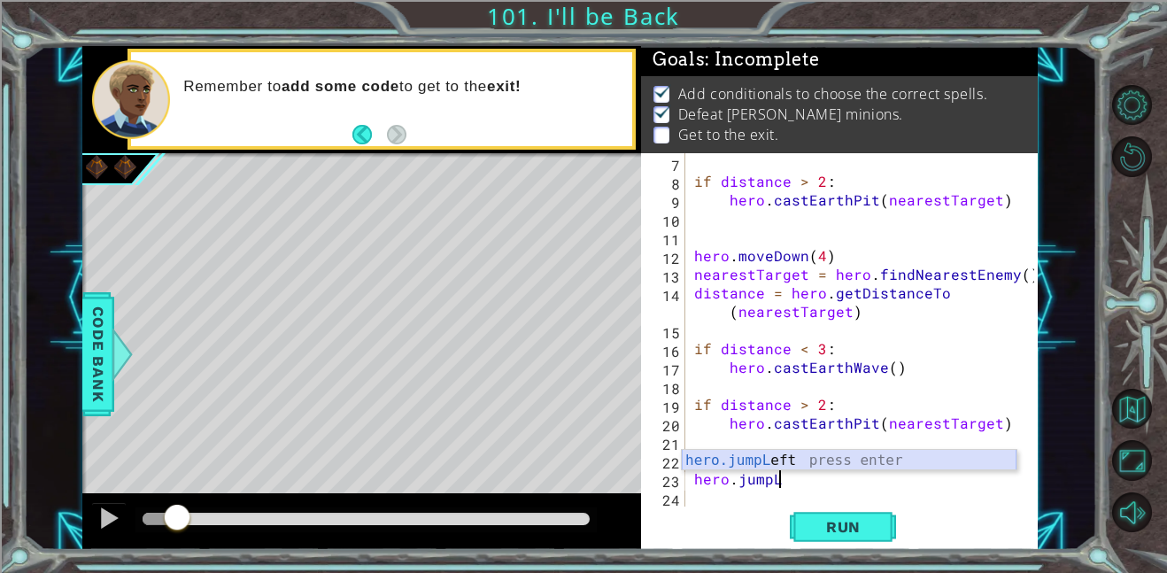
click at [804, 459] on div "hero.jumpL eft press enter" at bounding box center [849, 482] width 335 height 64
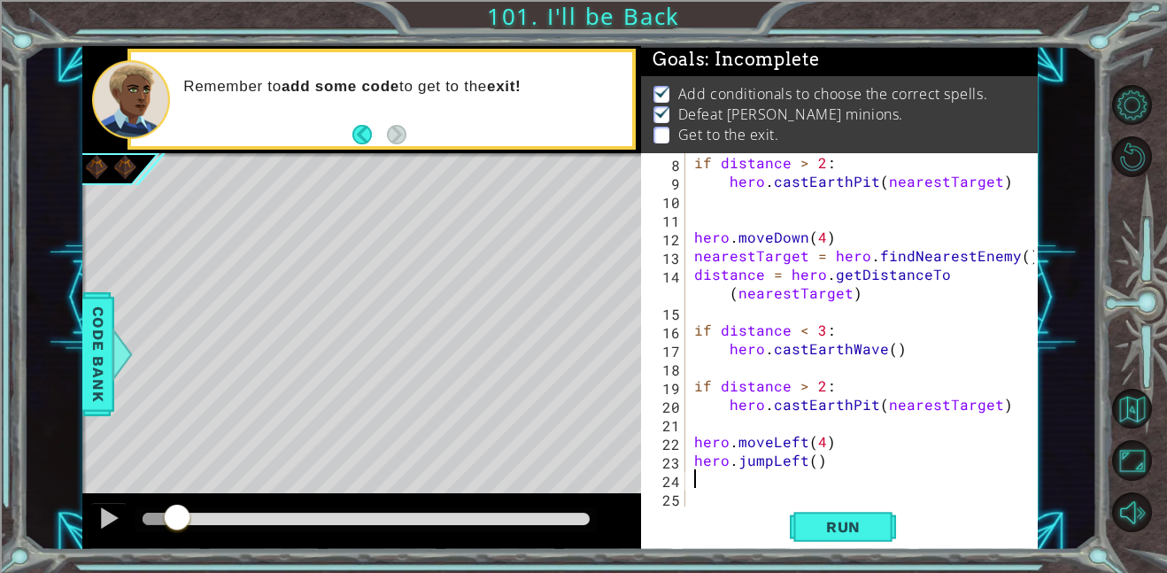
scroll to position [149, 0]
click at [819, 518] on span "Run" at bounding box center [843, 527] width 70 height 18
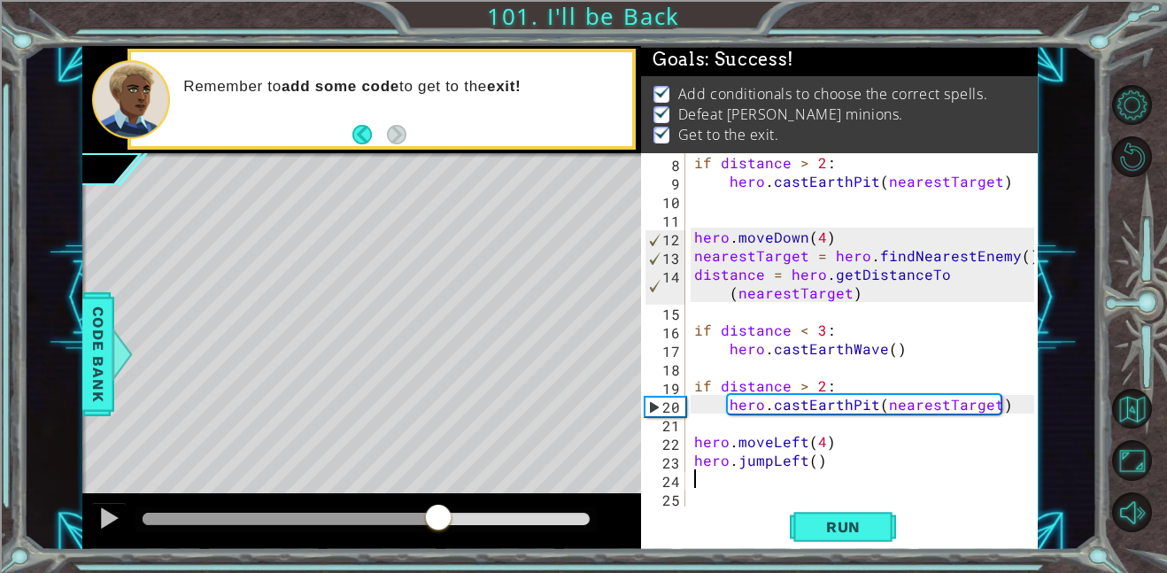
drag, startPoint x: 164, startPoint y: 516, endPoint x: 444, endPoint y: 533, distance: 281.1
click at [444, 533] on div at bounding box center [438, 519] width 32 height 32
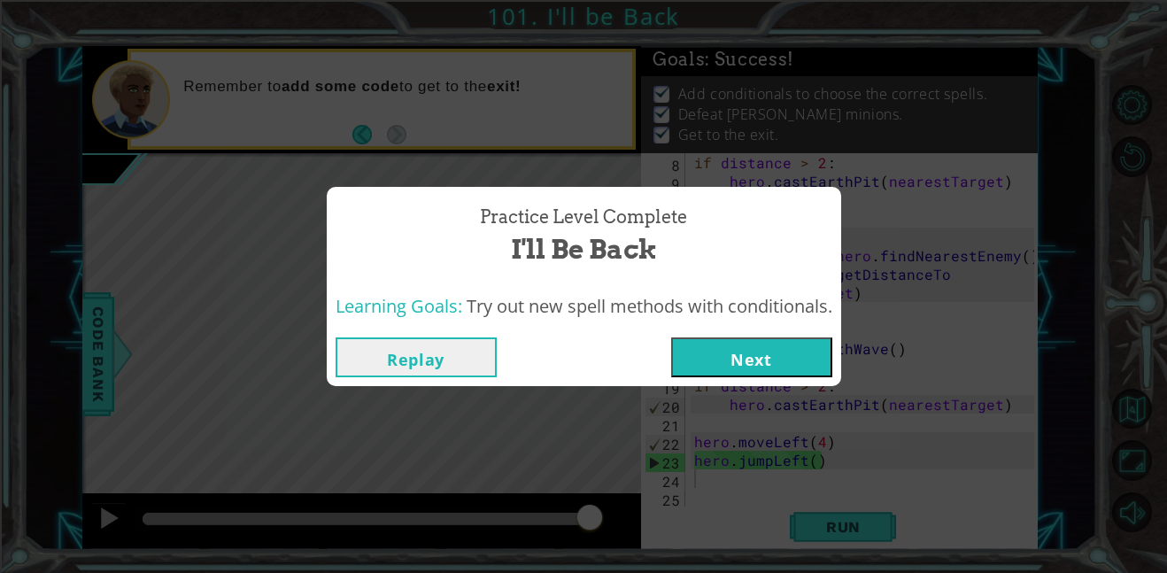
click at [751, 349] on button "Next" at bounding box center [751, 357] width 161 height 40
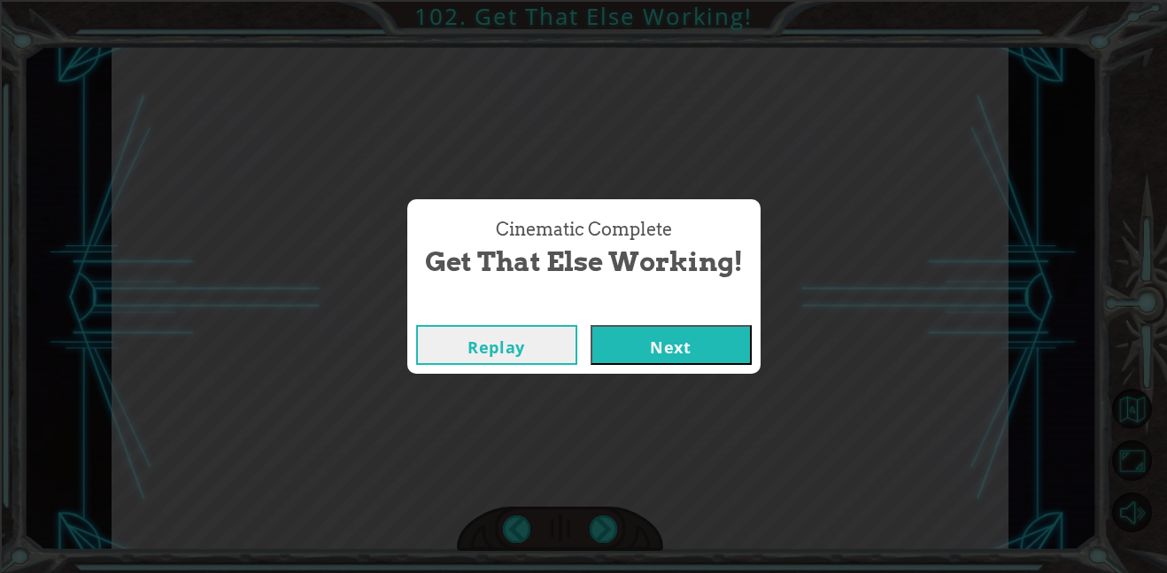
click at [684, 338] on button "Next" at bounding box center [670, 345] width 161 height 40
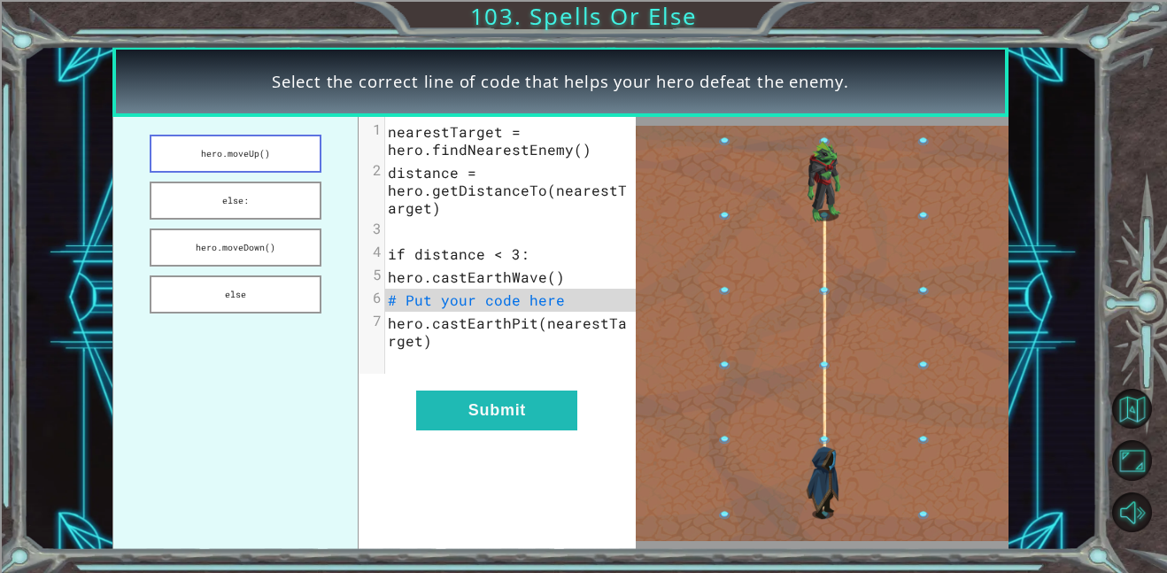
click at [219, 151] on button "hero.moveUp()" at bounding box center [236, 154] width 172 height 38
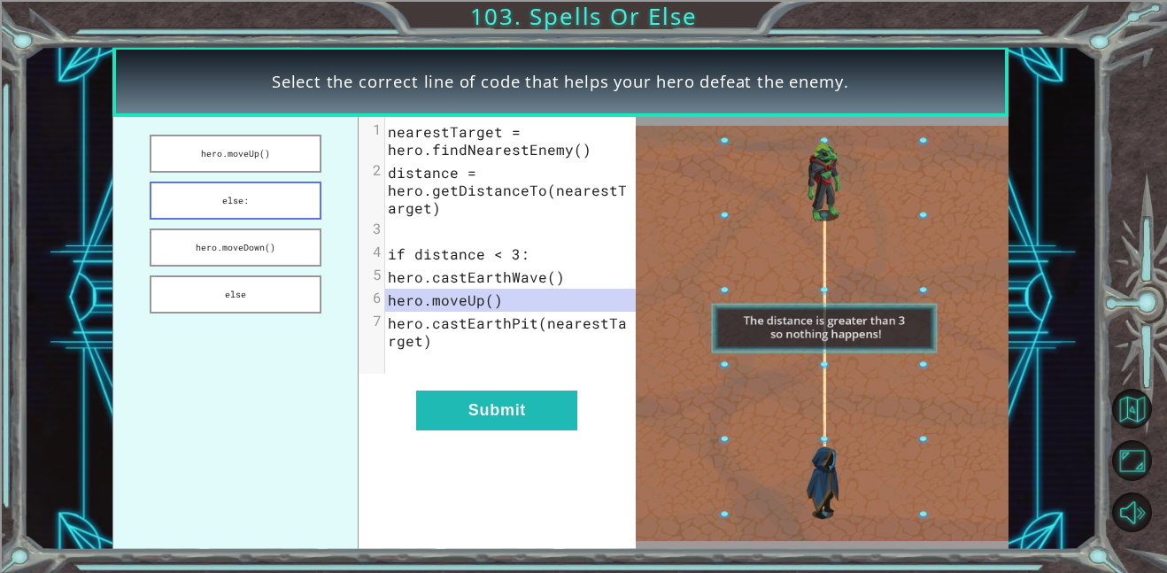
click at [238, 206] on button "else:" at bounding box center [236, 200] width 172 height 38
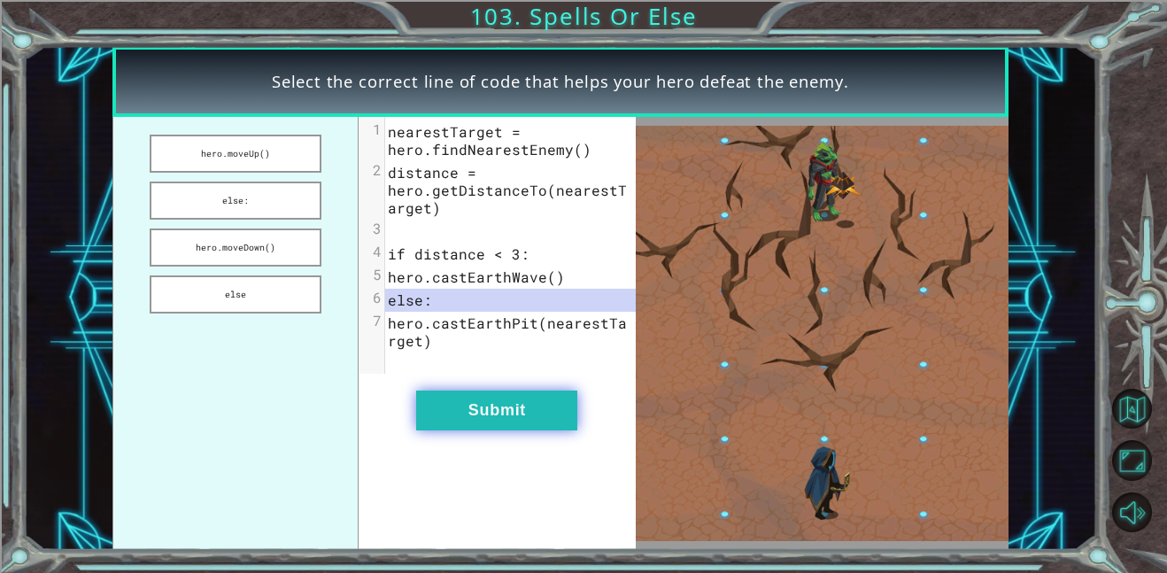
click at [493, 410] on button "Submit" at bounding box center [496, 410] width 161 height 40
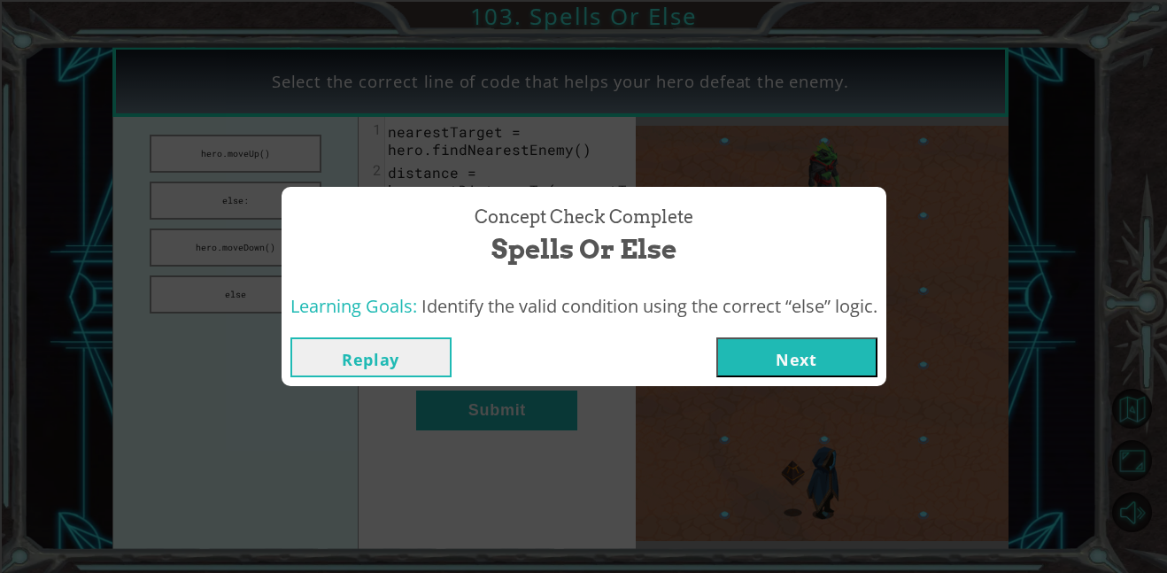
click at [792, 353] on button "Next" at bounding box center [796, 357] width 161 height 40
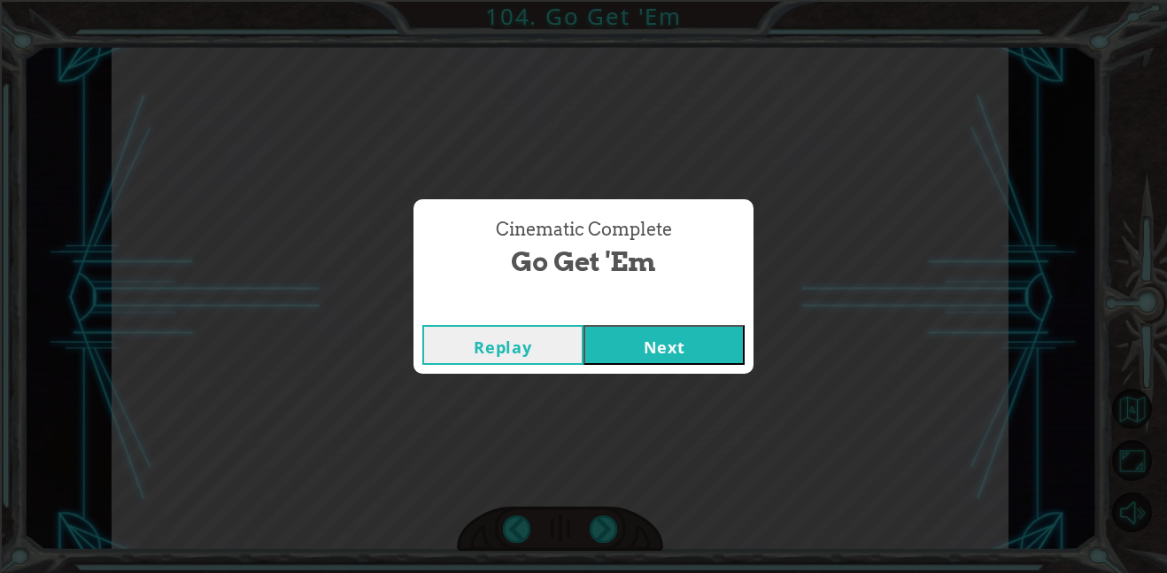
click at [692, 355] on button "Next" at bounding box center [663, 345] width 161 height 40
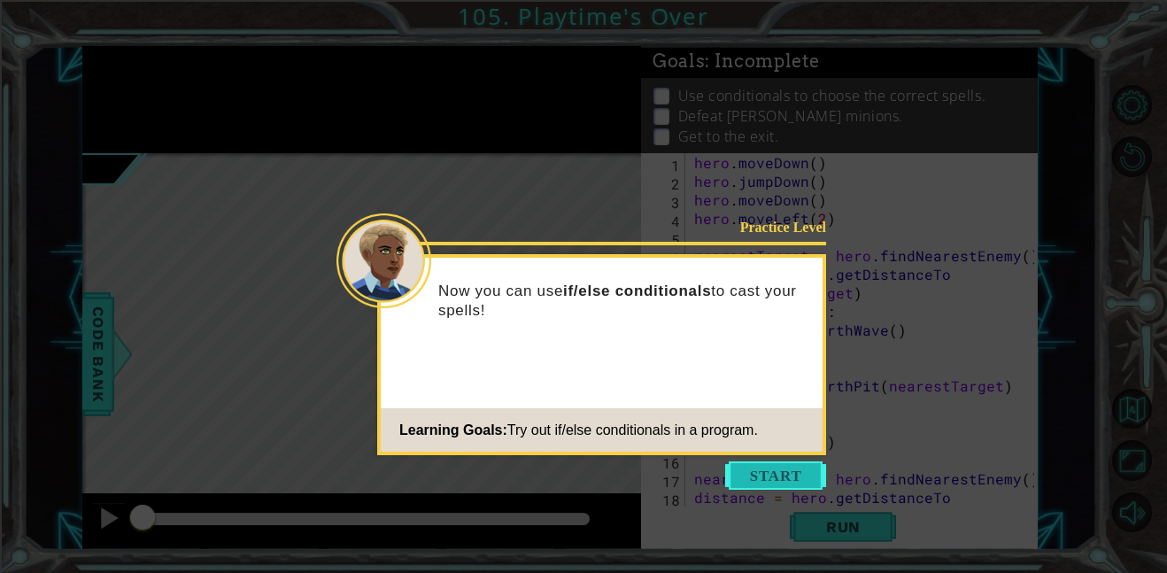
click at [751, 478] on button "Start" at bounding box center [775, 475] width 101 height 28
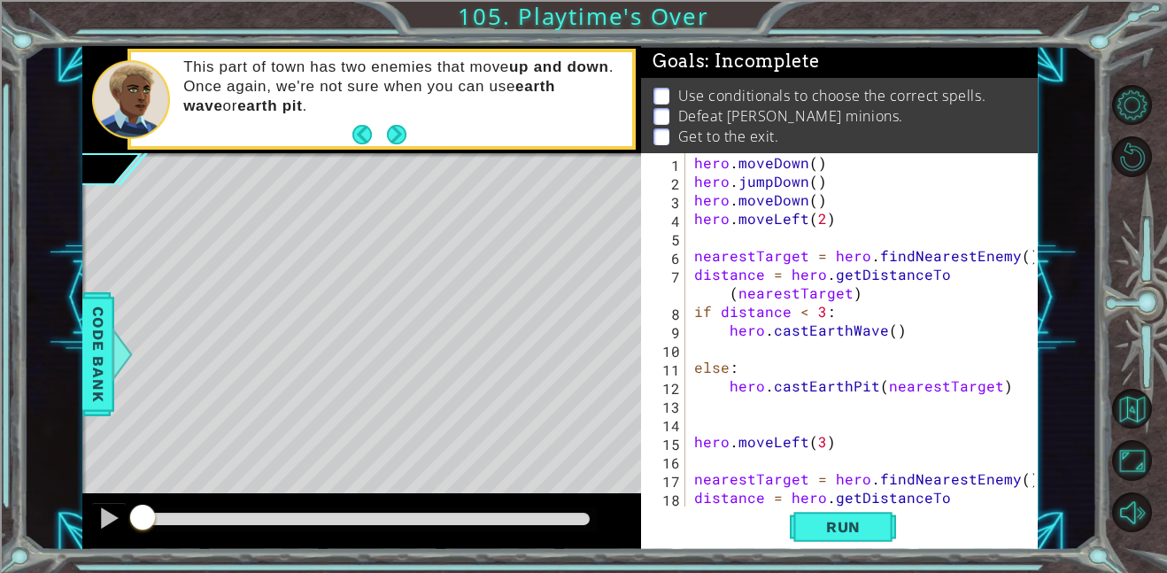
click at [395, 122] on footer at bounding box center [379, 134] width 54 height 27
click at [397, 138] on button "Next" at bounding box center [396, 134] width 19 height 19
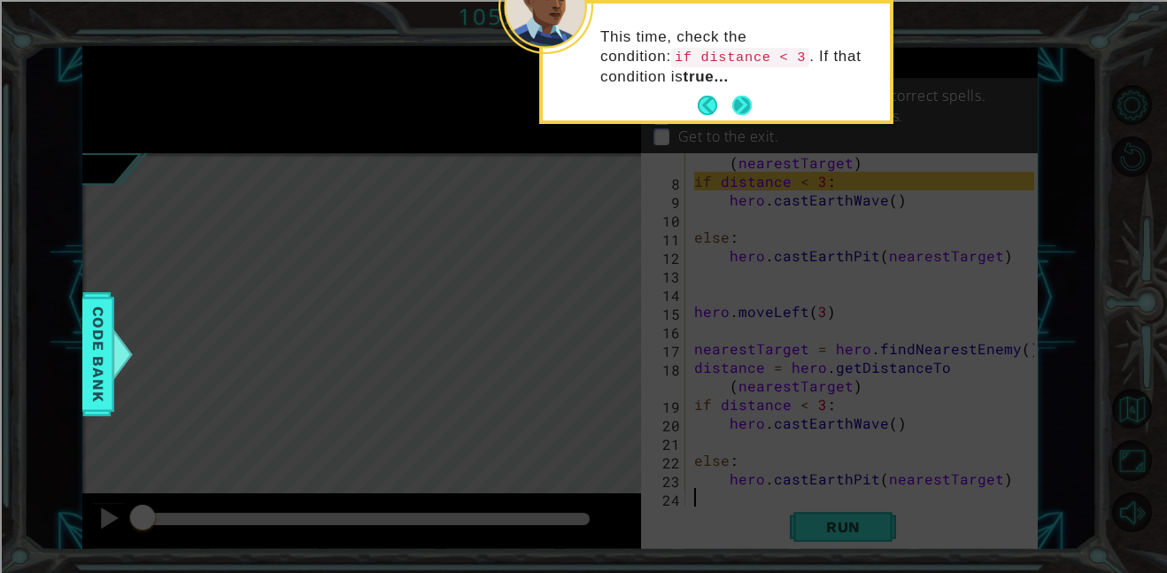
scroll to position [130, 0]
click at [738, 104] on button "Next" at bounding box center [741, 105] width 19 height 19
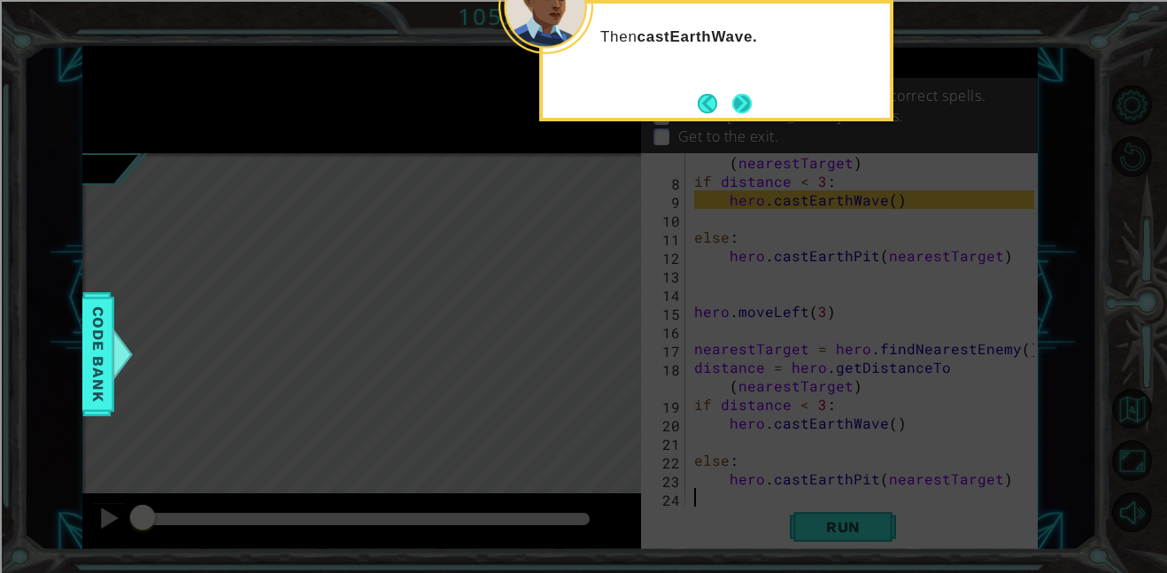
click at [741, 99] on button "Next" at bounding box center [741, 103] width 19 height 19
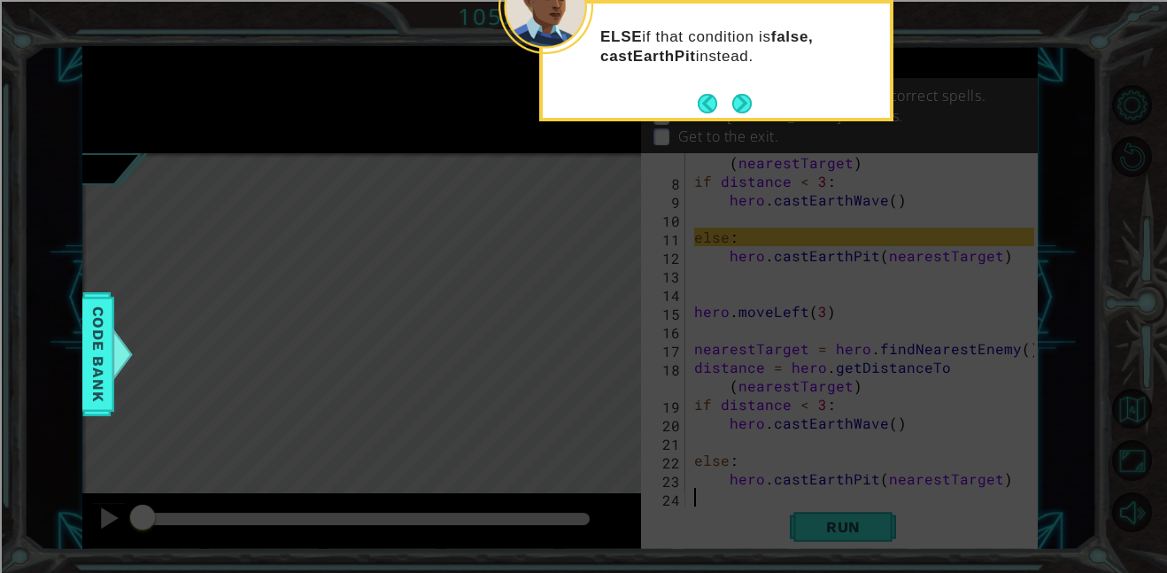
type textarea "hero.castEarthPit(nearestTarget)"
click at [746, 101] on button "Next" at bounding box center [741, 103] width 19 height 19
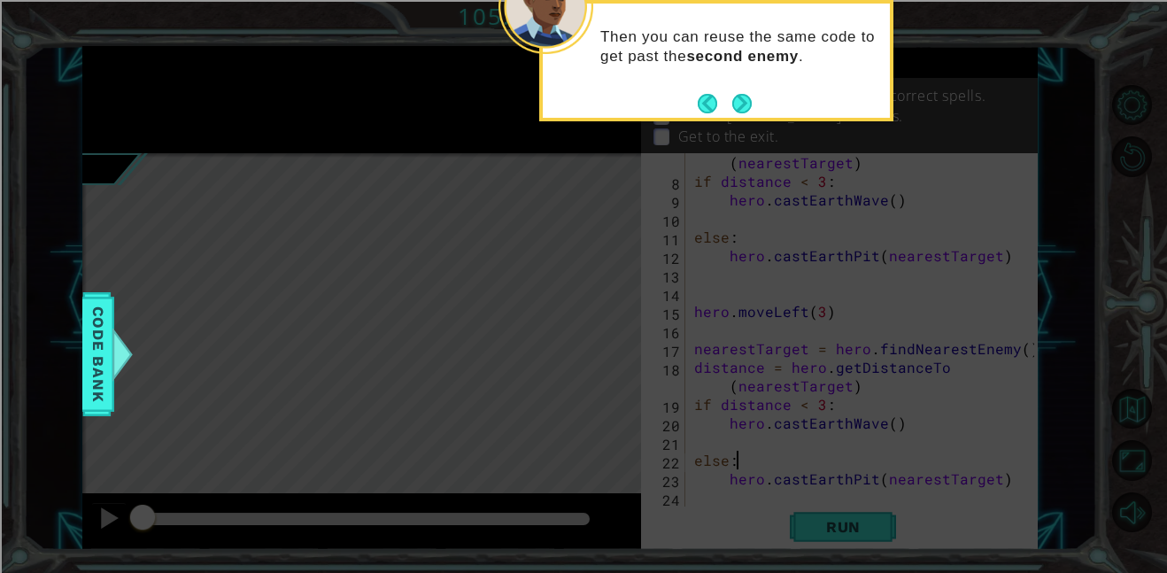
type textarea "hero.castEarthPit(nearestTarget)"
click at [750, 106] on button "Next" at bounding box center [741, 103] width 19 height 19
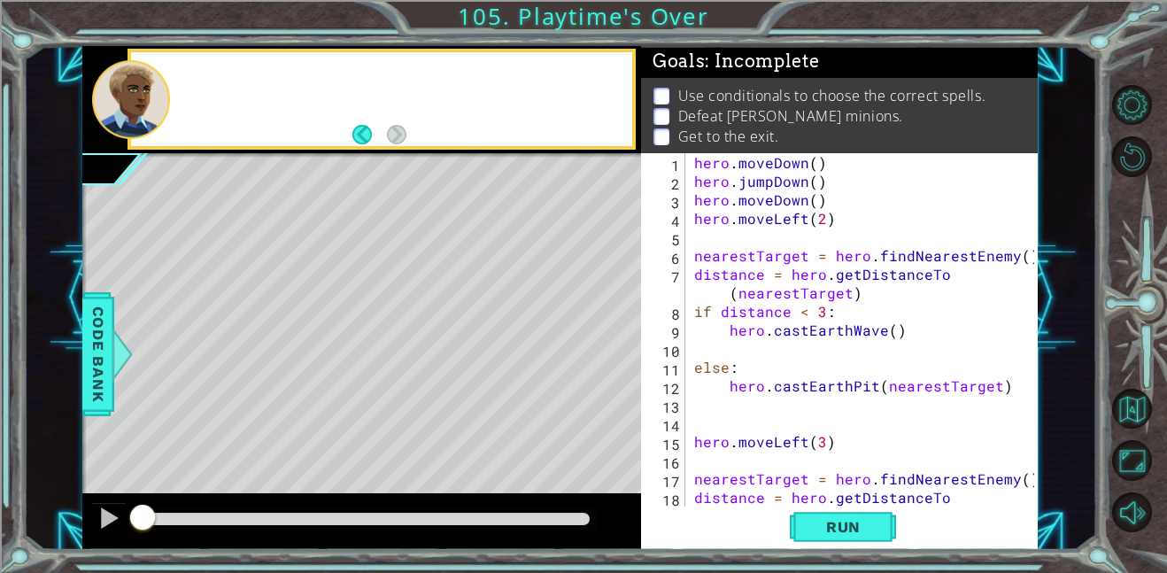
scroll to position [0, 0]
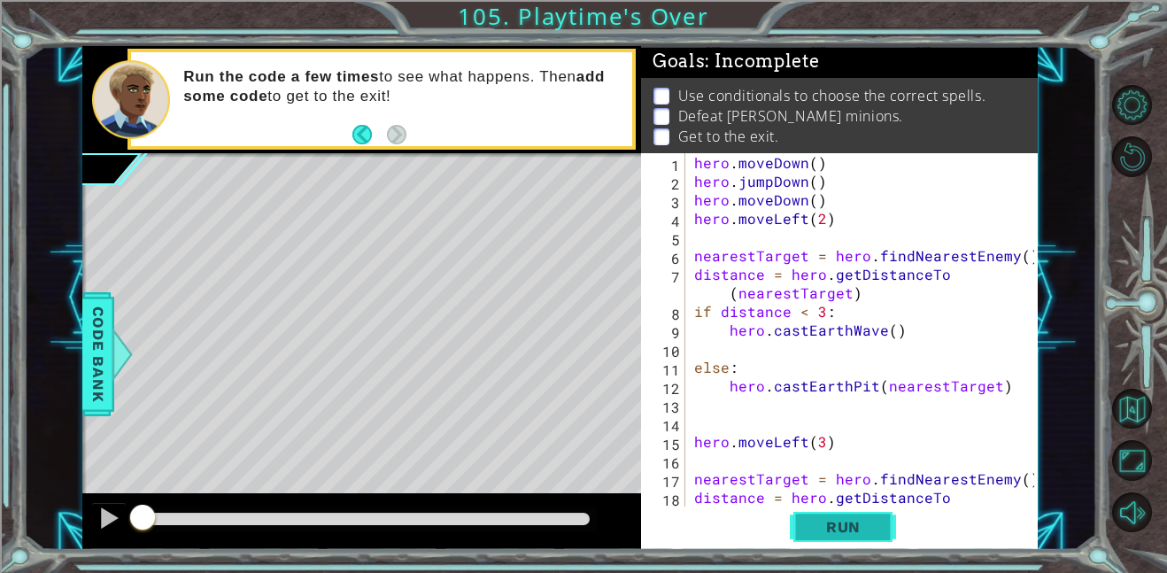
click at [848, 530] on span "Run" at bounding box center [843, 527] width 70 height 18
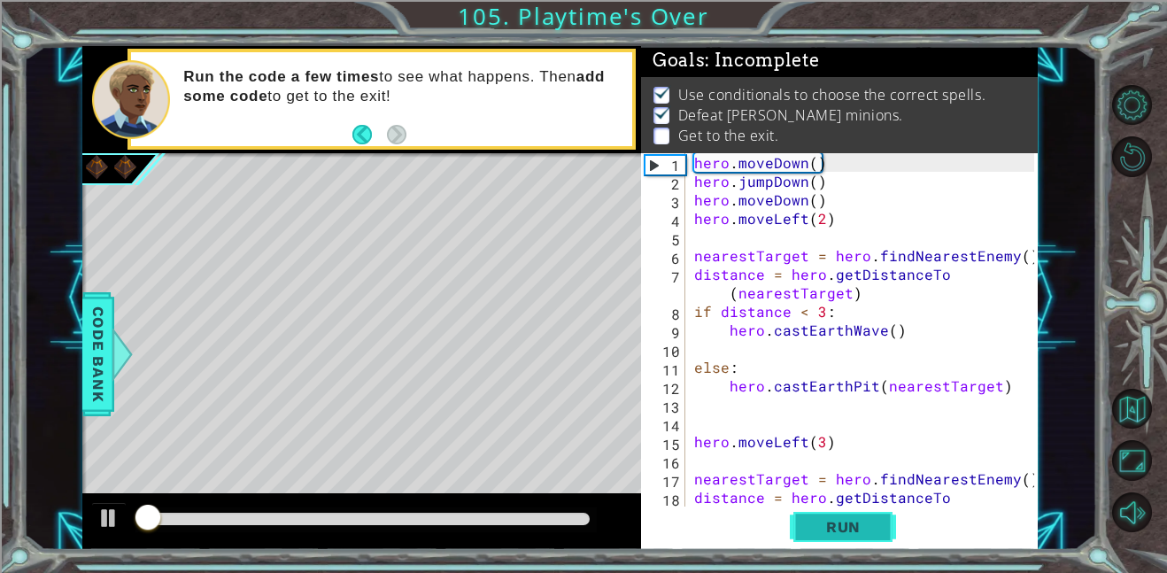
scroll to position [2, 0]
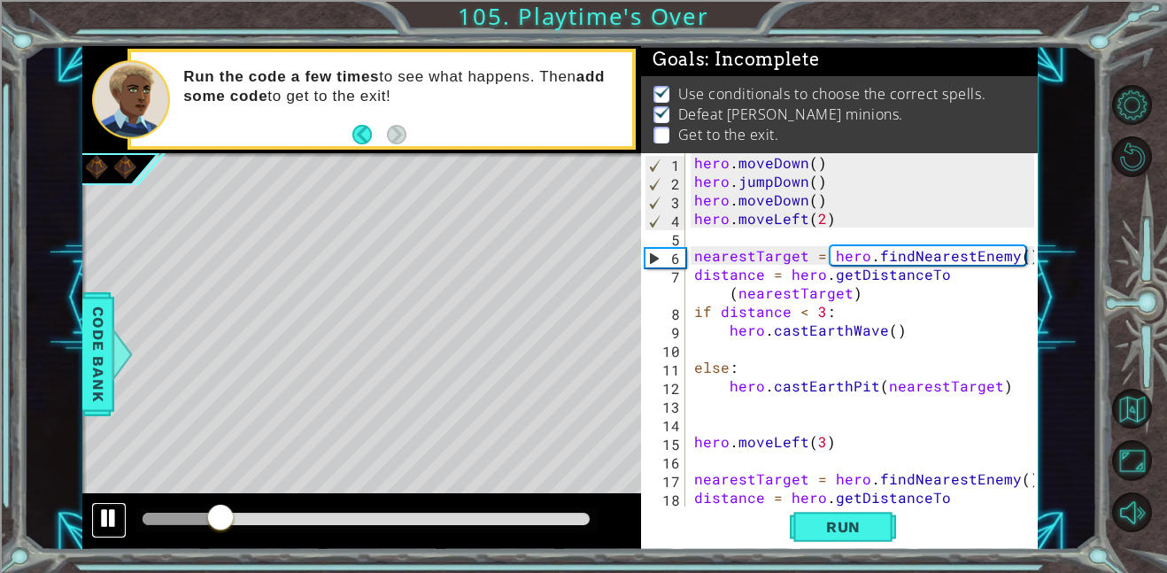
click at [108, 520] on div at bounding box center [108, 517] width 23 height 23
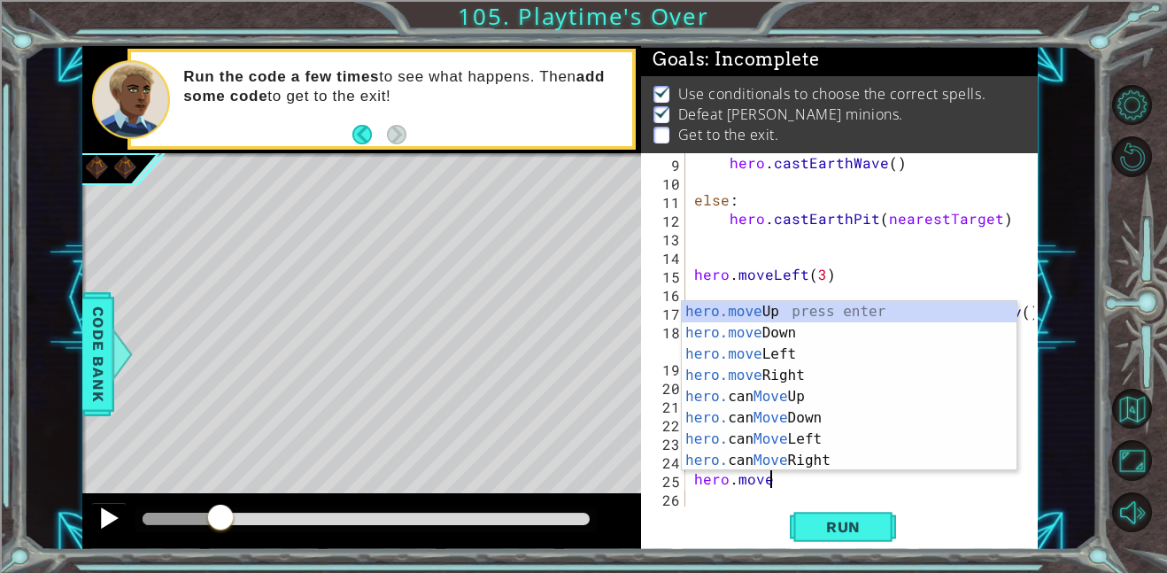
scroll to position [0, 4]
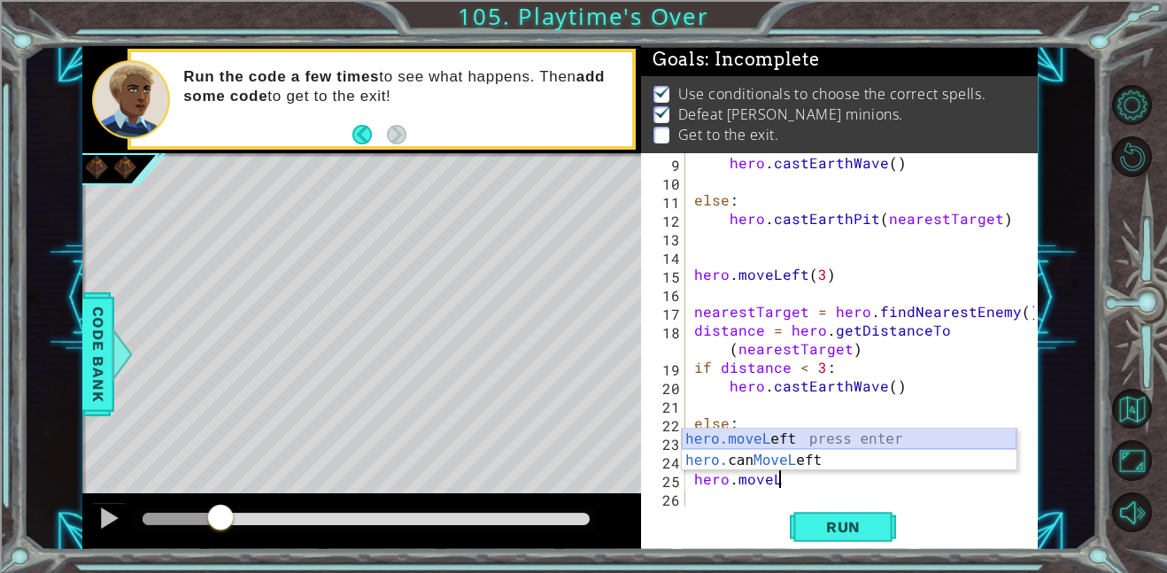
click at [788, 434] on div "hero.moveL eft press enter hero. can MoveL eft press enter" at bounding box center [849, 470] width 335 height 85
type textarea "hero.moveLeft(1)"
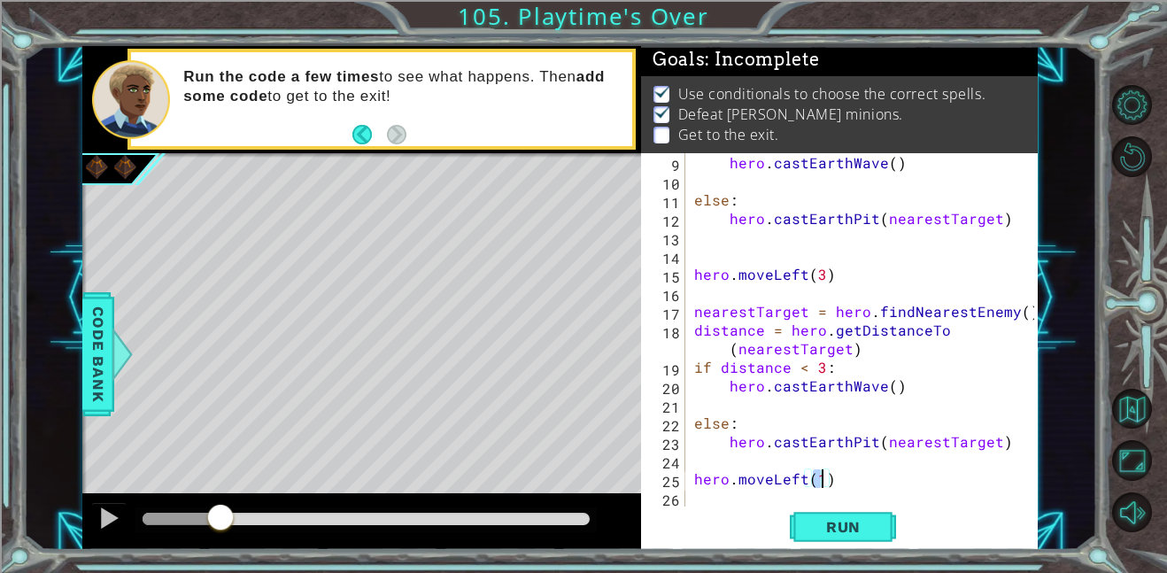
click at [717, 494] on div "hero . castEarthWave ( ) else : hero . [GEOGRAPHIC_DATA] ( nearestTarget ) hero…" at bounding box center [866, 348] width 352 height 390
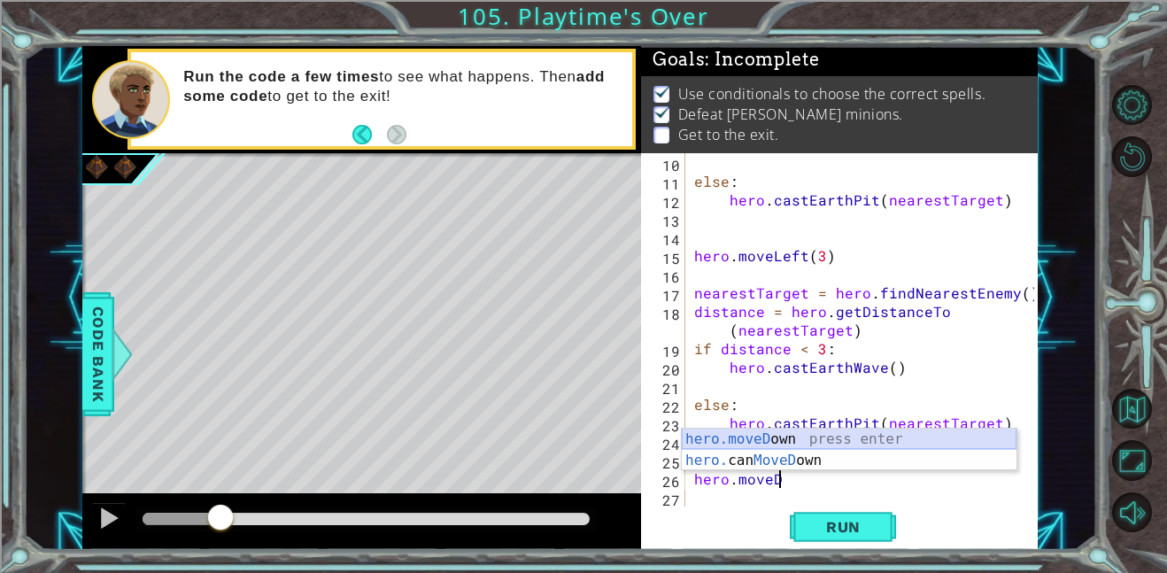
click at [878, 431] on div "hero.moveD own press enter hero. can MoveD own press enter" at bounding box center [849, 470] width 335 height 85
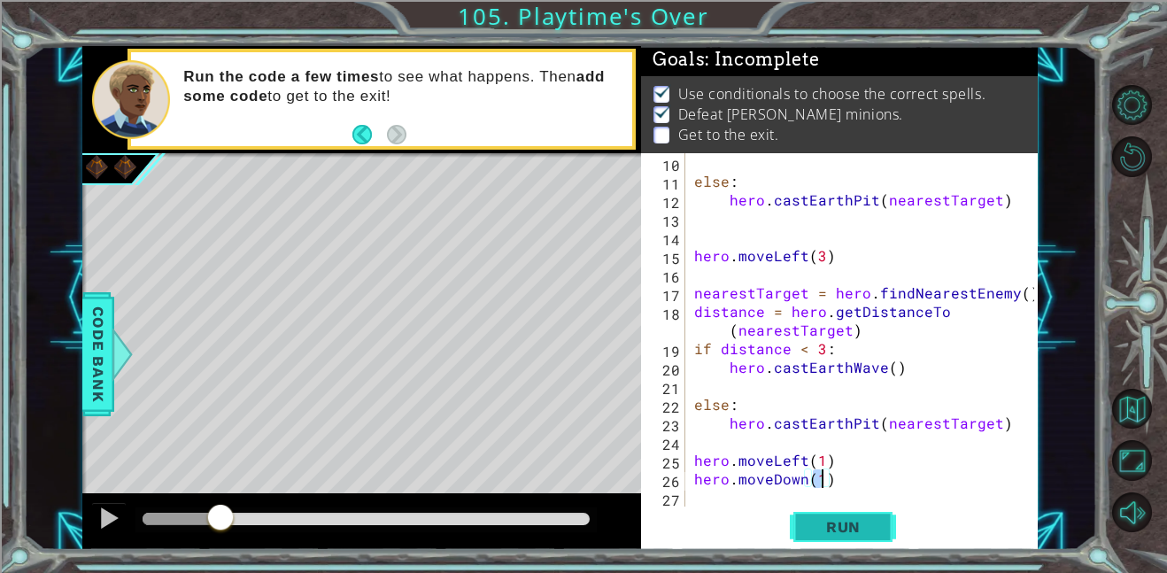
type textarea "hero.moveDown(1)"
click at [836, 532] on span "Run" at bounding box center [843, 527] width 70 height 18
click at [197, 515] on div at bounding box center [366, 518] width 447 height 12
click at [278, 520] on div at bounding box center [366, 518] width 447 height 12
click at [365, 518] on div at bounding box center [366, 518] width 447 height 12
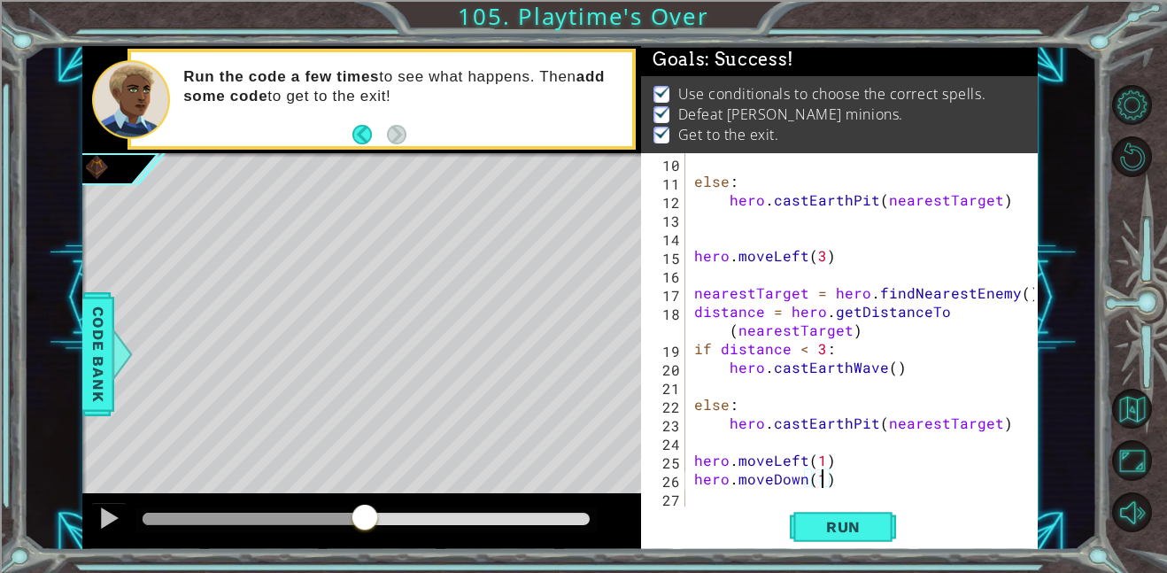
click at [508, 518] on div at bounding box center [366, 518] width 447 height 12
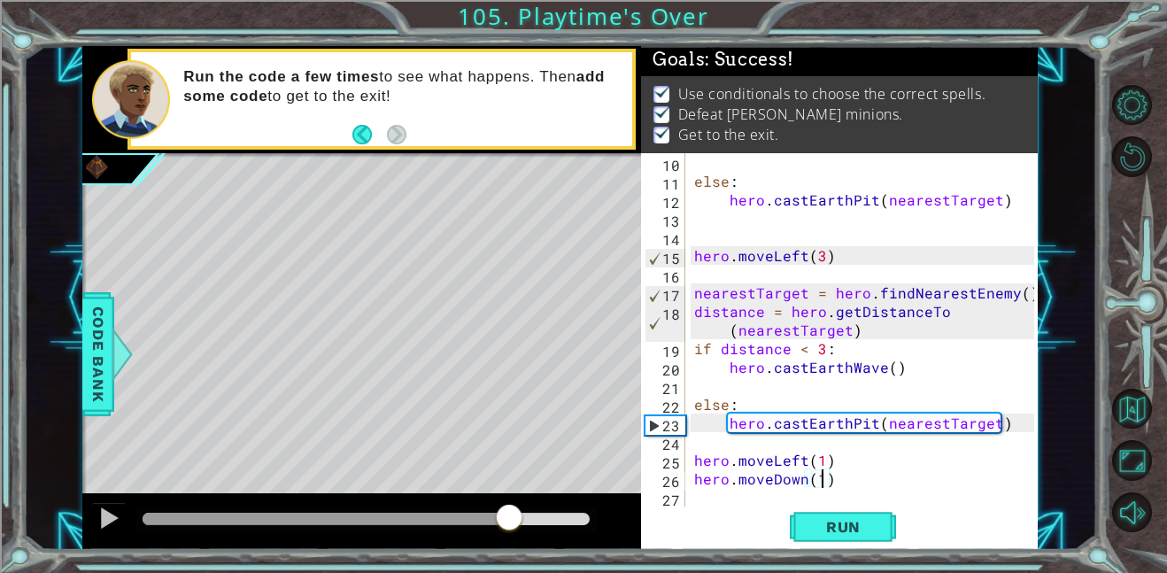
click at [541, 524] on div at bounding box center [366, 518] width 447 height 12
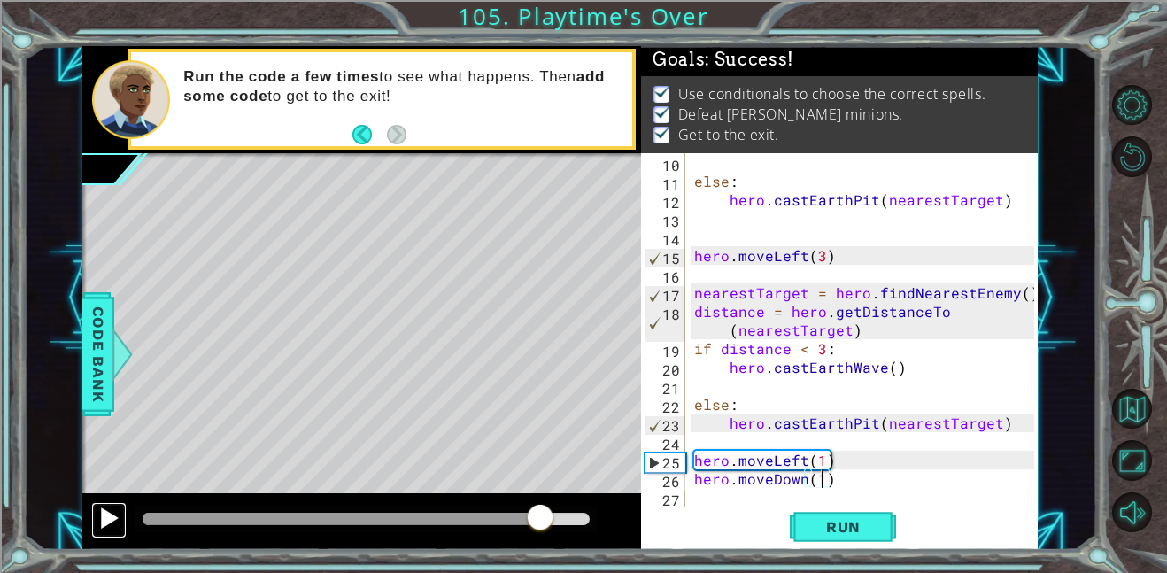
click at [97, 518] on div at bounding box center [108, 517] width 23 height 23
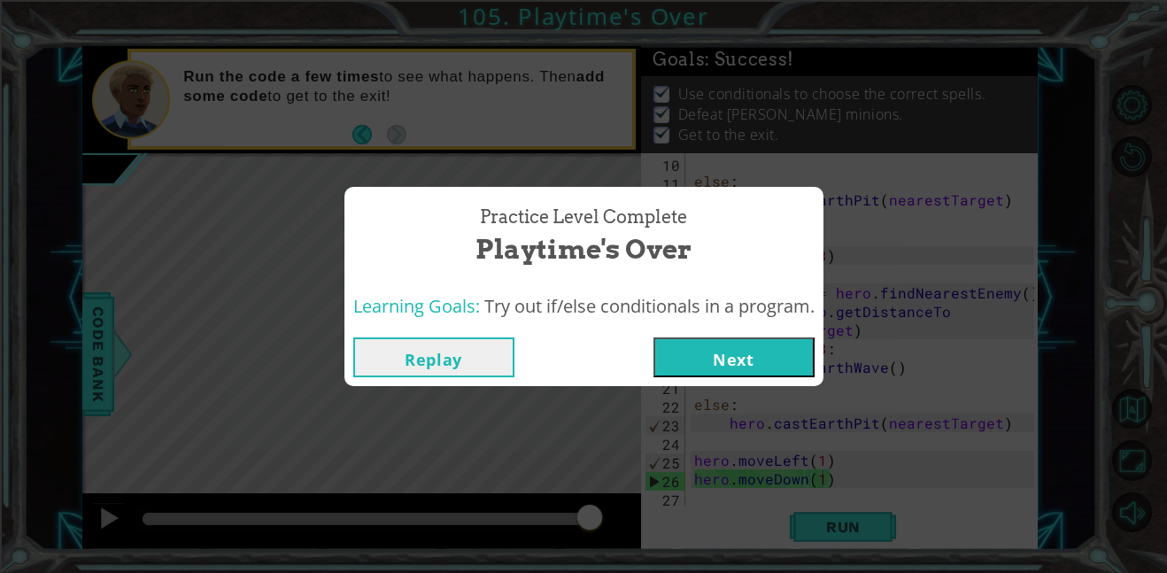
click at [777, 352] on button "Next" at bounding box center [733, 357] width 161 height 40
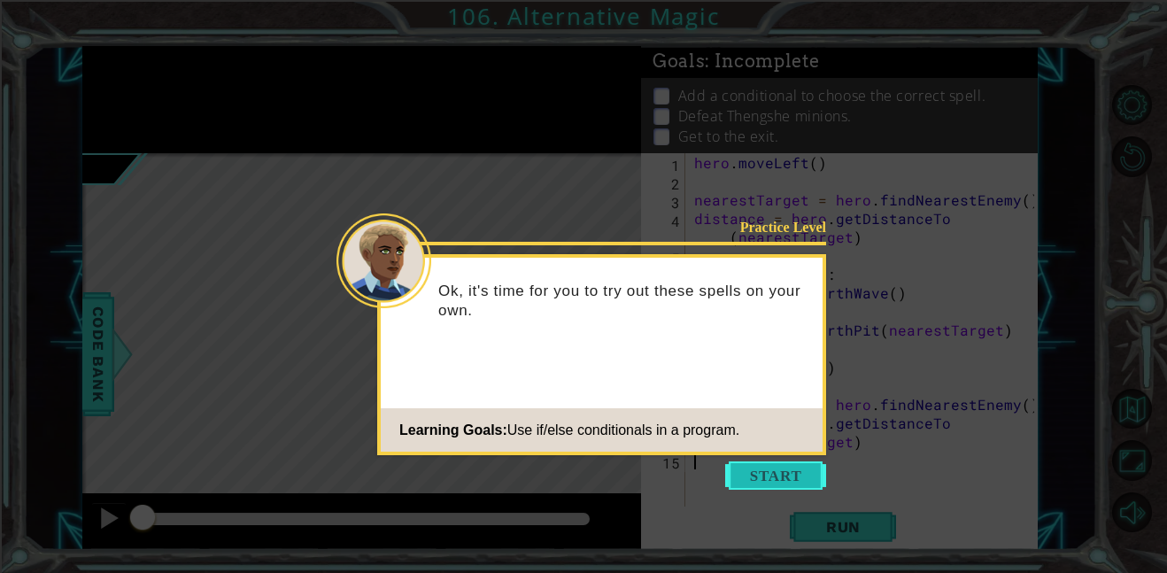
click at [747, 485] on button "Start" at bounding box center [775, 475] width 101 height 28
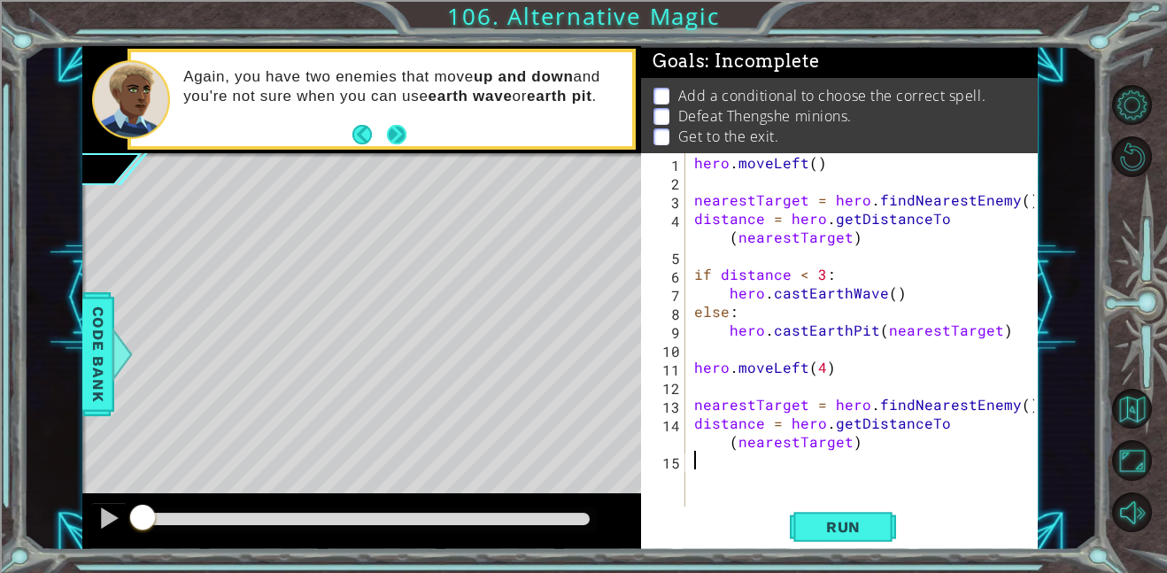
click at [398, 132] on button "Next" at bounding box center [396, 134] width 19 height 19
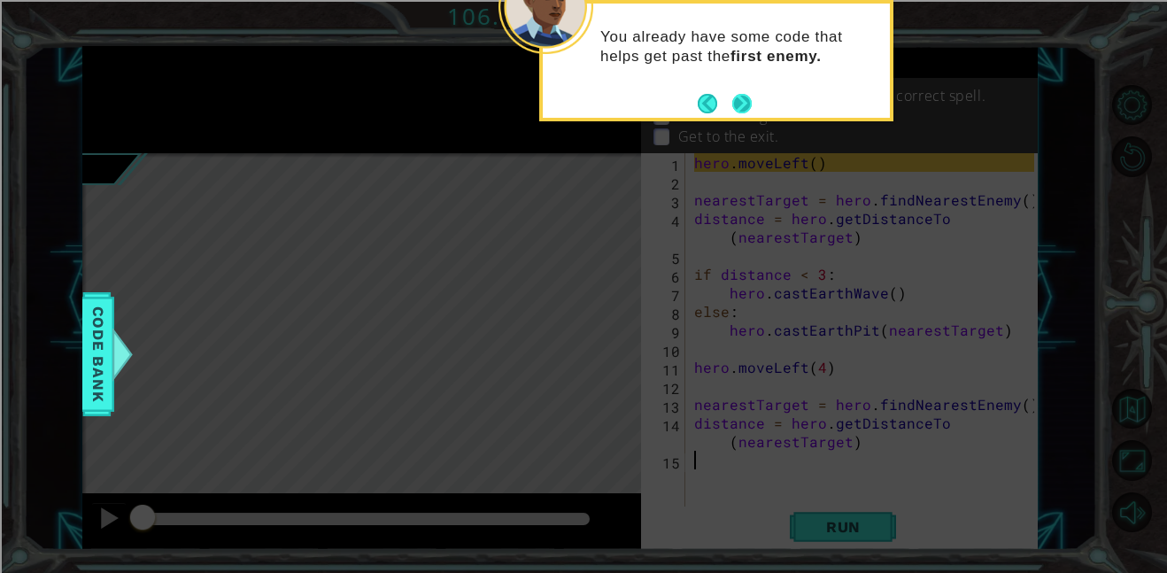
click at [746, 102] on button "Next" at bounding box center [741, 103] width 19 height 19
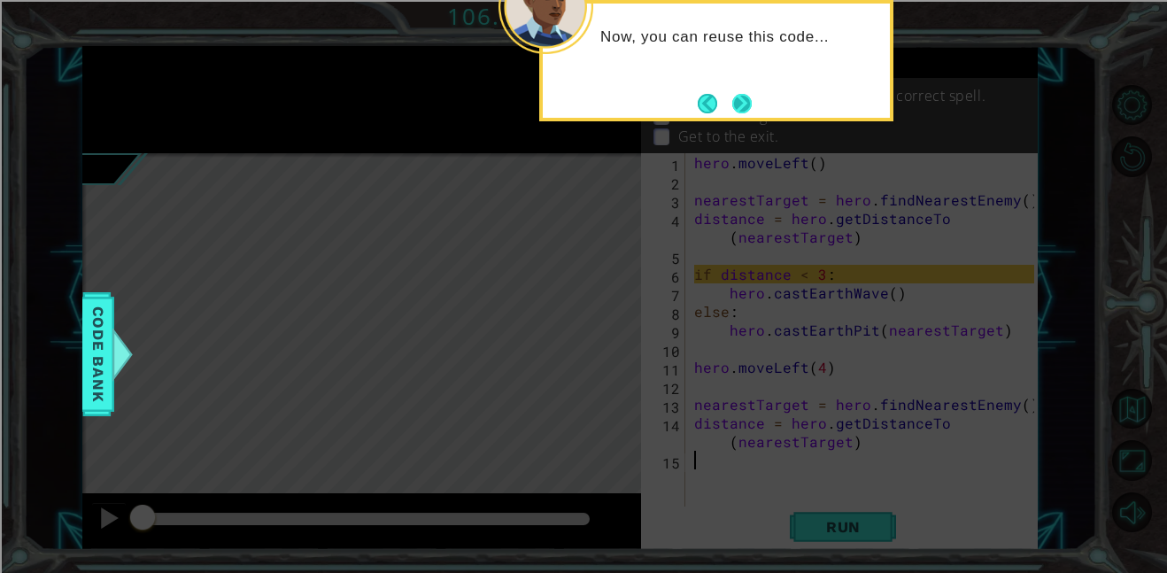
click at [748, 106] on button "Next" at bounding box center [741, 103] width 19 height 19
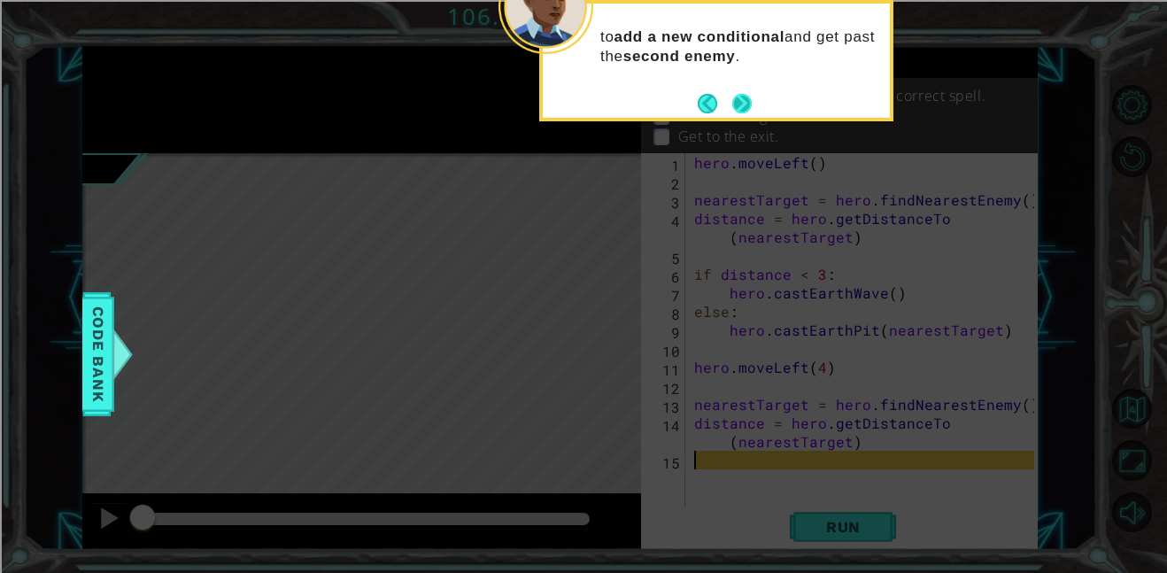
click at [747, 104] on button "Next" at bounding box center [741, 103] width 19 height 19
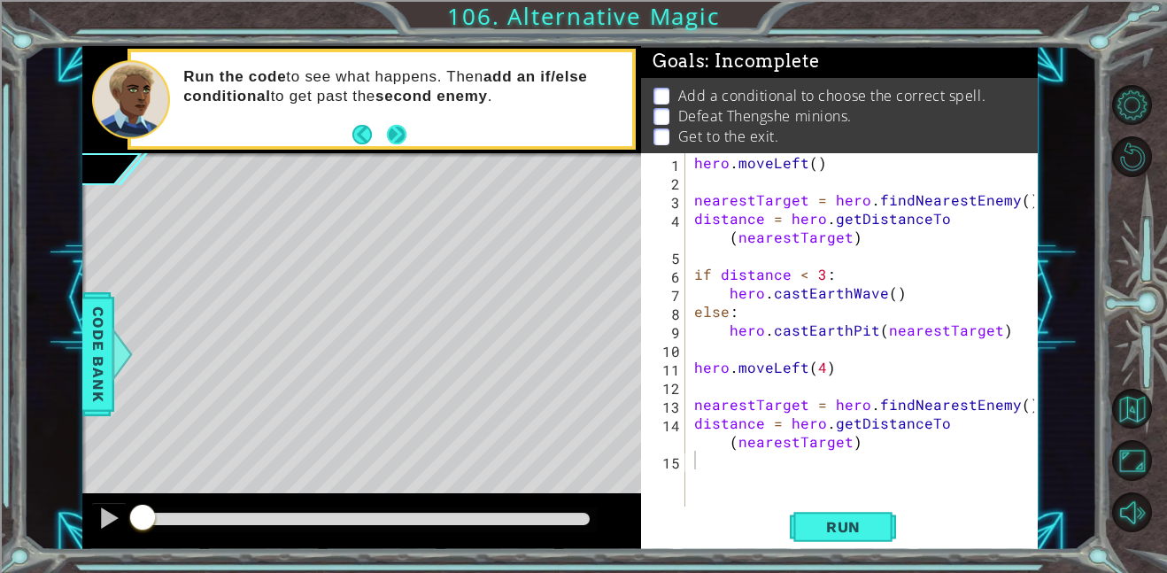
click at [406, 136] on button "Next" at bounding box center [396, 134] width 19 height 19
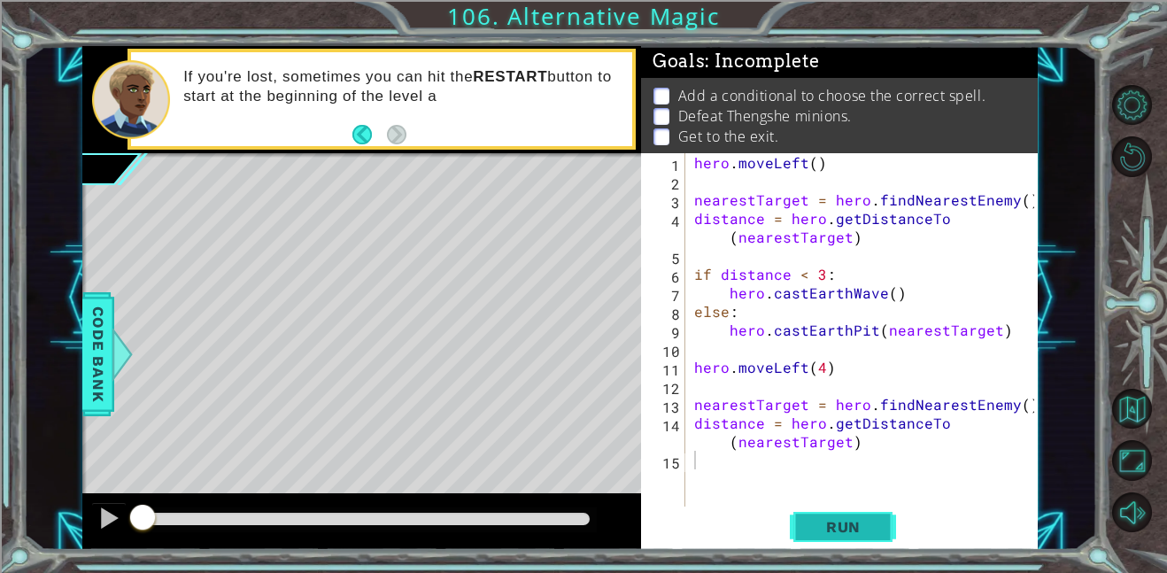
click at [818, 526] on span "Run" at bounding box center [843, 527] width 70 height 18
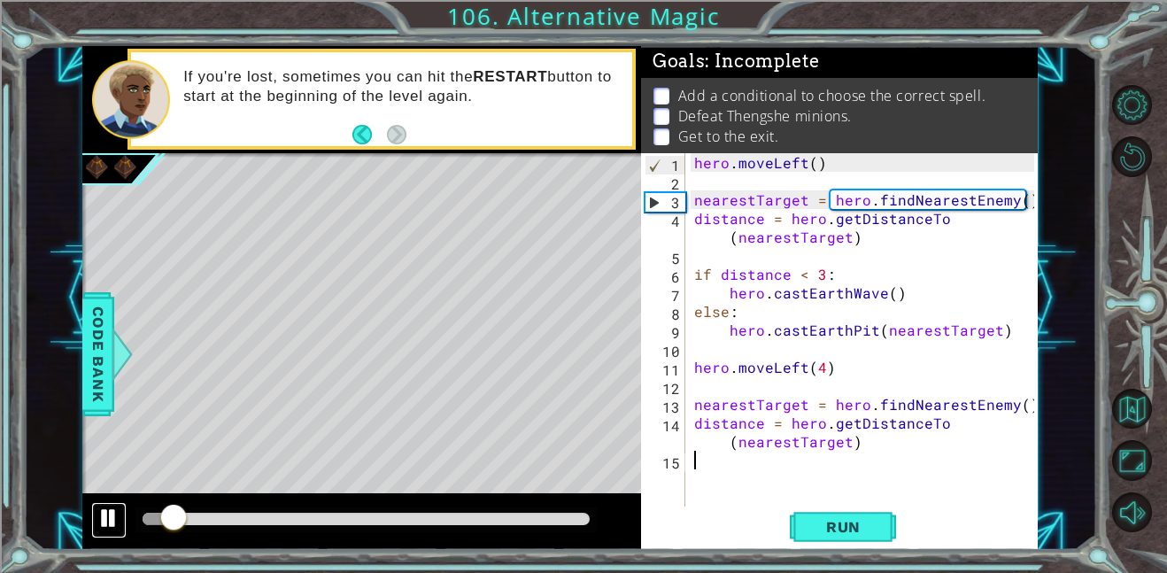
click at [119, 516] on div at bounding box center [108, 517] width 23 height 23
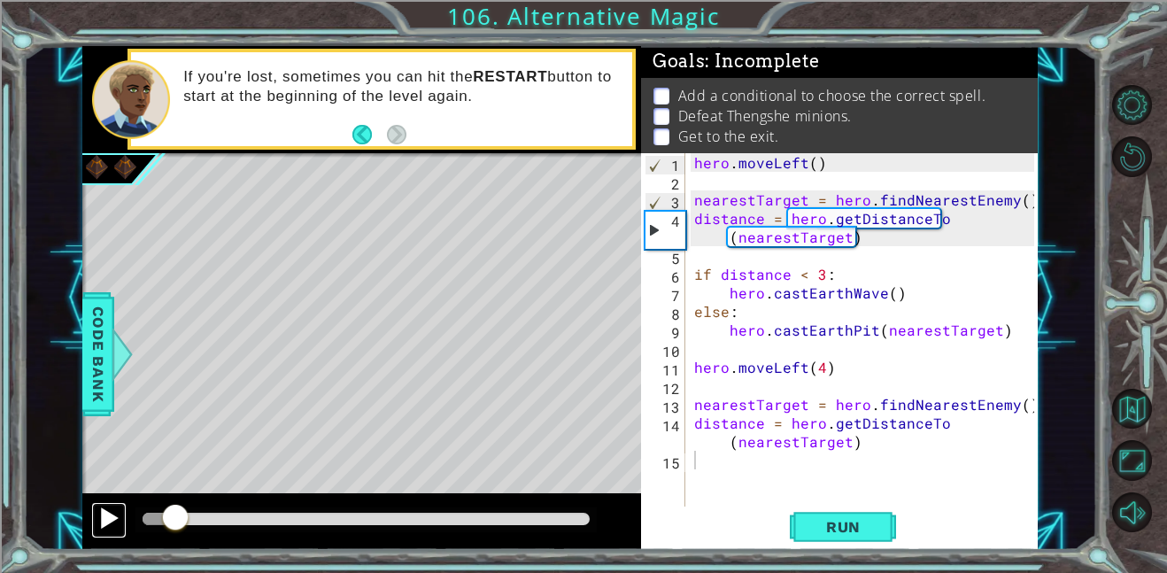
click at [113, 511] on div at bounding box center [108, 517] width 23 height 23
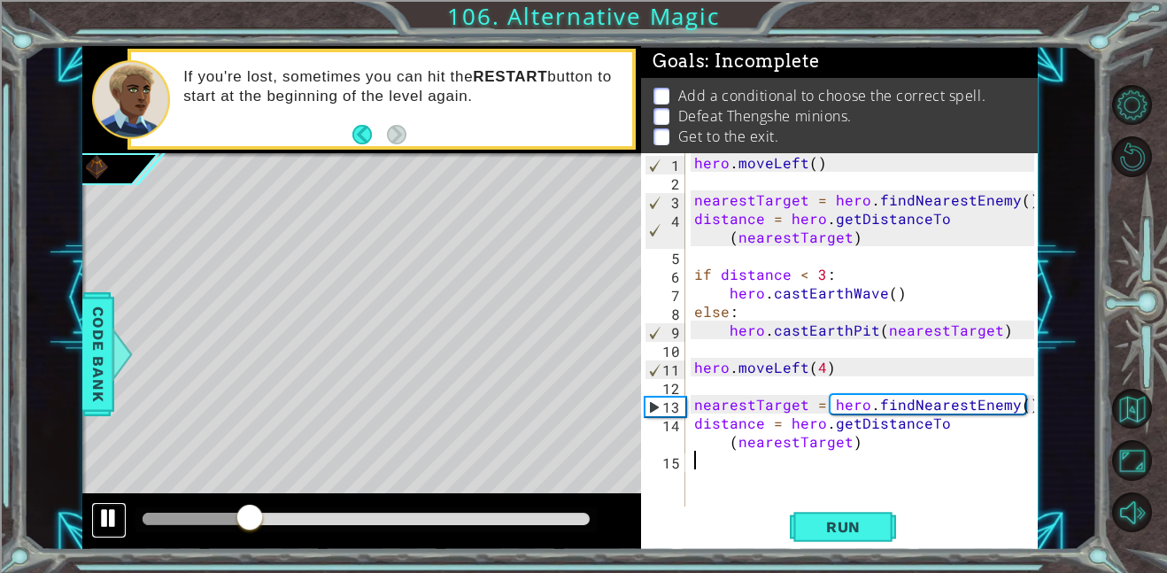
click at [104, 529] on div at bounding box center [108, 517] width 23 height 23
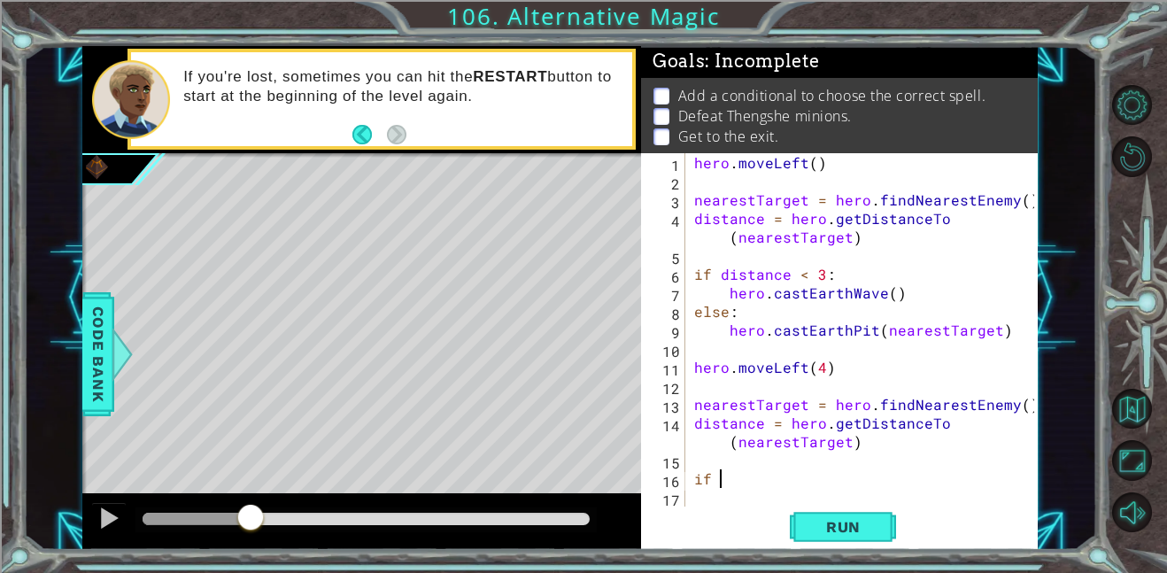
scroll to position [0, 2]
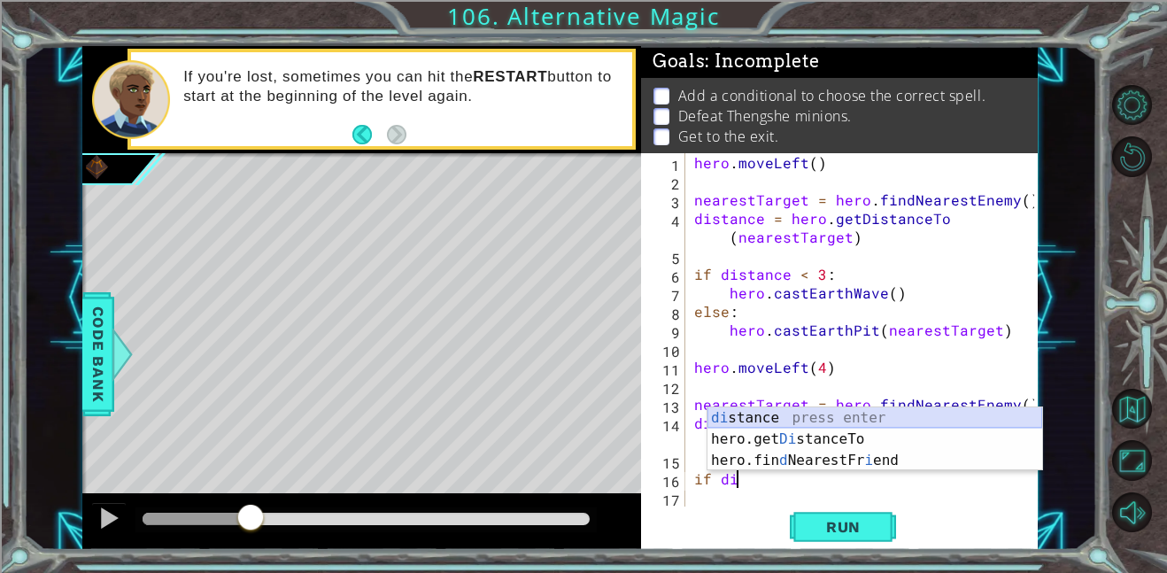
click at [823, 411] on div "di stance press enter hero.get Di stanceTo press enter hero.fin d NearestFr i e…" at bounding box center [874, 460] width 335 height 106
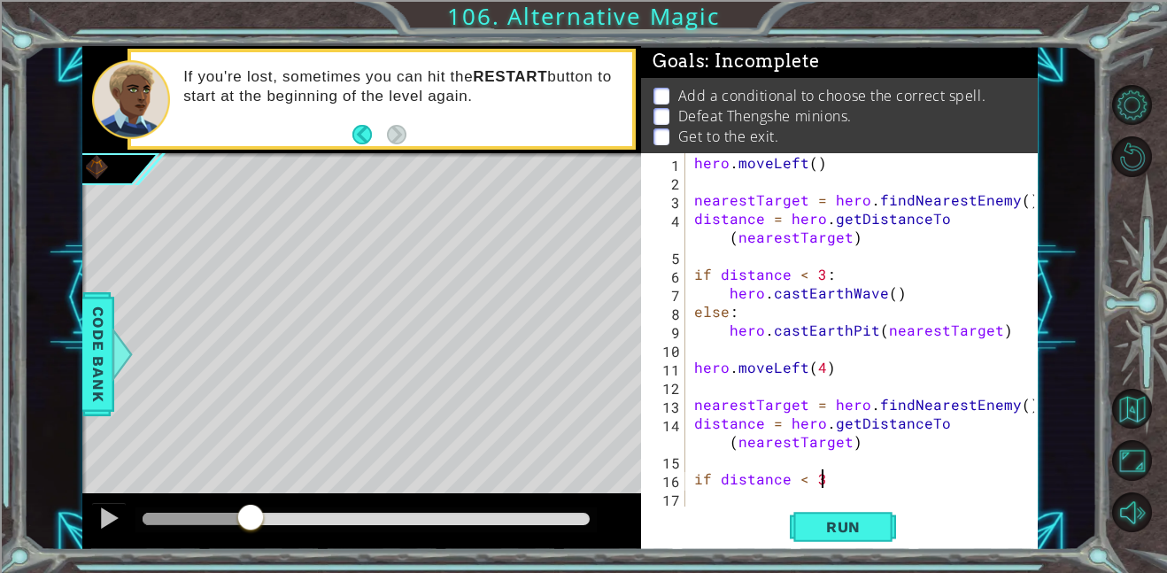
scroll to position [0, 7]
type textarea "if distance < 3:"
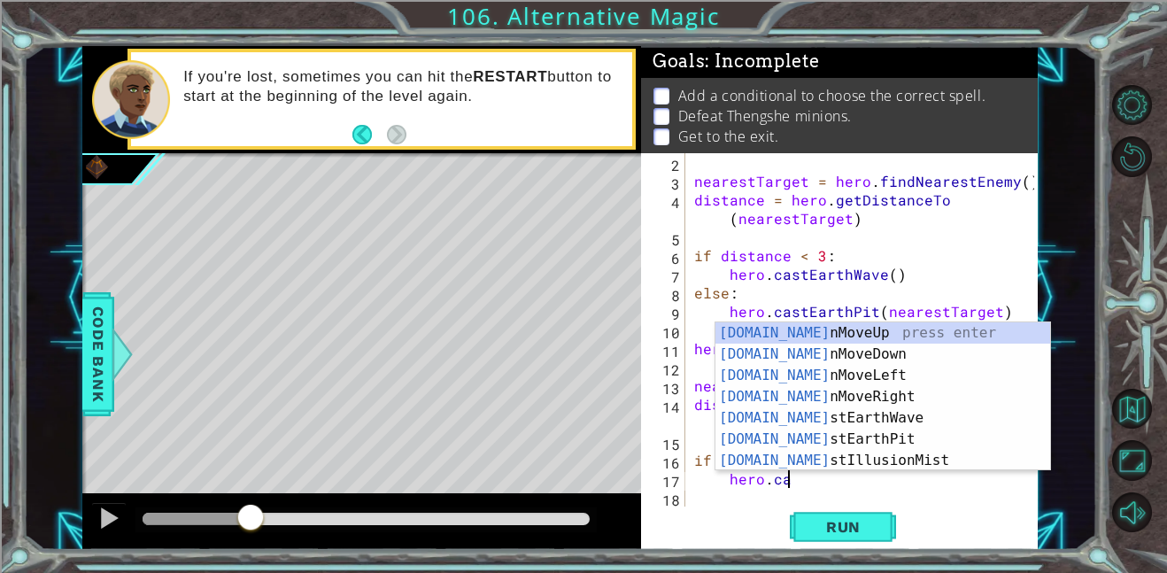
scroll to position [0, 5]
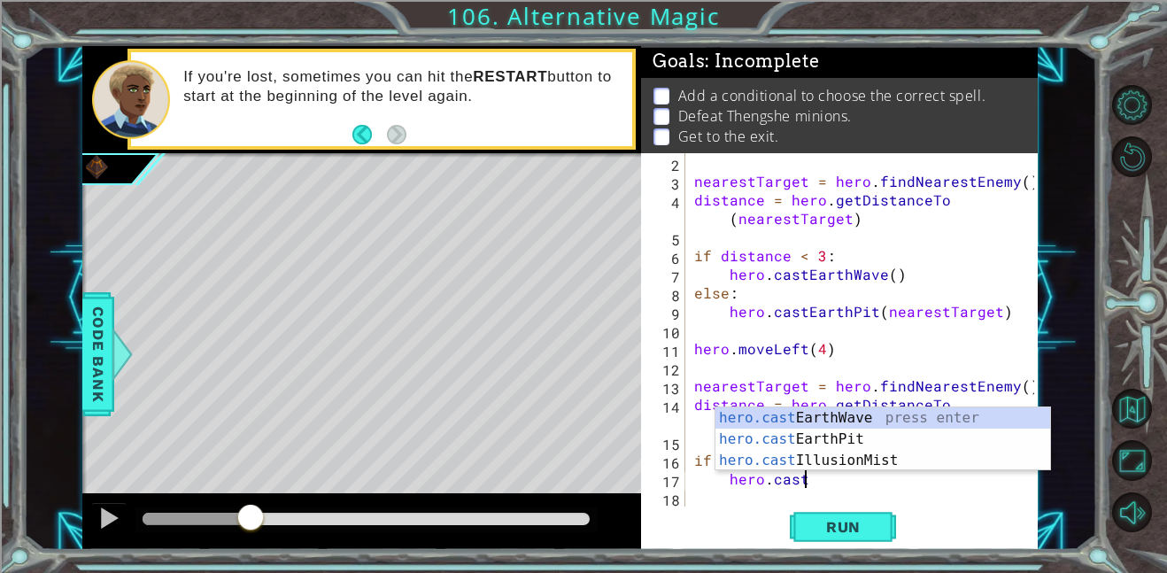
type textarea "hero.castE"
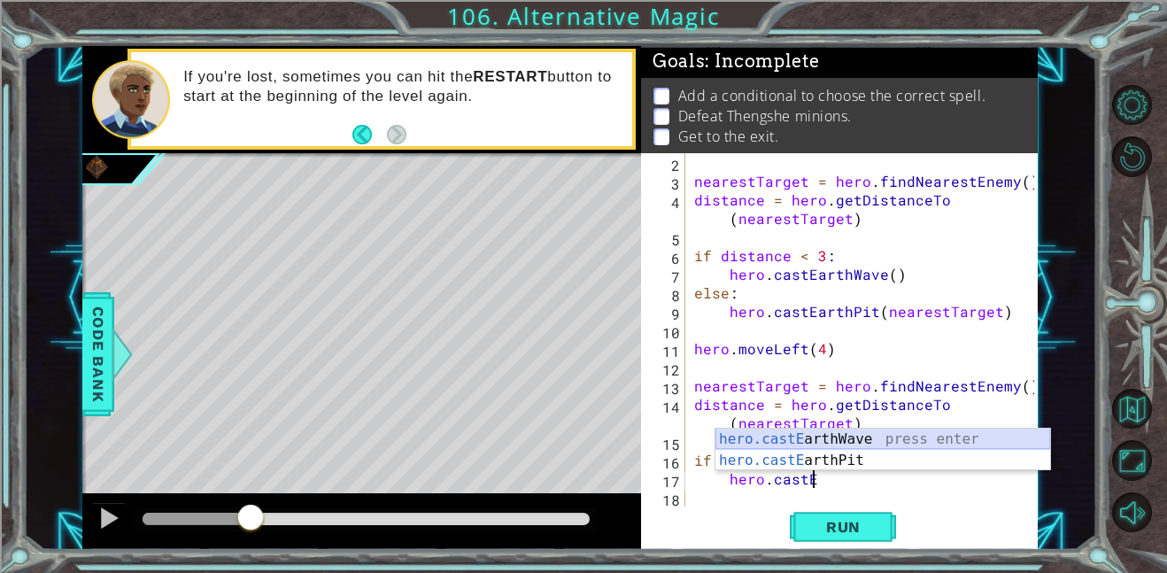
click at [900, 435] on div "hero.castE arthWave press enter hero.castE arthPit press enter" at bounding box center [882, 470] width 335 height 85
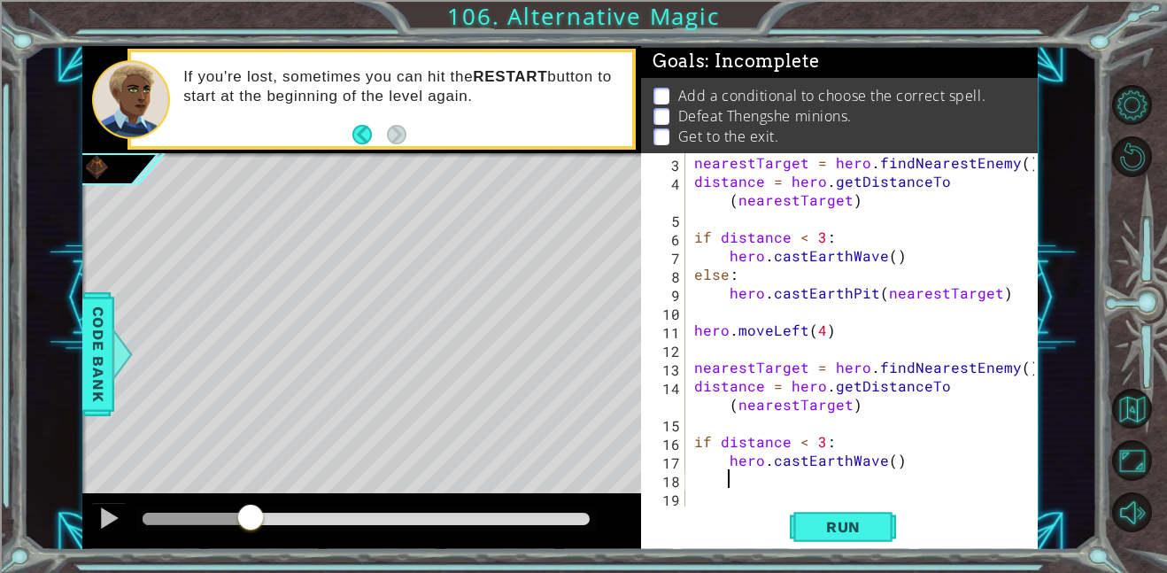
click at [692, 474] on div "nearestTarget = hero . findNearestEnemy ( ) distance = hero . getDistanceTo ( n…" at bounding box center [866, 348] width 352 height 390
type textarea "else:"
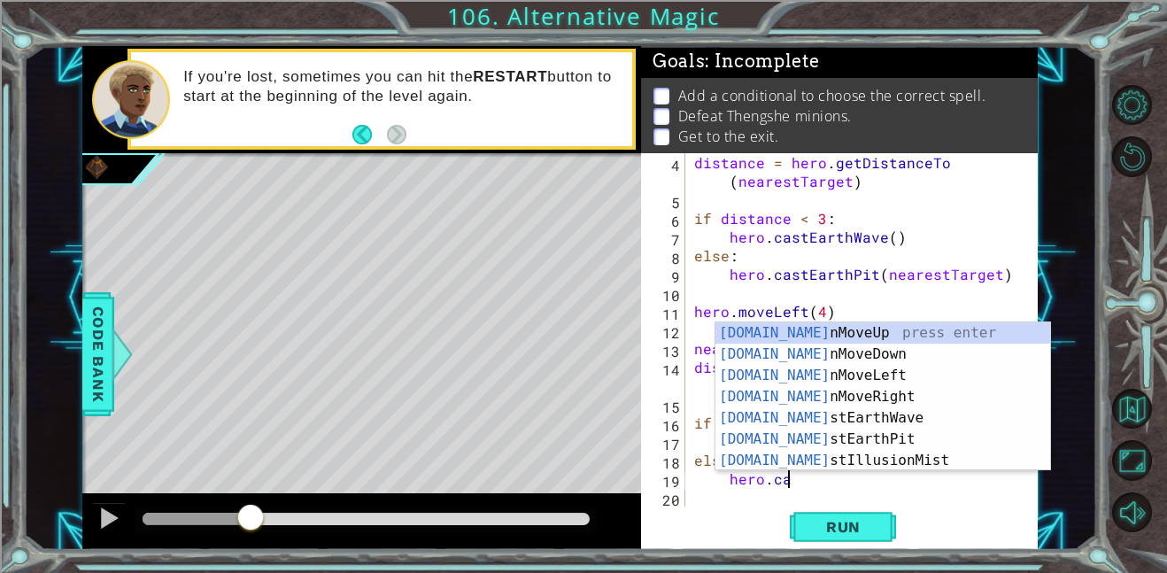
scroll to position [0, 5]
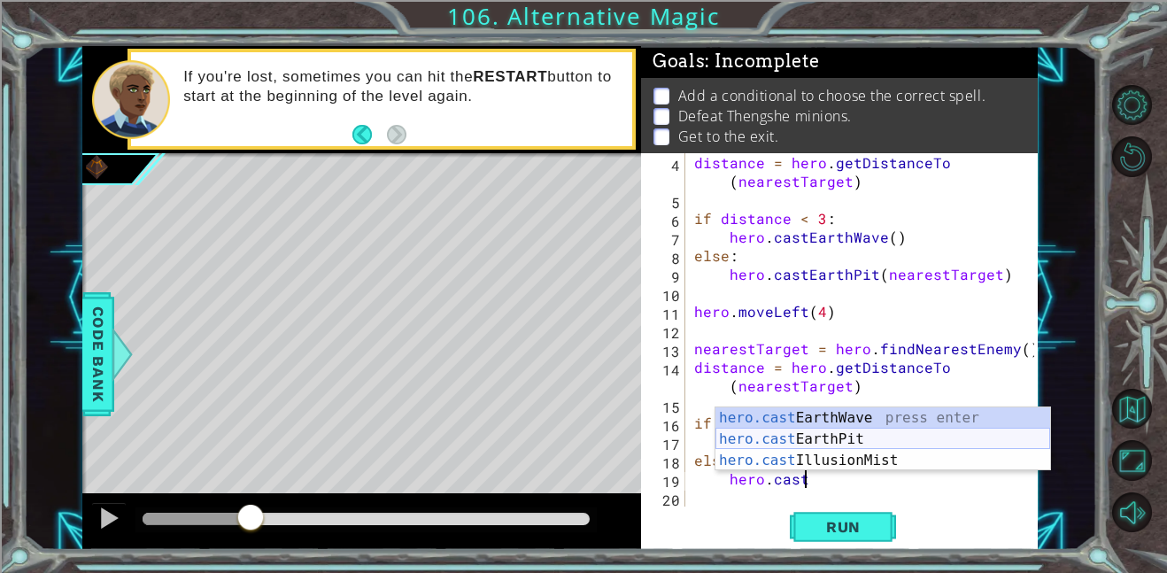
click at [866, 433] on div "hero.cast EarthWave press enter hero.cast EarthPit press enter hero.cast Illusi…" at bounding box center [882, 460] width 335 height 106
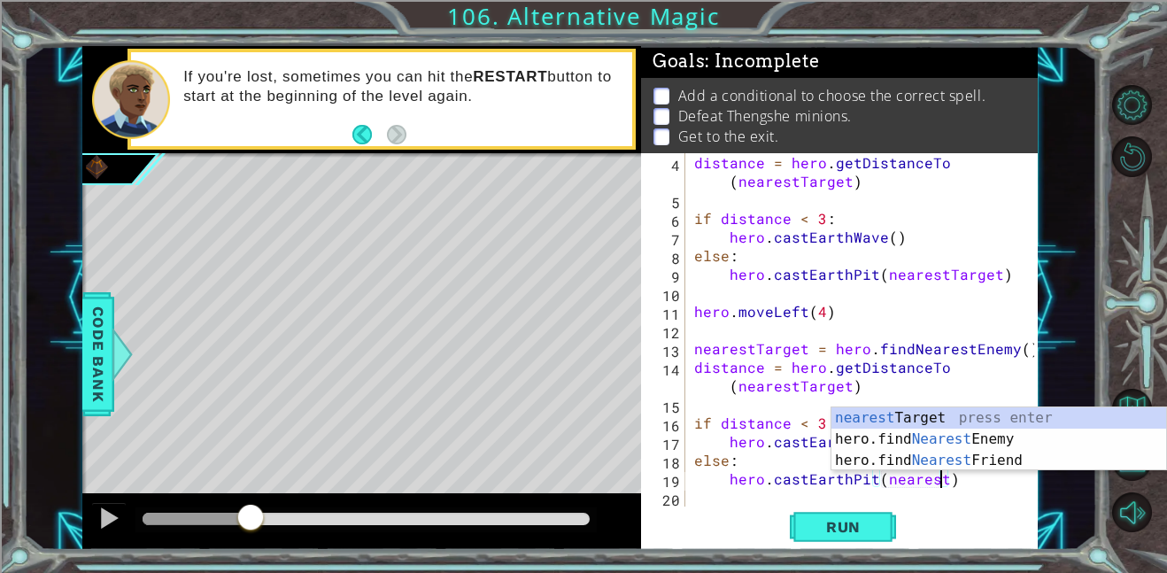
scroll to position [0, 15]
click at [972, 413] on div "nearest Target press enter hero.find Nearest Enemy press enter hero.find Neares…" at bounding box center [998, 460] width 335 height 106
type textarea "hero.castEarthPit(nearestTarget)"
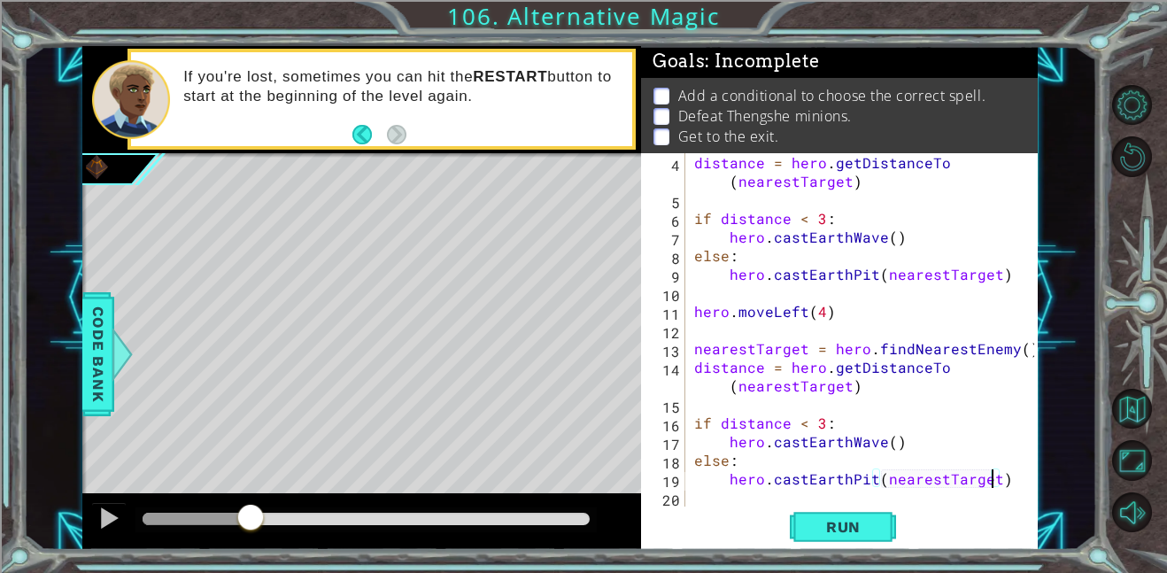
click at [1009, 488] on div "distance = hero . getDistanceTo ( nearestTarget ) if distance < 3 : hero . cast…" at bounding box center [866, 357] width 352 height 409
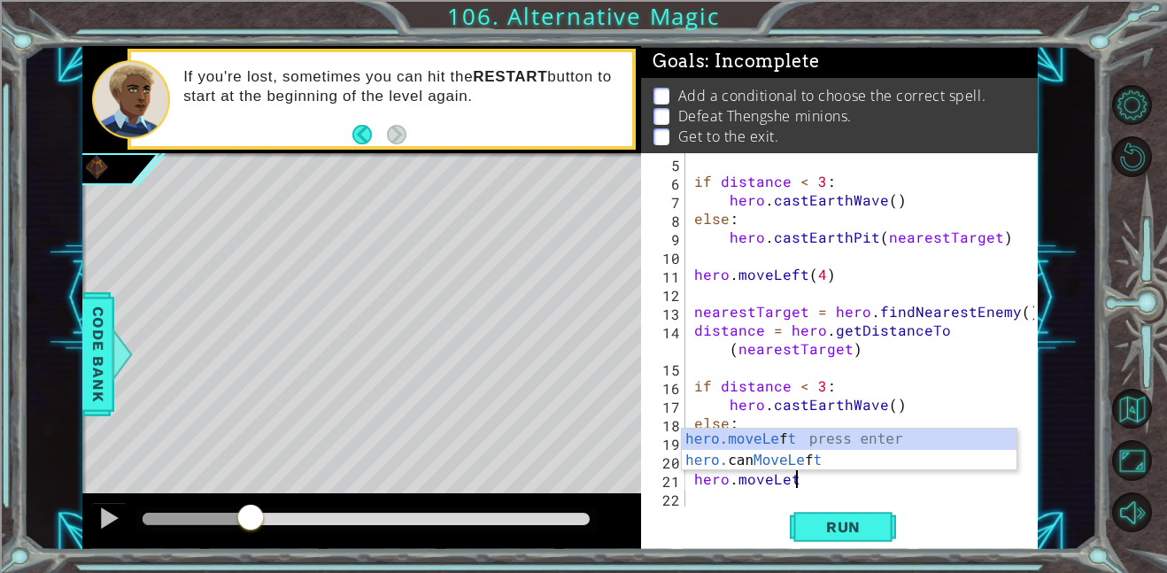
scroll to position [0, 5]
click at [947, 434] on div "hero.moveLe f t press enter hero. can MoveLe f t press enter" at bounding box center [849, 470] width 335 height 85
type textarea "hero.moveLeft(1)"
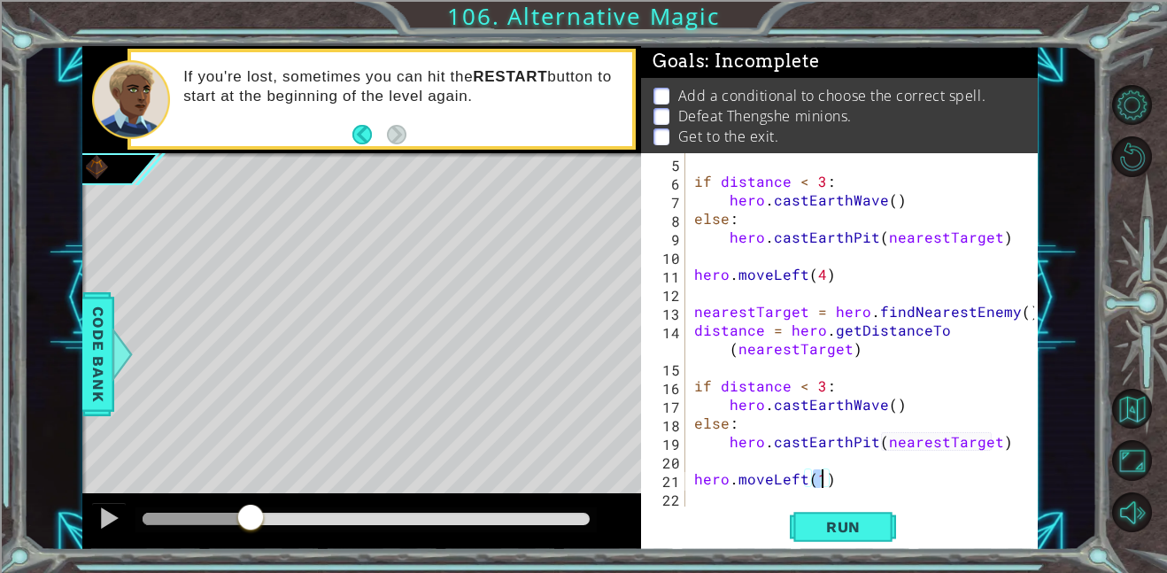
click at [861, 504] on div "if distance < 3 : hero . castEarthWave ( ) else : hero . [GEOGRAPHIC_DATA] ( ne…" at bounding box center [866, 348] width 352 height 390
click at [856, 512] on button "Run" at bounding box center [843, 526] width 106 height 40
click at [547, 517] on div at bounding box center [366, 518] width 447 height 12
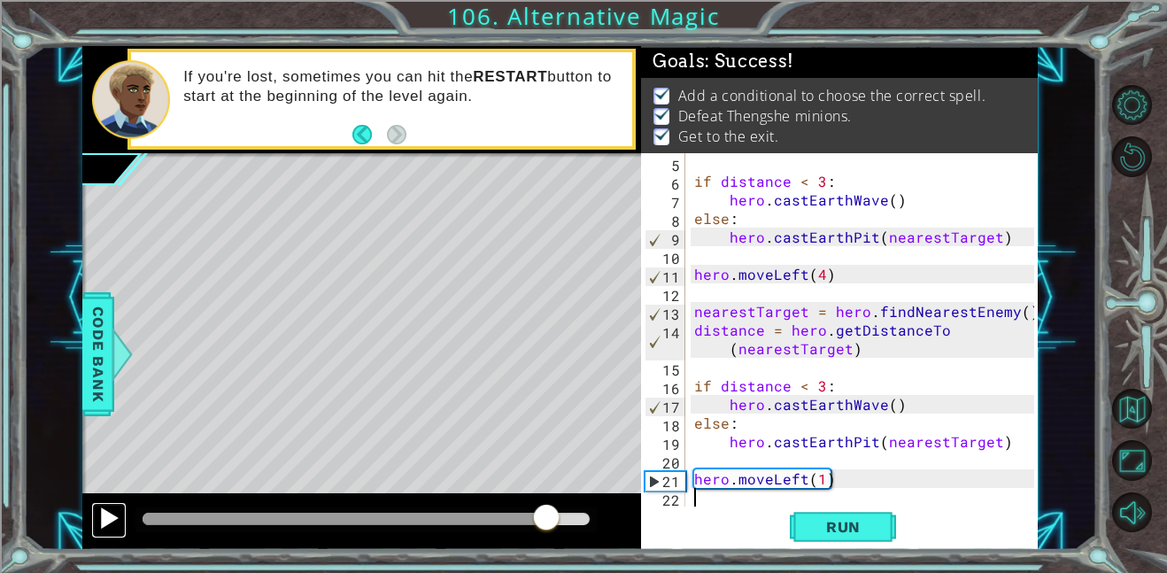
click at [101, 512] on div at bounding box center [108, 517] width 23 height 23
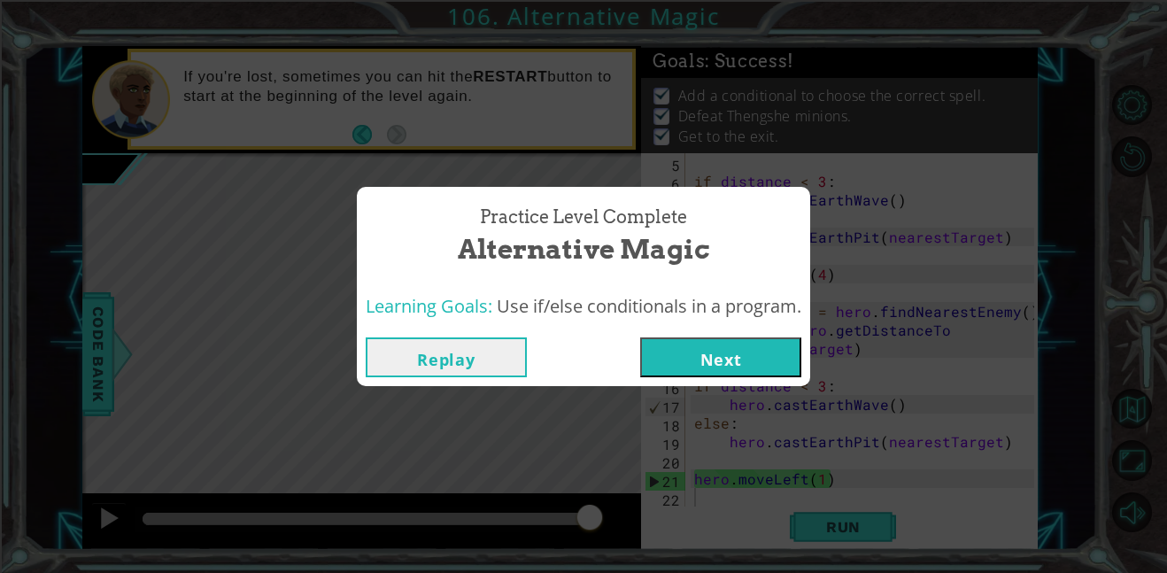
click at [764, 342] on button "Next" at bounding box center [720, 357] width 161 height 40
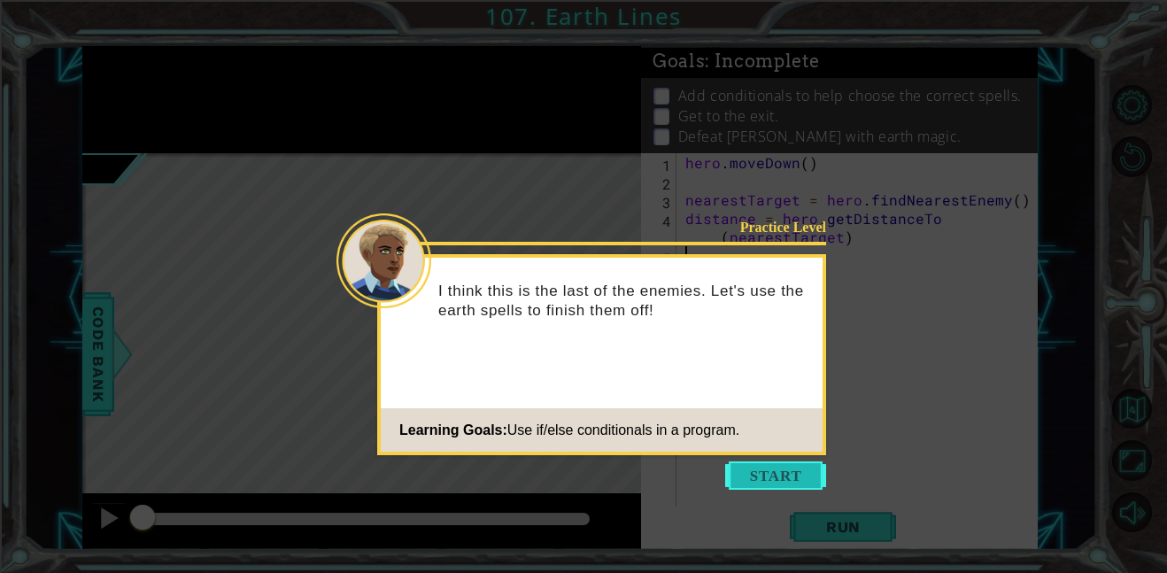
click at [770, 472] on button "Start" at bounding box center [775, 475] width 101 height 28
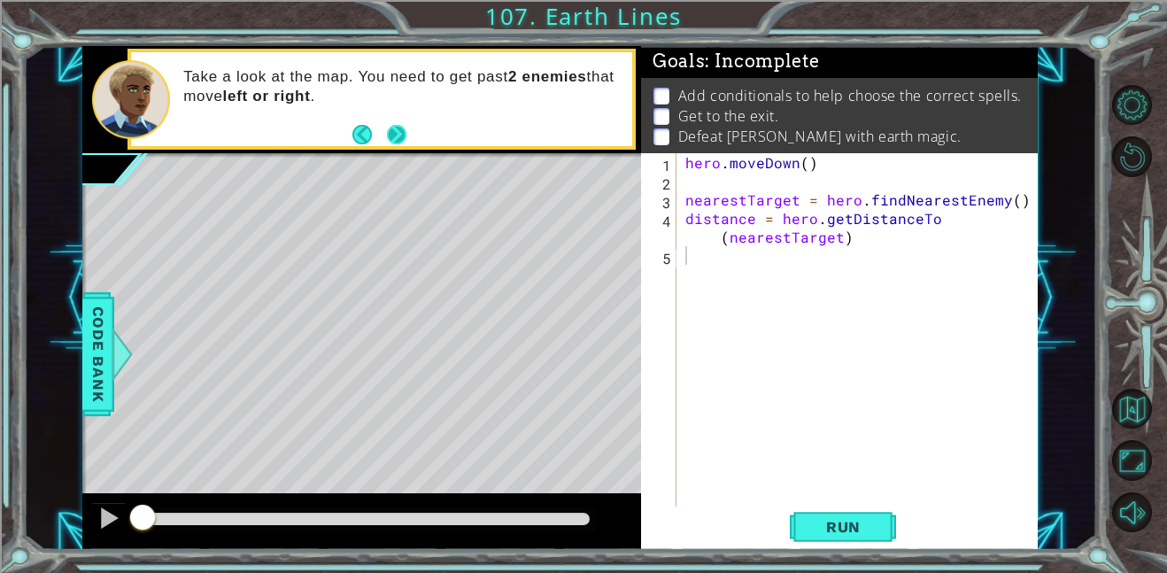
click at [397, 130] on button "Next" at bounding box center [396, 134] width 19 height 19
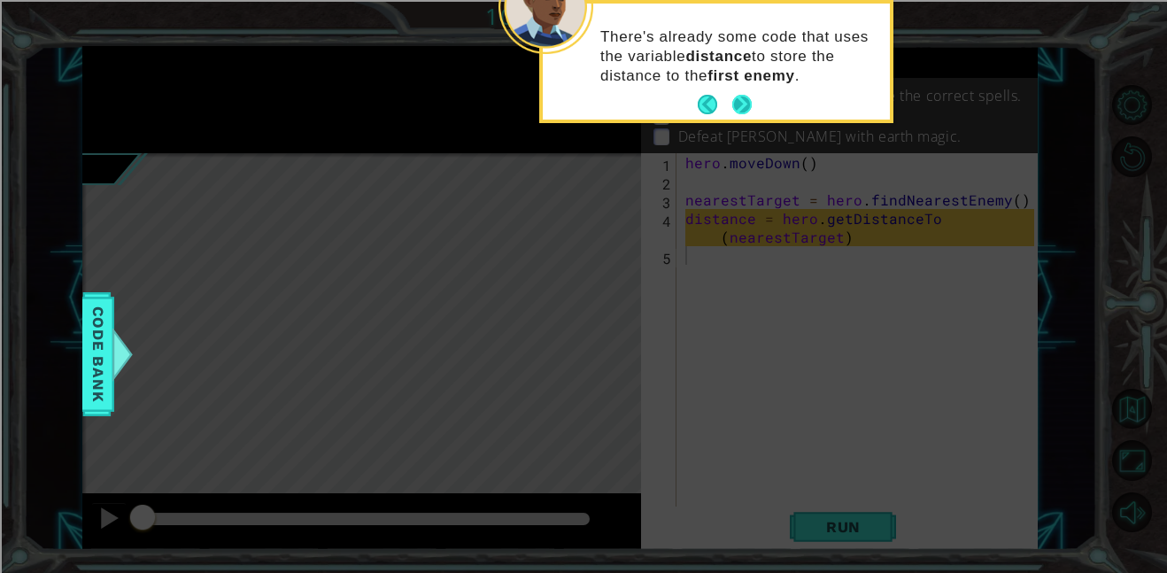
click at [748, 104] on button "Next" at bounding box center [741, 104] width 19 height 19
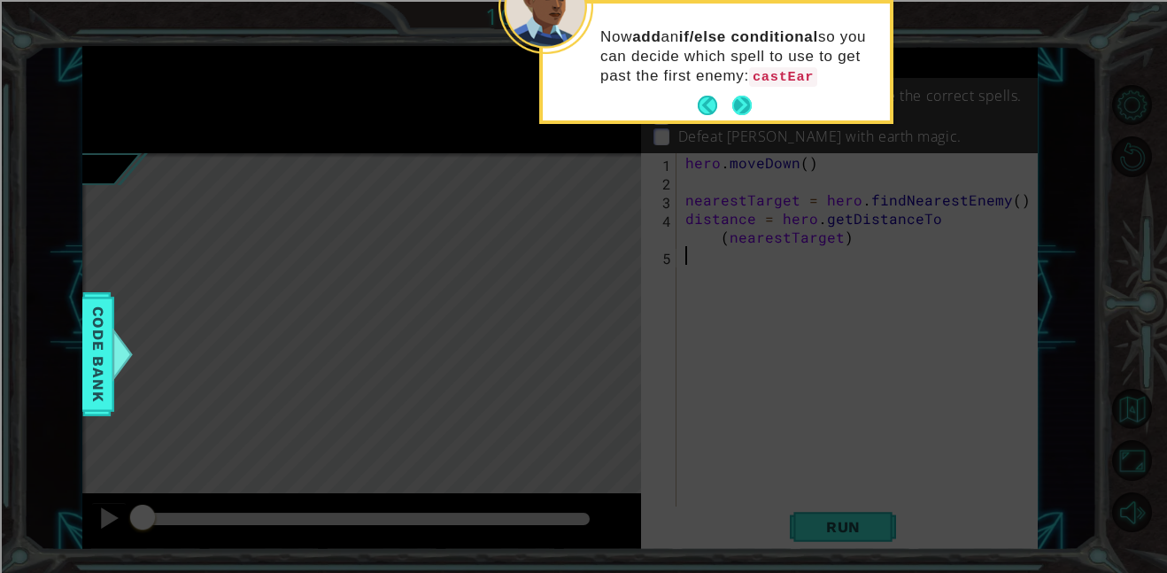
click at [746, 104] on div "Now add an if/else conditional so you can decide which spell to use to get past…" at bounding box center [716, 62] width 347 height 117
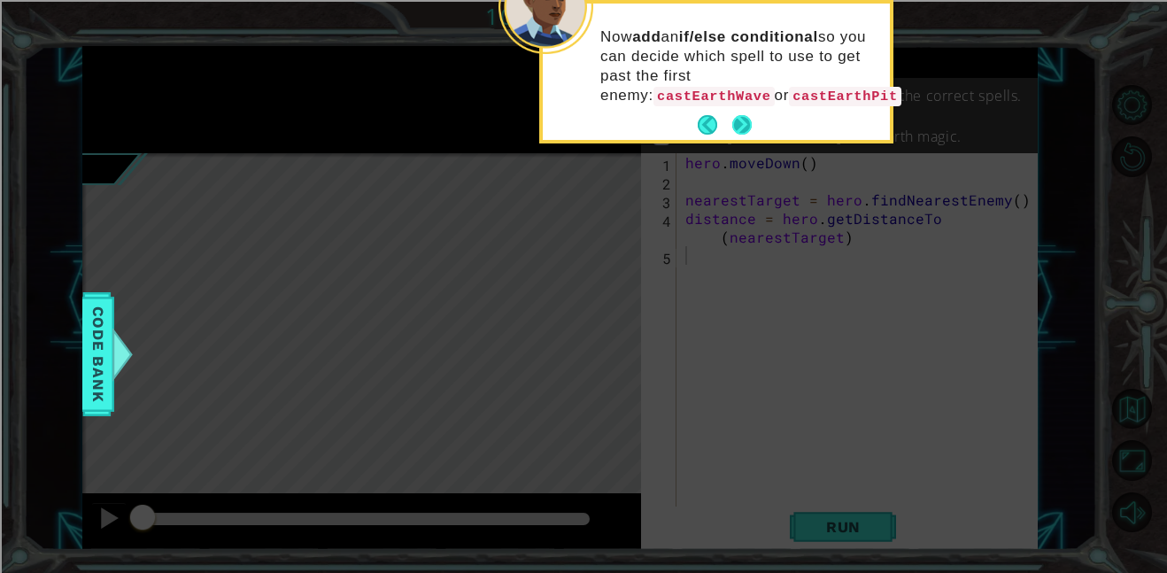
click at [747, 127] on button "Next" at bounding box center [741, 124] width 19 height 19
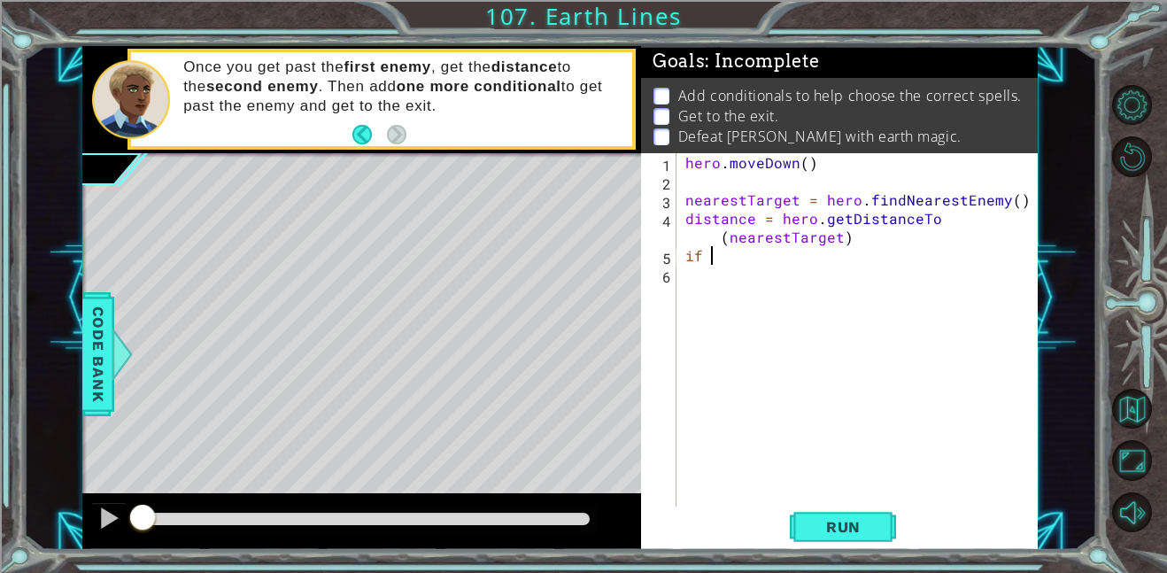
scroll to position [0, 2]
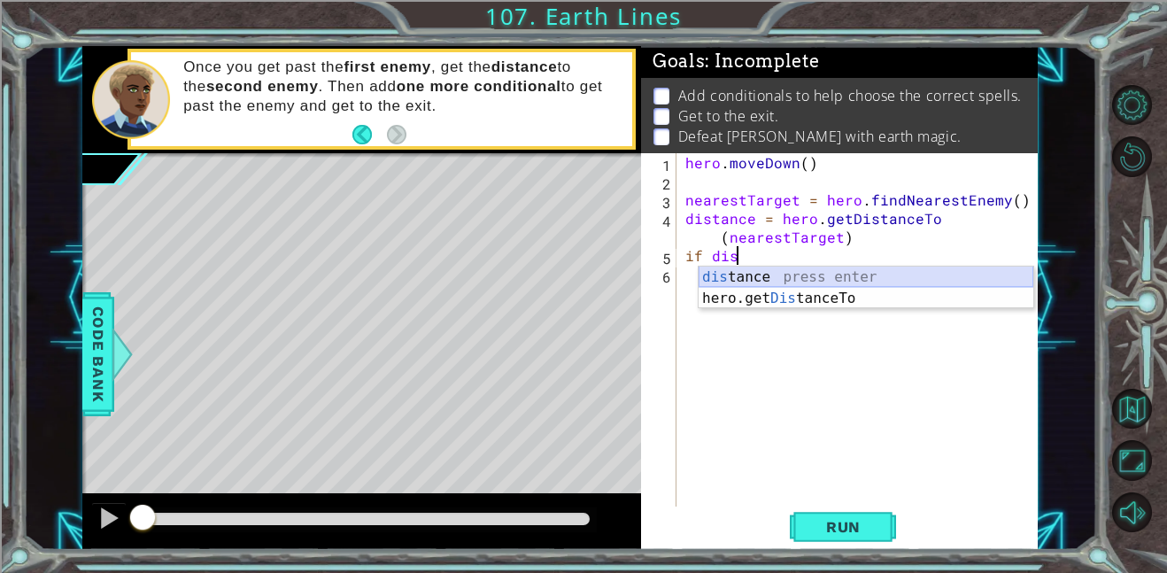
click at [822, 274] on div "dis tance press enter hero.get Dis tanceTo press enter" at bounding box center [865, 308] width 335 height 85
type textarea "i"
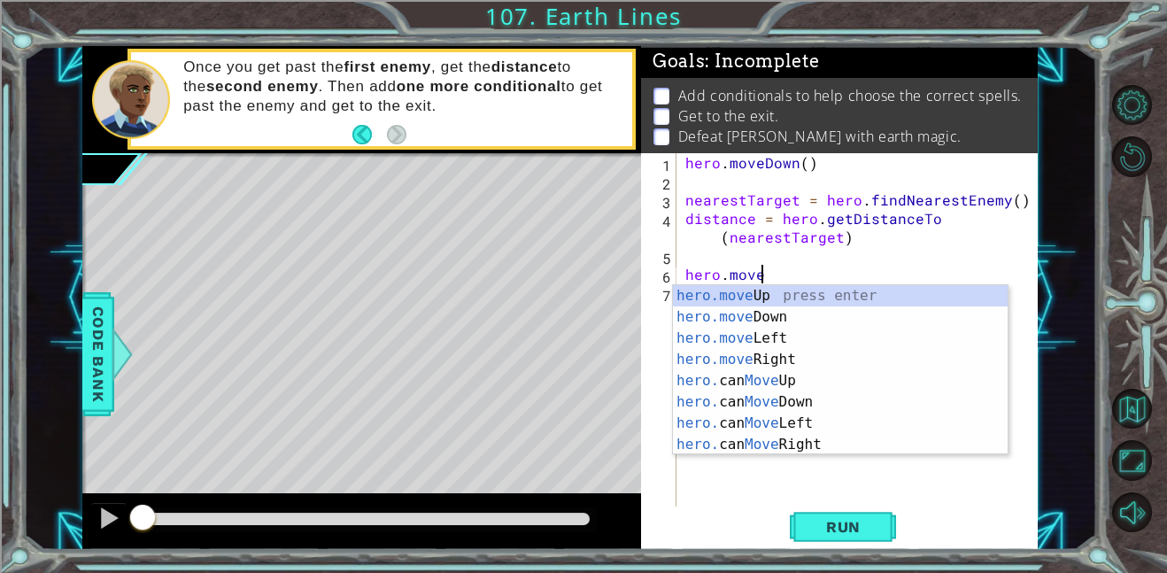
scroll to position [0, 4]
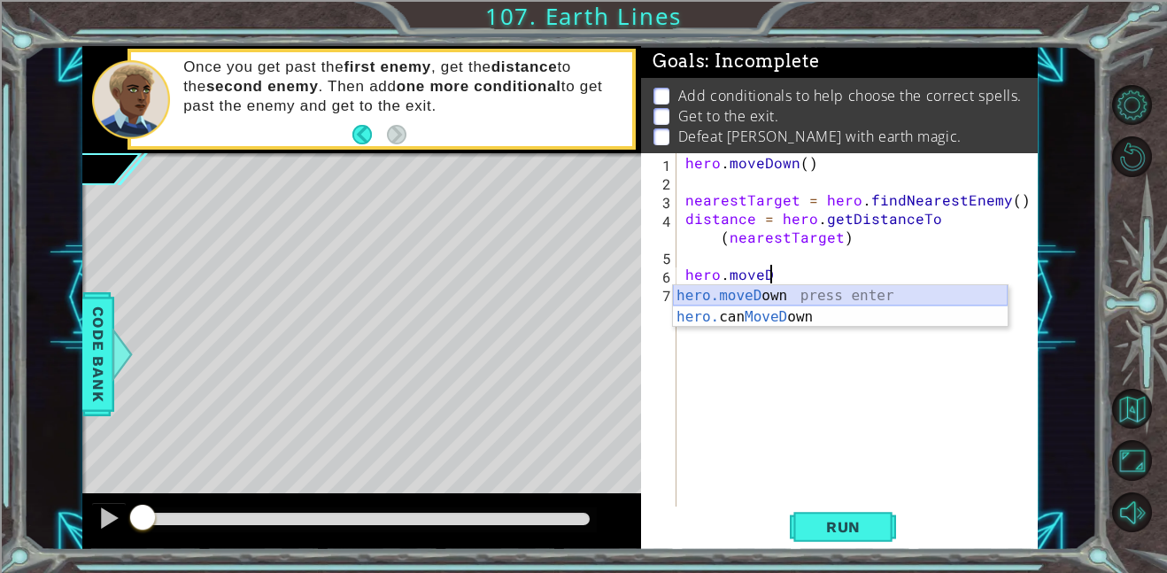
click at [900, 292] on div "hero.moveD own press enter hero. can MoveD own press enter" at bounding box center [840, 327] width 335 height 85
type textarea "hero.moveDown(1)"
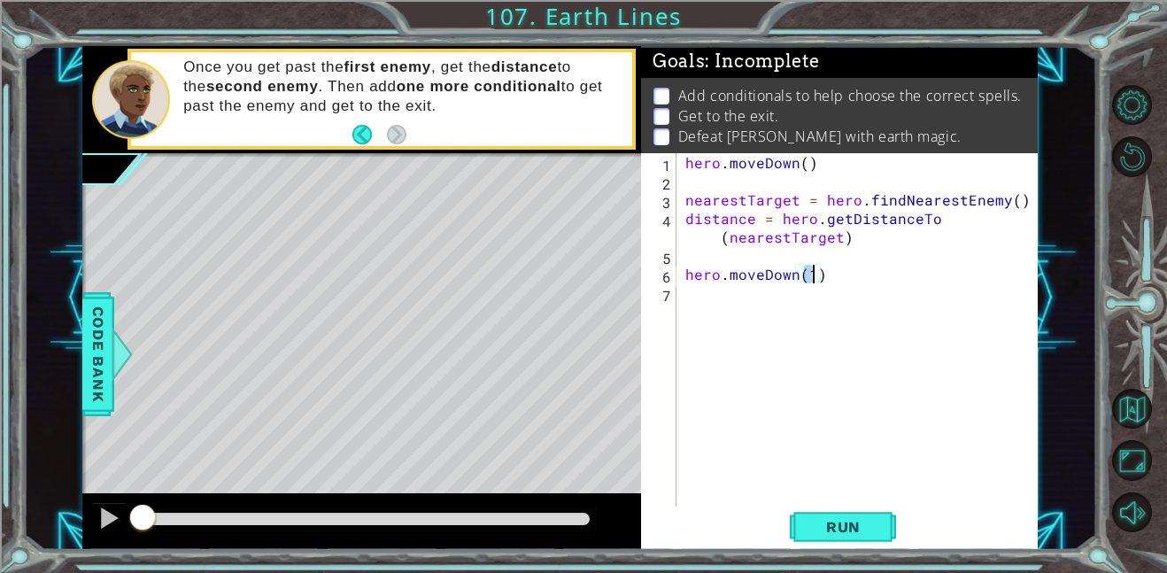
click at [847, 283] on div "hero . [GEOGRAPHIC_DATA] ( ) nearestTarget = hero . findNearestEnemy ( ) distan…" at bounding box center [862, 348] width 361 height 390
click at [689, 302] on div "hero . [GEOGRAPHIC_DATA] ( ) nearestTarget = hero . findNearestEnemy ( ) distan…" at bounding box center [862, 348] width 361 height 390
type textarea "if distance < 3:"
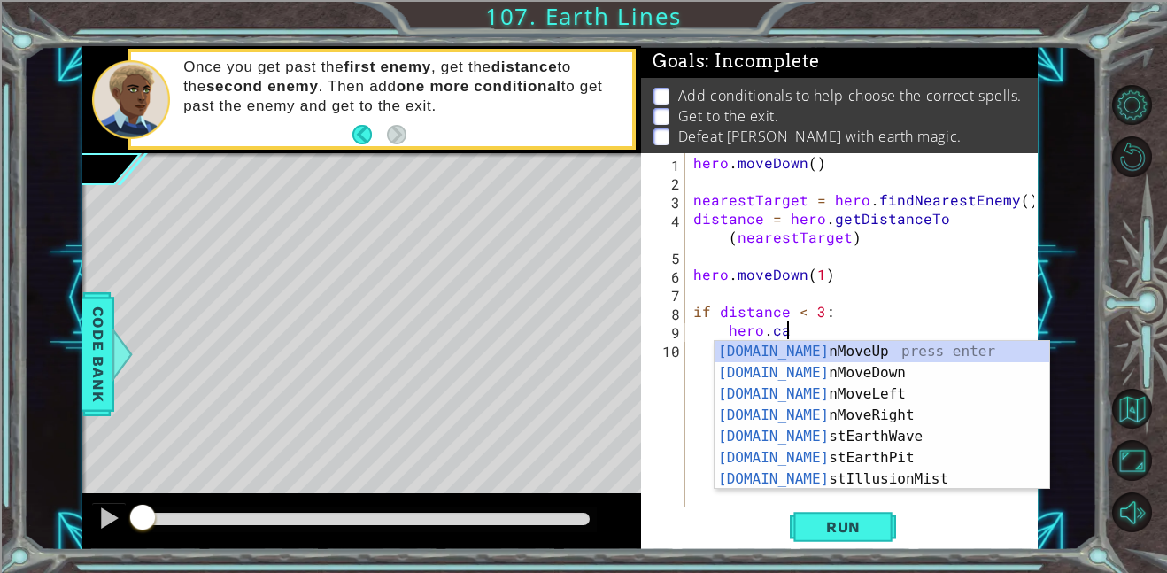
scroll to position [0, 5]
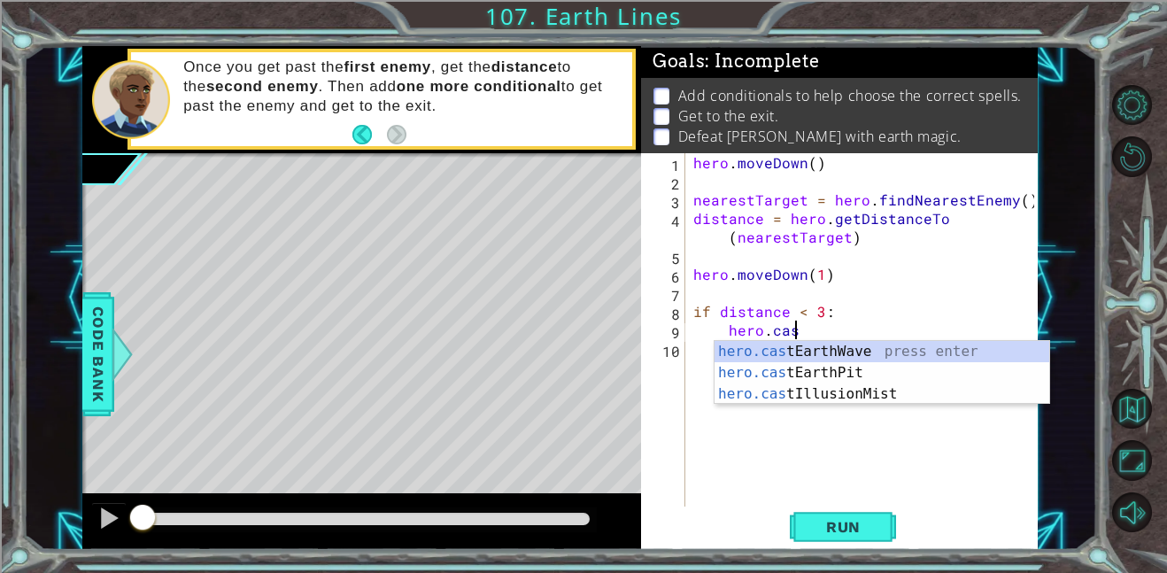
type textarea "hero.cast"
click at [872, 352] on div "hero.cast EarthWave press enter hero.cast EarthPit press enter hero.cast Illusi…" at bounding box center [881, 394] width 335 height 106
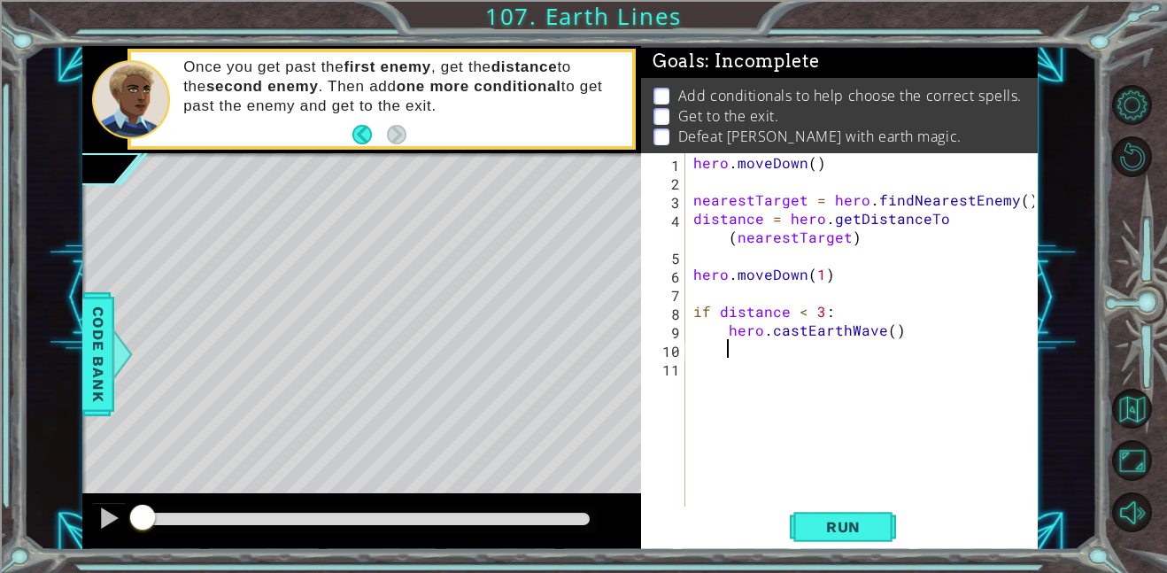
scroll to position [0, 1]
click at [693, 353] on div "hero . [GEOGRAPHIC_DATA] ( ) nearestTarget = hero . findNearestEnemy ( ) distan…" at bounding box center [866, 348] width 353 height 390
type textarea "else:"
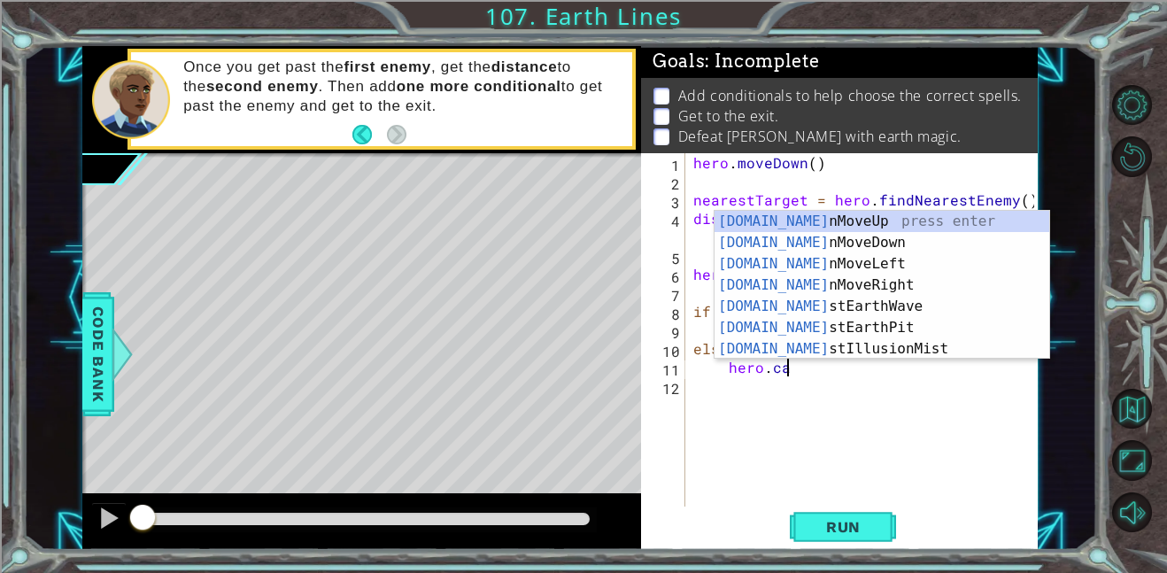
scroll to position [0, 5]
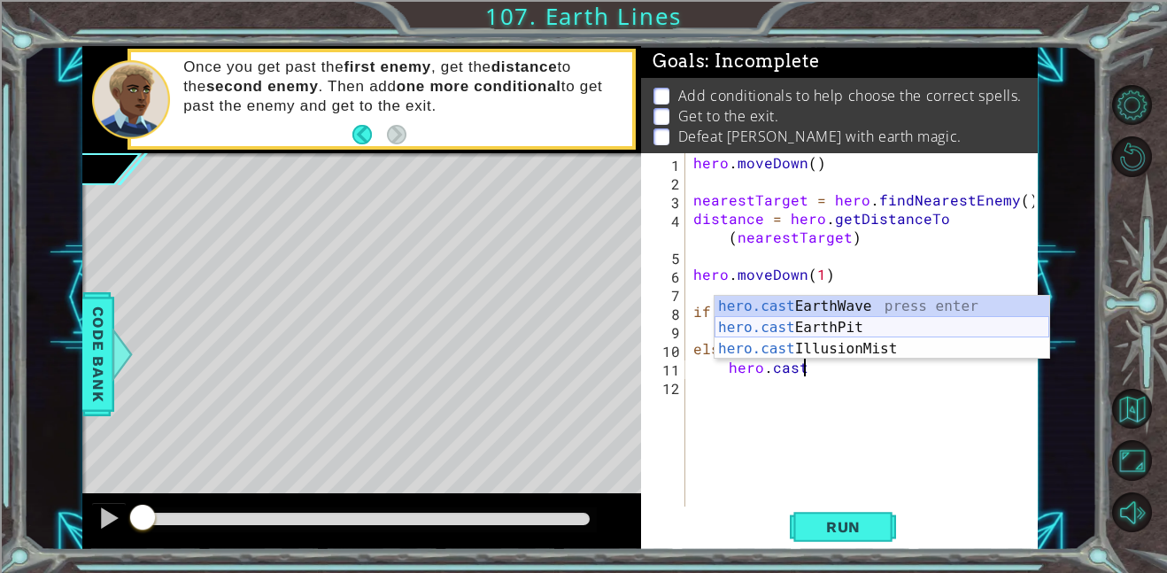
click at [828, 321] on div "hero.cast EarthWave press enter hero.cast EarthPit press enter hero.cast Illusi…" at bounding box center [881, 349] width 335 height 106
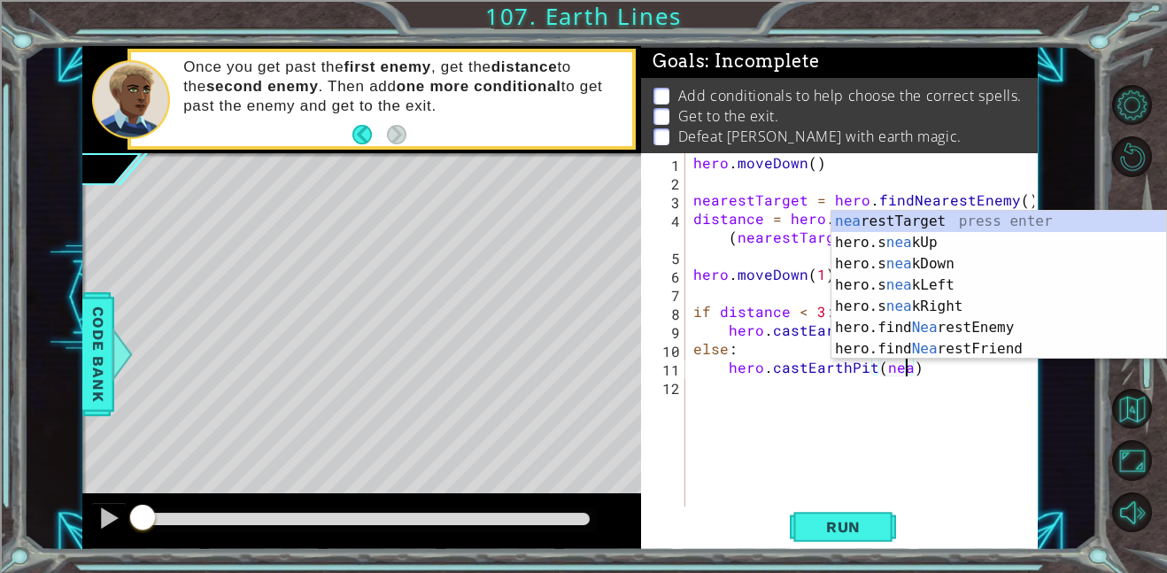
scroll to position [0, 13]
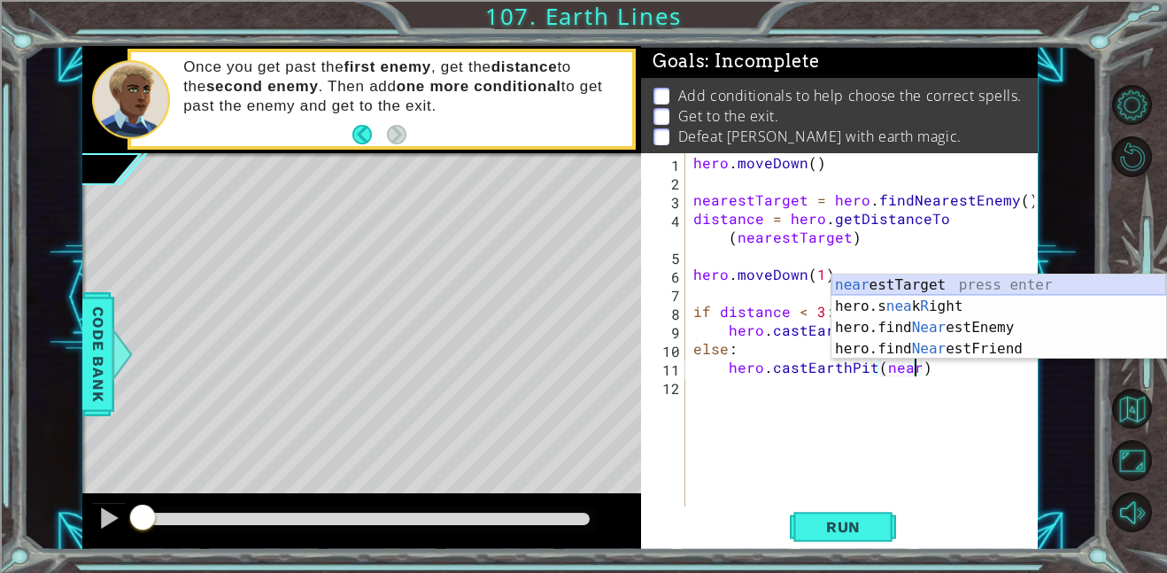
click at [988, 284] on div "near estTarget press enter hero.s nea k R ight press enter hero.find Near estEn…" at bounding box center [998, 337] width 335 height 127
type textarea "hero.castEarthPit(nearestTarget)"
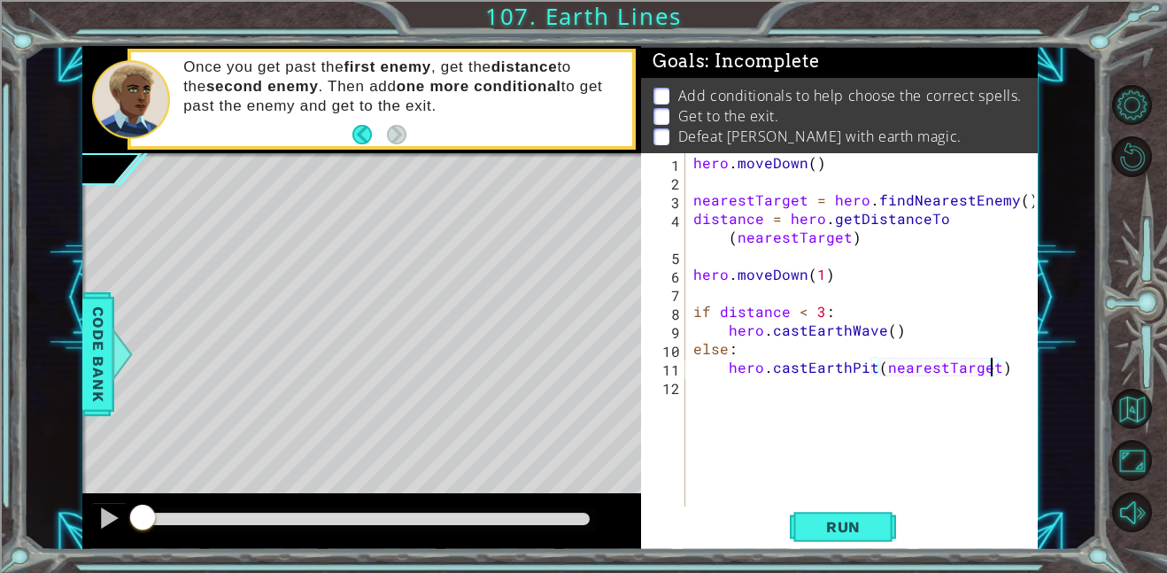
click at [1009, 376] on div "hero . [GEOGRAPHIC_DATA] ( ) nearestTarget = hero . findNearestEnemy ( ) distan…" at bounding box center [866, 348] width 353 height 390
click at [688, 389] on div "1 2 3 4 5 6 7 8 9 10 11 12 13 hero . [GEOGRAPHIC_DATA] ( ) nearestTarget = hero…" at bounding box center [837, 329] width 393 height 353
click at [699, 386] on div "hero . [GEOGRAPHIC_DATA] ( ) nearestTarget = hero . findNearestEnemy ( ) distan…" at bounding box center [866, 348] width 353 height 390
click at [705, 406] on div "hero . [GEOGRAPHIC_DATA] ( ) nearestTarget = hero . findNearestEnemy ( ) distan…" at bounding box center [866, 348] width 353 height 390
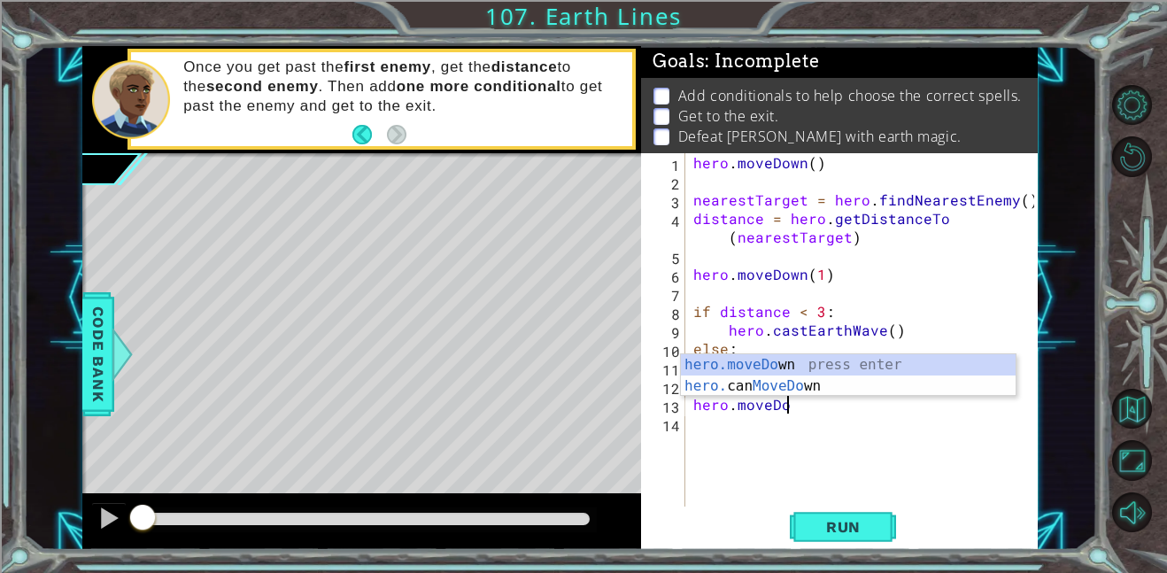
scroll to position [0, 5]
click at [831, 364] on div "hero.moveDow n press enter hero. can MoveDow n press enter" at bounding box center [848, 396] width 335 height 85
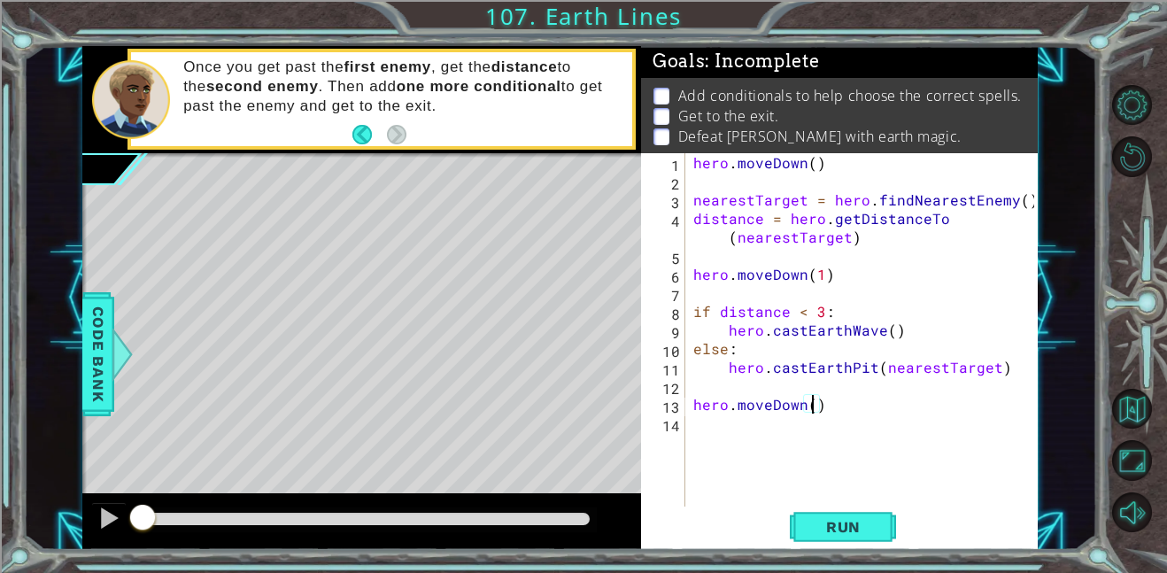
type textarea "hero.moveDown(4)"
click at [692, 435] on div "hero . [GEOGRAPHIC_DATA] ( ) nearestTarget = hero . findNearestEnemy ( ) distan…" at bounding box center [866, 348] width 353 height 390
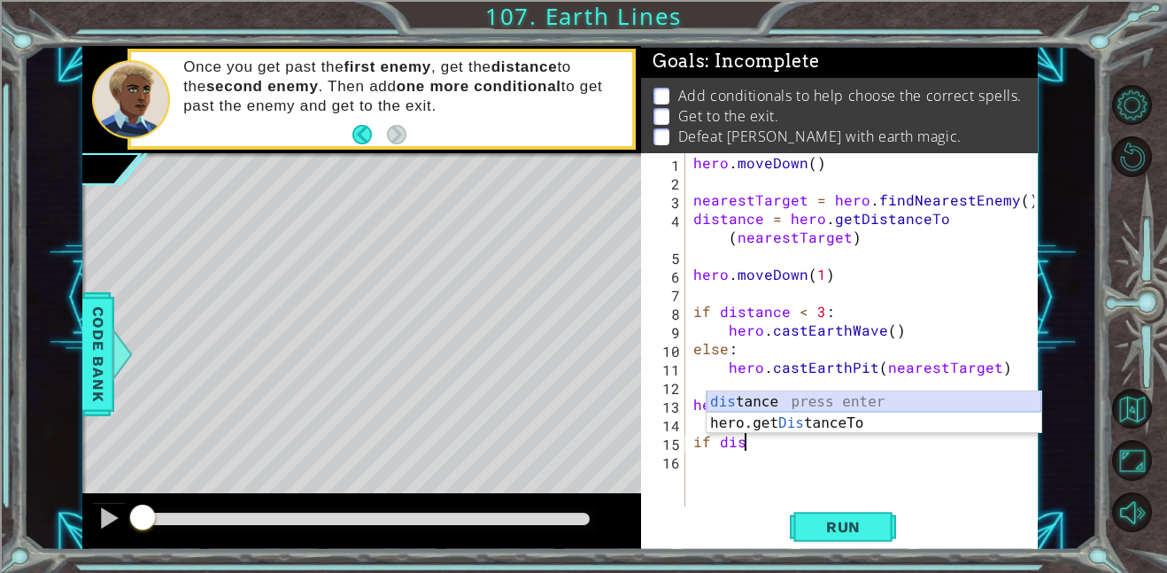
click at [782, 396] on div "dis tance press enter hero.get Dis tanceTo press enter" at bounding box center [873, 433] width 335 height 85
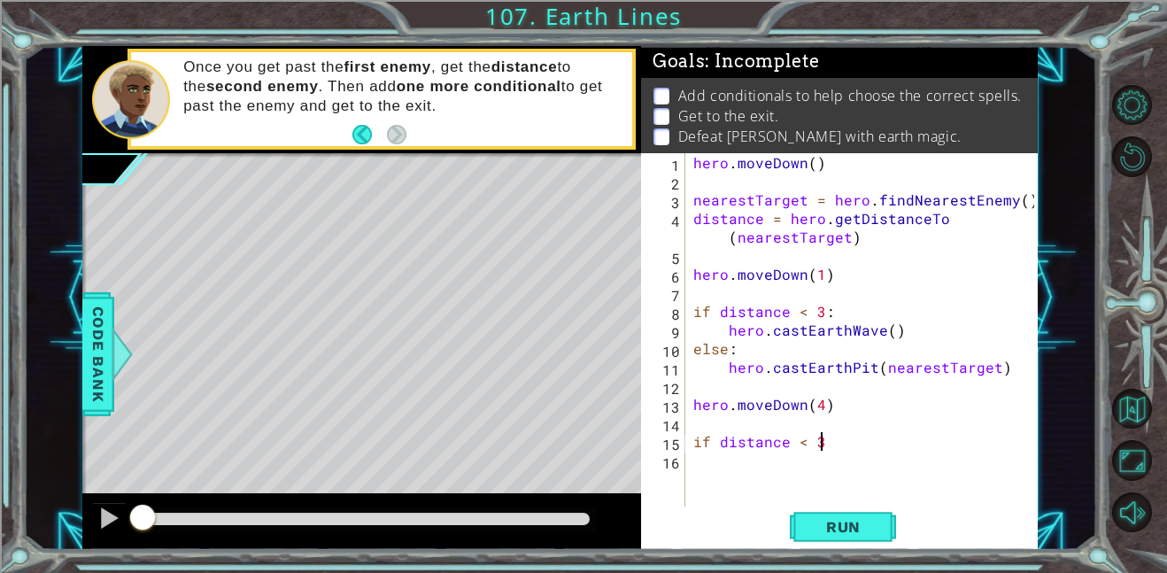
scroll to position [0, 7]
type textarea "if distance < 3:"
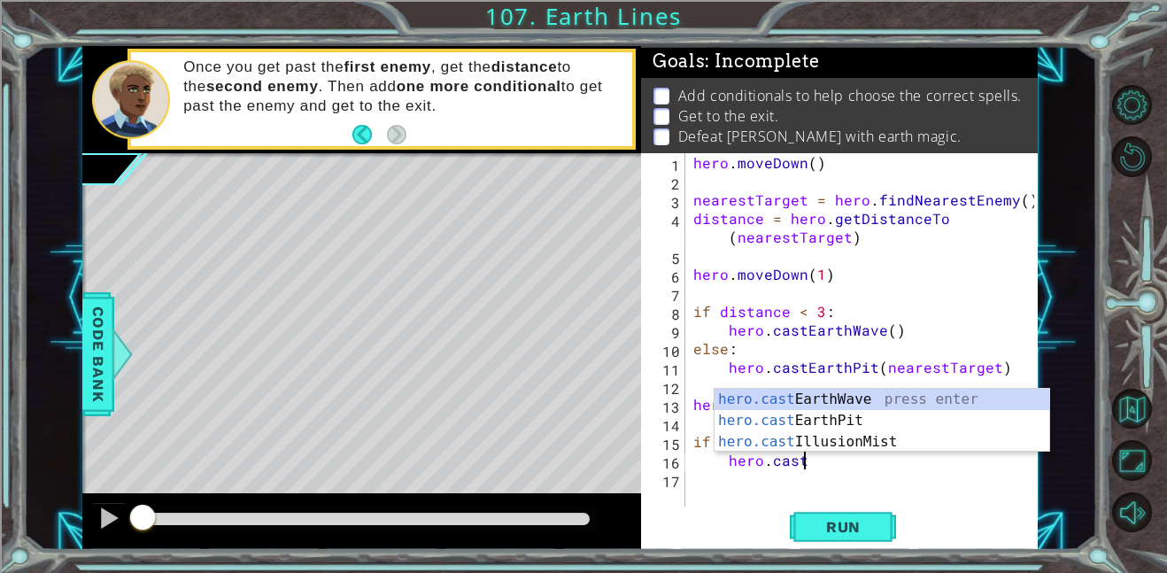
type textarea "hero.castE"
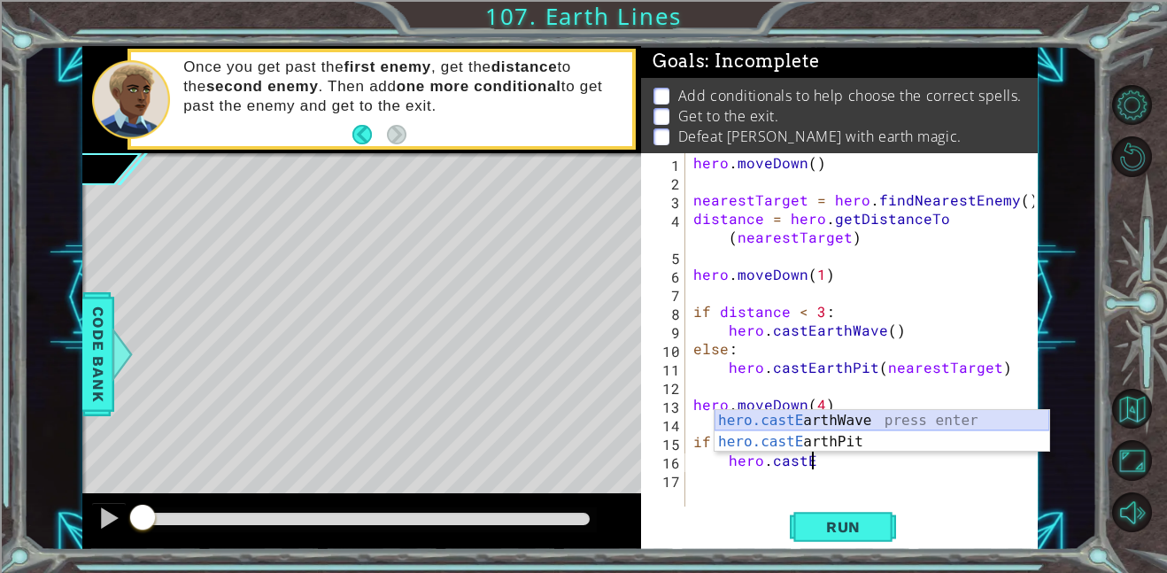
click at [894, 418] on div "hero.castE arthWave press enter hero.castE arthPit press enter" at bounding box center [881, 452] width 335 height 85
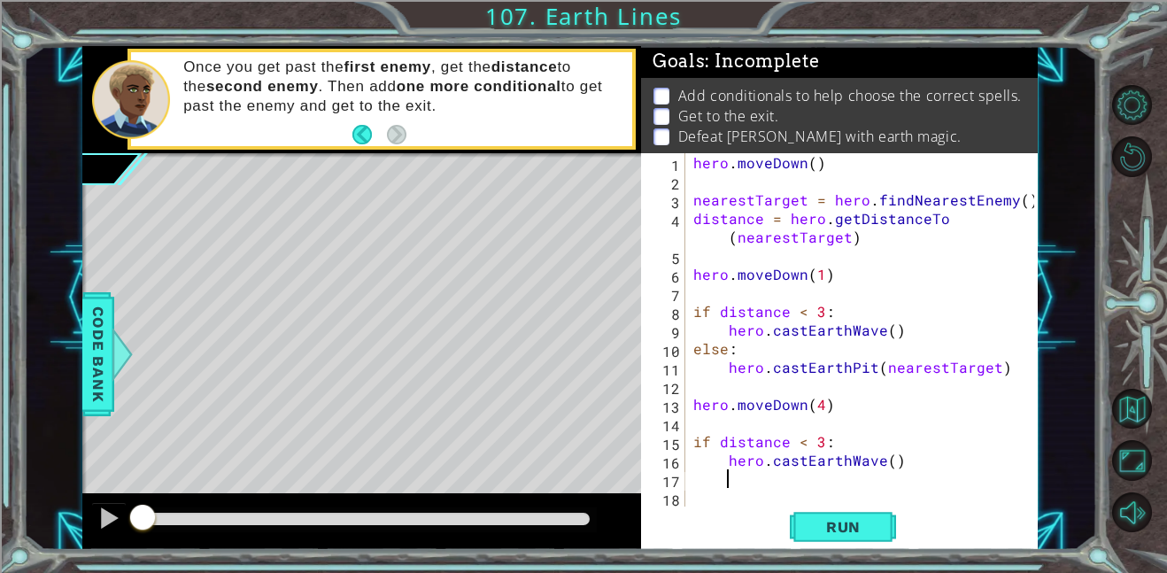
click at [694, 475] on div "hero . [GEOGRAPHIC_DATA] ( ) nearestTarget = hero . findNearestEnemy ( ) distan…" at bounding box center [866, 348] width 353 height 390
type textarea "else:"
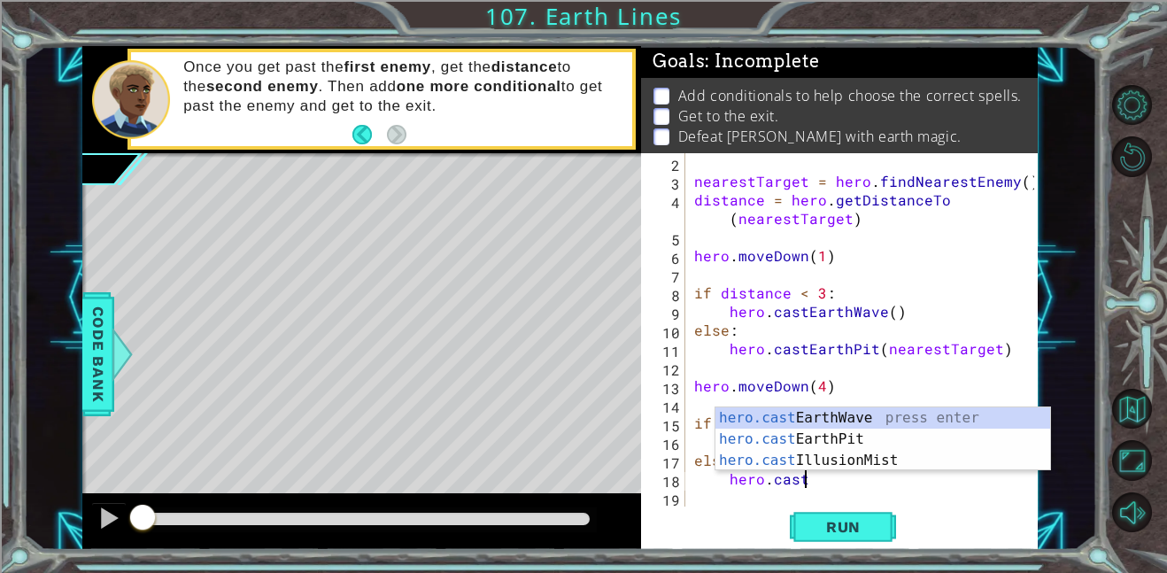
scroll to position [0, 6]
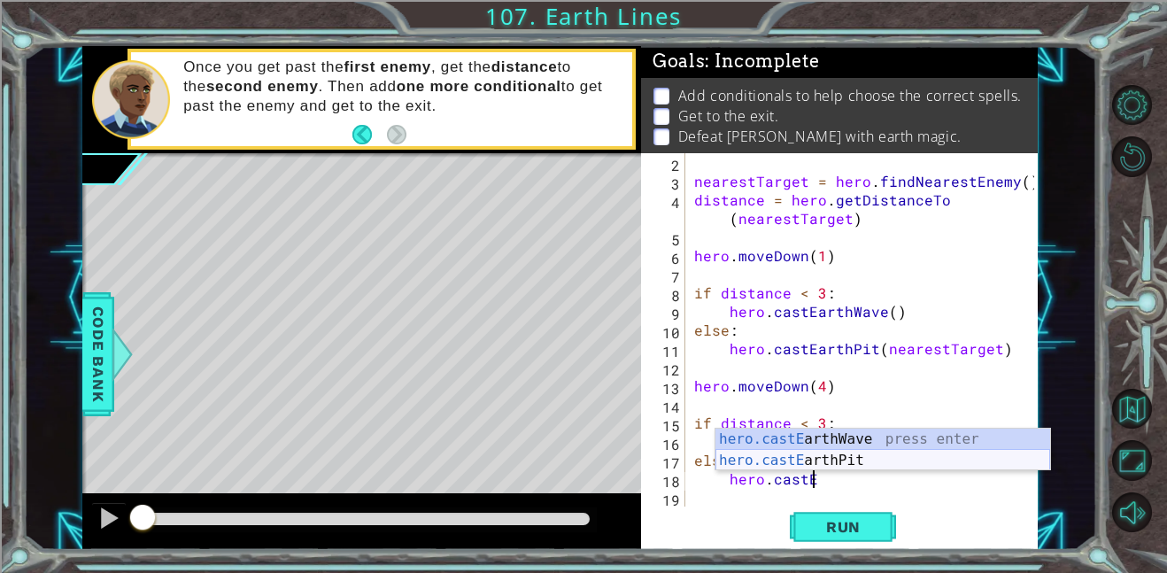
click at [850, 454] on div "hero.castE arthWave press enter hero.castE arthPit press enter" at bounding box center [882, 470] width 335 height 85
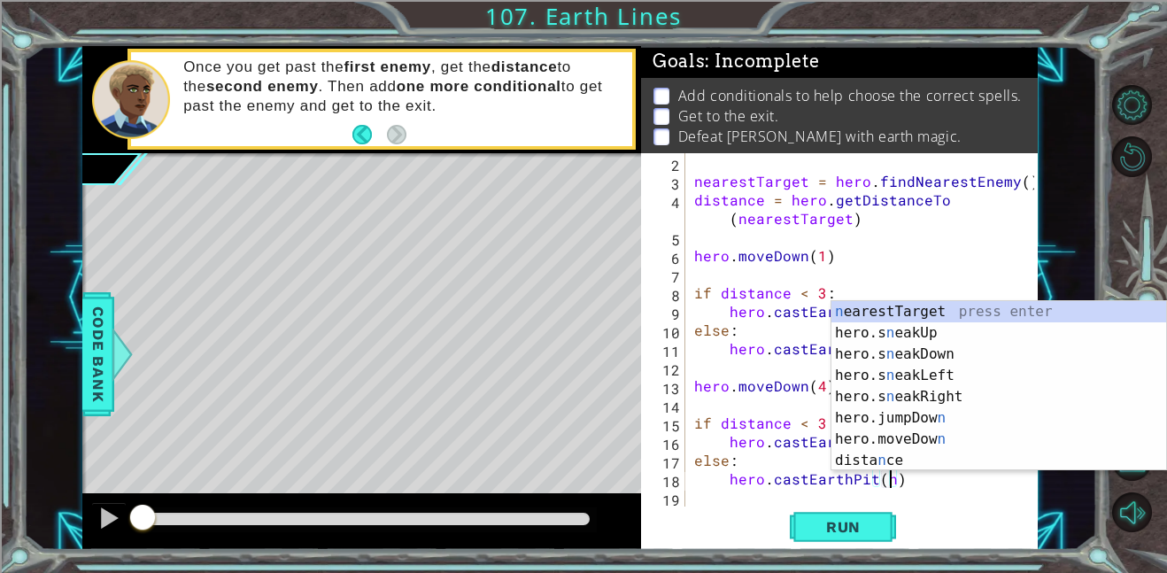
scroll to position [0, 12]
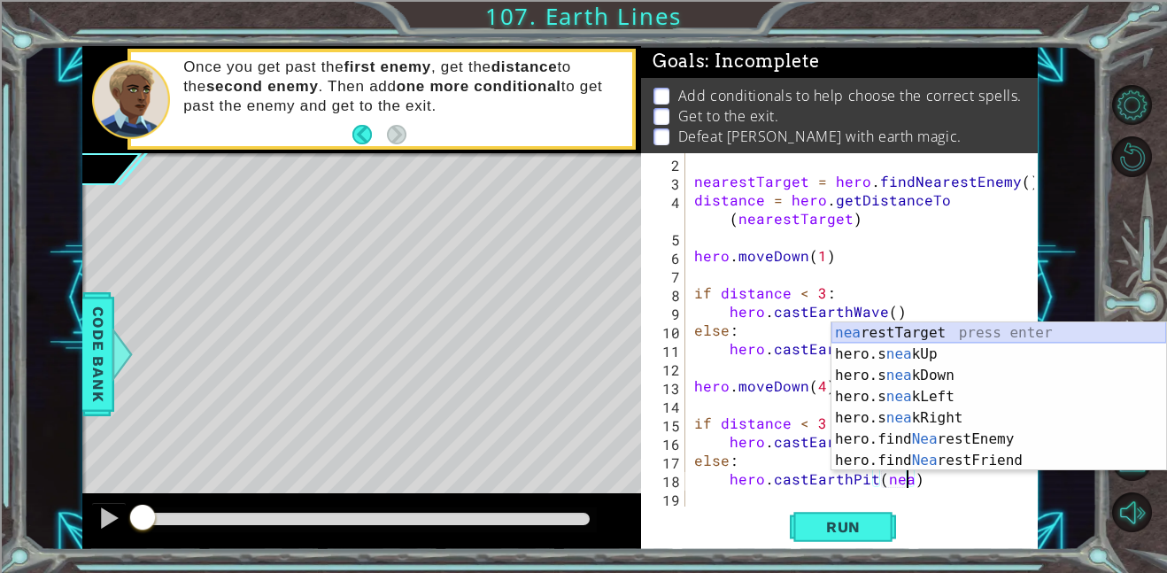
click at [997, 330] on div "nea restTarget press enter hero.s nea kUp press enter hero.s nea kDown press en…" at bounding box center [998, 417] width 335 height 191
type textarea "hero.castEarthPit(nearestTarget)"
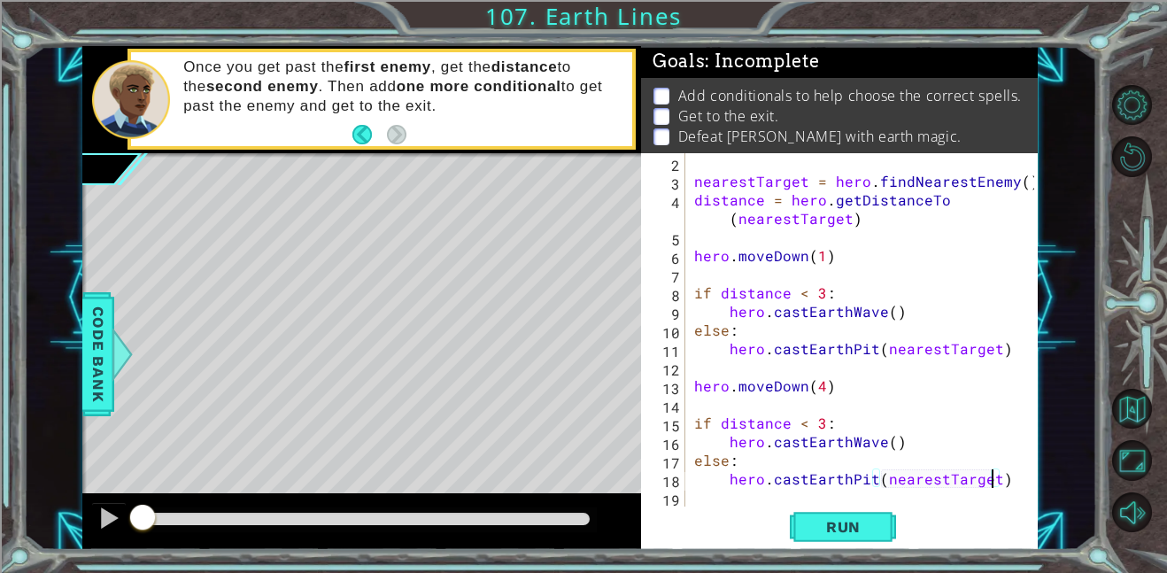
click at [1005, 483] on div "nearestTarget = hero . findNearestEnemy ( ) distance = hero . getDistanceTo ( n…" at bounding box center [866, 348] width 352 height 390
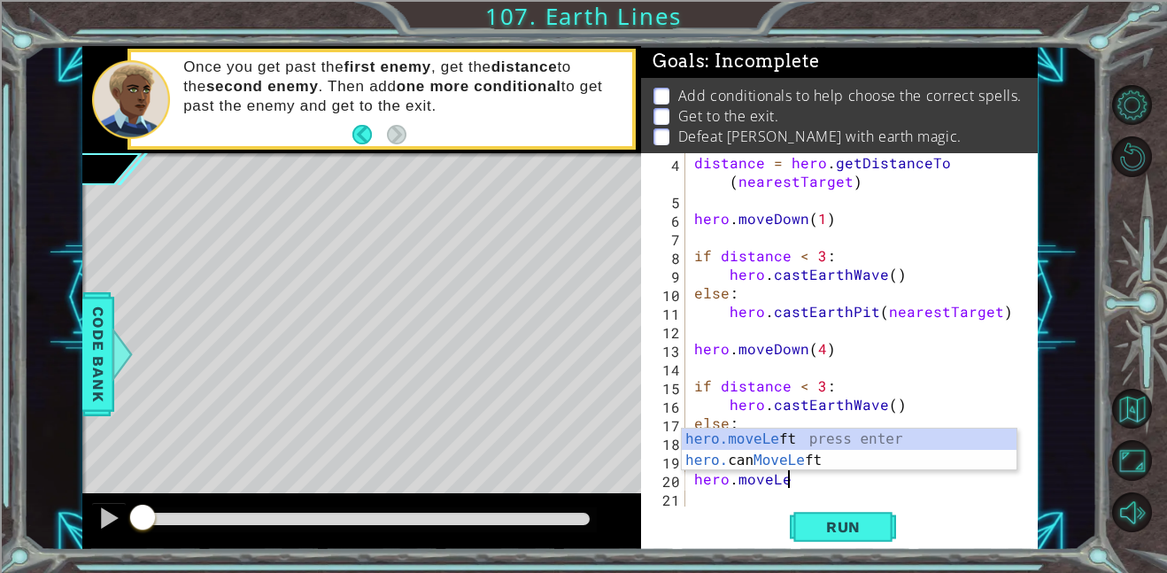
scroll to position [0, 5]
click at [907, 435] on div "hero.moveLeft press enter hero. can MoveLeft press enter" at bounding box center [849, 470] width 335 height 85
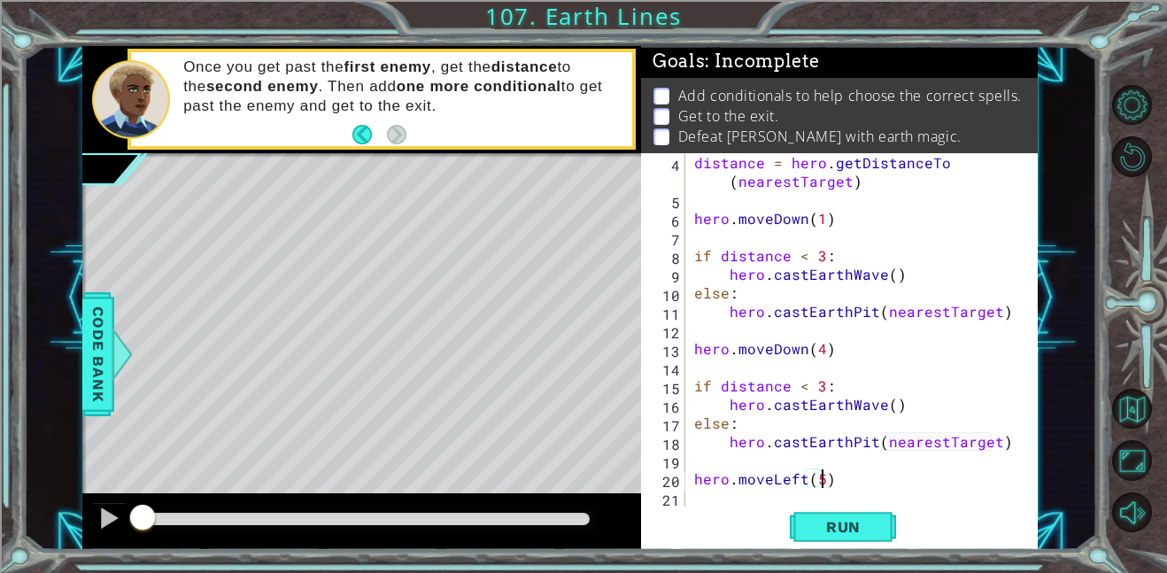
scroll to position [0, 7]
click at [828, 520] on span "Run" at bounding box center [843, 527] width 70 height 18
click at [515, 512] on div at bounding box center [366, 518] width 447 height 12
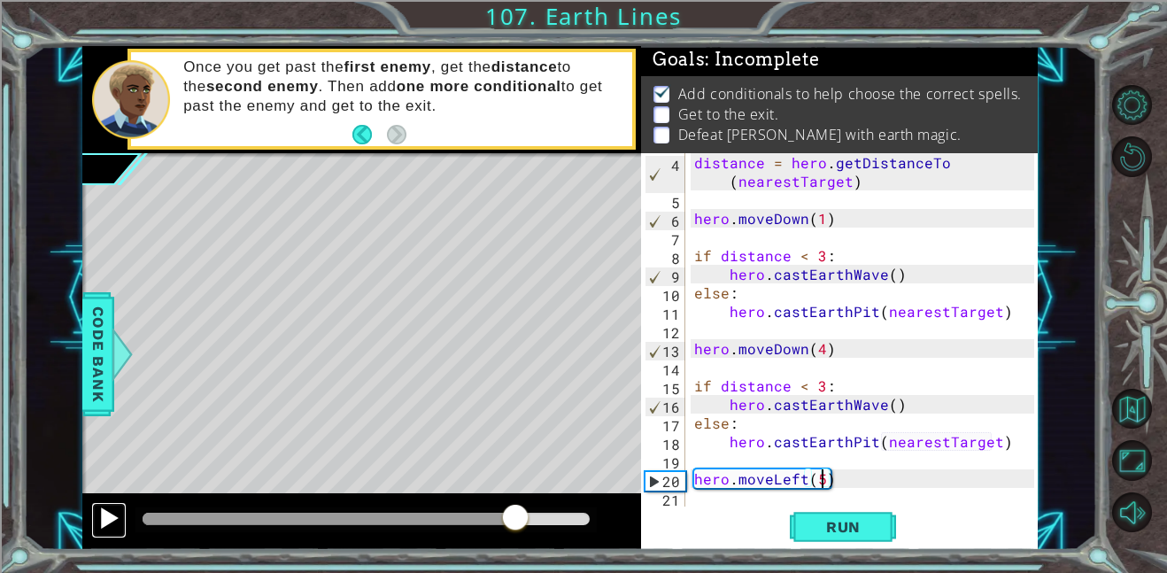
click at [106, 524] on div at bounding box center [108, 517] width 23 height 23
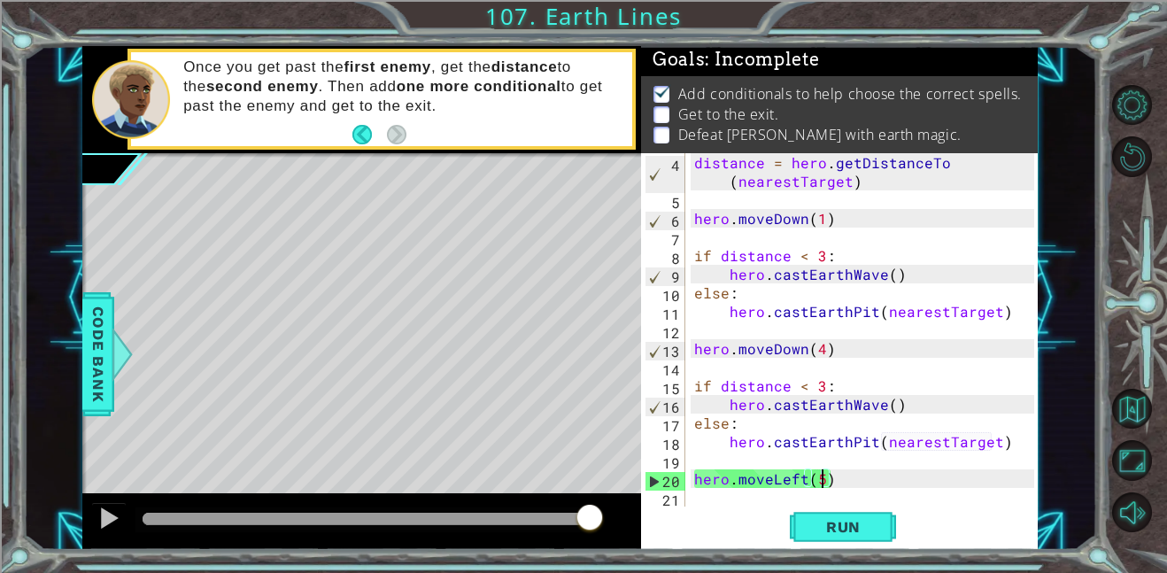
click at [692, 389] on div "distance = hero . getDistanceTo ( nearestTarget ) hero . moveDown ( 1 ) if dist…" at bounding box center [866, 357] width 352 height 409
type textarea "if distance < 3:"
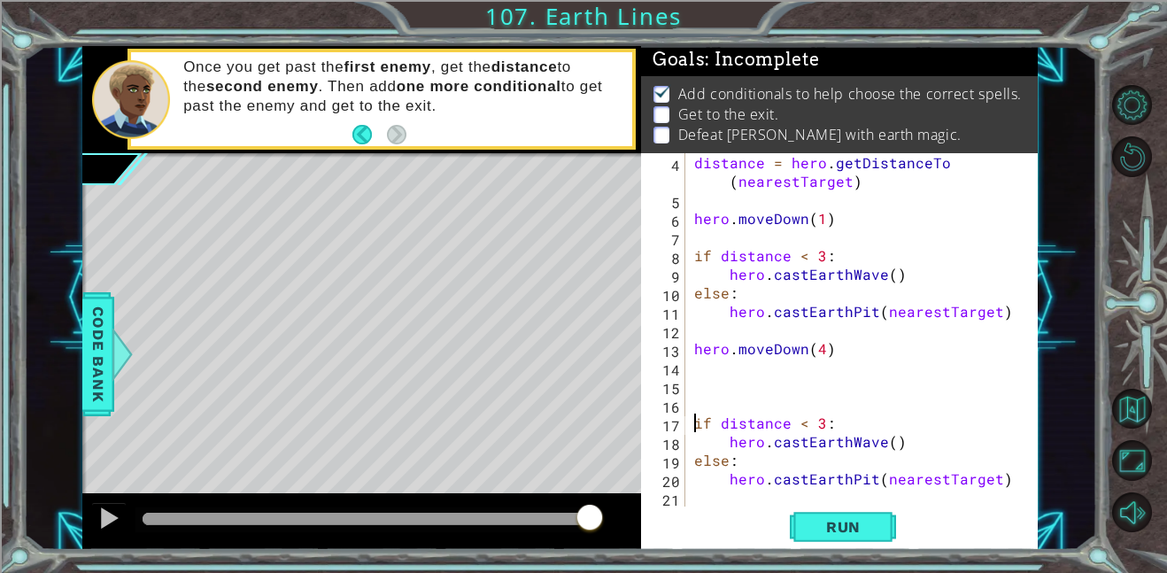
click at [690, 389] on div "distance = hero . getDistanceTo ( nearestTarget ) hero . moveDown ( 1 ) if dist…" at bounding box center [866, 357] width 352 height 409
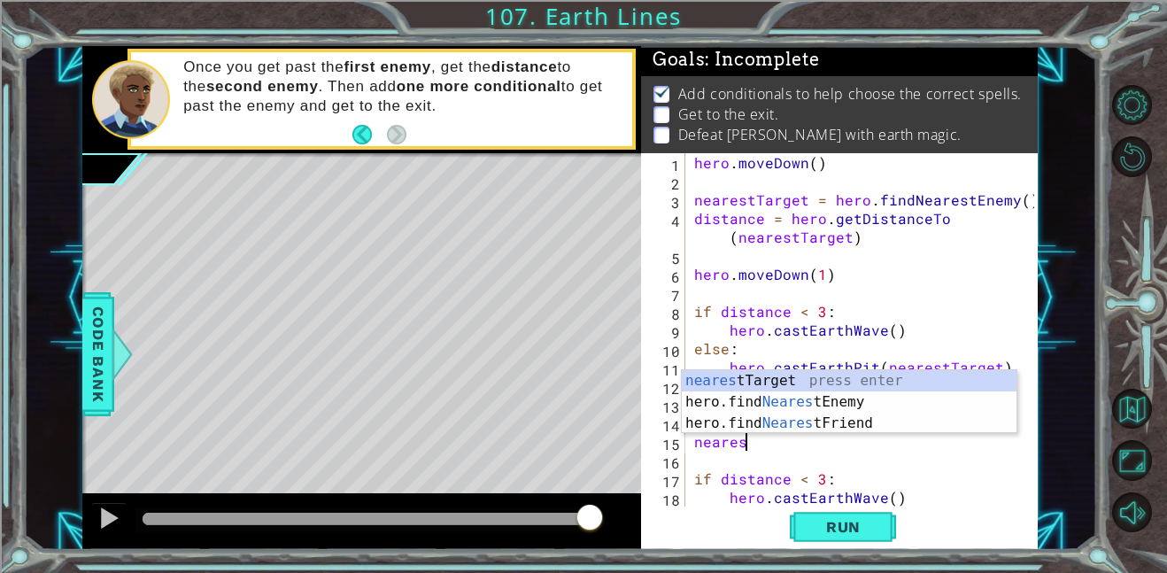
scroll to position [0, 3]
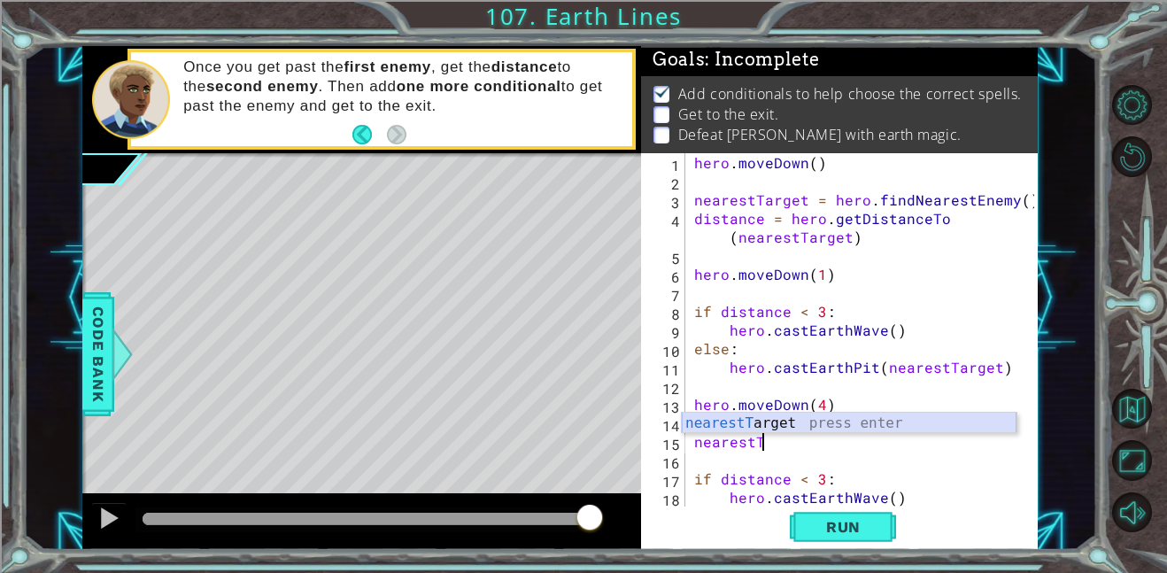
click at [813, 417] on div "nearestT arget press enter" at bounding box center [849, 444] width 335 height 64
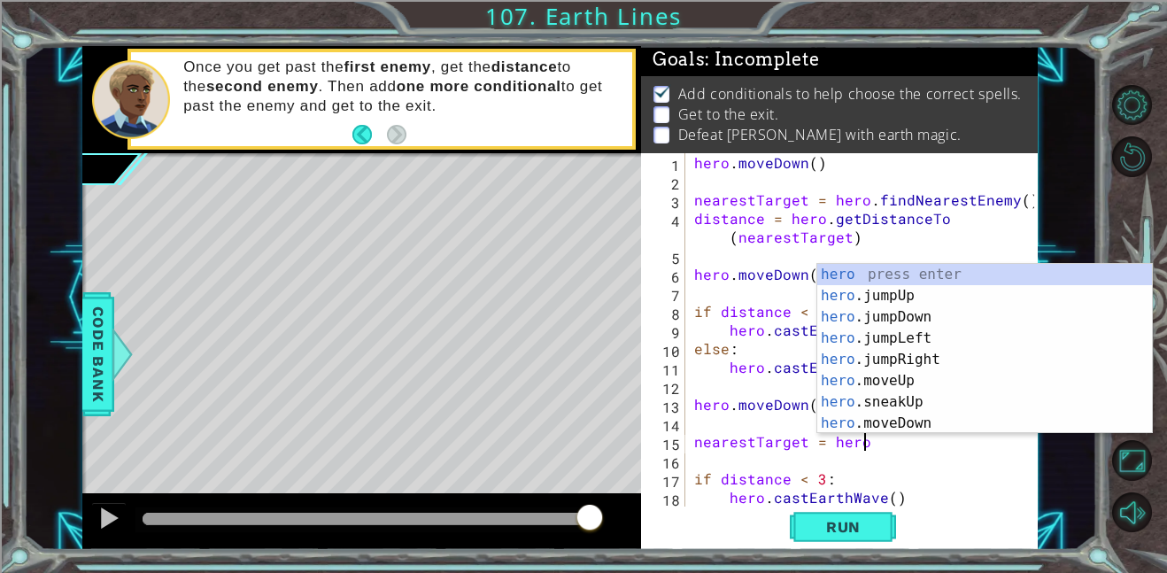
scroll to position [0, 10]
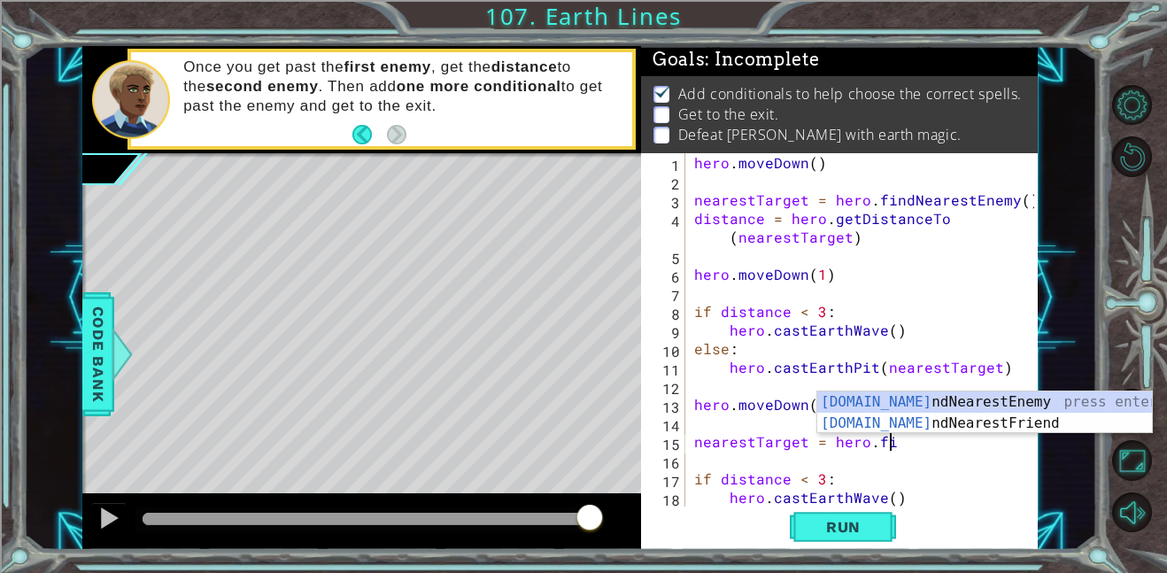
type textarea "nearestTarget = hero.find"
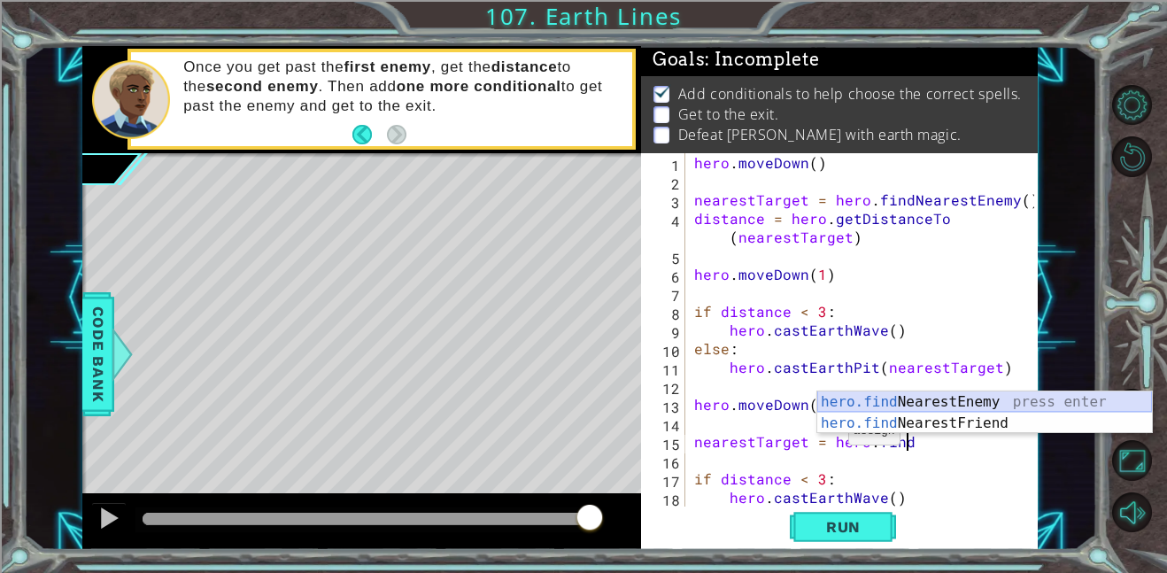
click at [988, 393] on div "hero.find NearestEnemy press enter hero.find NearestFriend press enter" at bounding box center [984, 433] width 335 height 85
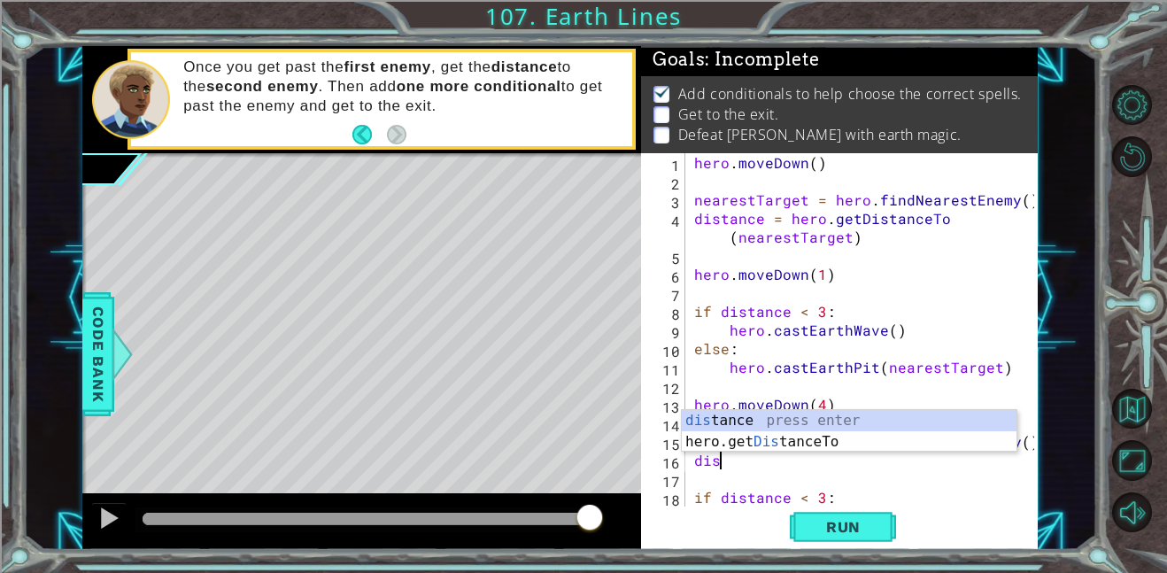
scroll to position [0, 1]
click at [985, 419] on div "dist ance press enter hero.get Dist anceTo press enter" at bounding box center [849, 452] width 335 height 85
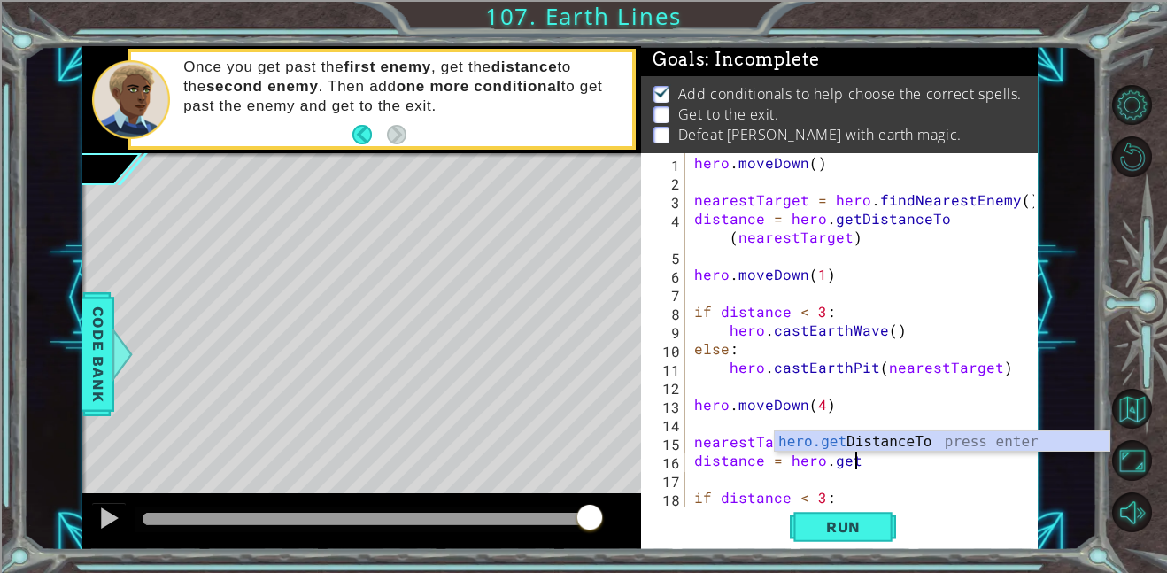
scroll to position [0, 9]
click at [999, 444] on div "hero.get DistanceTo press enter" at bounding box center [941, 463] width 335 height 64
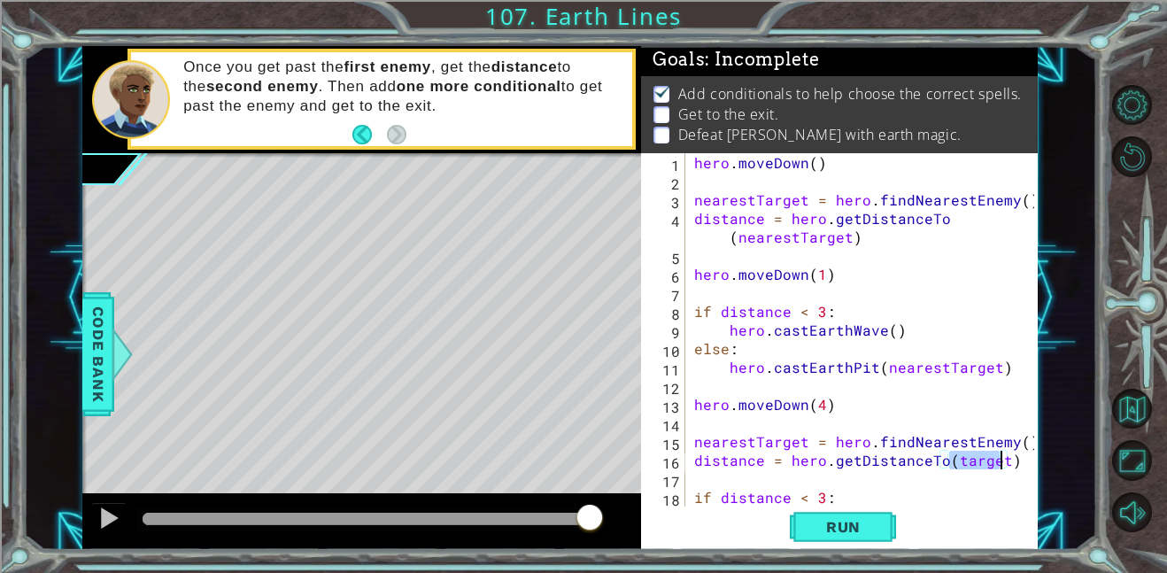
click at [999, 444] on div "hero . [GEOGRAPHIC_DATA] ( ) nearestTarget = hero . findNearestEnemy ( ) distan…" at bounding box center [866, 348] width 352 height 390
drag, startPoint x: 1000, startPoint y: 460, endPoint x: 951, endPoint y: 459, distance: 49.6
click at [951, 459] on div "hero . [GEOGRAPHIC_DATA] ( ) nearestTarget = hero . findNearestEnemy ( ) distan…" at bounding box center [866, 348] width 352 height 390
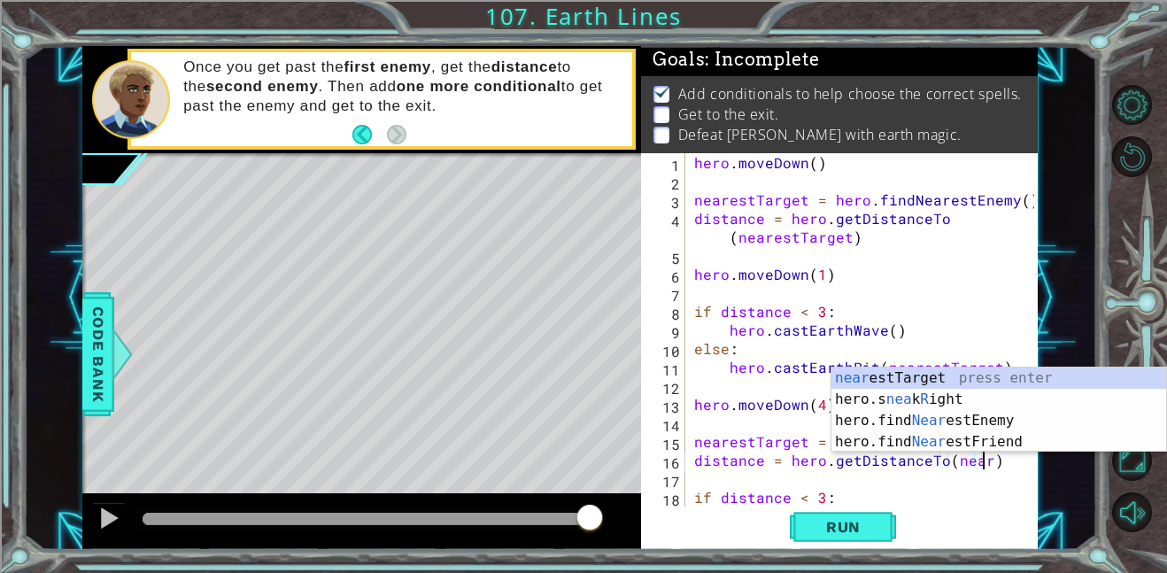
scroll to position [0, 18]
click at [981, 373] on div "near estTarget press enter hero.s nea k R ight press enter hero.find Near estEn…" at bounding box center [998, 430] width 335 height 127
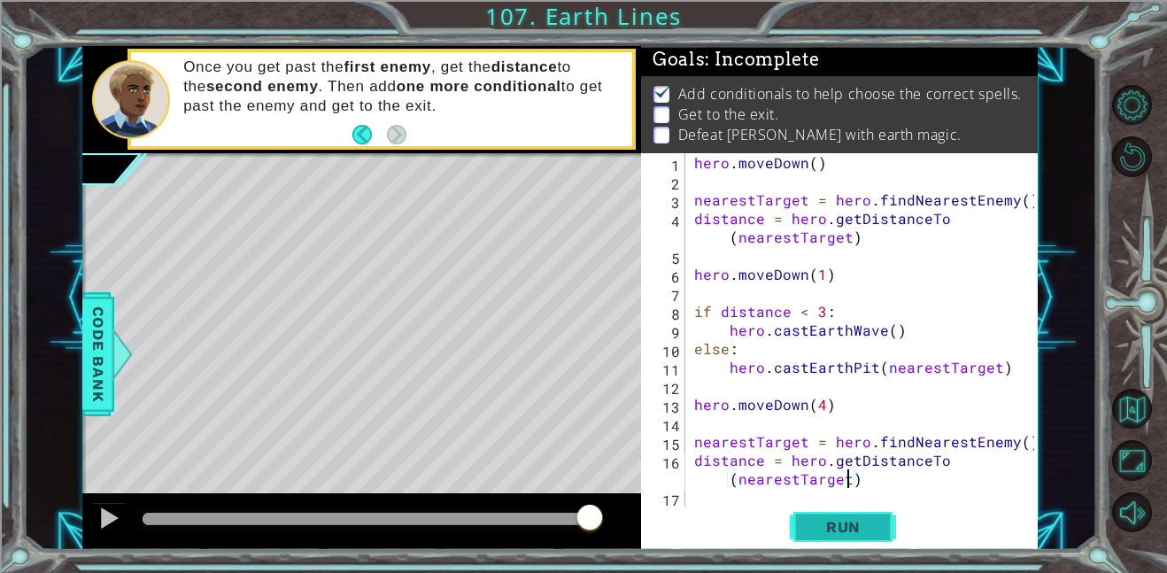
type textarea "distance = hero.getDistanceTo(nearestTarget)"
click at [859, 509] on button "Run" at bounding box center [843, 526] width 106 height 40
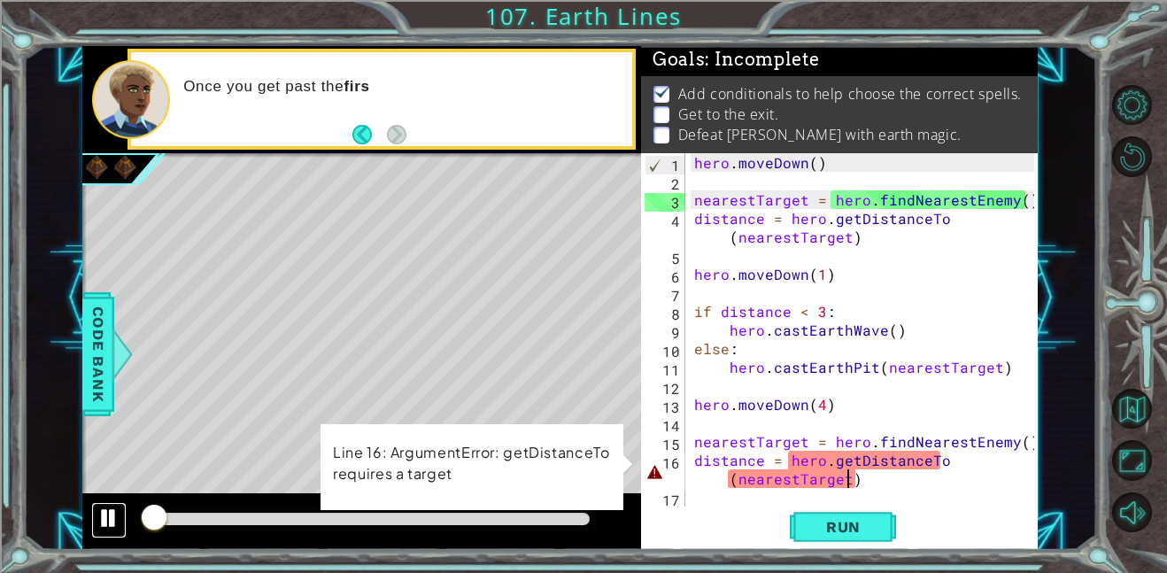
click at [103, 516] on div at bounding box center [108, 517] width 23 height 23
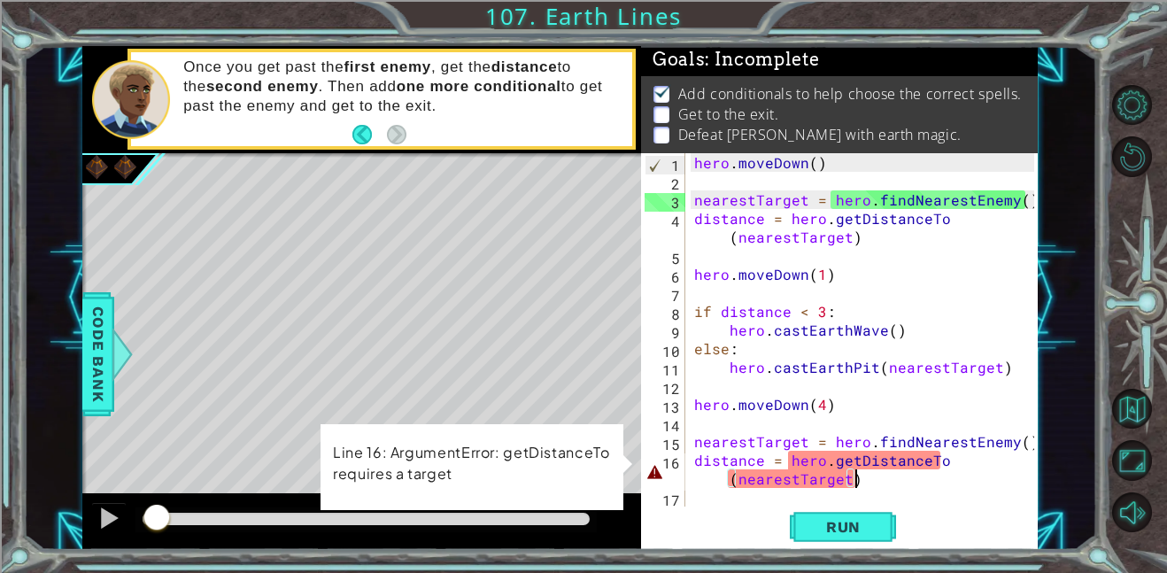
click at [898, 482] on div "hero . [GEOGRAPHIC_DATA] ( ) nearestTarget = hero . findNearestEnemy ( ) distan…" at bounding box center [866, 348] width 352 height 390
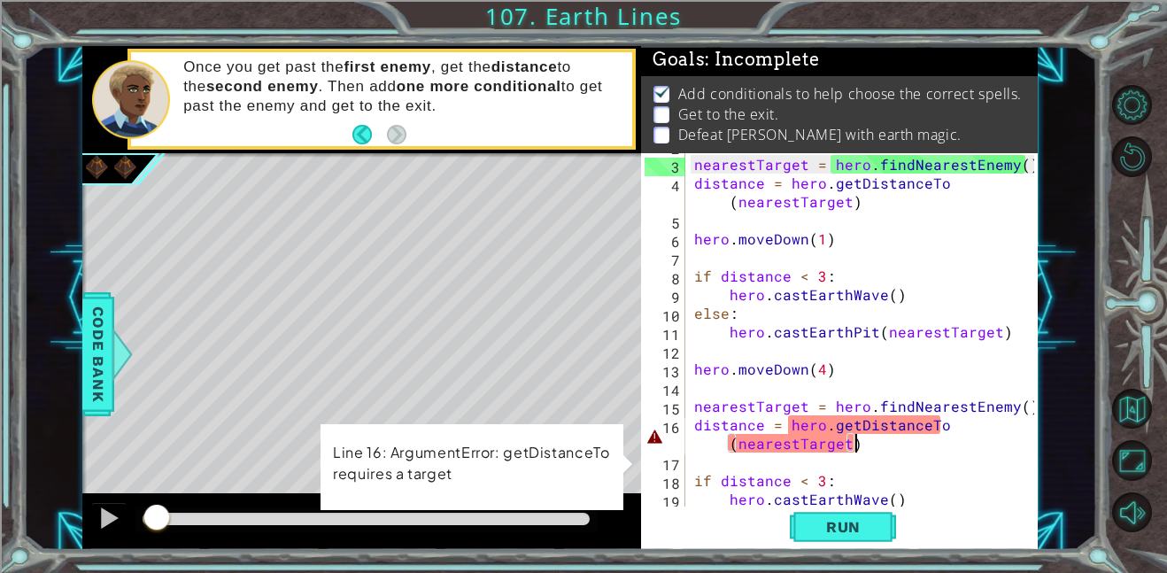
scroll to position [39, 0]
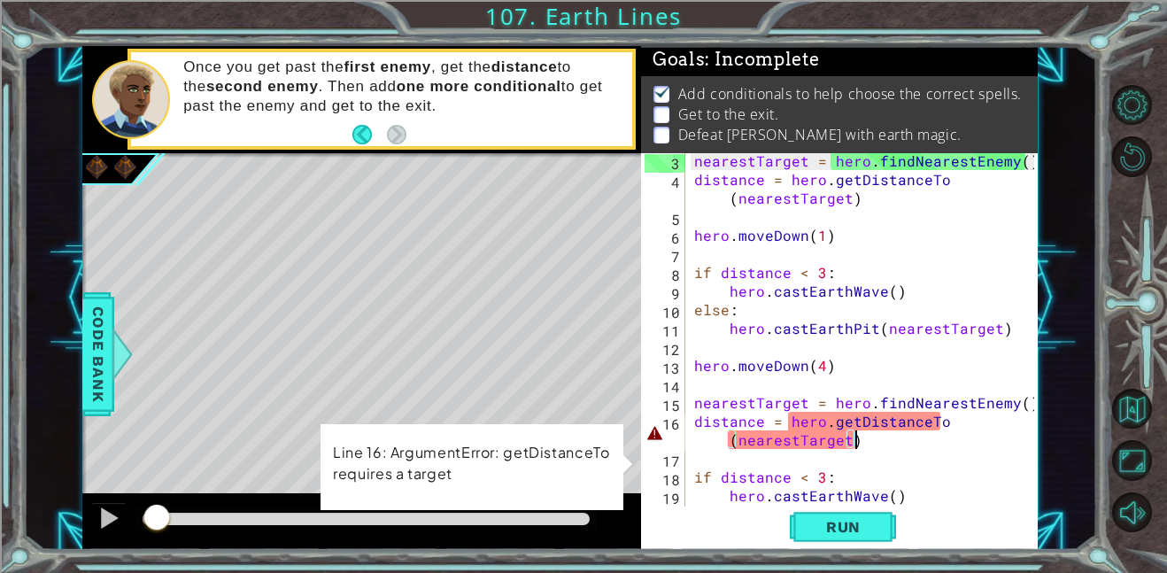
click at [944, 427] on div "nearestTarget = hero . findNearestEnemy ( ) distance = hero . getDistanceTo ( n…" at bounding box center [866, 346] width 352 height 390
click at [945, 428] on div "nearestTarget = hero . findNearestEnemy ( ) distance = hero . getDistanceTo ( n…" at bounding box center [866, 346] width 352 height 390
click at [942, 421] on div "nearestTarget = hero . findNearestEnemy ( ) distance = hero . getDistanceTo ( n…" at bounding box center [866, 346] width 352 height 390
click at [861, 454] on div "nearestTarget = hero . findNearestEnemy ( ) distance = hero . getDistanceTo ( n…" at bounding box center [866, 346] width 352 height 390
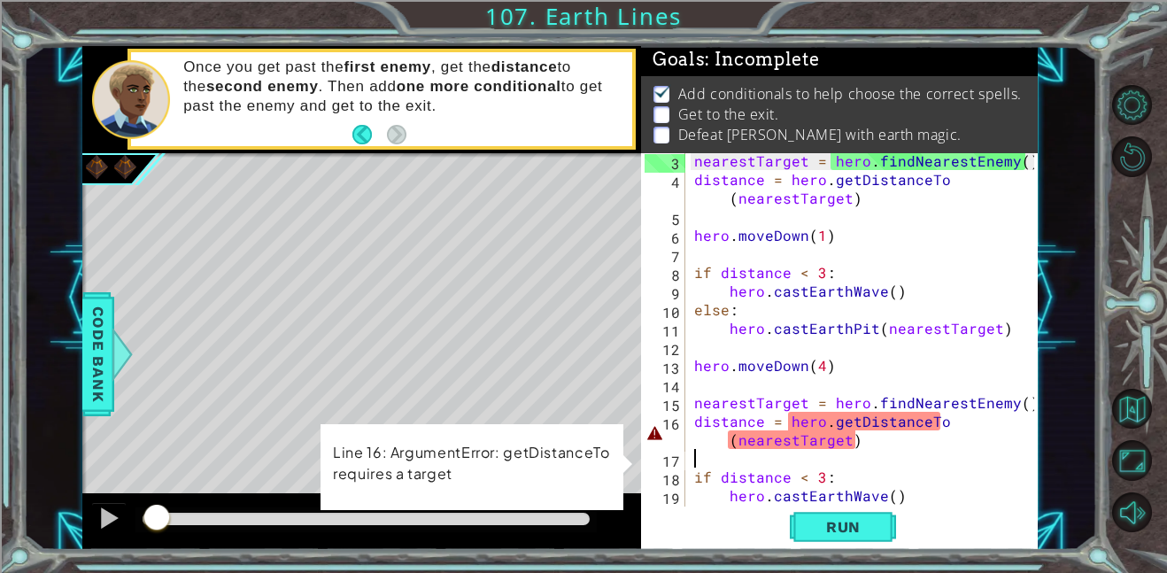
scroll to position [0, 0]
click at [864, 443] on div "nearestTarget = hero . findNearestEnemy ( ) distance = hero . getDistanceTo ( n…" at bounding box center [866, 346] width 352 height 390
type textarea "distance = hero.getDistanceTo(nearestTarget)"
click at [848, 437] on div "nearestTarget = hero . findNearestEnemy ( ) distance = hero . getDistanceTo ( n…" at bounding box center [866, 346] width 352 height 390
click at [868, 438] on div "nearestTarget = hero . findNearestEnemy ( ) distance = hero . getDistanceTo ( n…" at bounding box center [866, 346] width 352 height 390
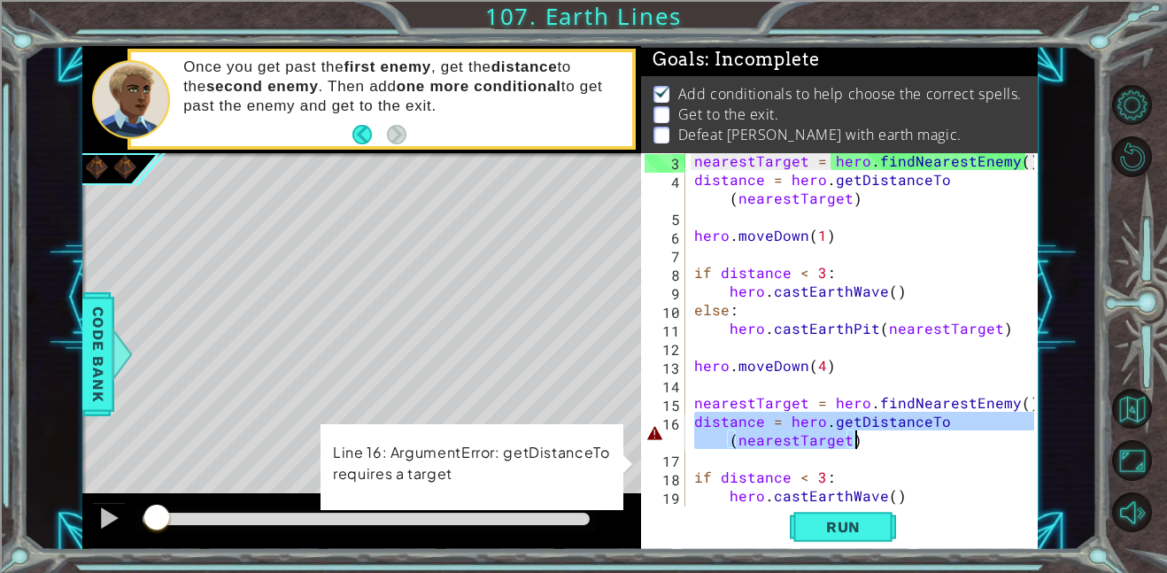
drag, startPoint x: 692, startPoint y: 418, endPoint x: 863, endPoint y: 439, distance: 172.1
click at [863, 439] on div "nearestTarget = hero . findNearestEnemy ( ) distance = hero . getDistanceTo ( n…" at bounding box center [866, 346] width 352 height 390
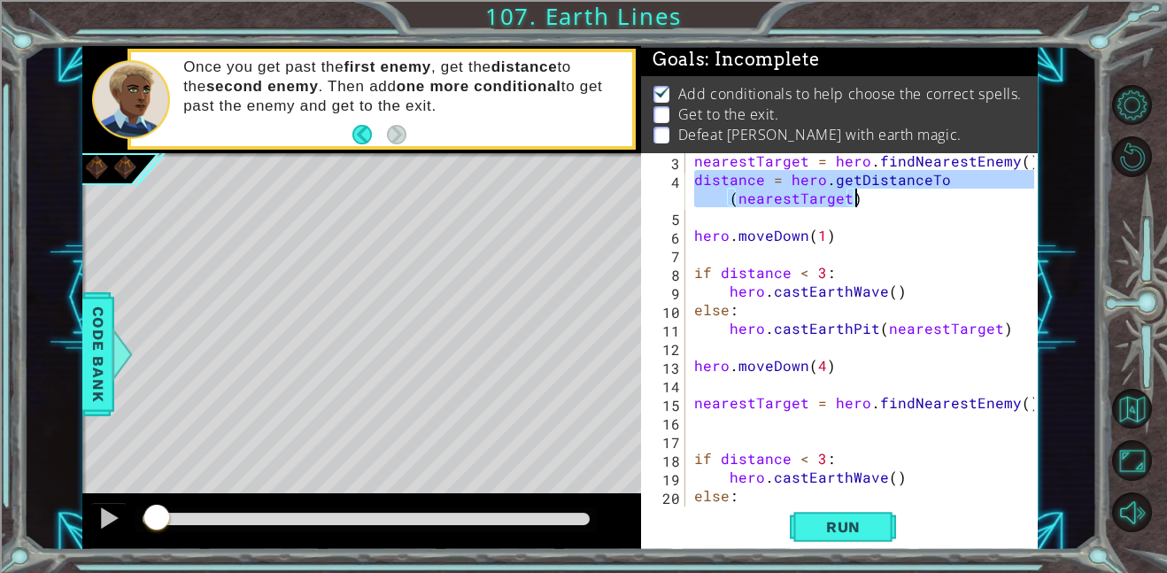
drag, startPoint x: 694, startPoint y: 180, endPoint x: 862, endPoint y: 205, distance: 170.1
click at [862, 205] on div "nearestTarget = hero . findNearestEnemy ( ) distance = hero . getDistanceTo ( n…" at bounding box center [866, 346] width 352 height 390
click at [862, 205] on div "nearestTarget = hero . findNearestEnemy ( ) distance = hero . getDistanceTo ( n…" at bounding box center [861, 329] width 343 height 353
paste textarea "hero.moveRight("
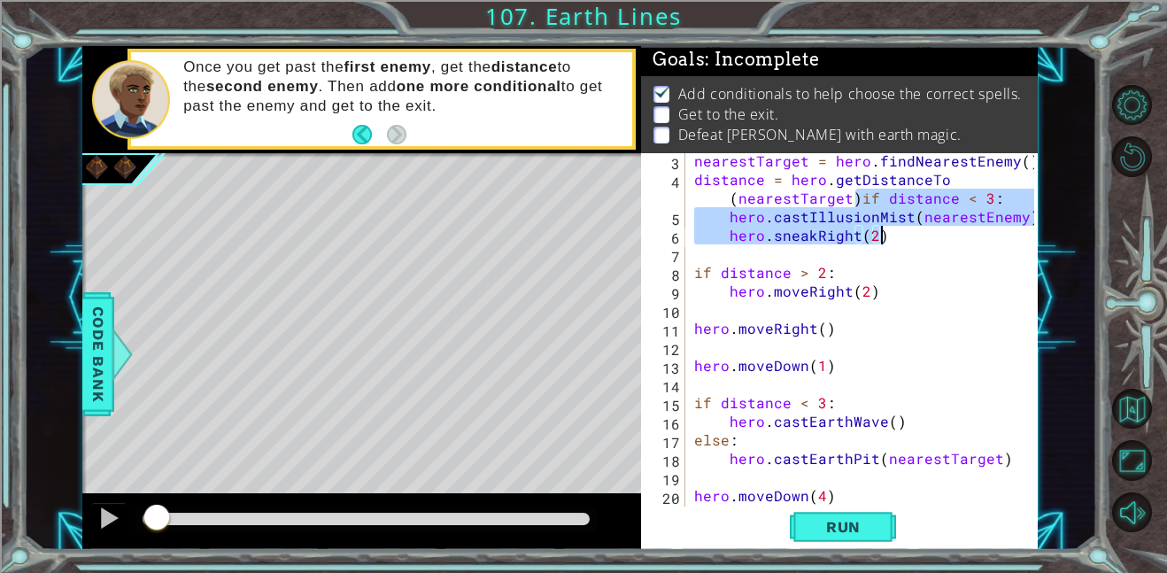
drag, startPoint x: 854, startPoint y: 200, endPoint x: 879, endPoint y: 240, distance: 46.9
click at [879, 240] on div "nearestTarget = hero . findNearestEnemy ( ) distance = hero . getDistanceTo ( n…" at bounding box center [866, 346] width 352 height 390
type textarea "distance = hero.getDistanceTo(nearestTarget)"
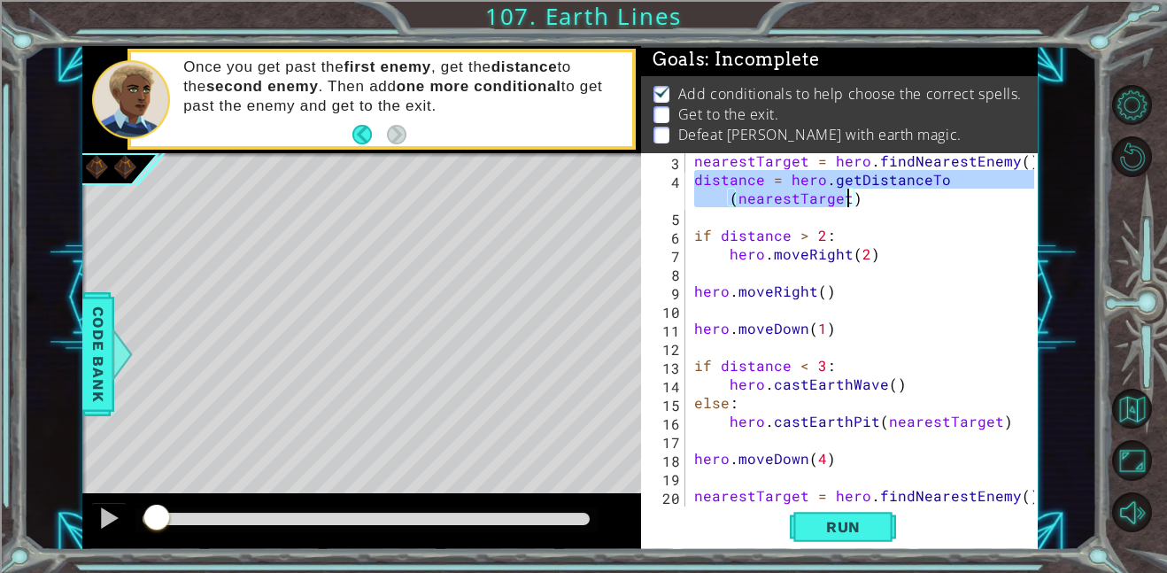
drag, startPoint x: 692, startPoint y: 180, endPoint x: 855, endPoint y: 197, distance: 163.8
click at [855, 197] on div "nearestTarget = hero . findNearestEnemy ( ) distance = hero . getDistanceTo ( n…" at bounding box center [866, 346] width 352 height 390
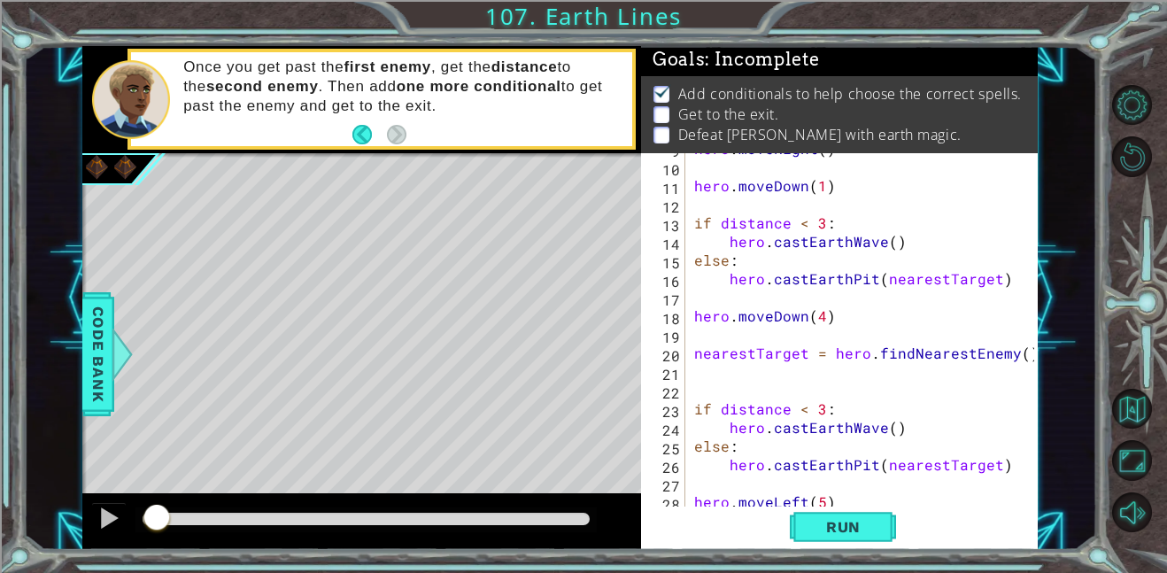
scroll to position [181, 0]
click at [690, 369] on div "hero . moveRight ( ) hero . moveDown ( 1 ) if distance < 3 : hero . castEarthWa…" at bounding box center [866, 334] width 352 height 390
paste textarea "distance = hero.getDistanceTo(nearestTarget)"
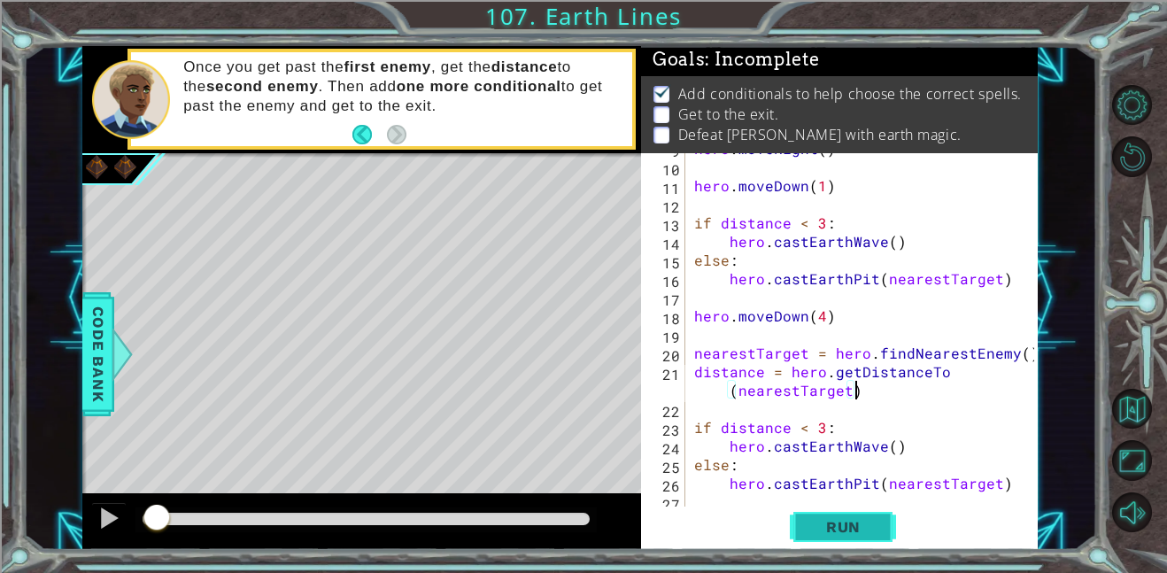
click at [835, 526] on span "Run" at bounding box center [843, 527] width 70 height 18
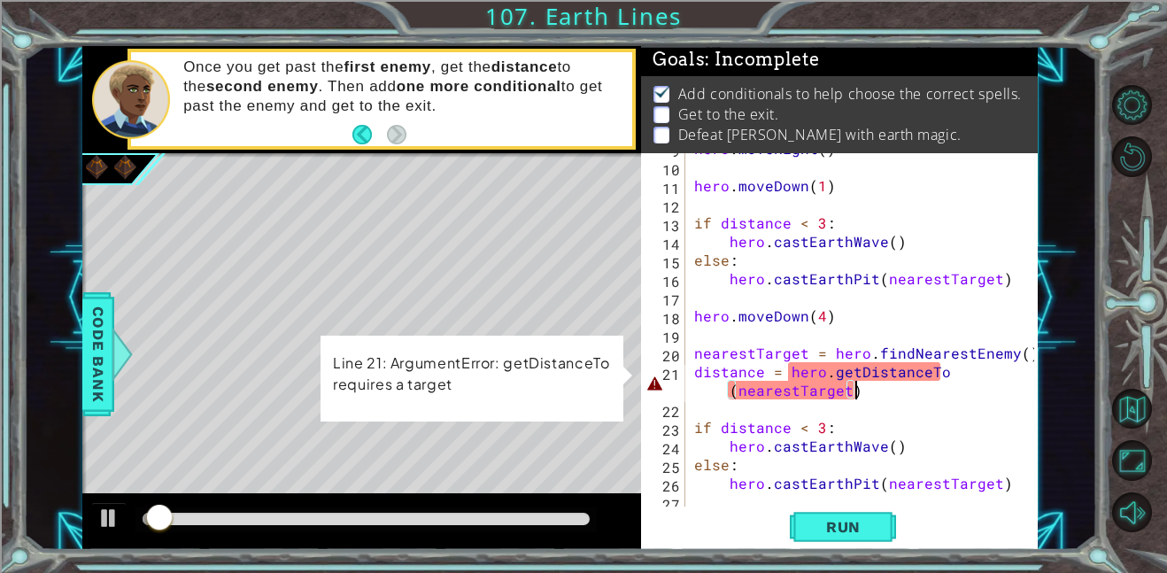
click at [127, 504] on div at bounding box center [361, 521] width 559 height 57
click at [88, 524] on div at bounding box center [361, 521] width 559 height 57
click at [102, 520] on div at bounding box center [108, 517] width 23 height 23
drag, startPoint x: 847, startPoint y: 397, endPoint x: 796, endPoint y: 396, distance: 51.3
click at [796, 396] on div "hero . moveRight ( ) hero . moveDown ( 1 ) if distance < 3 : hero . castEarthWa…" at bounding box center [866, 334] width 352 height 390
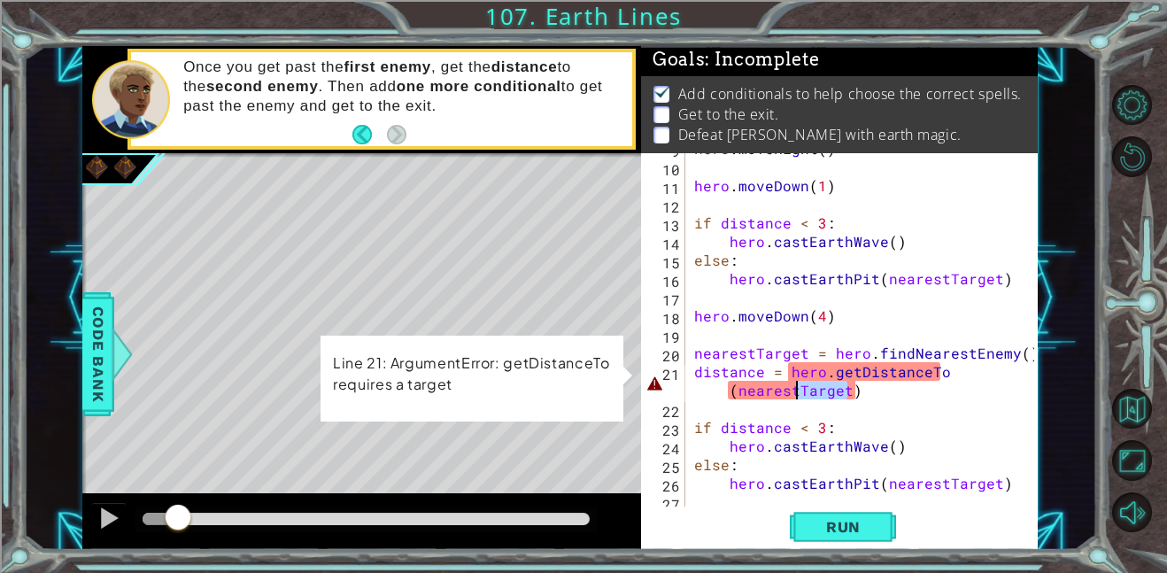
click at [796, 395] on div "hero . moveRight ( ) hero . moveDown ( 1 ) if distance < 3 : hero . castEarthWa…" at bounding box center [861, 329] width 343 height 353
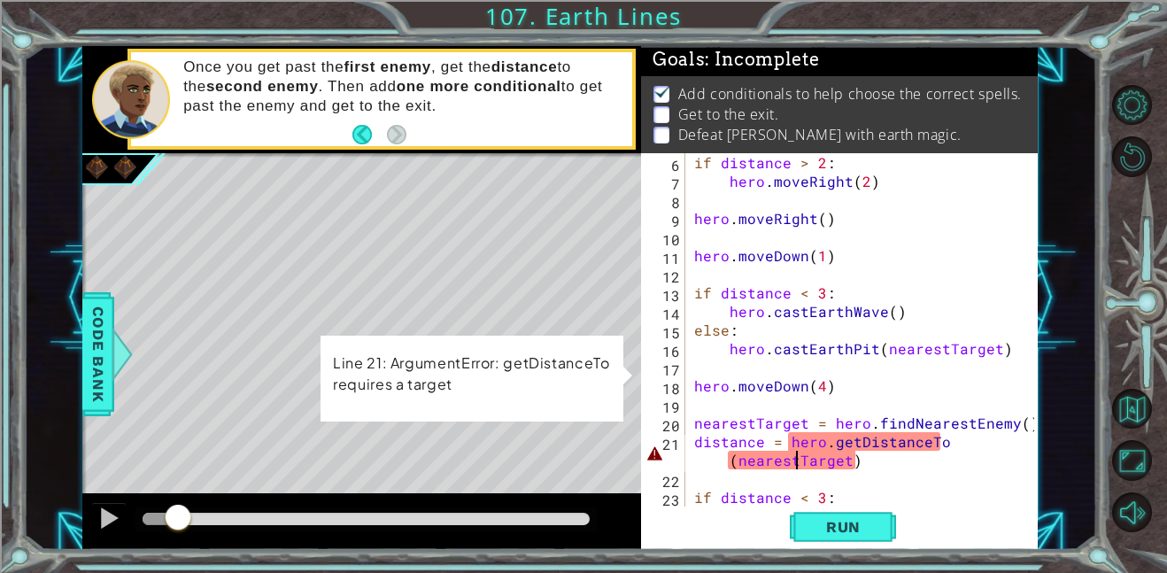
scroll to position [116, 0]
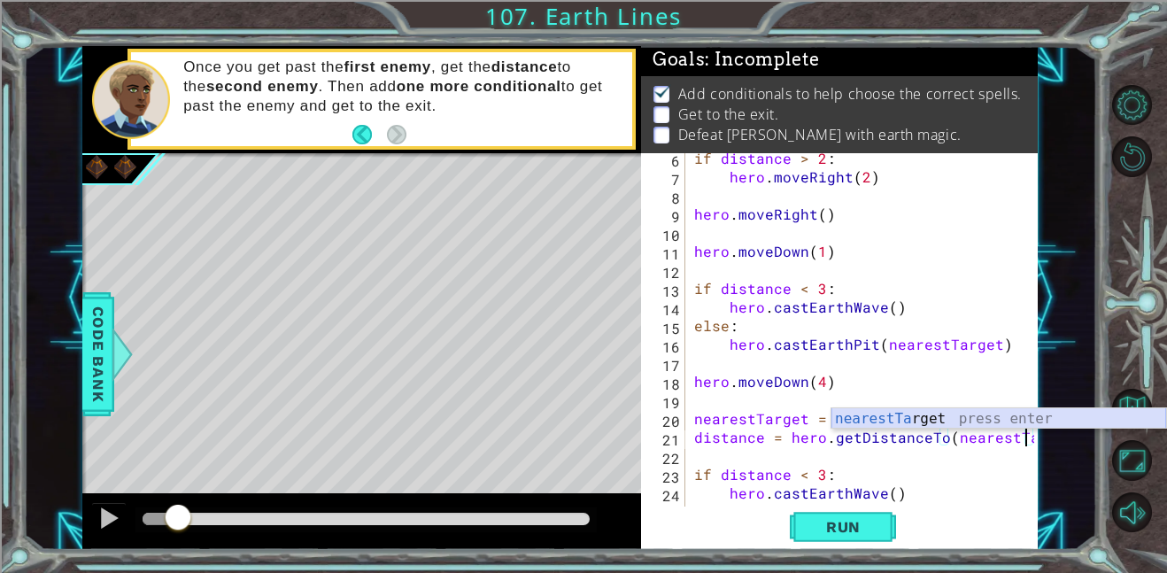
click at [950, 410] on div "nearestTa rget press enter" at bounding box center [998, 440] width 335 height 64
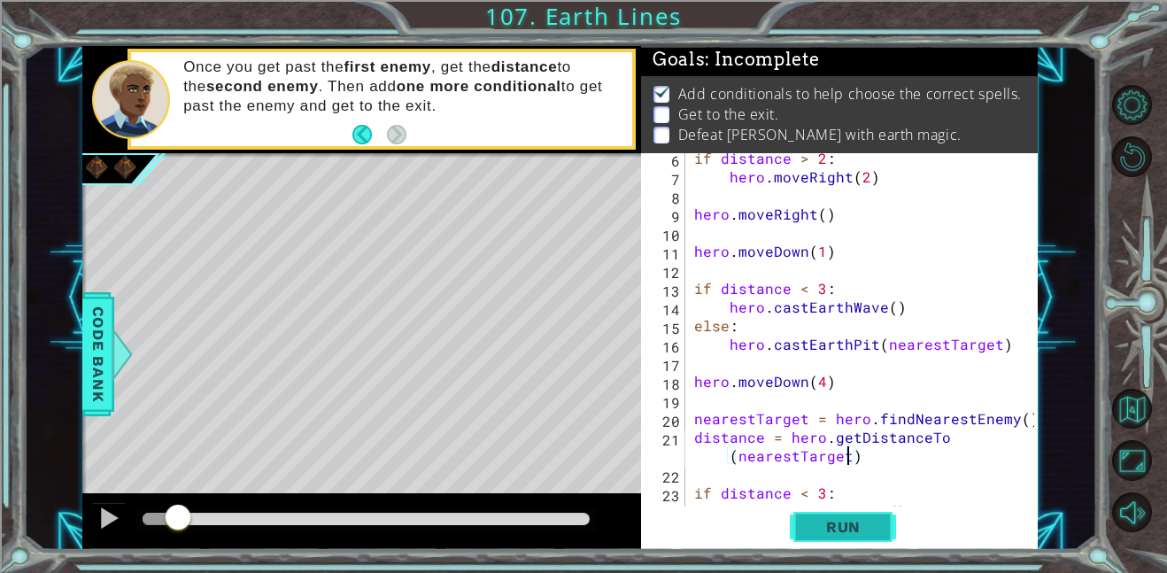
click at [890, 531] on button "Run" at bounding box center [843, 526] width 106 height 40
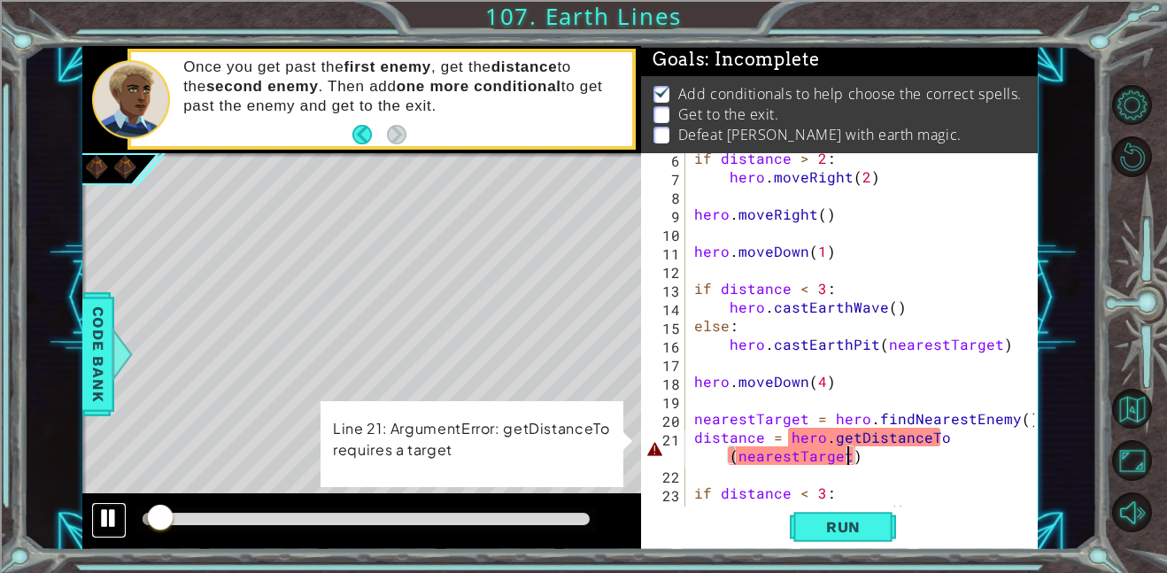
click at [104, 525] on div at bounding box center [108, 517] width 23 height 23
click at [109, 374] on span "Code Bank" at bounding box center [98, 354] width 28 height 108
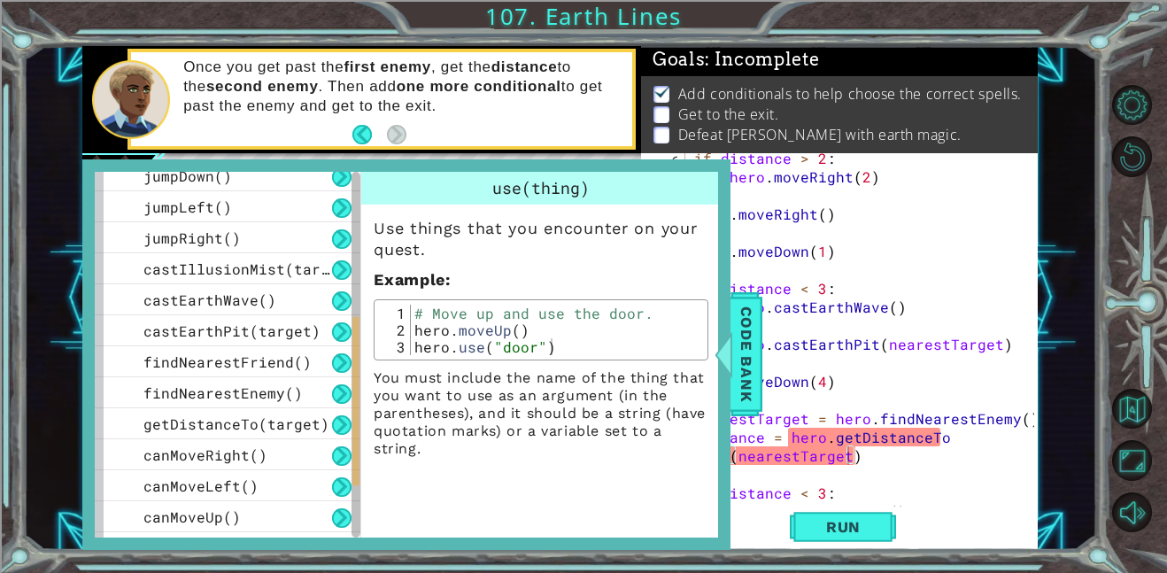
scroll to position [390, 0]
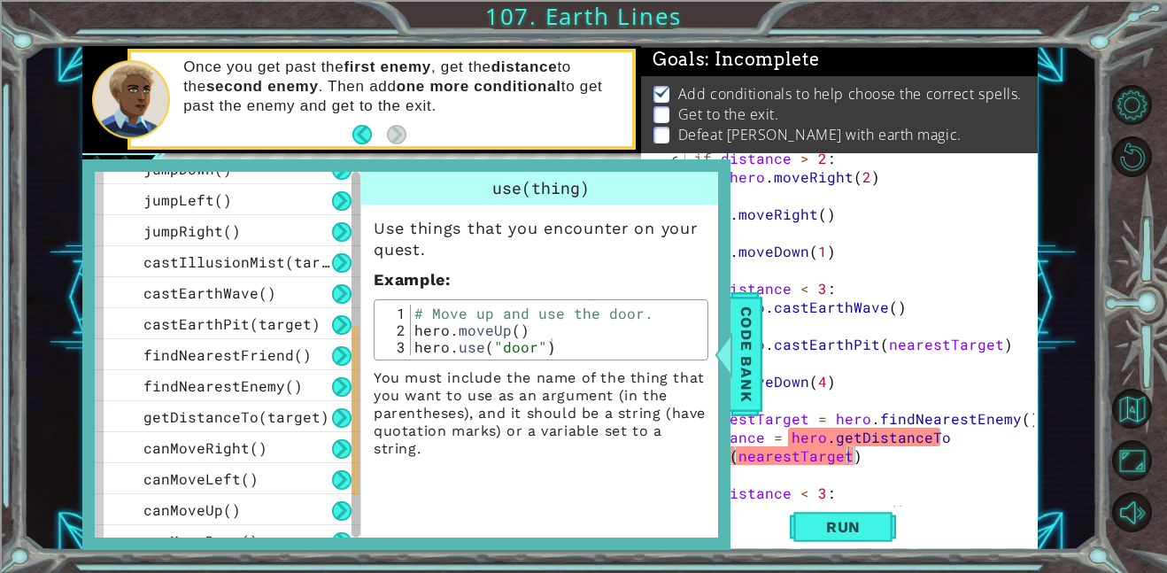
click at [356, 375] on div at bounding box center [355, 409] width 7 height 169
click at [343, 410] on button at bounding box center [341, 417] width 19 height 19
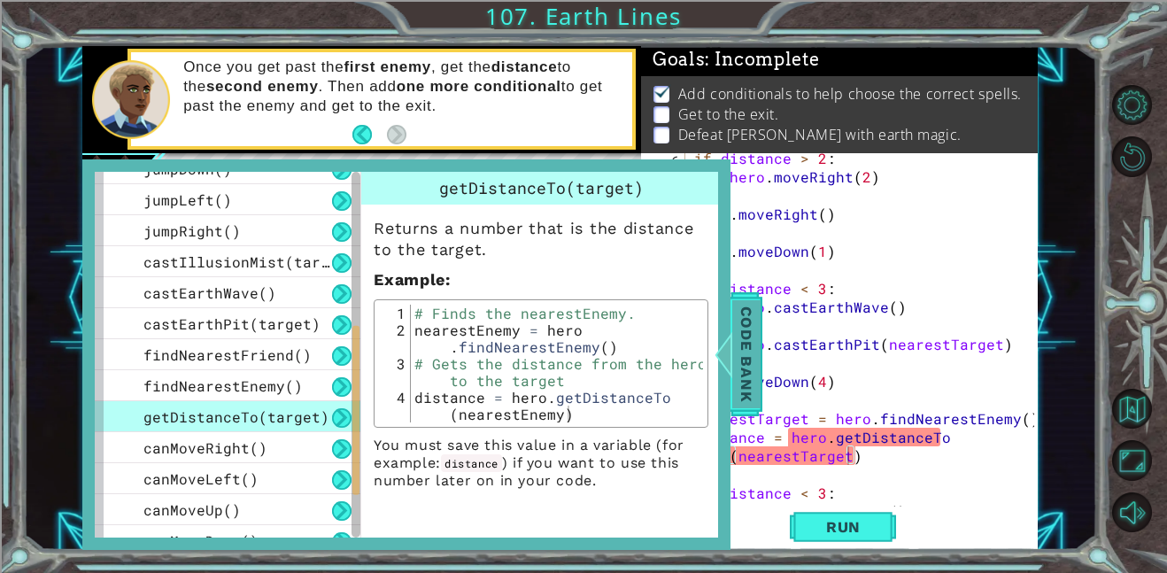
click at [746, 364] on span "Code Bank" at bounding box center [746, 354] width 28 height 108
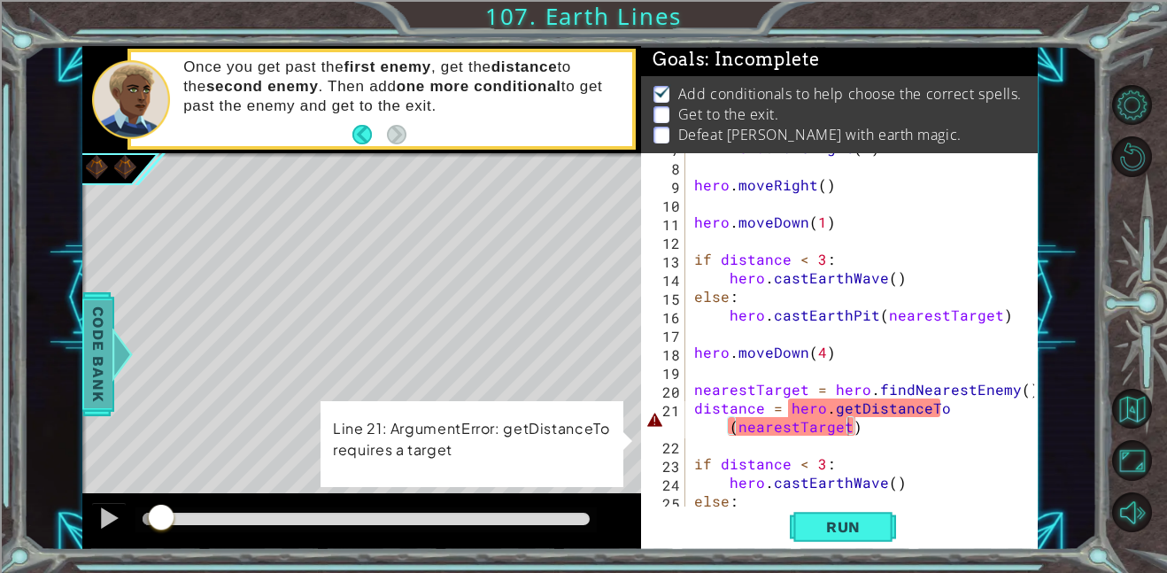
scroll to position [148, 0]
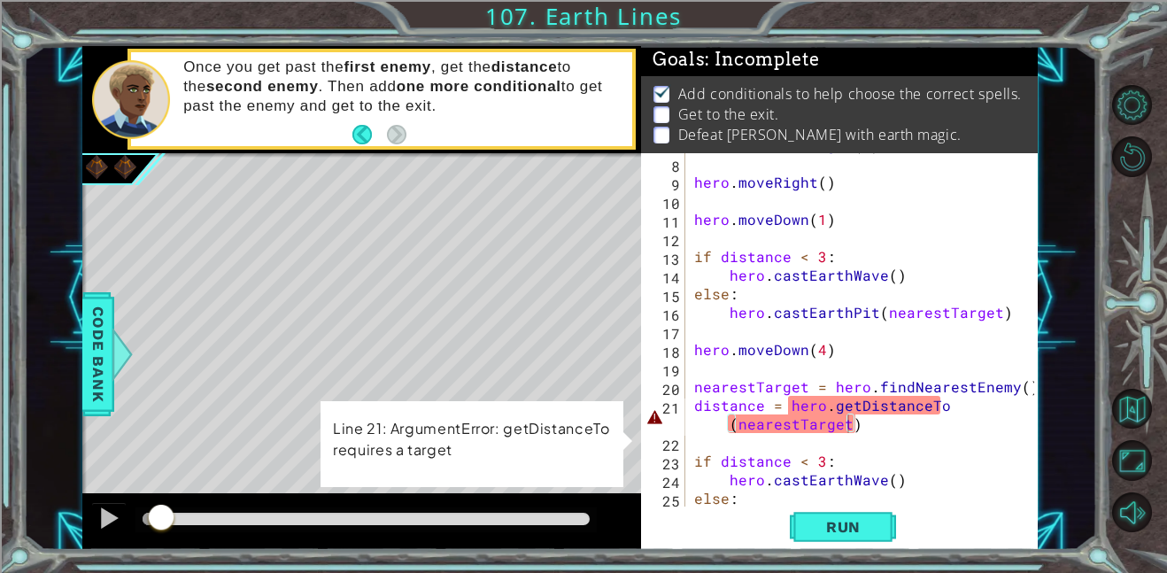
click at [830, 423] on div "hero . moveRight ( 2 ) hero . moveRight ( ) hero . moveDown ( 1 ) if distance <…" at bounding box center [866, 330] width 352 height 390
click at [842, 420] on div "hero . moveRight ( 2 ) hero . moveRight ( ) hero . moveDown ( 1 ) if distance <…" at bounding box center [861, 329] width 343 height 353
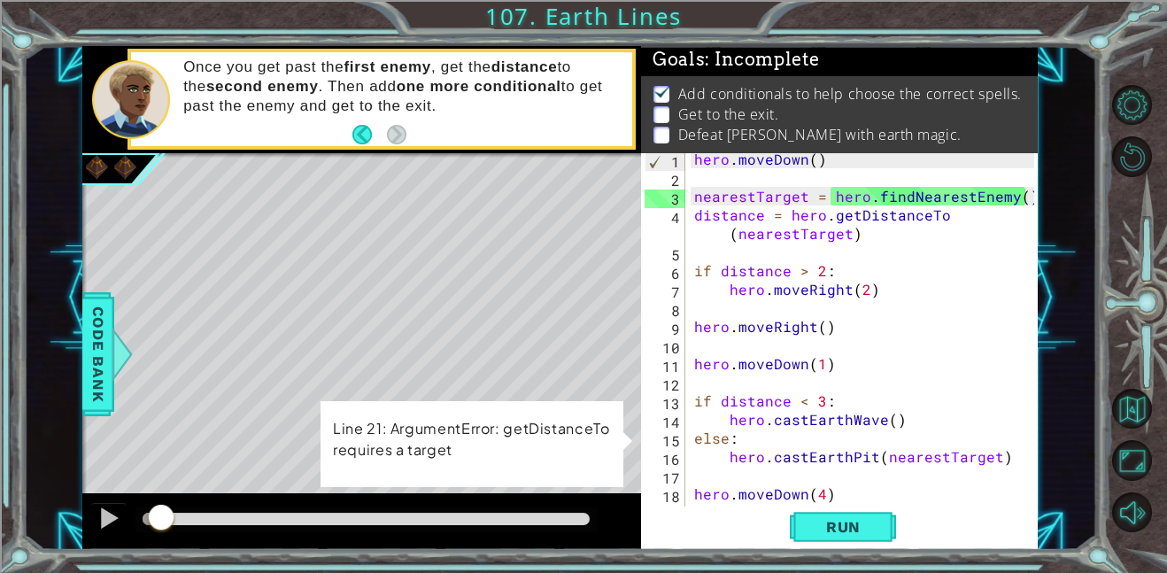
scroll to position [0, 0]
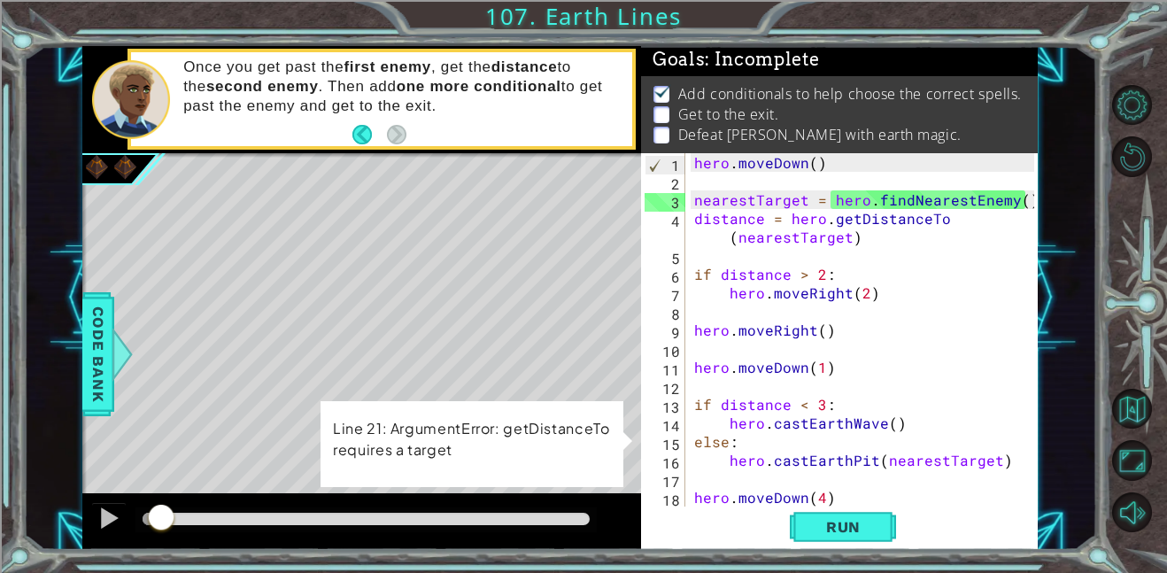
click at [780, 199] on div "hero . [GEOGRAPHIC_DATA] ( ) nearestTarget = hero . findNearestEnemy ( ) distan…" at bounding box center [866, 348] width 352 height 390
type textarea "nearestTarget = hero.findNearestEnemy()"
click at [780, 199] on div "hero . [GEOGRAPHIC_DATA] ( ) nearestTarget = hero . findNearestEnemy ( ) distan…" at bounding box center [866, 348] width 352 height 390
click at [780, 199] on div "hero . [GEOGRAPHIC_DATA] ( ) nearestTarget = hero . findNearestEnemy ( ) distan…" at bounding box center [861, 329] width 343 height 353
